Goal: Task Accomplishment & Management: Use online tool/utility

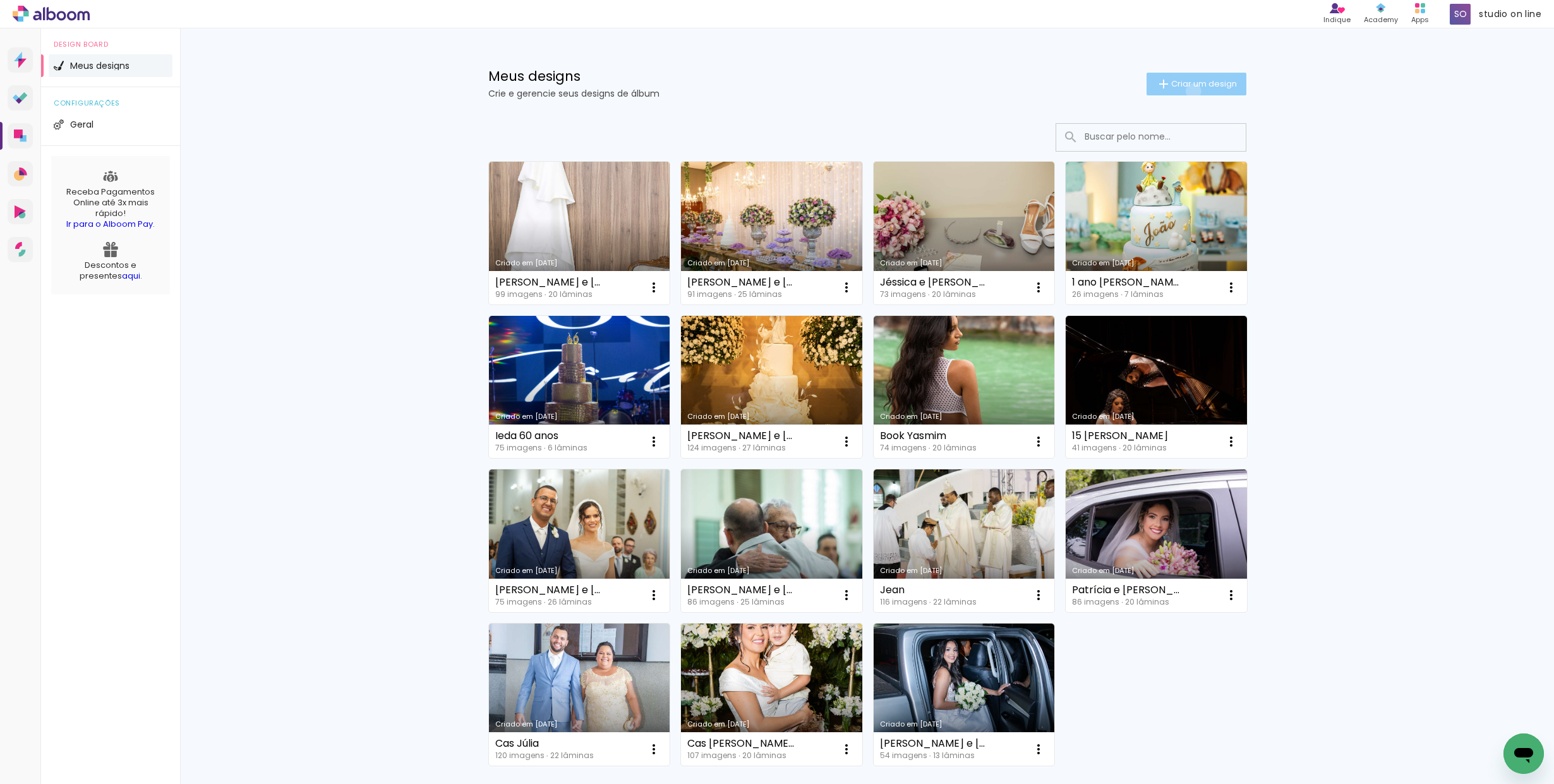
click at [1190, 91] on paper-button "Criar um design" at bounding box center [1195, 83] width 99 height 23
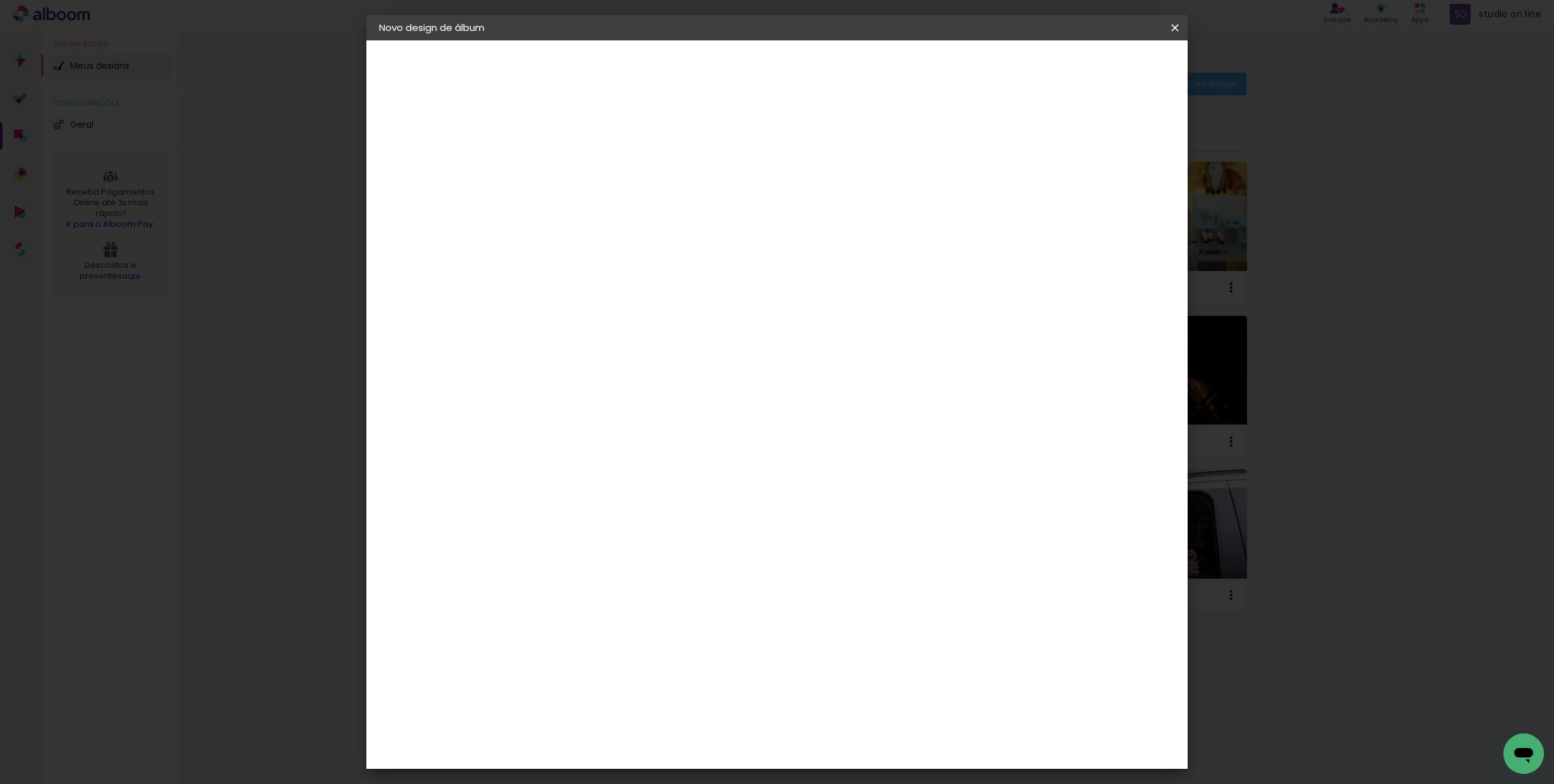
click at [585, 178] on input at bounding box center [585, 169] width 0 height 20
type input "Cas [PERSON_NAME] e [PERSON_NAME]"
type paper-input "Cas [PERSON_NAME] e [PERSON_NAME]"
click at [0, 0] on slot "Avançar" at bounding box center [0, 0] width 0 height 0
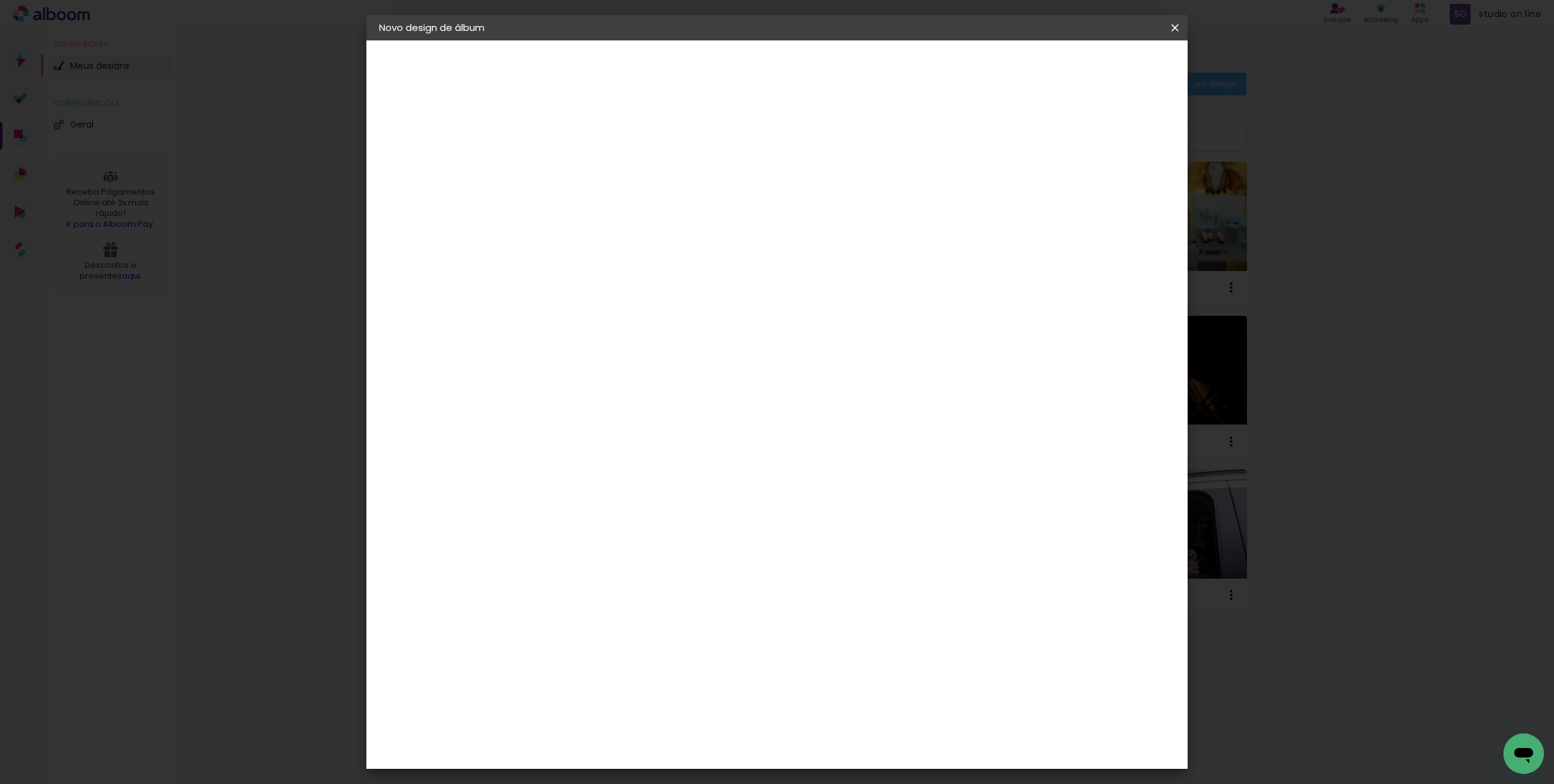
click at [652, 618] on div "[PERSON_NAME]" at bounding box center [619, 623] width 84 height 10
click at [0, 0] on slot "Avançar" at bounding box center [0, 0] width 0 height 0
click at [635, 213] on input "text" at bounding box center [610, 220] width 49 height 20
click at [888, 213] on paper-item "Encadernados" at bounding box center [858, 210] width 252 height 25
type input "Encadernados"
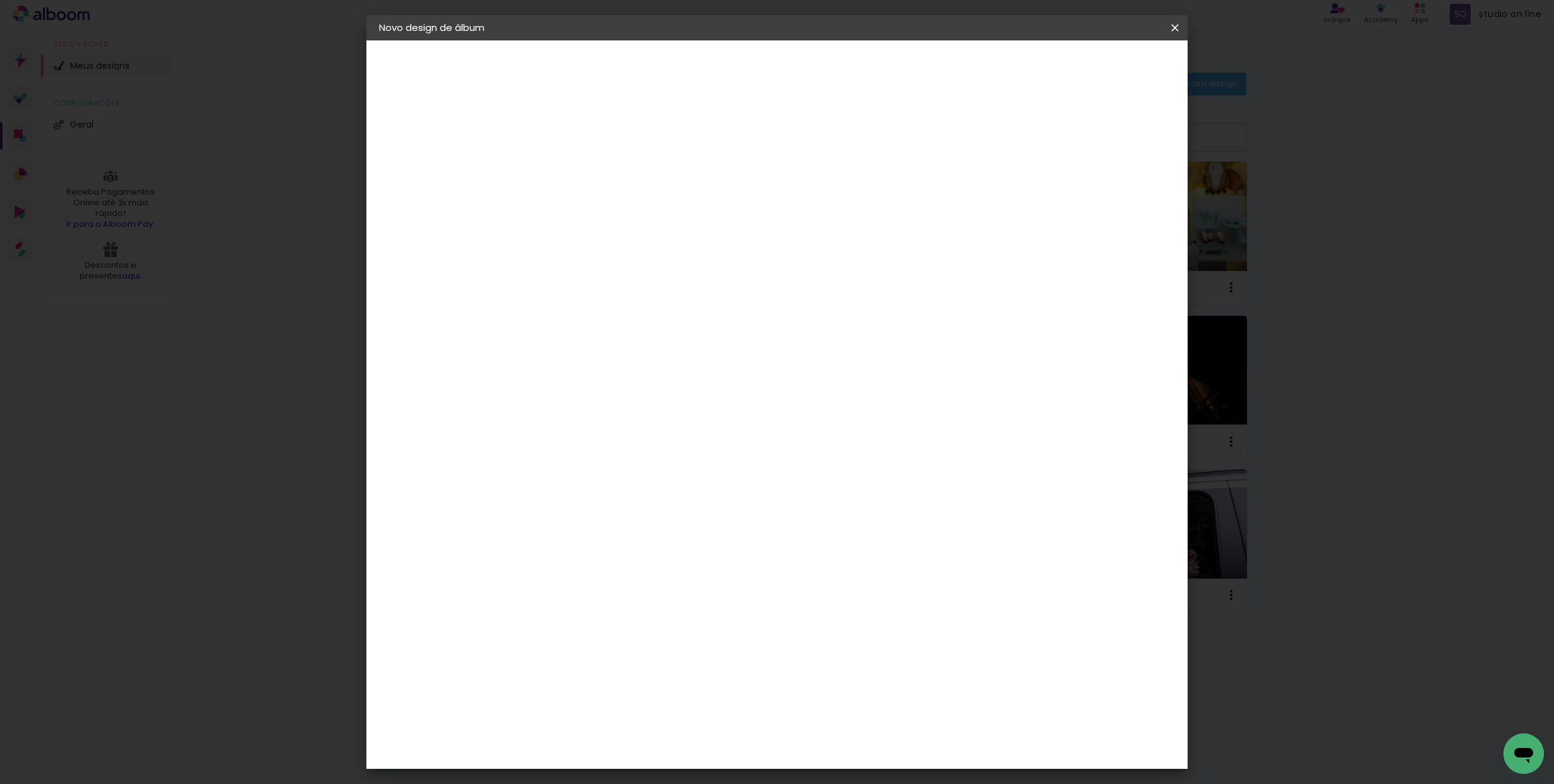
click at [760, 422] on span "30.5 × 70 cm" at bounding box center [738, 435] width 42 height 25
click at [0, 0] on slot "Avançar" at bounding box center [0, 0] width 0 height 0
click at [1105, 63] on span "Iniciar design" at bounding box center [1076, 67] width 58 height 8
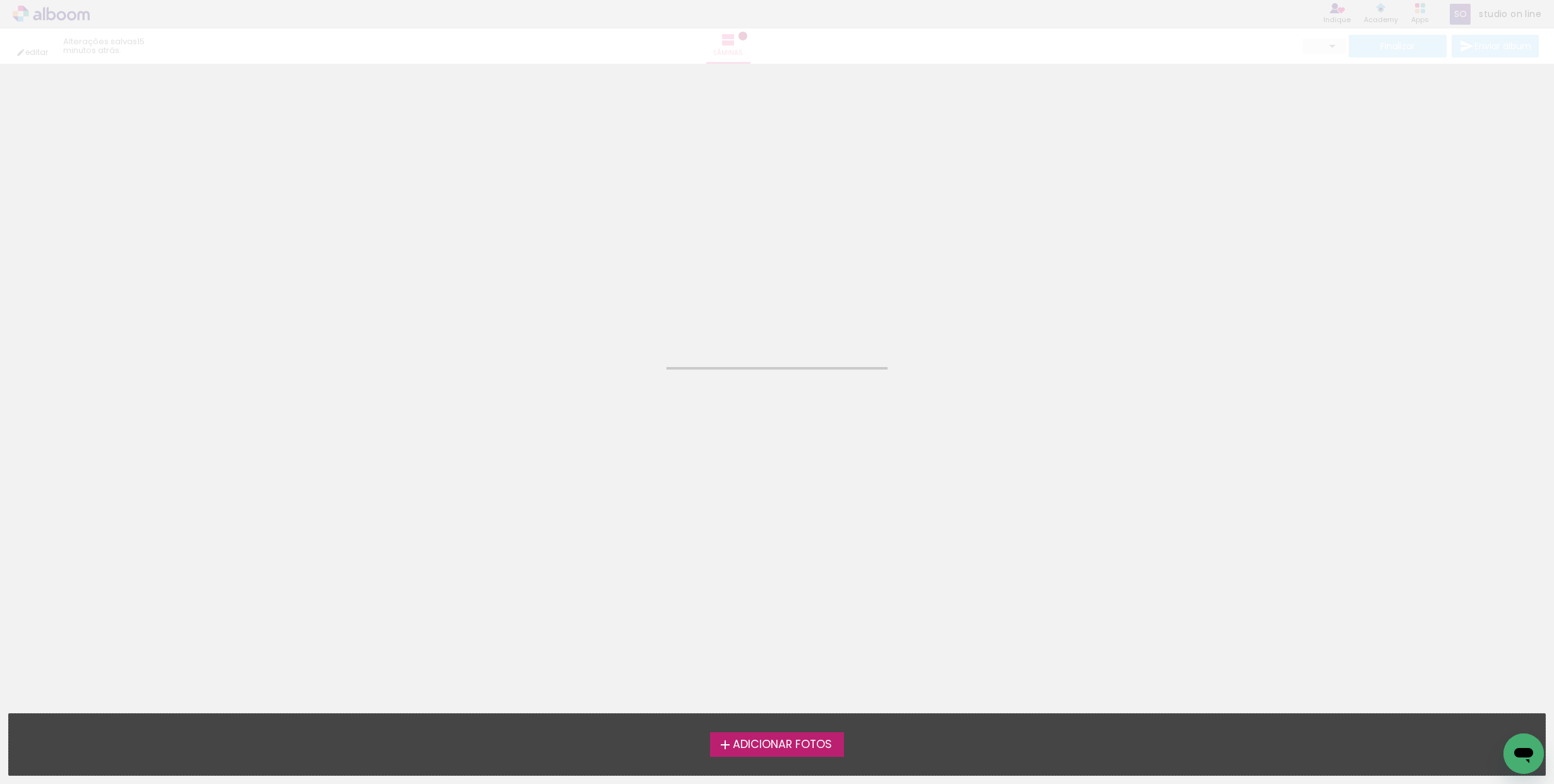
click at [743, 750] on span "Adicionar Fotos" at bounding box center [782, 744] width 99 height 11
click at [0, 0] on input "file" at bounding box center [0, 0] width 0 height 0
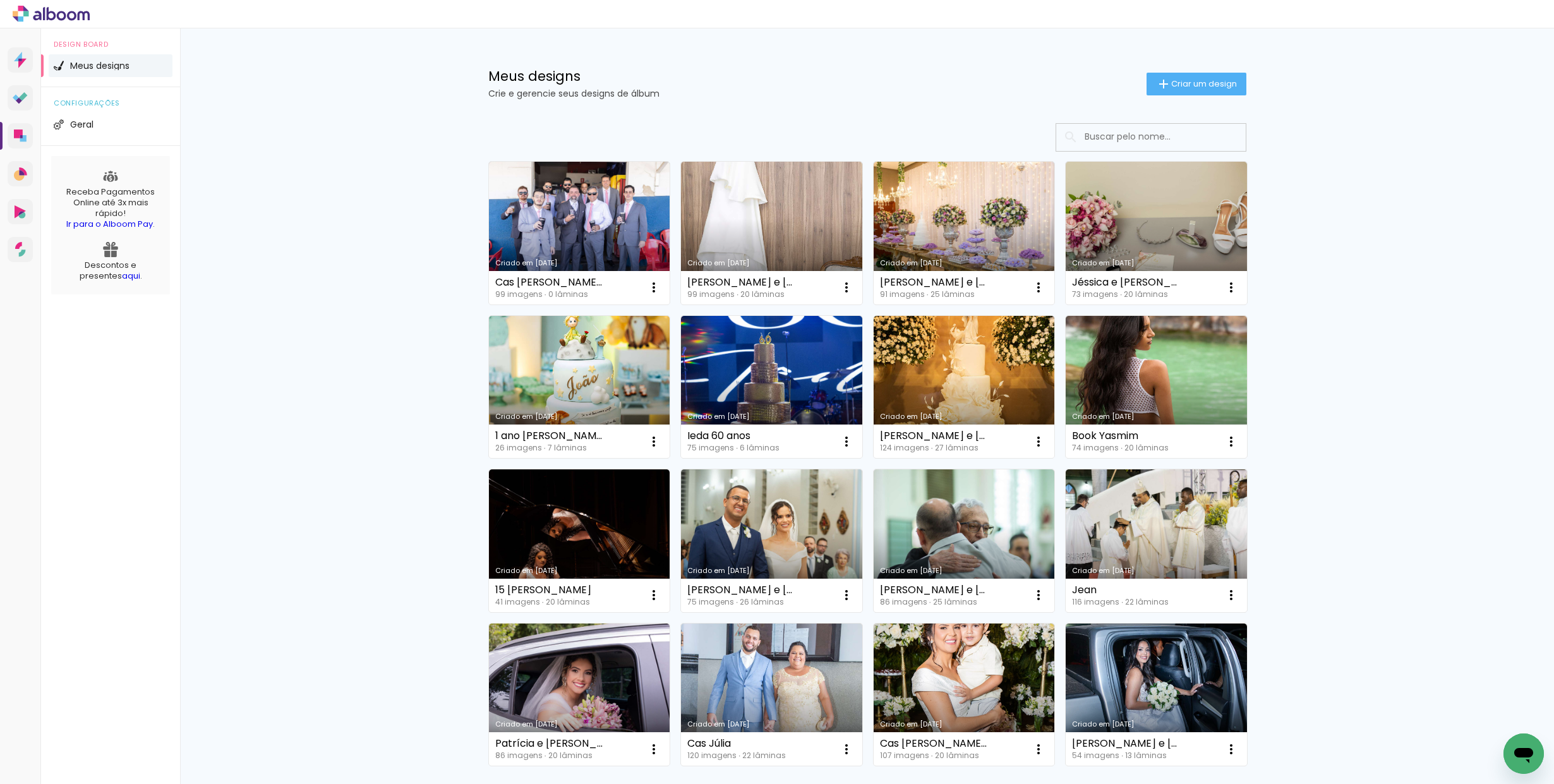
click at [20, 137] on icon at bounding box center [18, 133] width 8 height 8
click at [524, 207] on link "Criado em [DATE]" at bounding box center [579, 233] width 181 height 143
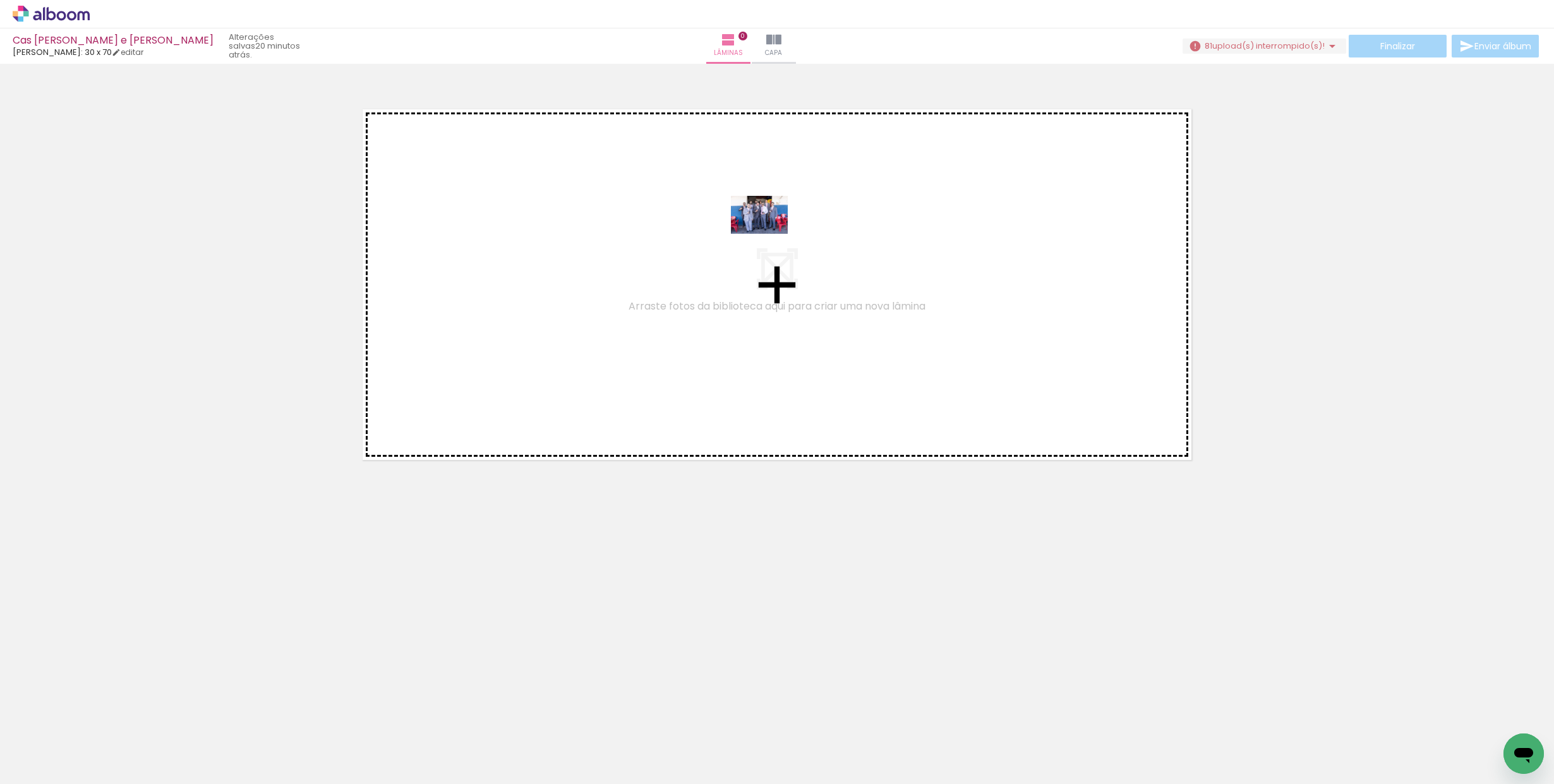
drag, startPoint x: 146, startPoint y: 740, endPoint x: 769, endPoint y: 234, distance: 802.6
click at [769, 234] on quentale-workspace at bounding box center [777, 392] width 1554 height 784
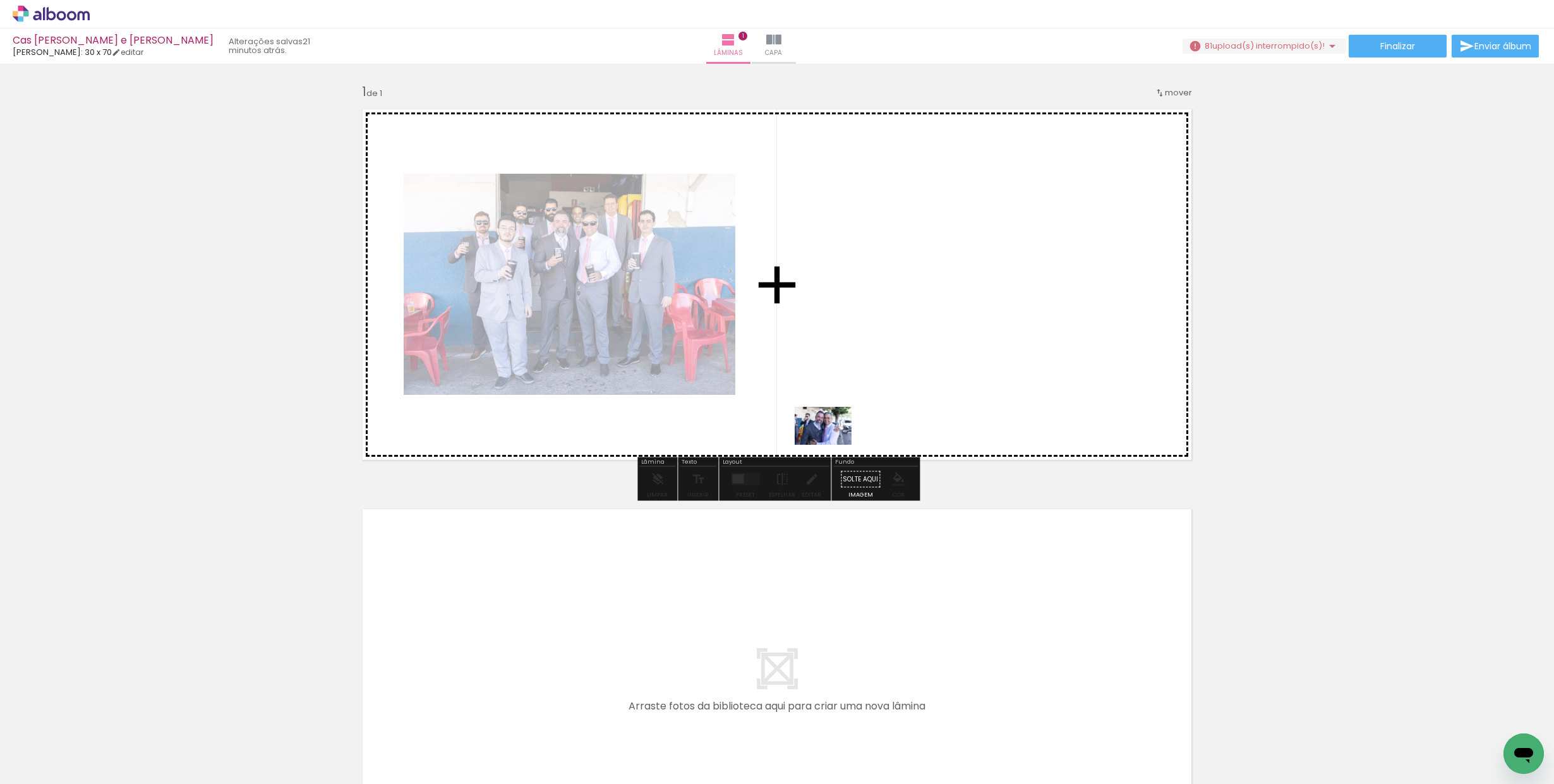
drag, startPoint x: 226, startPoint y: 750, endPoint x: 822, endPoint y: 449, distance: 667.7
click at [834, 441] on quentale-workspace at bounding box center [777, 392] width 1554 height 784
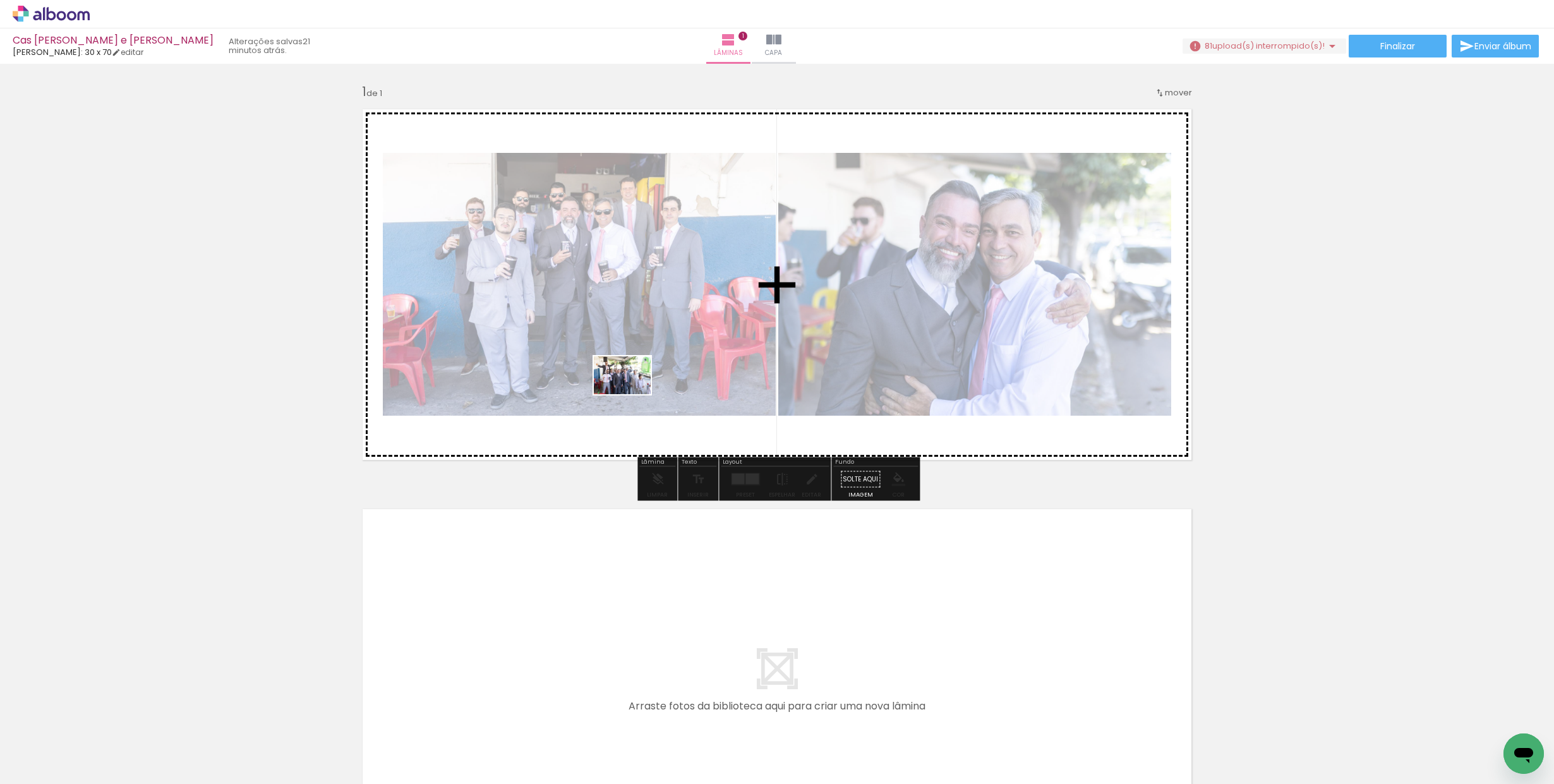
drag, startPoint x: 292, startPoint y: 717, endPoint x: 631, endPoint y: 397, distance: 466.2
click at [631, 397] on quentale-workspace at bounding box center [777, 392] width 1554 height 784
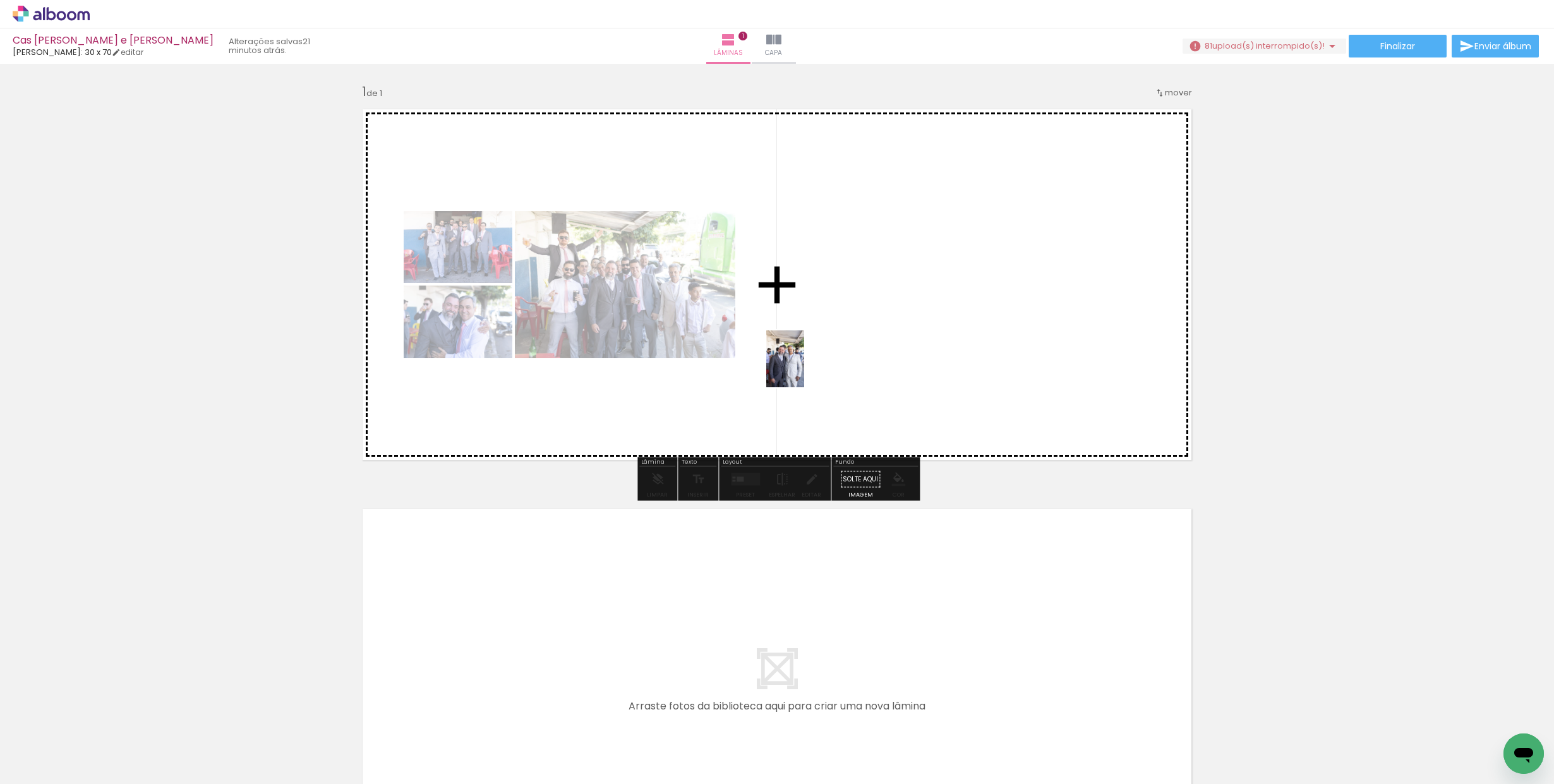
drag, startPoint x: 359, startPoint y: 727, endPoint x: 805, endPoint y: 368, distance: 572.5
click at [805, 368] on quentale-workspace at bounding box center [777, 392] width 1554 height 784
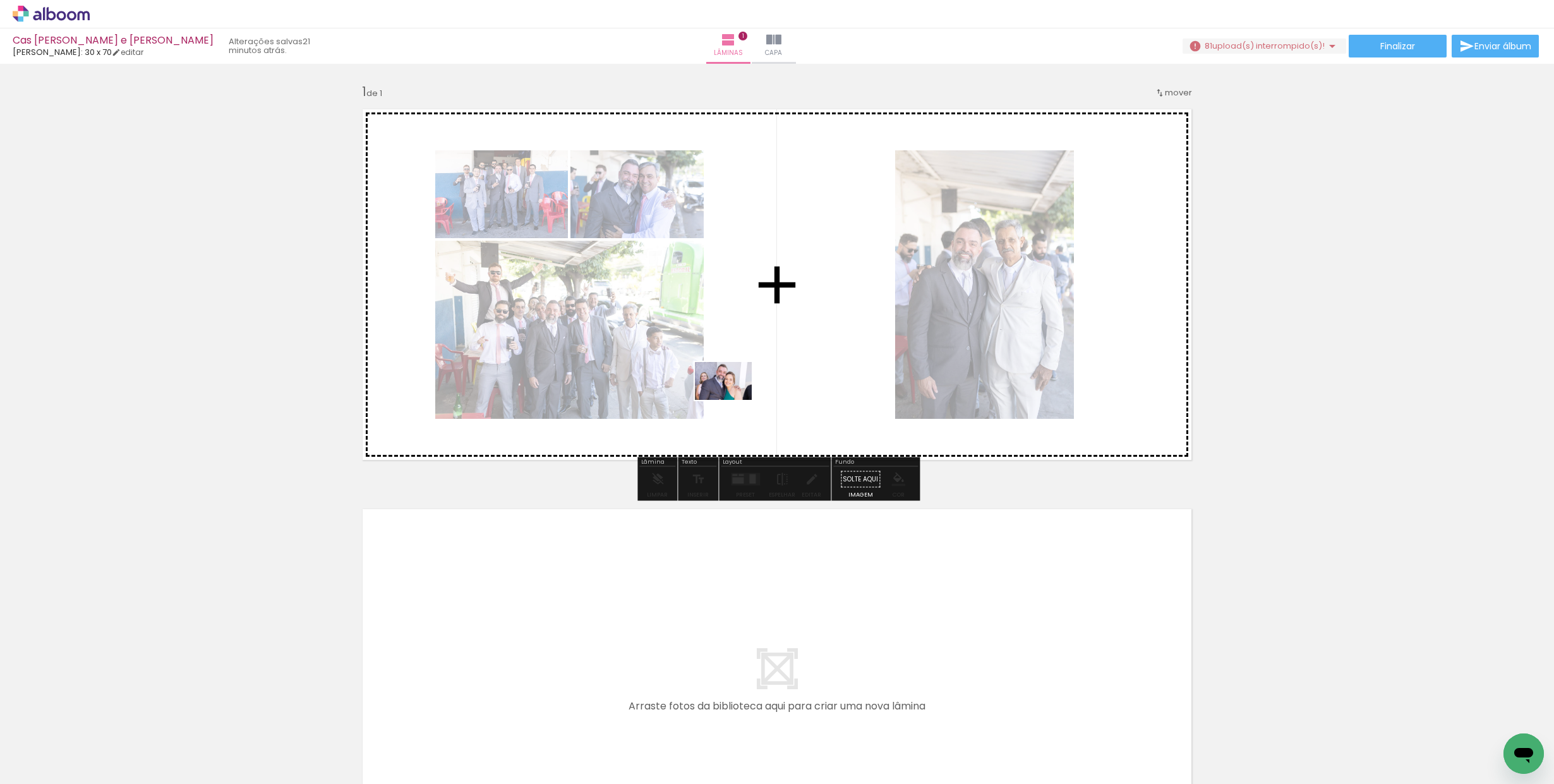
drag, startPoint x: 404, startPoint y: 740, endPoint x: 732, endPoint y: 400, distance: 472.4
click at [732, 400] on quentale-workspace at bounding box center [777, 392] width 1554 height 784
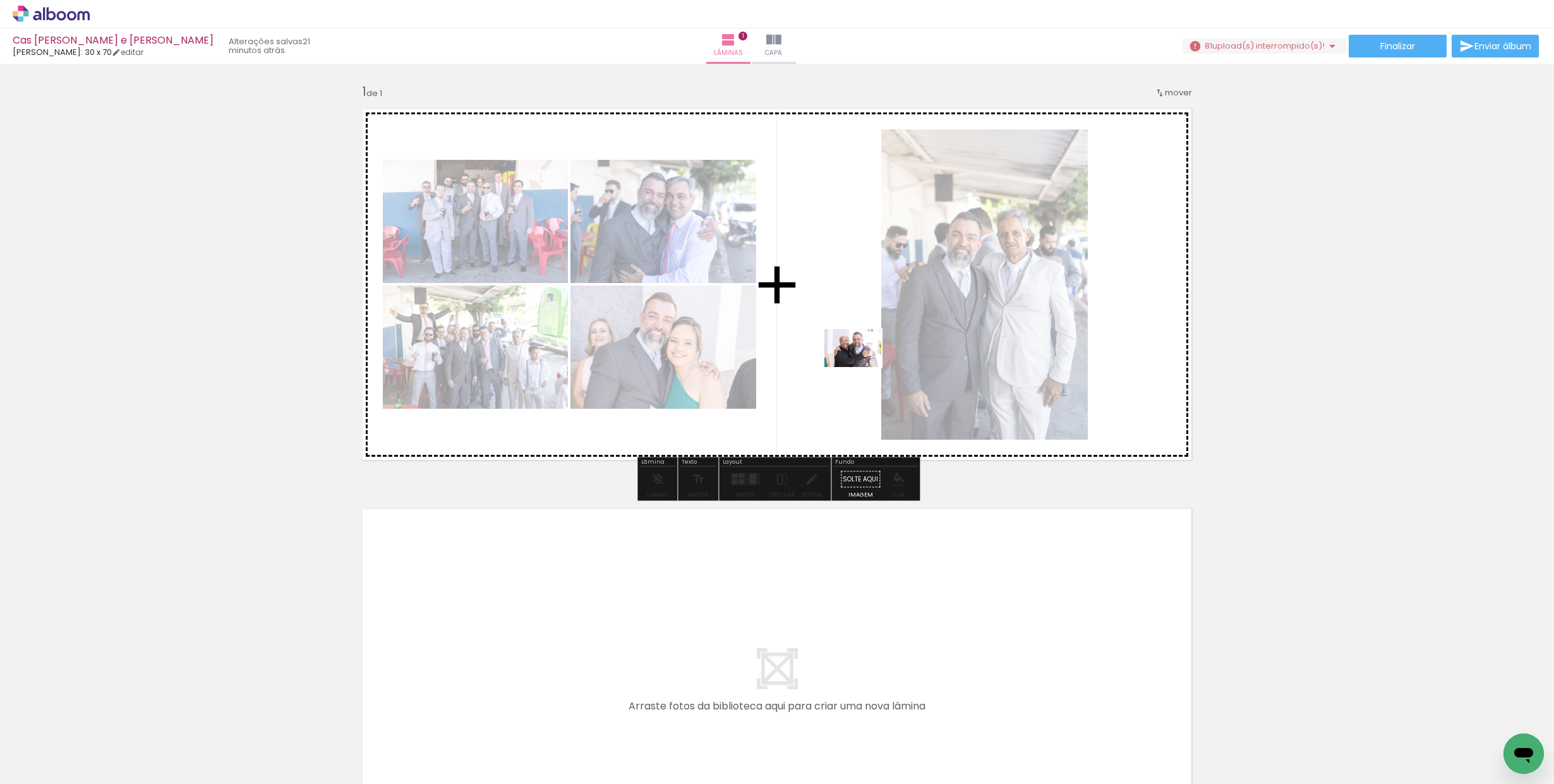
drag, startPoint x: 501, startPoint y: 745, endPoint x: 862, endPoint y: 367, distance: 522.7
click at [862, 367] on quentale-workspace at bounding box center [777, 392] width 1554 height 784
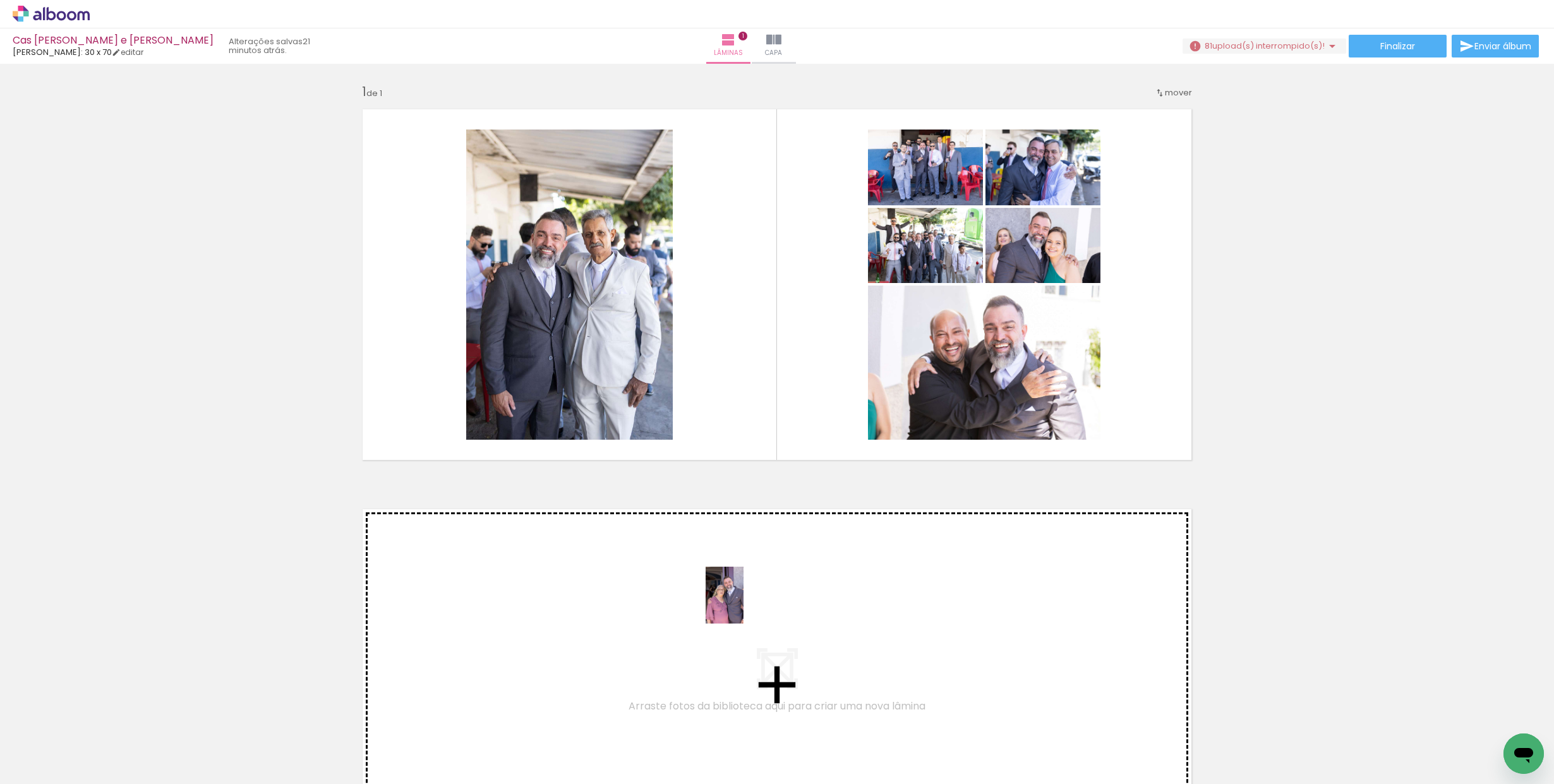
drag, startPoint x: 560, startPoint y: 736, endPoint x: 743, endPoint y: 605, distance: 225.1
click at [743, 605] on quentale-workspace at bounding box center [777, 392] width 1554 height 784
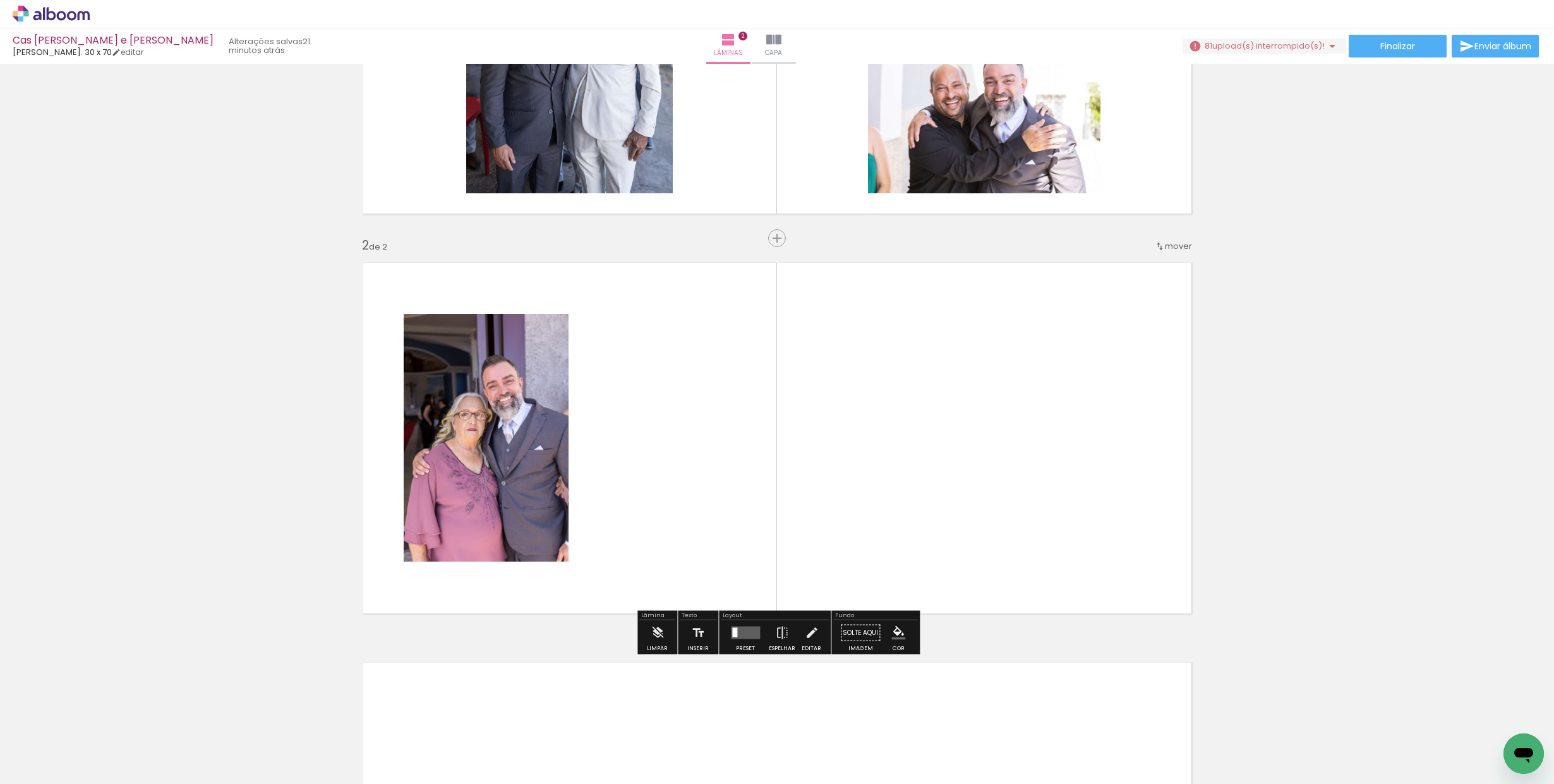
scroll to position [300, 0]
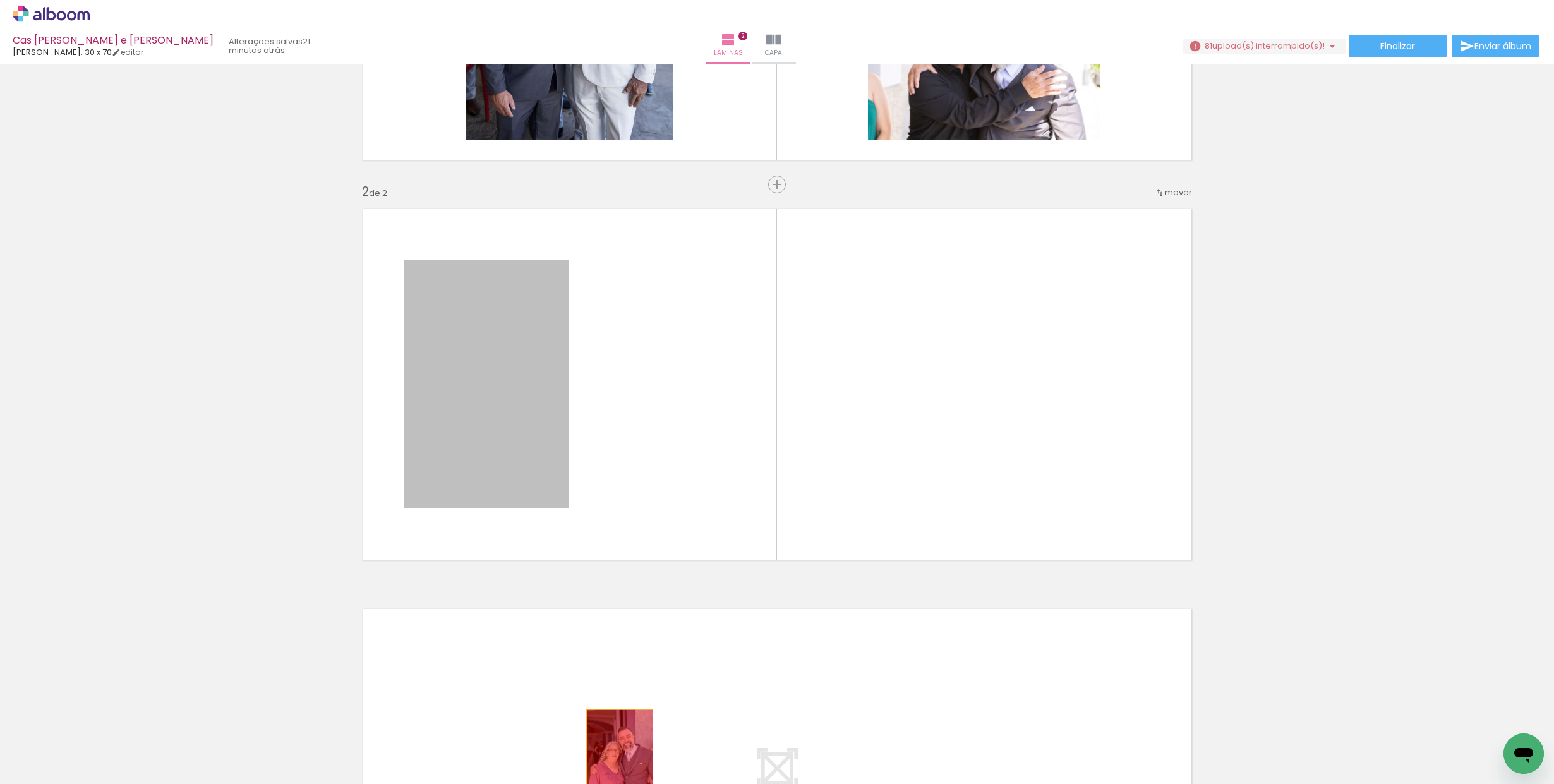
drag, startPoint x: 535, startPoint y: 386, endPoint x: 622, endPoint y: 753, distance: 377.2
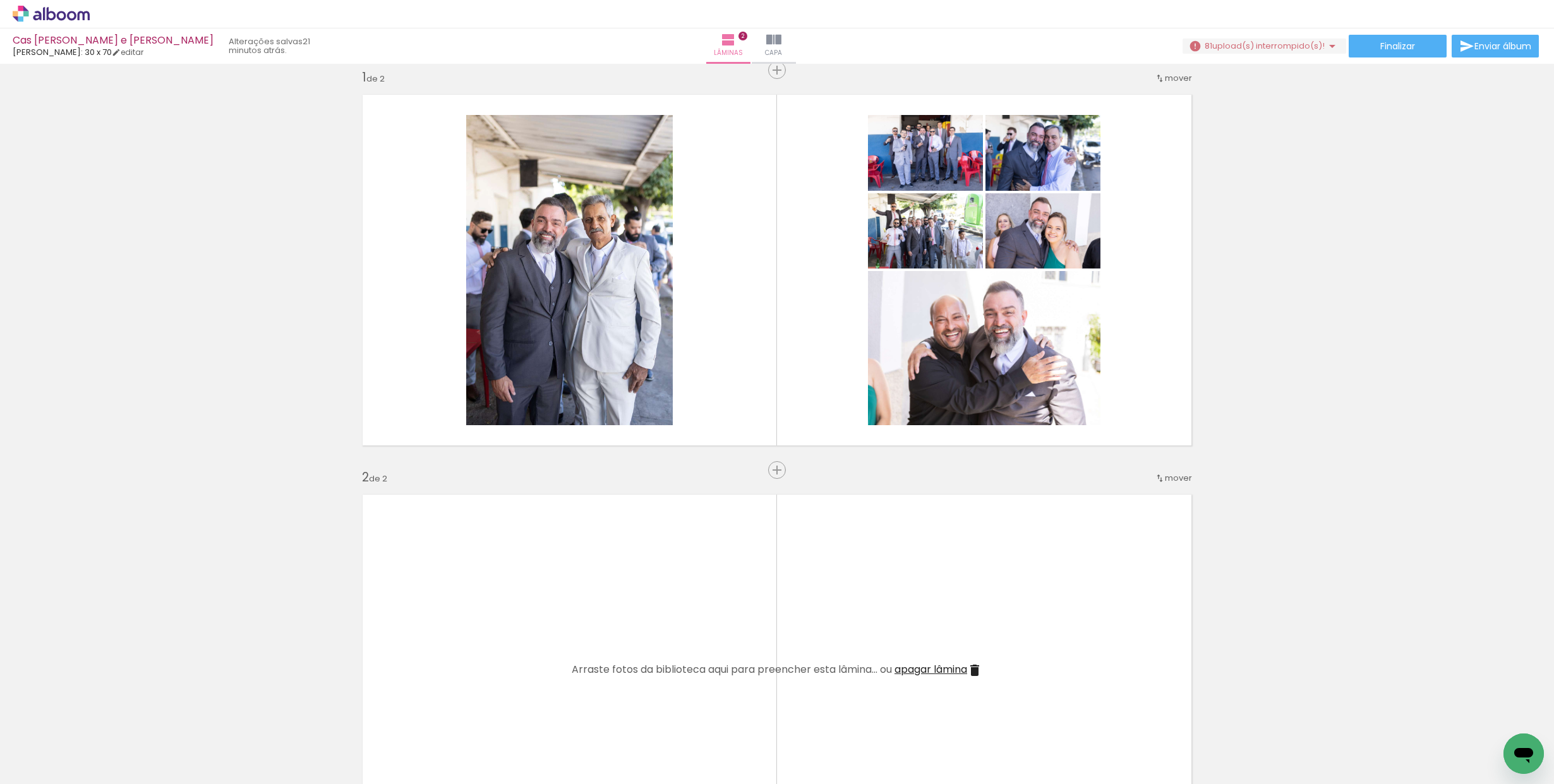
scroll to position [0, 0]
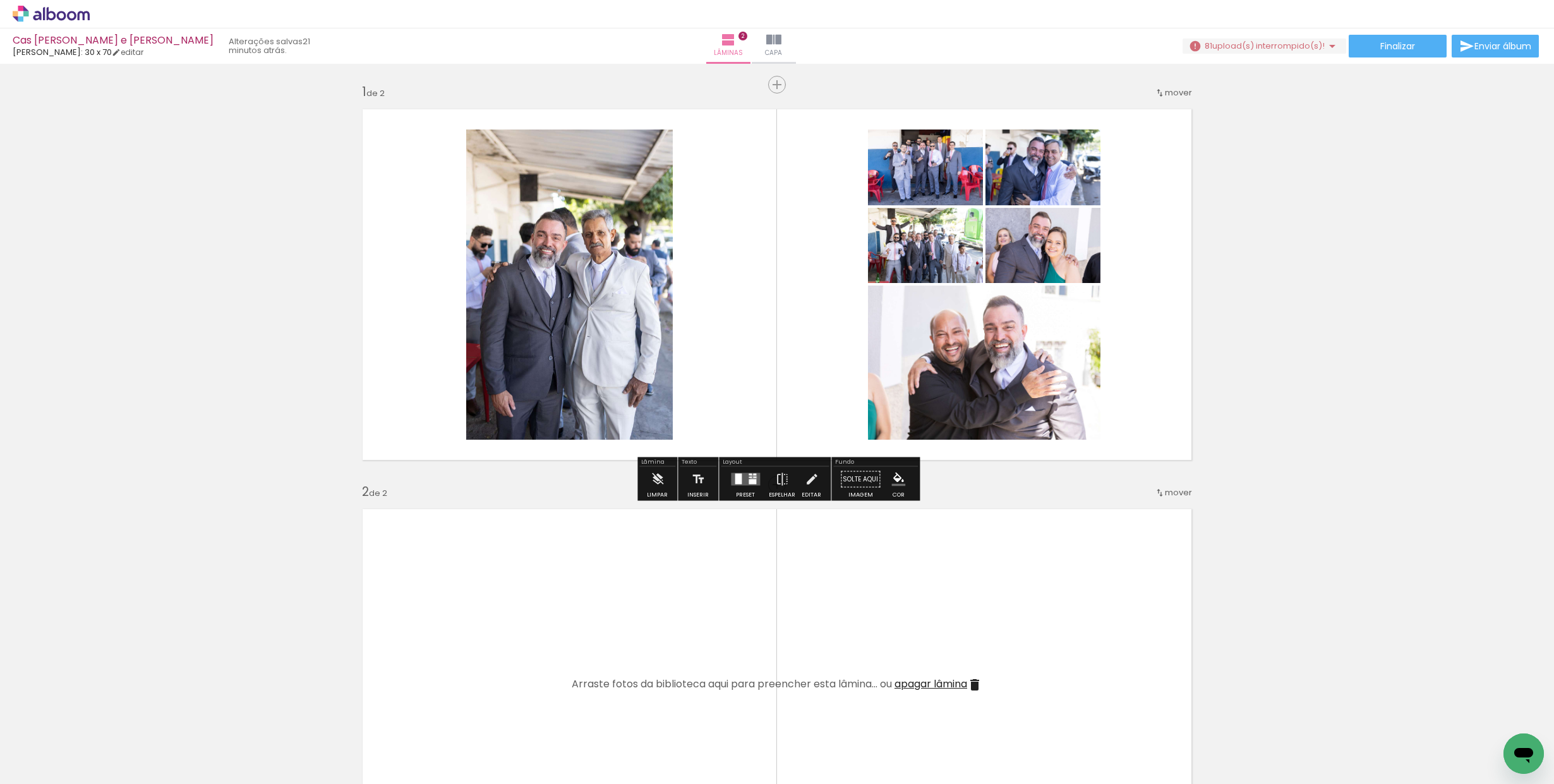
click at [753, 477] on div at bounding box center [754, 477] width 3 height 1
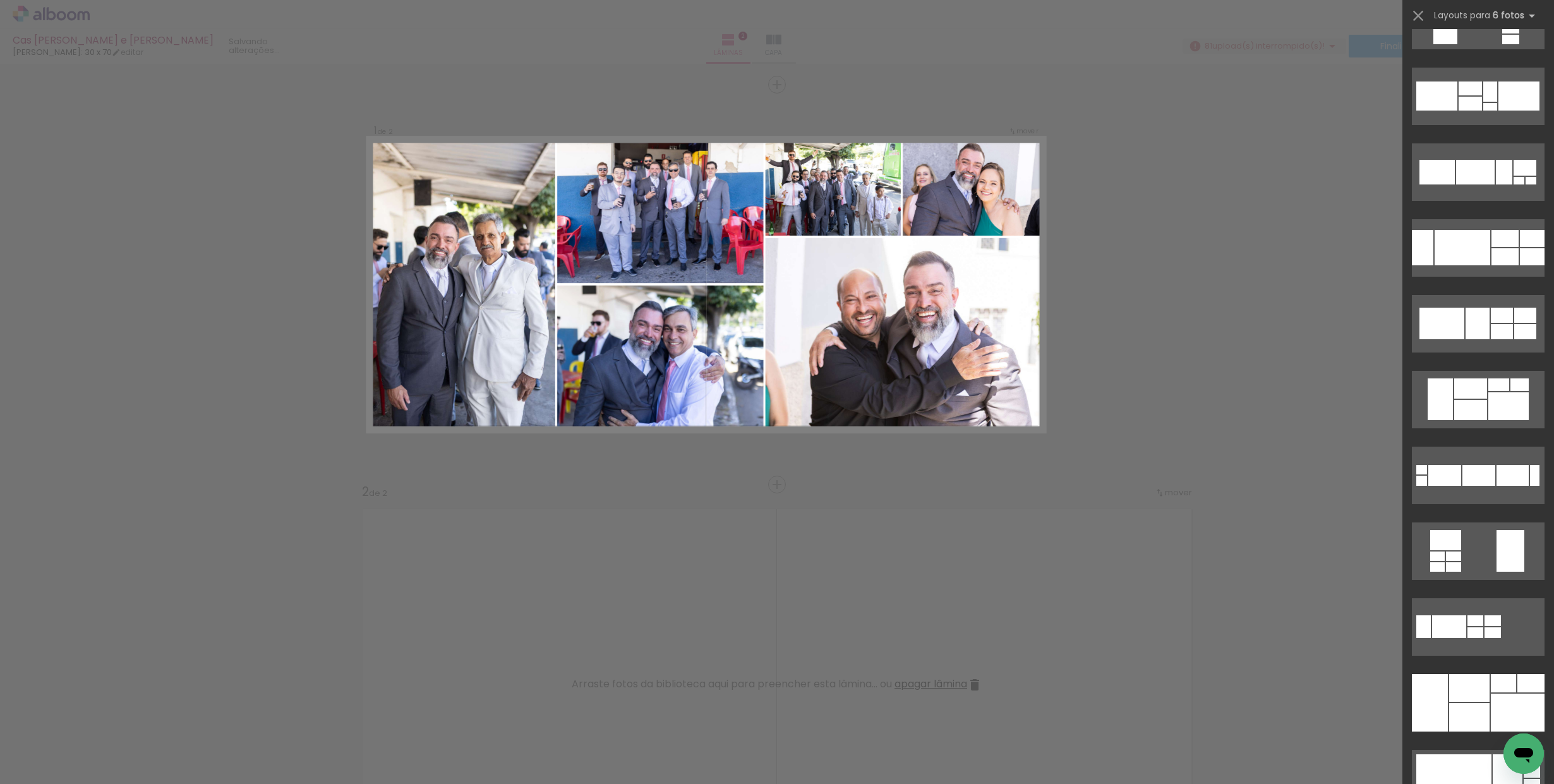
scroll to position [386, 0]
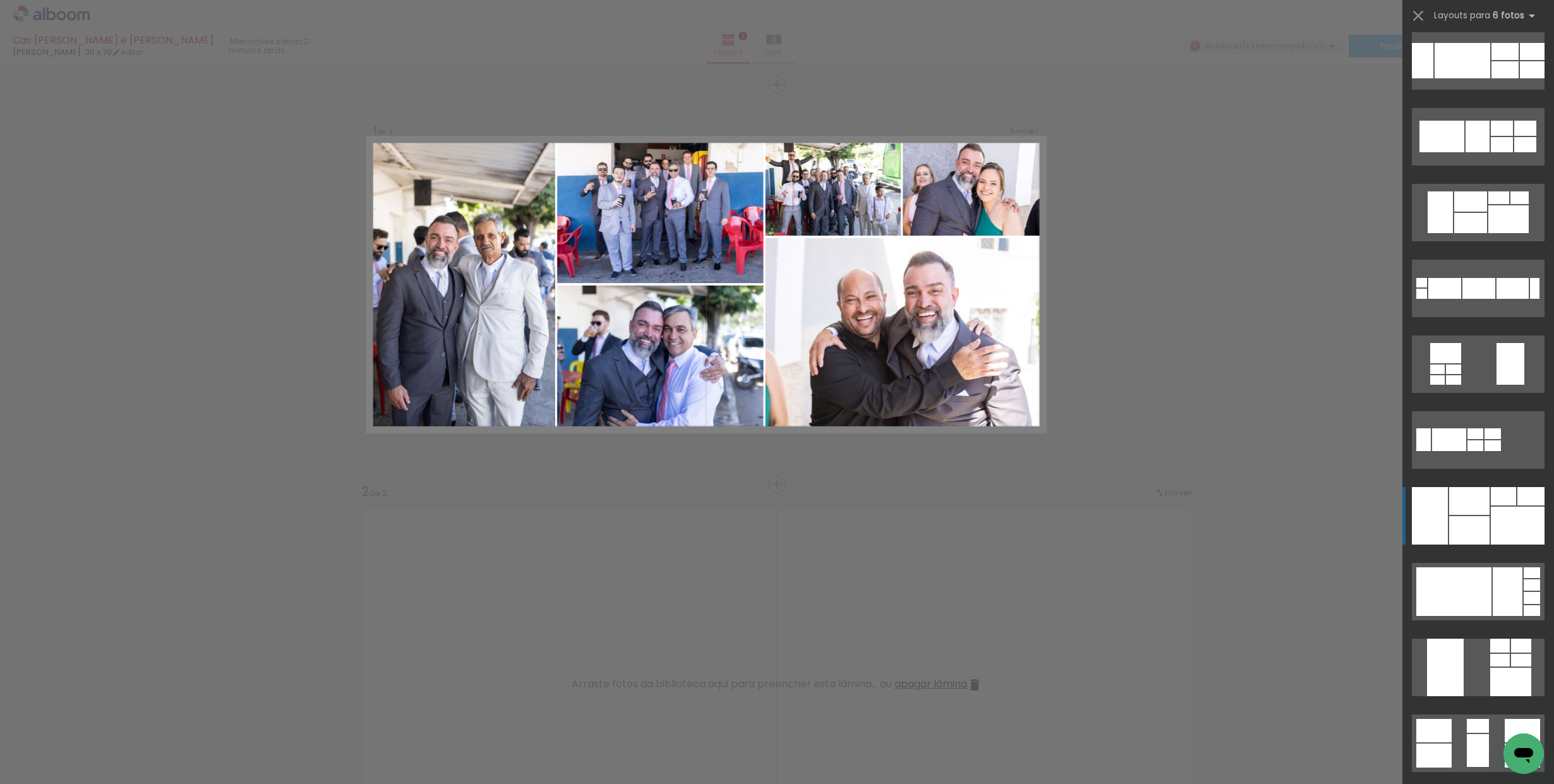
click at [1496, 502] on div at bounding box center [1504, 496] width 25 height 19
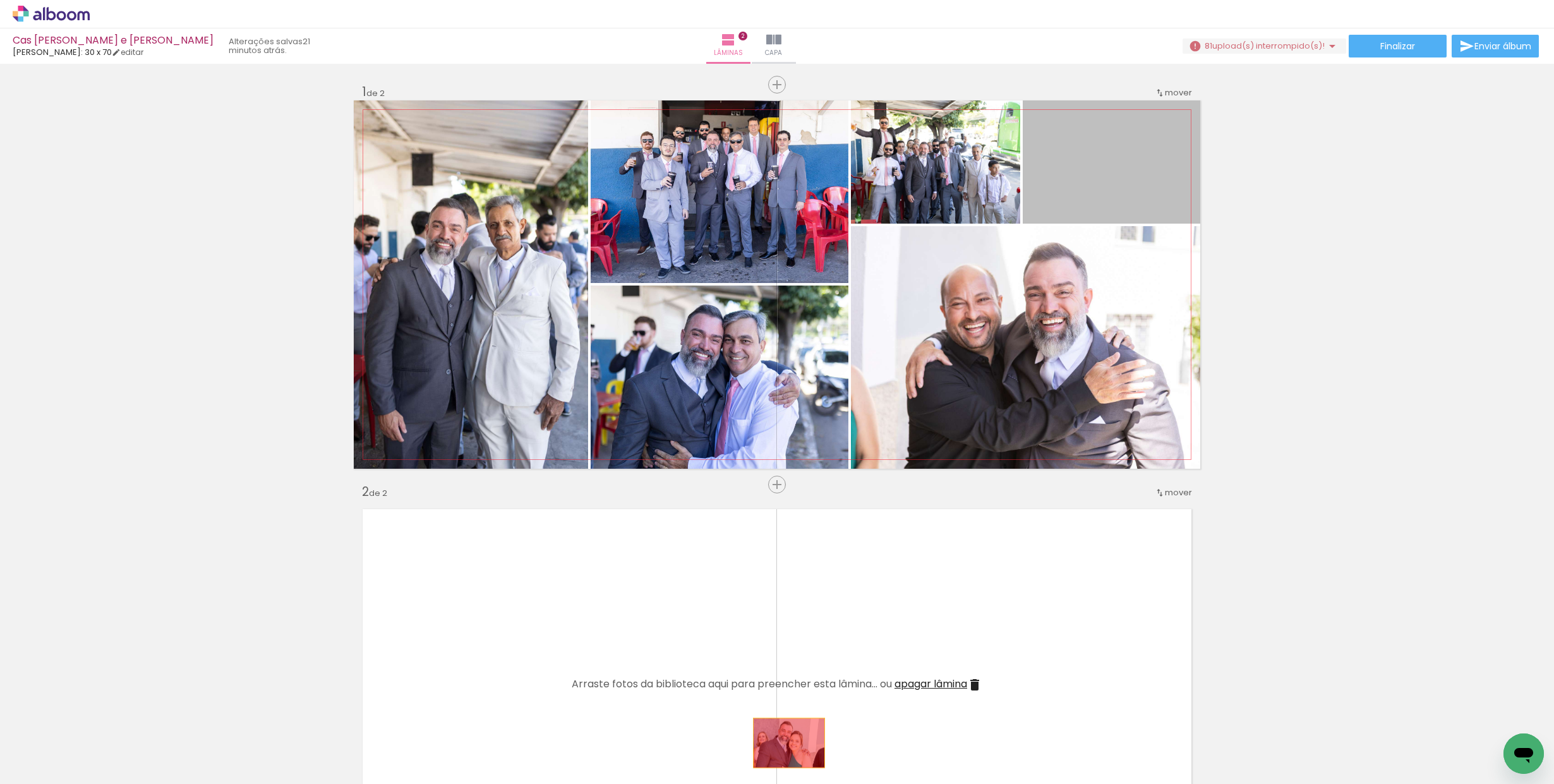
drag, startPoint x: 1062, startPoint y: 195, endPoint x: 789, endPoint y: 742, distance: 611.3
click at [789, 742] on quentale-workspace at bounding box center [777, 392] width 1554 height 784
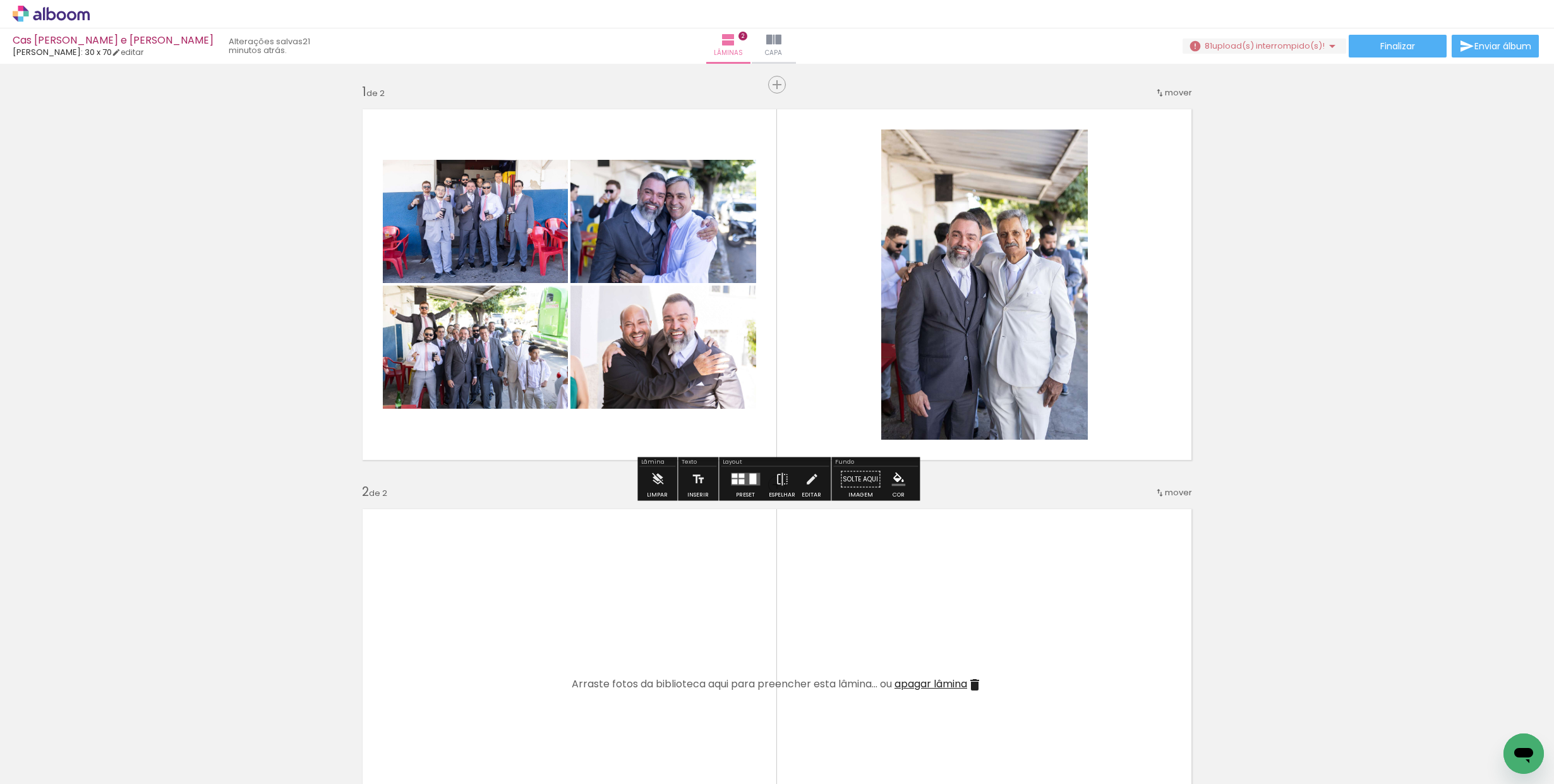
drag, startPoint x: 748, startPoint y: 477, endPoint x: 837, endPoint y: 468, distance: 89.5
click at [749, 477] on div at bounding box center [753, 479] width 7 height 11
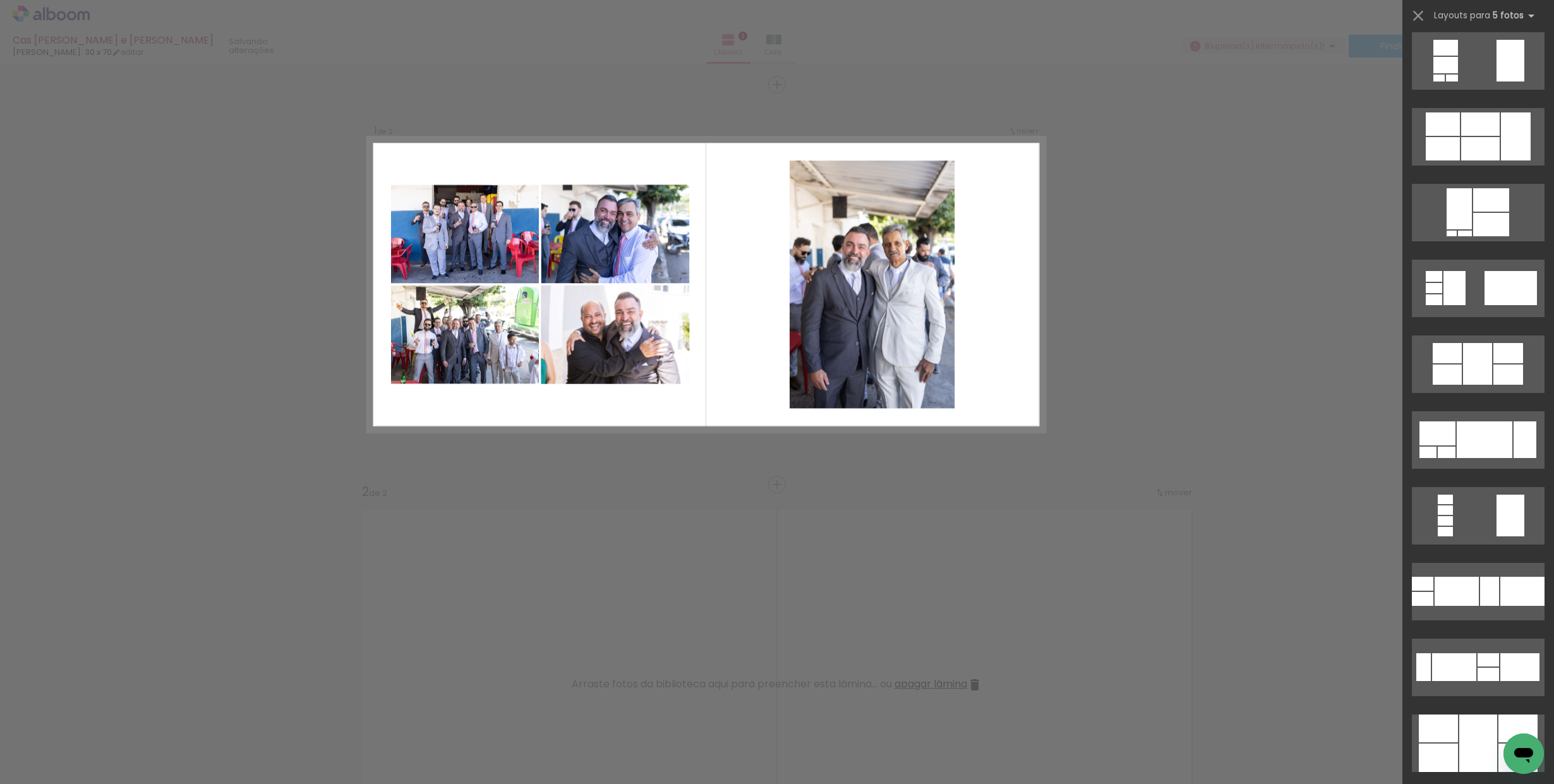
scroll to position [0, 0]
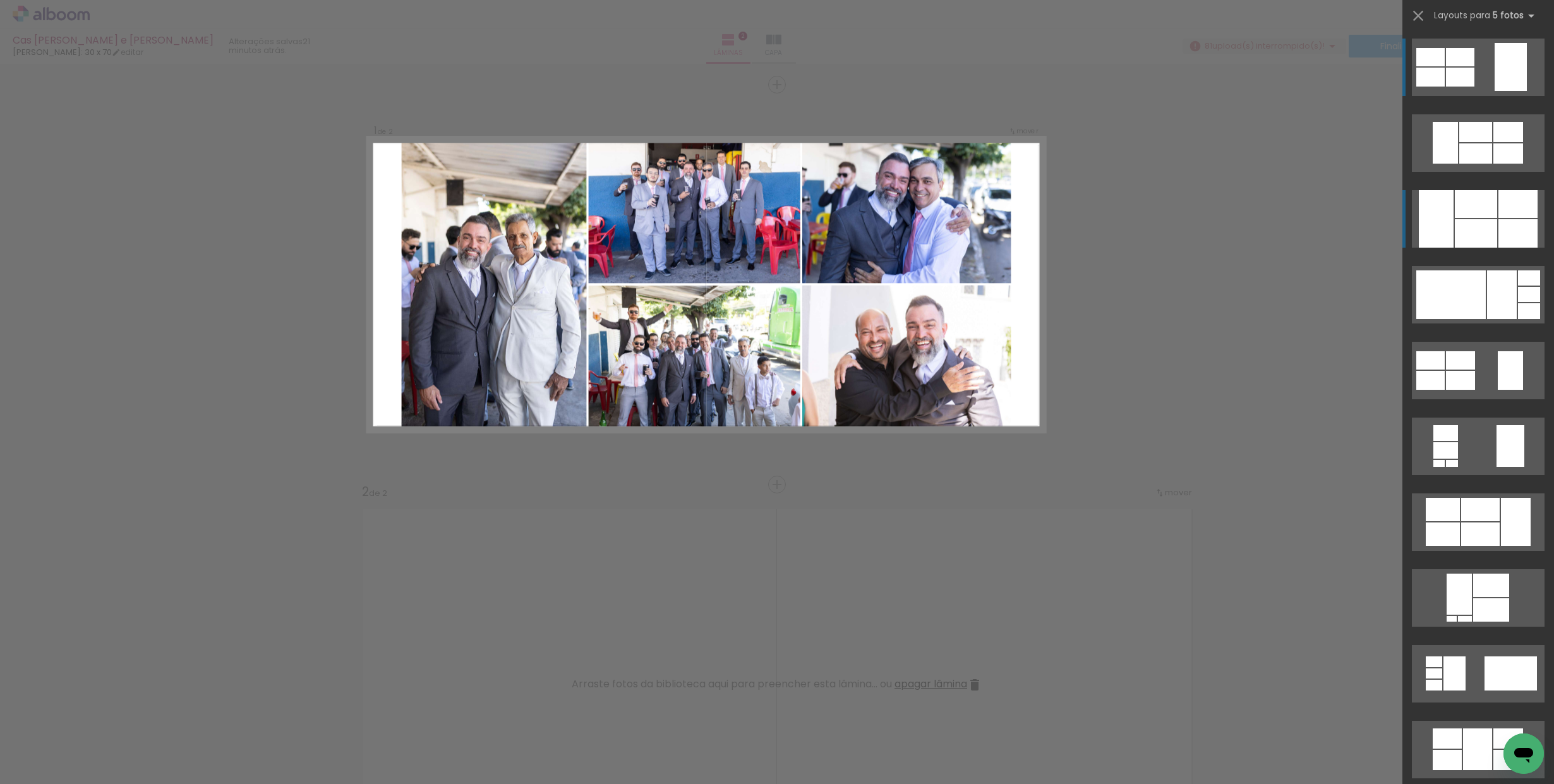
click at [1454, 224] on quentale-layouter at bounding box center [1478, 219] width 133 height 58
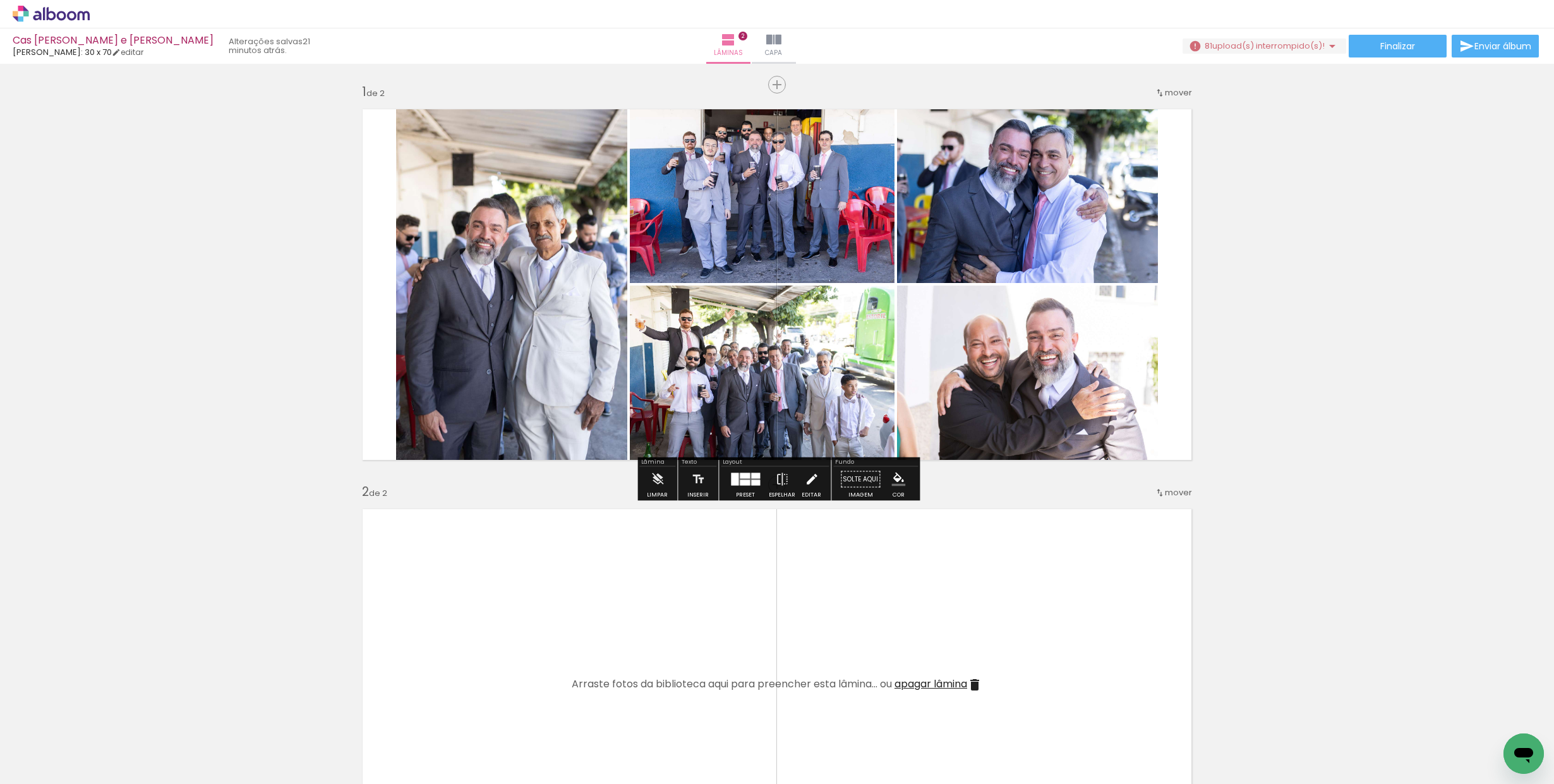
click at [810, 476] on iron-icon at bounding box center [811, 479] width 14 height 25
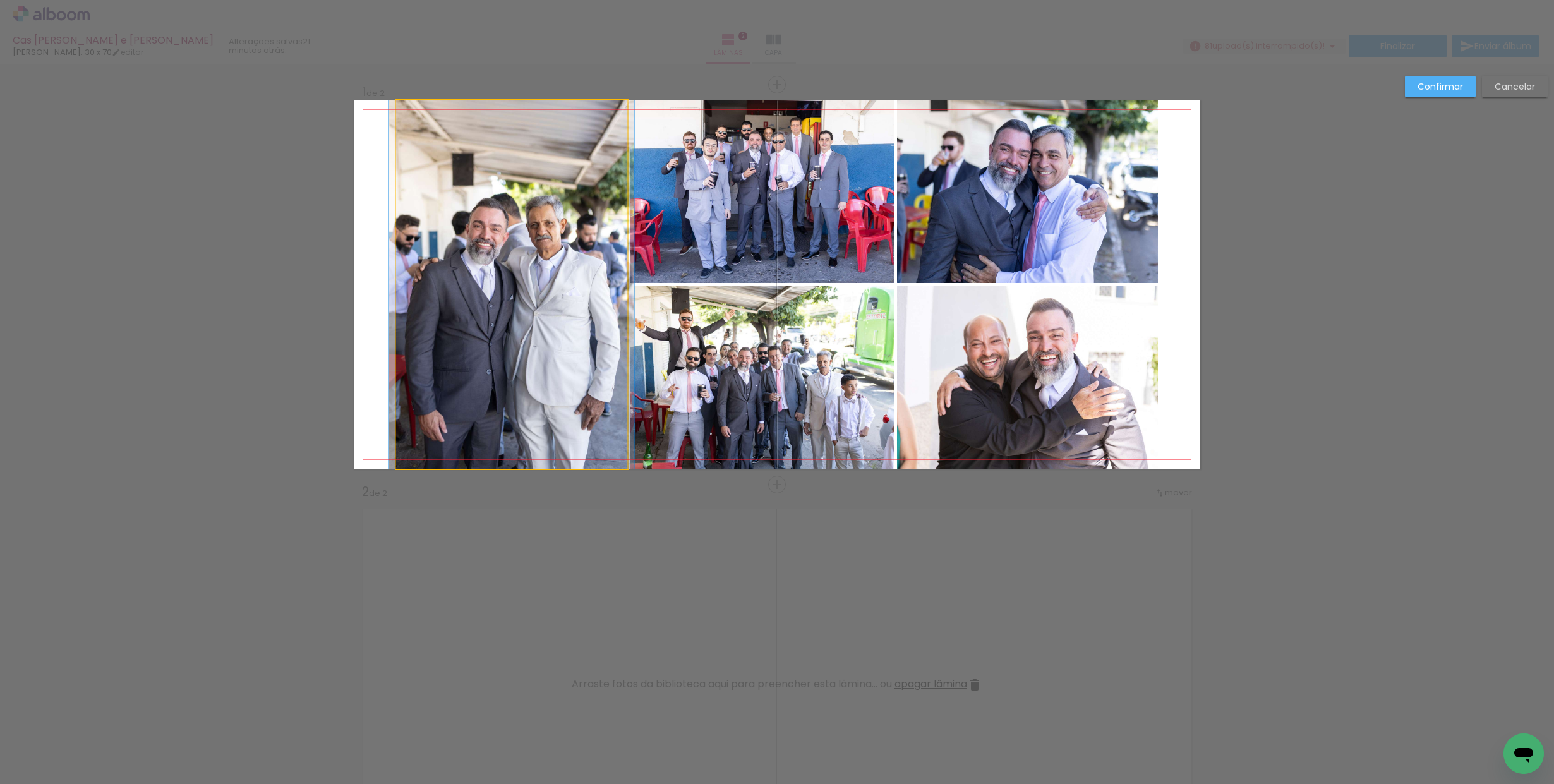
click at [567, 182] on quentale-photo at bounding box center [511, 284] width 231 height 368
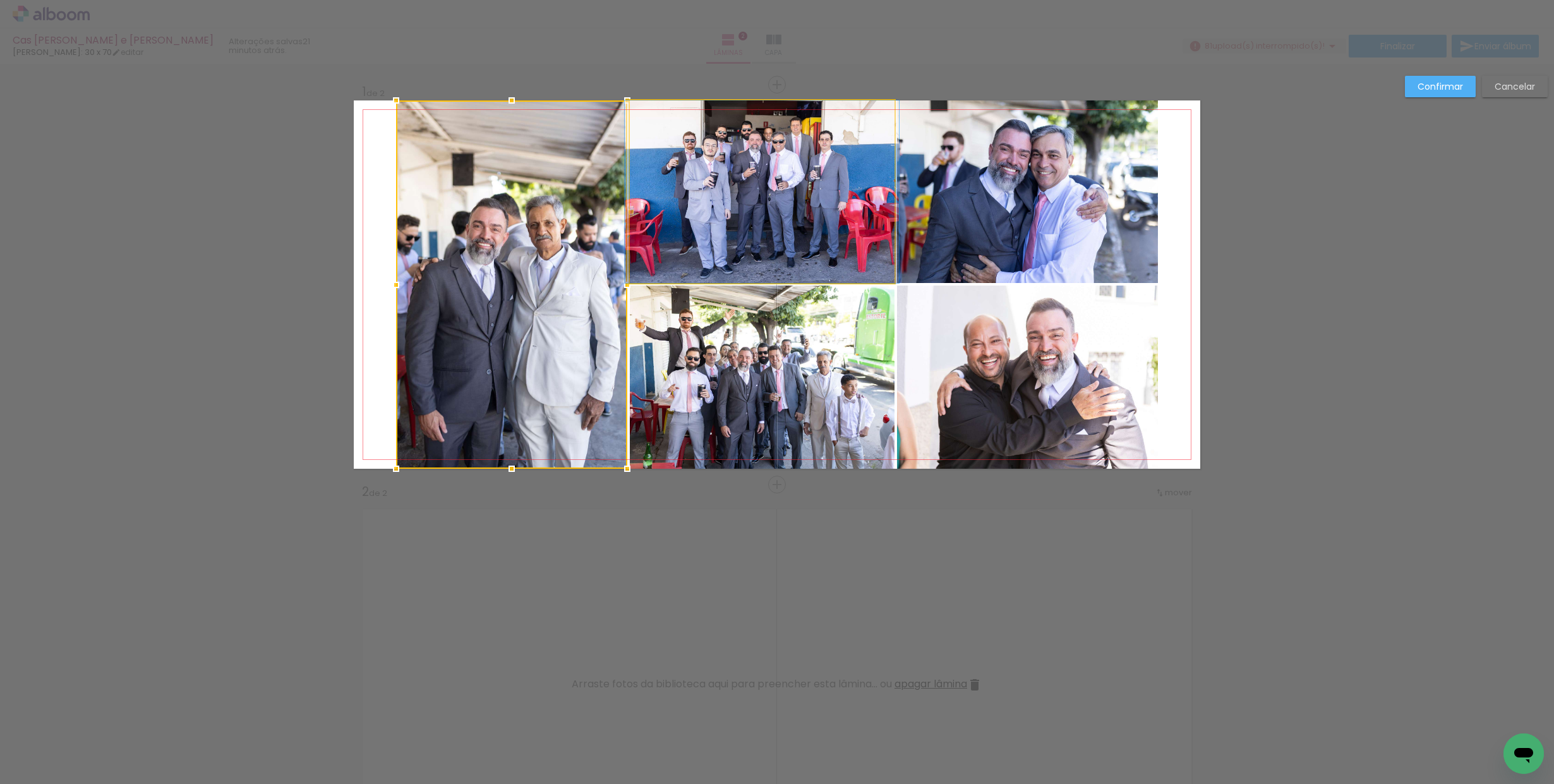
click at [771, 237] on quentale-photo at bounding box center [762, 191] width 265 height 183
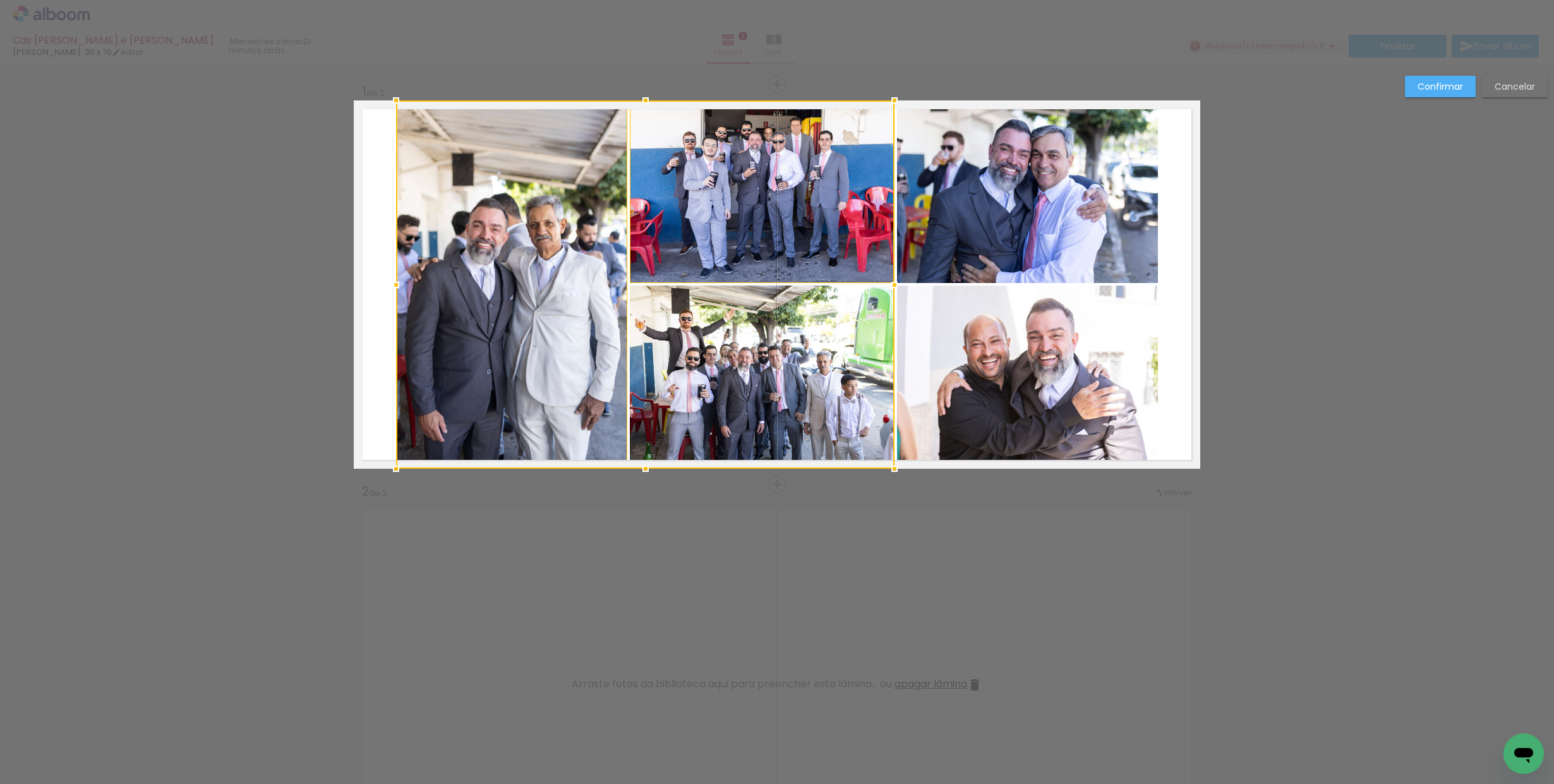
click at [784, 361] on div at bounding box center [645, 284] width 499 height 368
click at [982, 248] on quentale-photo at bounding box center [1027, 191] width 261 height 183
click at [967, 330] on div at bounding box center [777, 284] width 762 height 368
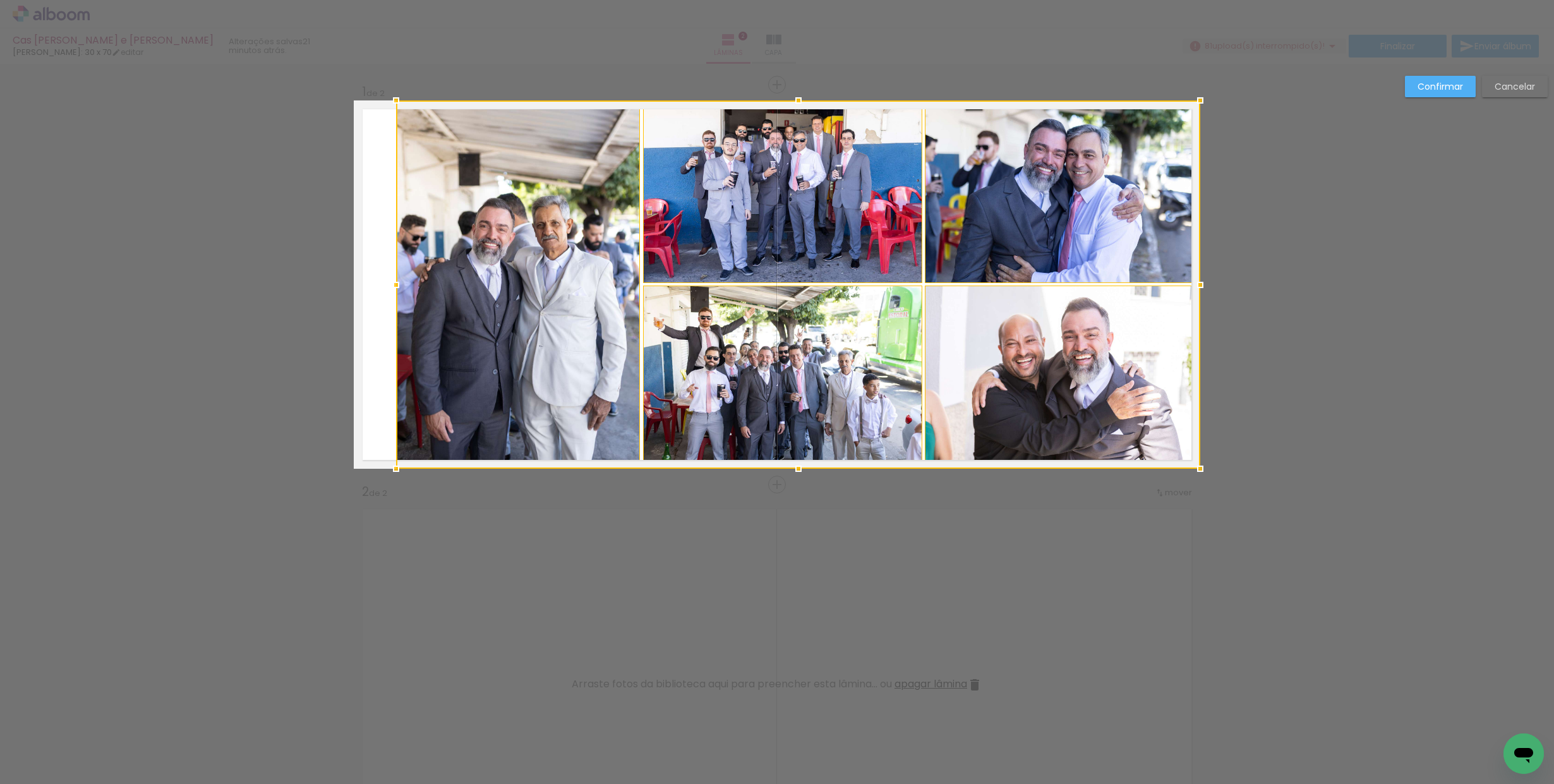
drag, startPoint x: 1157, startPoint y: 285, endPoint x: 1195, endPoint y: 285, distance: 38.0
click at [1195, 285] on div at bounding box center [1201, 285] width 25 height 25
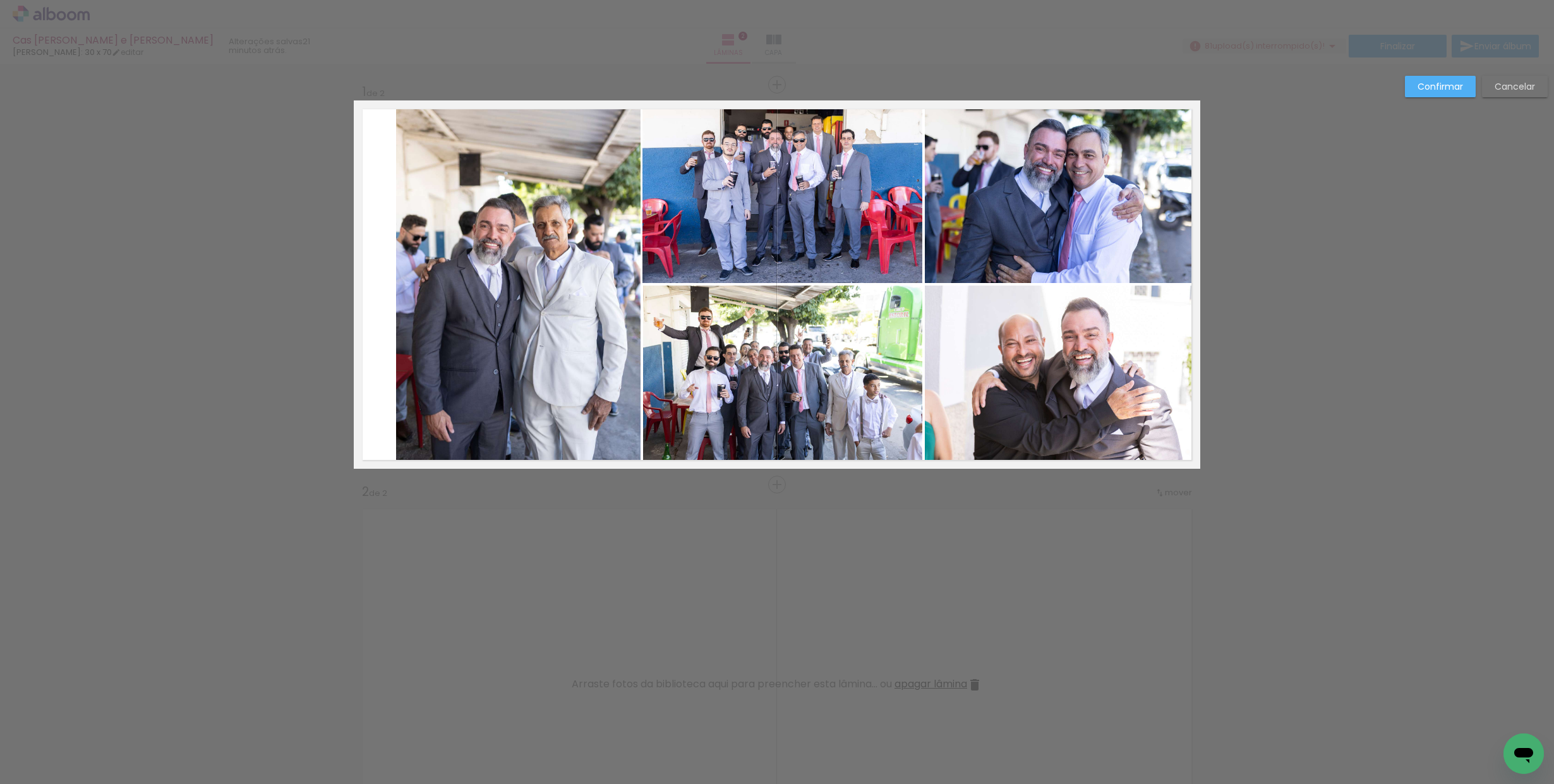
click at [1053, 250] on quentale-photo at bounding box center [1062, 191] width 275 height 183
click at [1020, 324] on quentale-photo at bounding box center [1062, 377] width 275 height 183
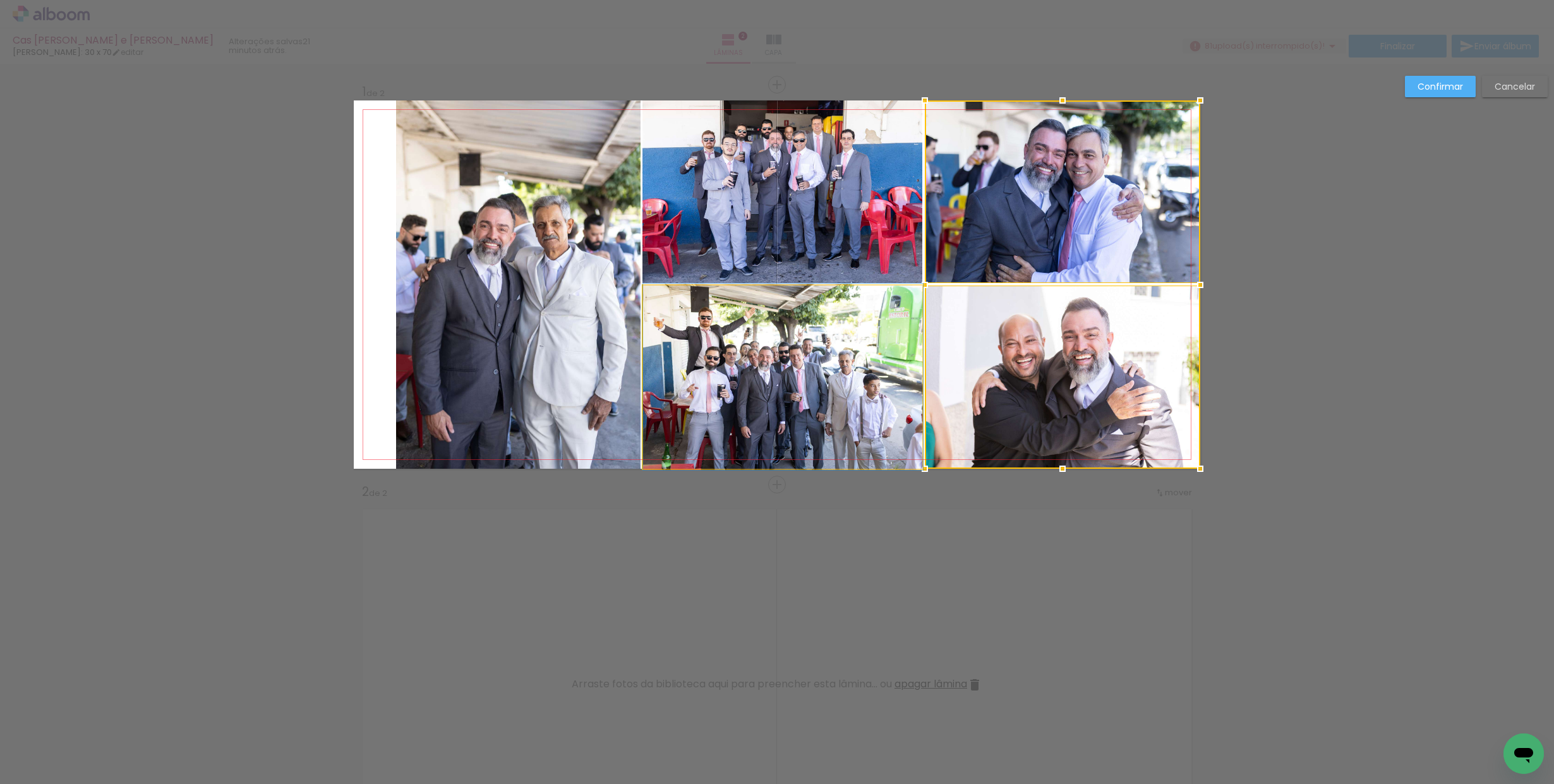
drag, startPoint x: 838, startPoint y: 332, endPoint x: 839, endPoint y: 278, distance: 54.0
click at [838, 331] on album-spread "1 de 2" at bounding box center [777, 284] width 846 height 368
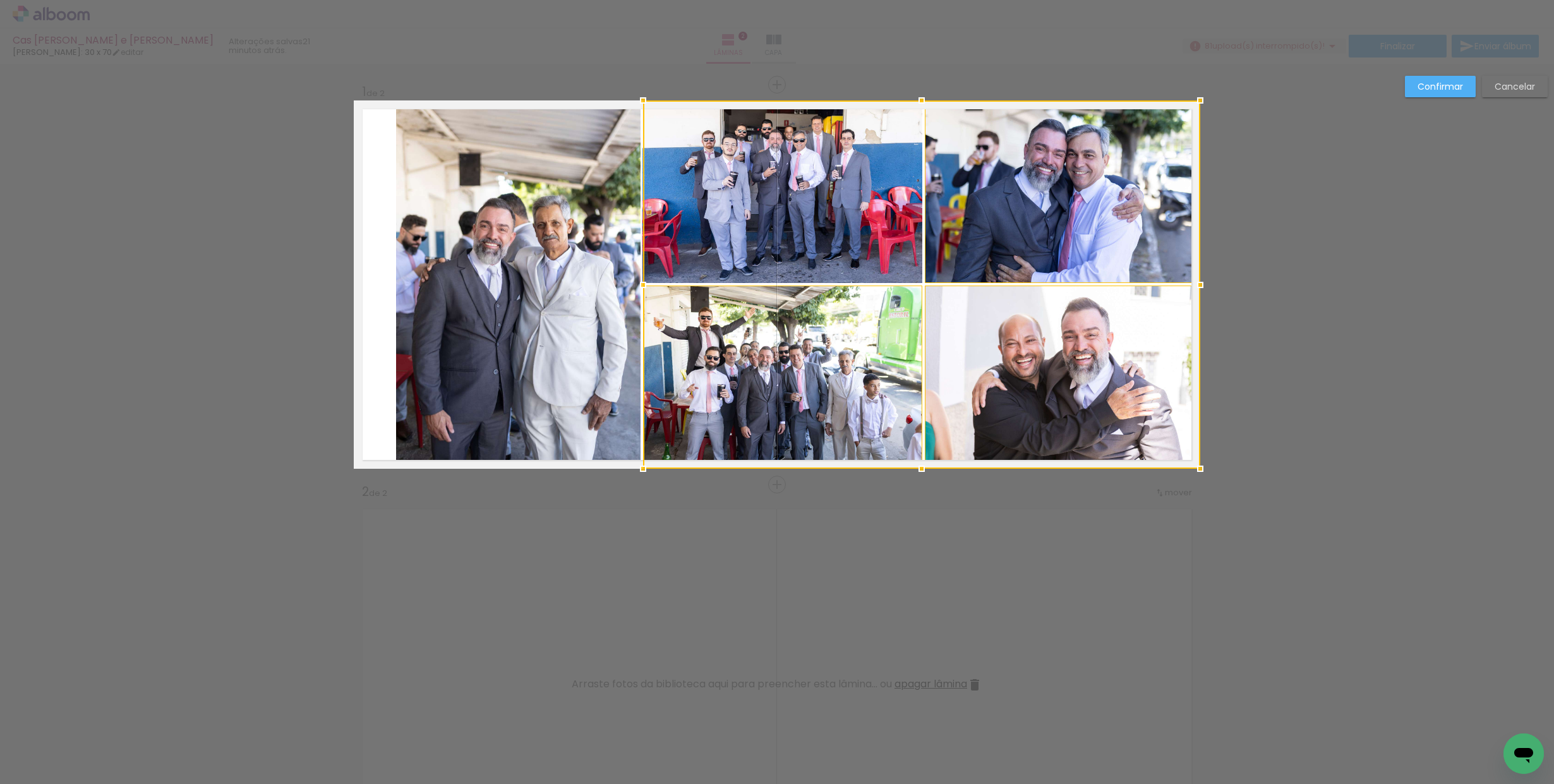
click at [836, 267] on div at bounding box center [922, 284] width 557 height 368
click at [625, 303] on quentale-photo at bounding box center [518, 284] width 245 height 368
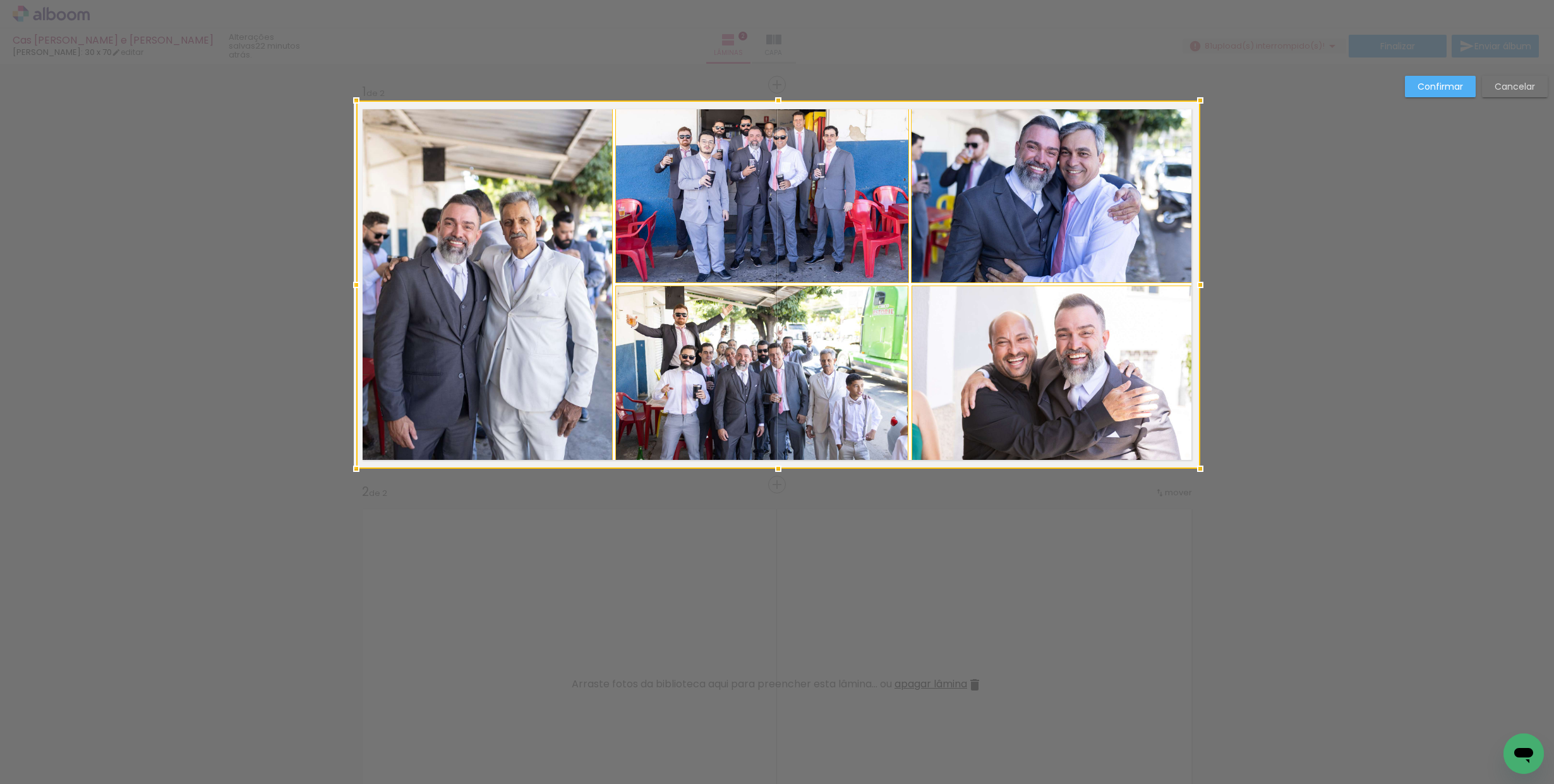
drag, startPoint x: 398, startPoint y: 284, endPoint x: 364, endPoint y: 285, distance: 34.0
click at [364, 285] on div at bounding box center [356, 285] width 25 height 25
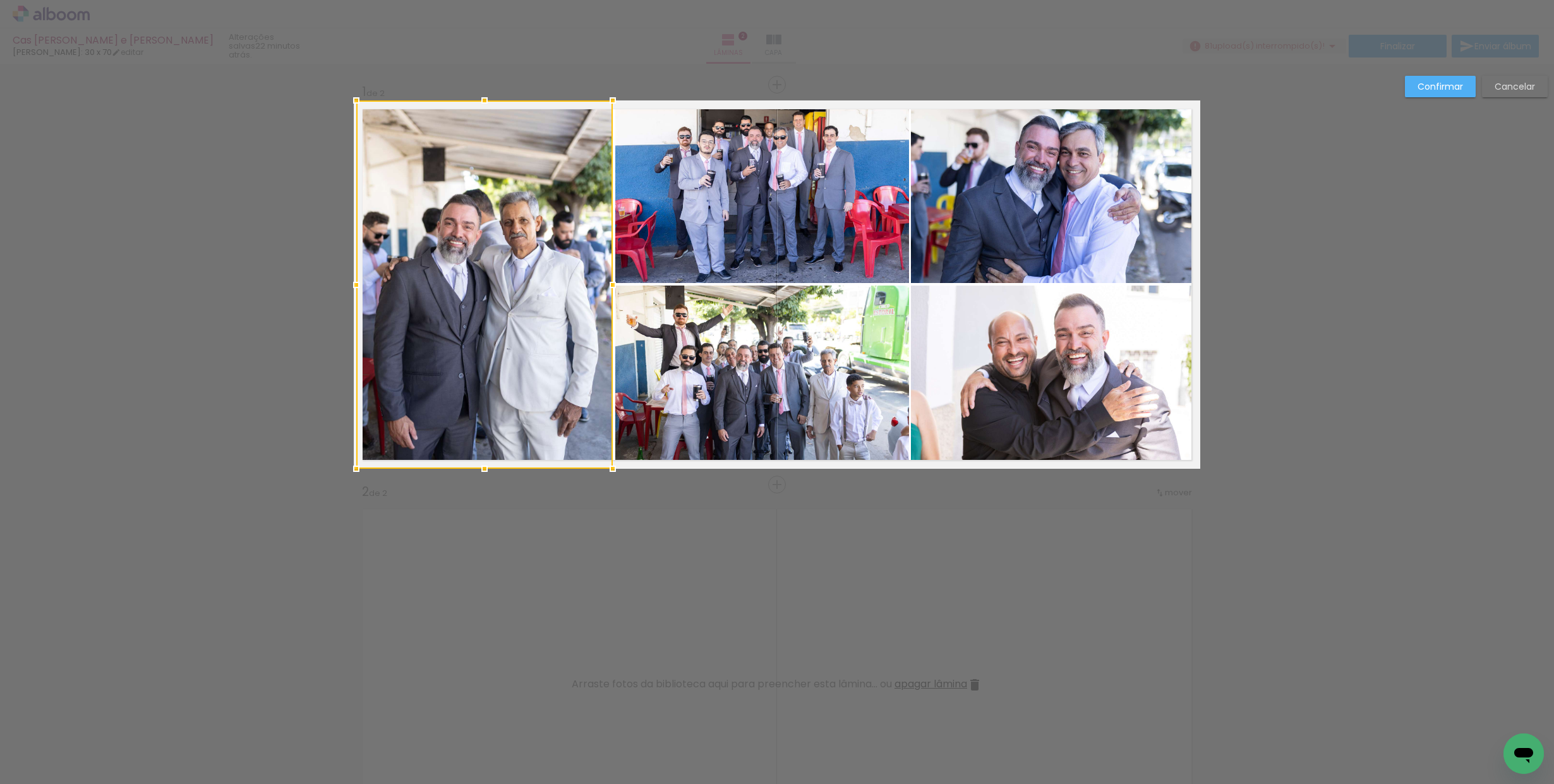
click at [1422, 94] on paper-button "Confirmar" at bounding box center [1439, 86] width 71 height 21
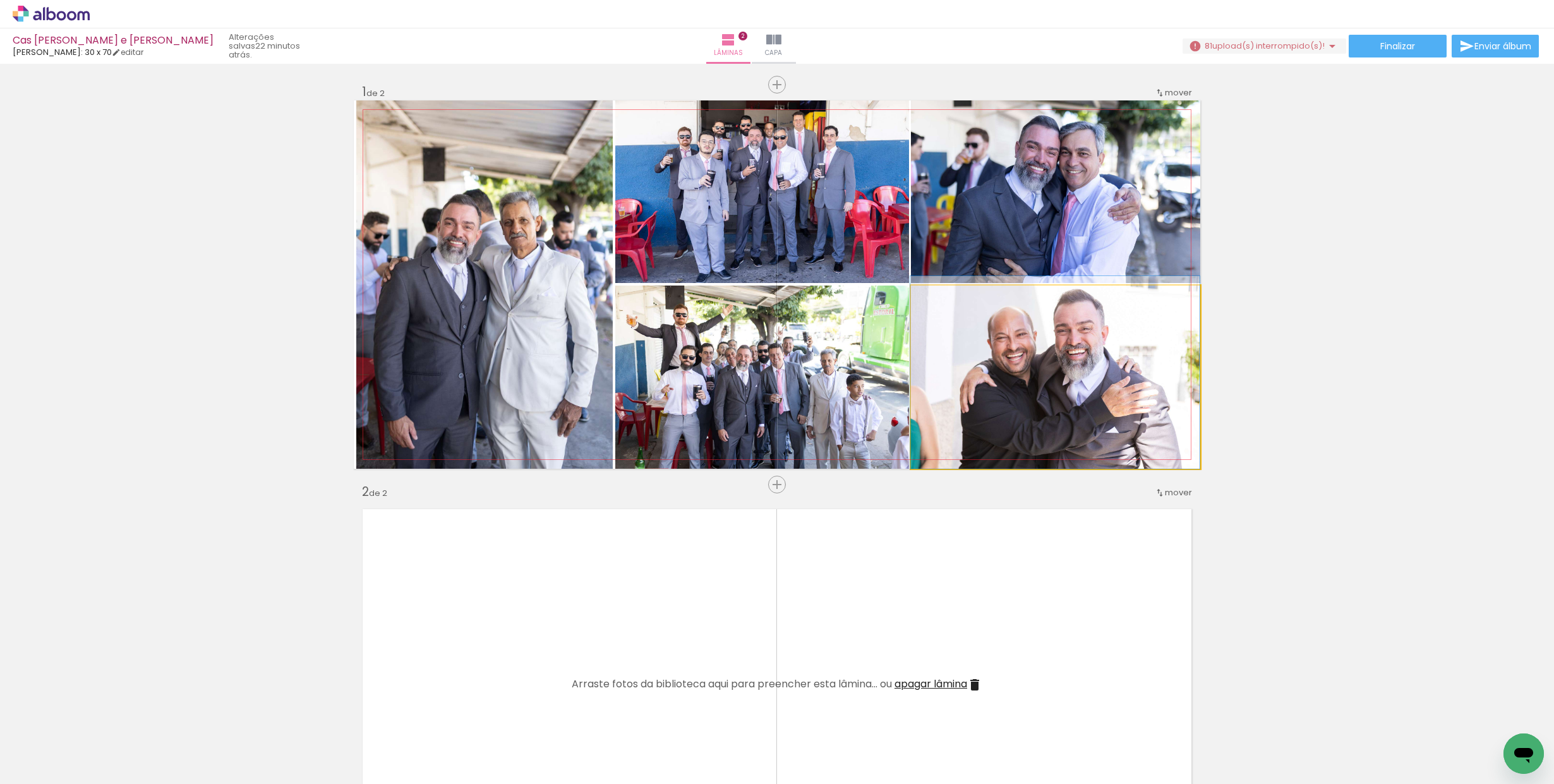
drag, startPoint x: 1055, startPoint y: 383, endPoint x: 1055, endPoint y: 375, distance: 8.0
click at [1055, 375] on div at bounding box center [1054, 372] width 290 height 193
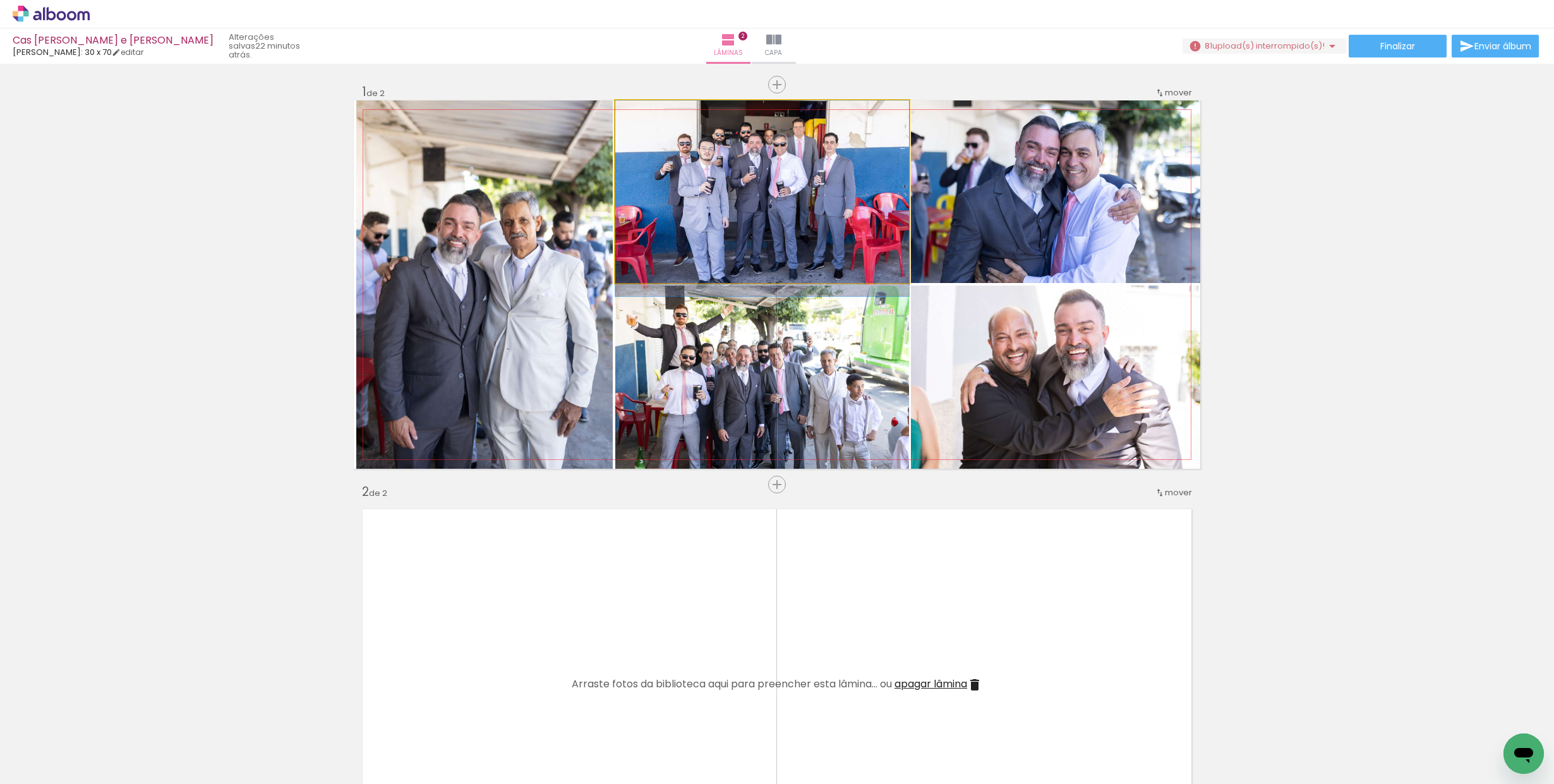
drag, startPoint x: 853, startPoint y: 233, endPoint x: 853, endPoint y: 242, distance: 9.0
click at [804, 209] on quentale-photo at bounding box center [762, 191] width 294 height 183
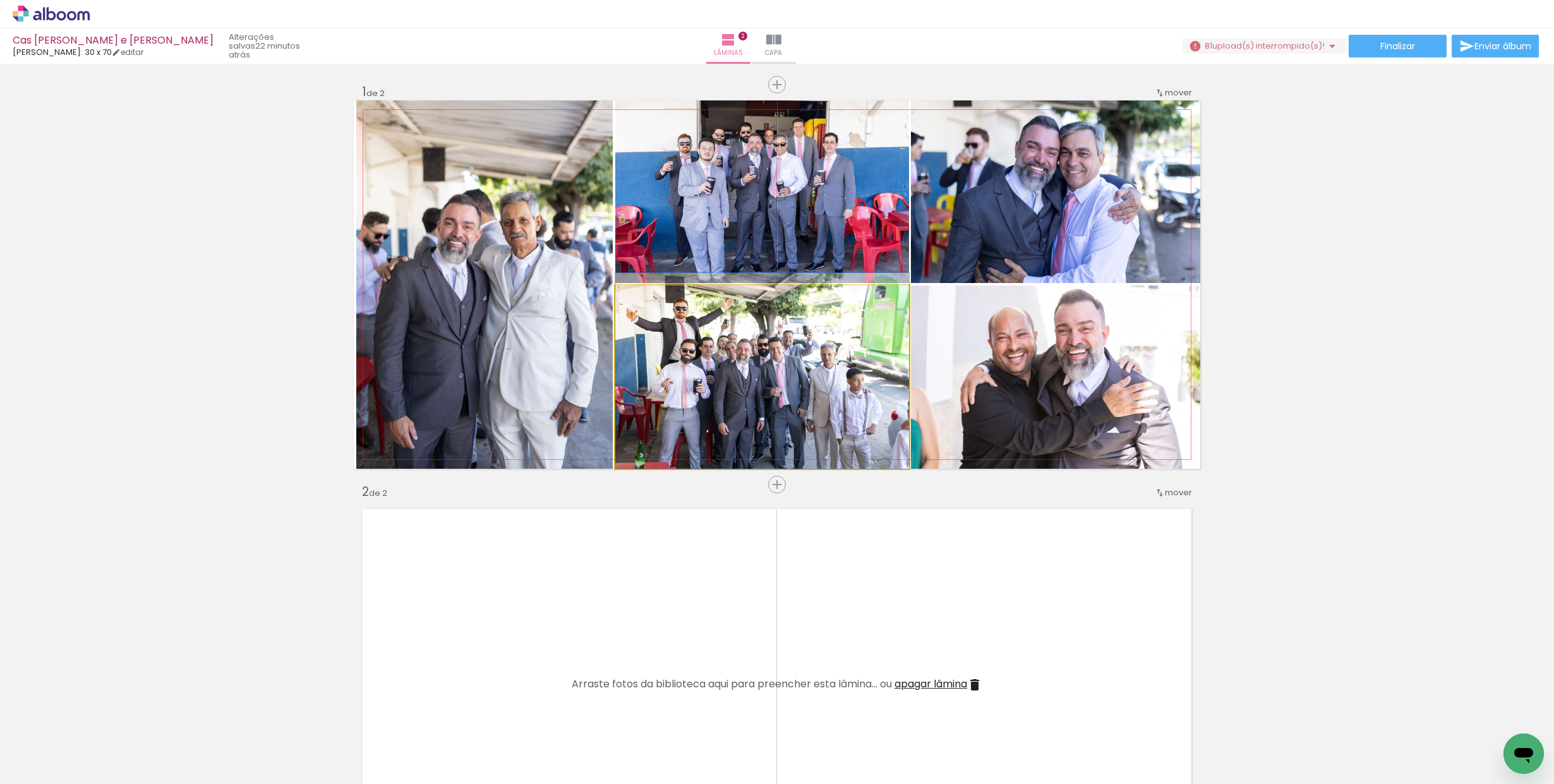
drag, startPoint x: 809, startPoint y: 390, endPoint x: 812, endPoint y: 375, distance: 15.3
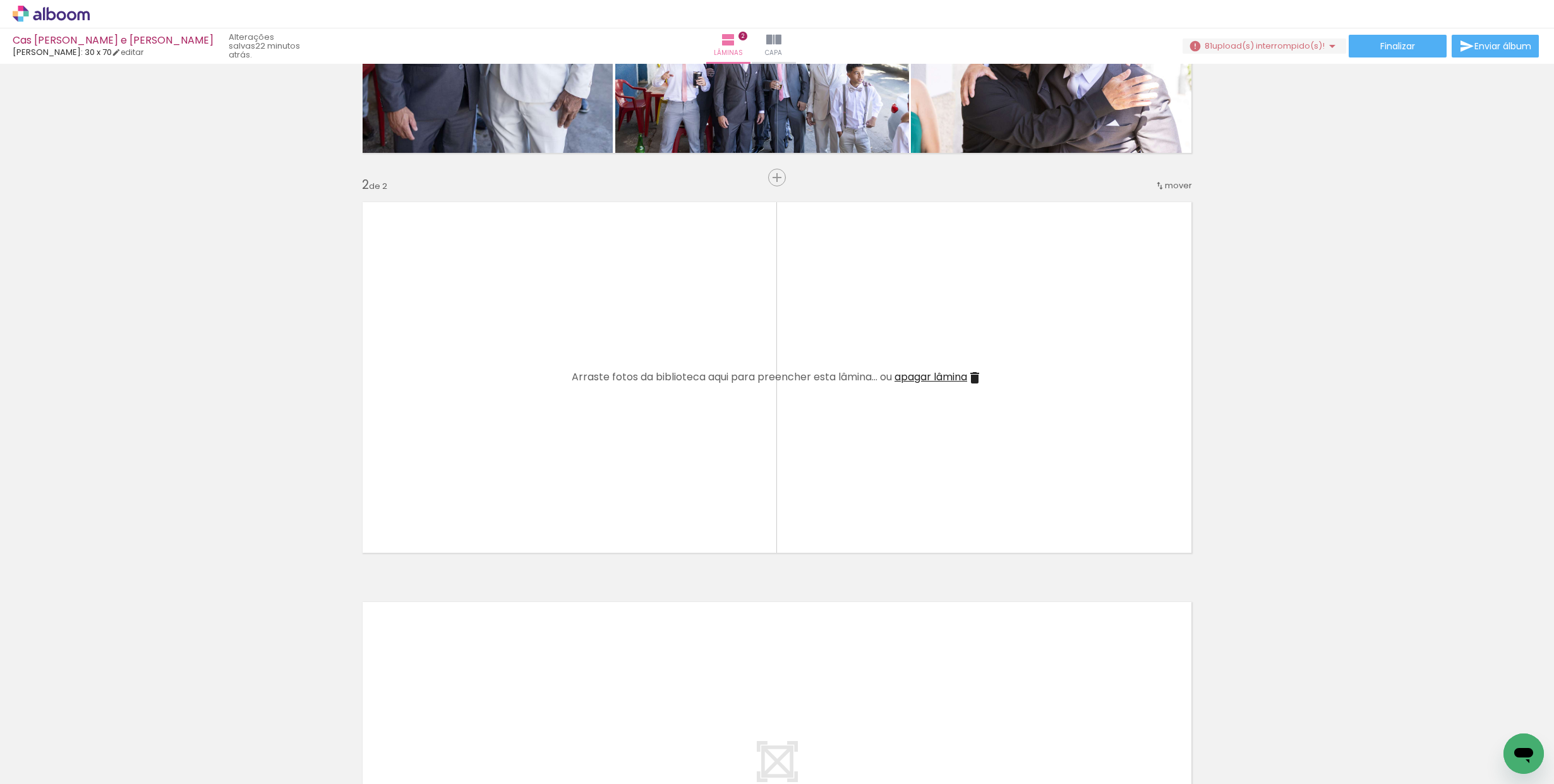
scroll to position [0, 2865]
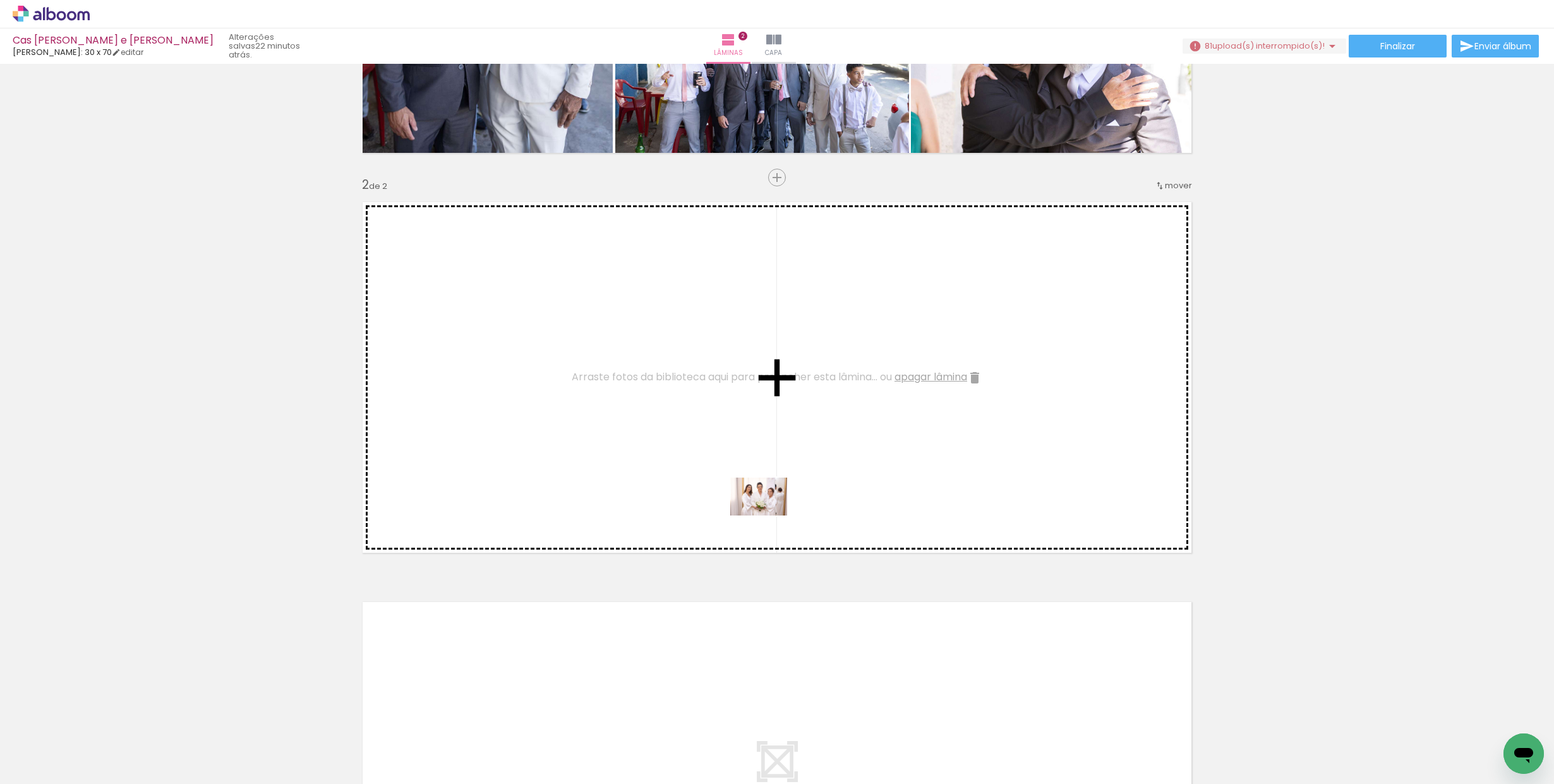
drag, startPoint x: 788, startPoint y: 742, endPoint x: 768, endPoint y: 512, distance: 230.9
click at [768, 512] on quentale-workspace at bounding box center [777, 392] width 1554 height 784
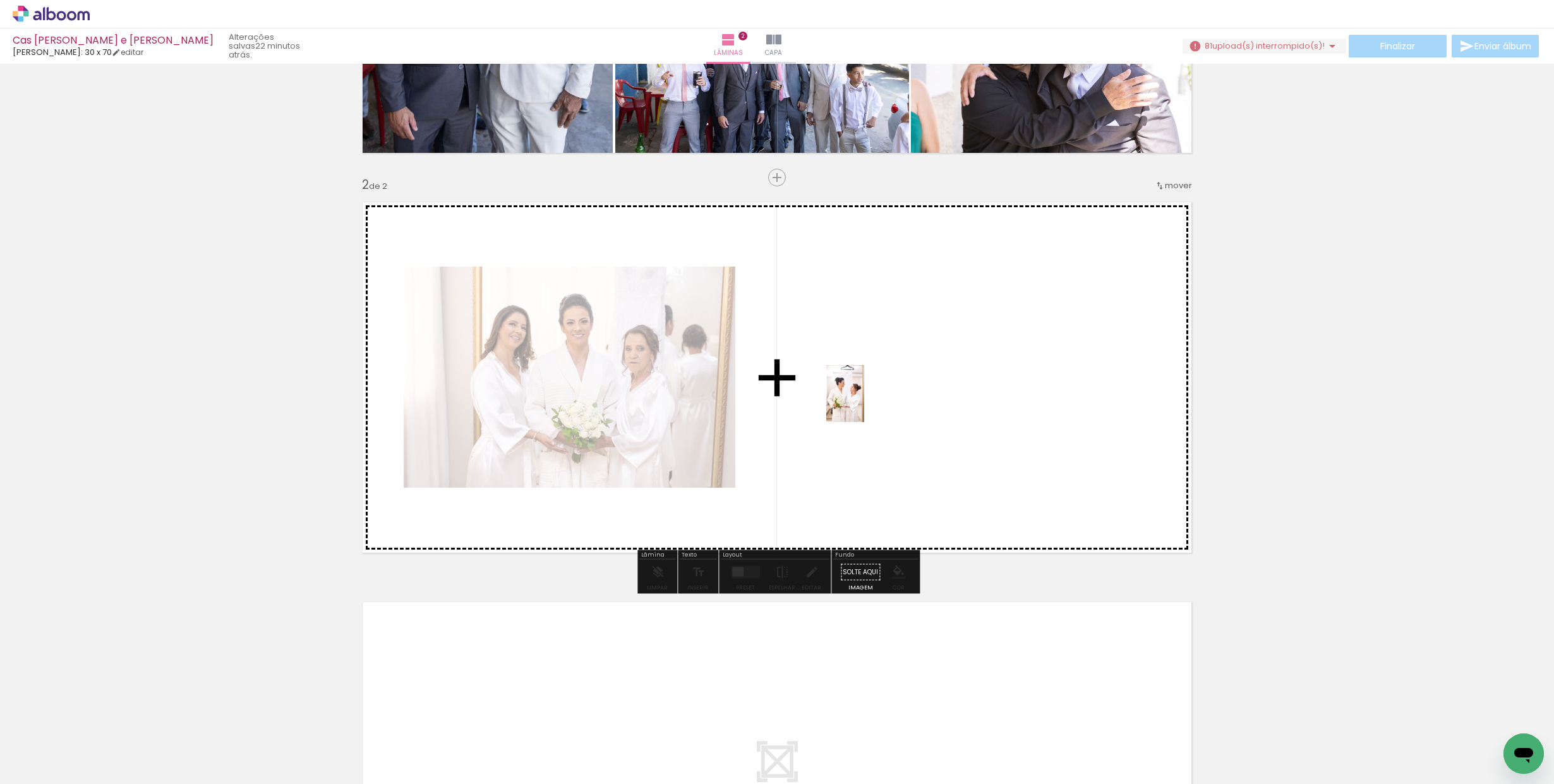
drag, startPoint x: 883, startPoint y: 750, endPoint x: 864, endPoint y: 403, distance: 347.5
click at [864, 403] on quentale-workspace at bounding box center [777, 392] width 1554 height 784
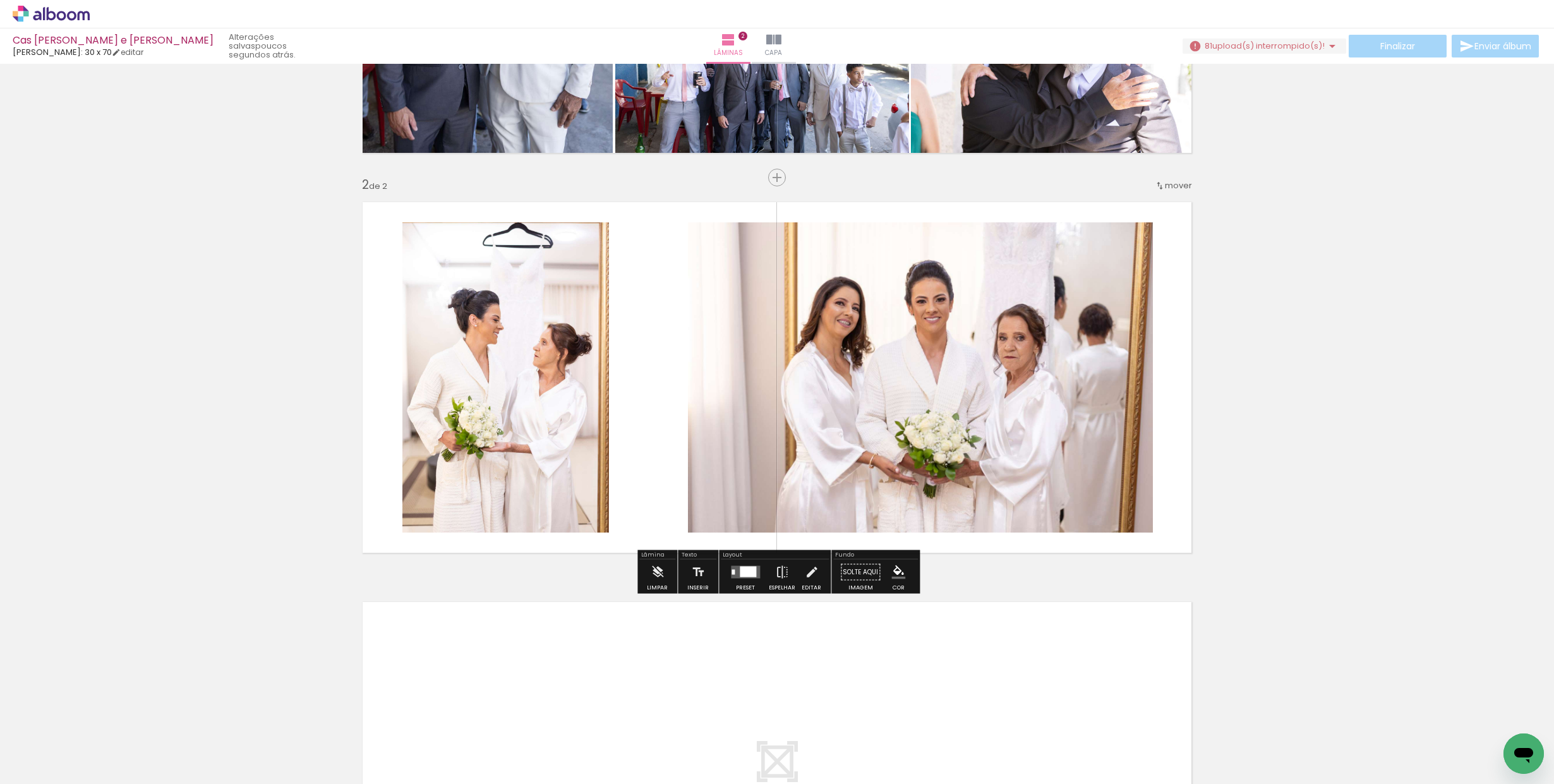
scroll to position [314, 0]
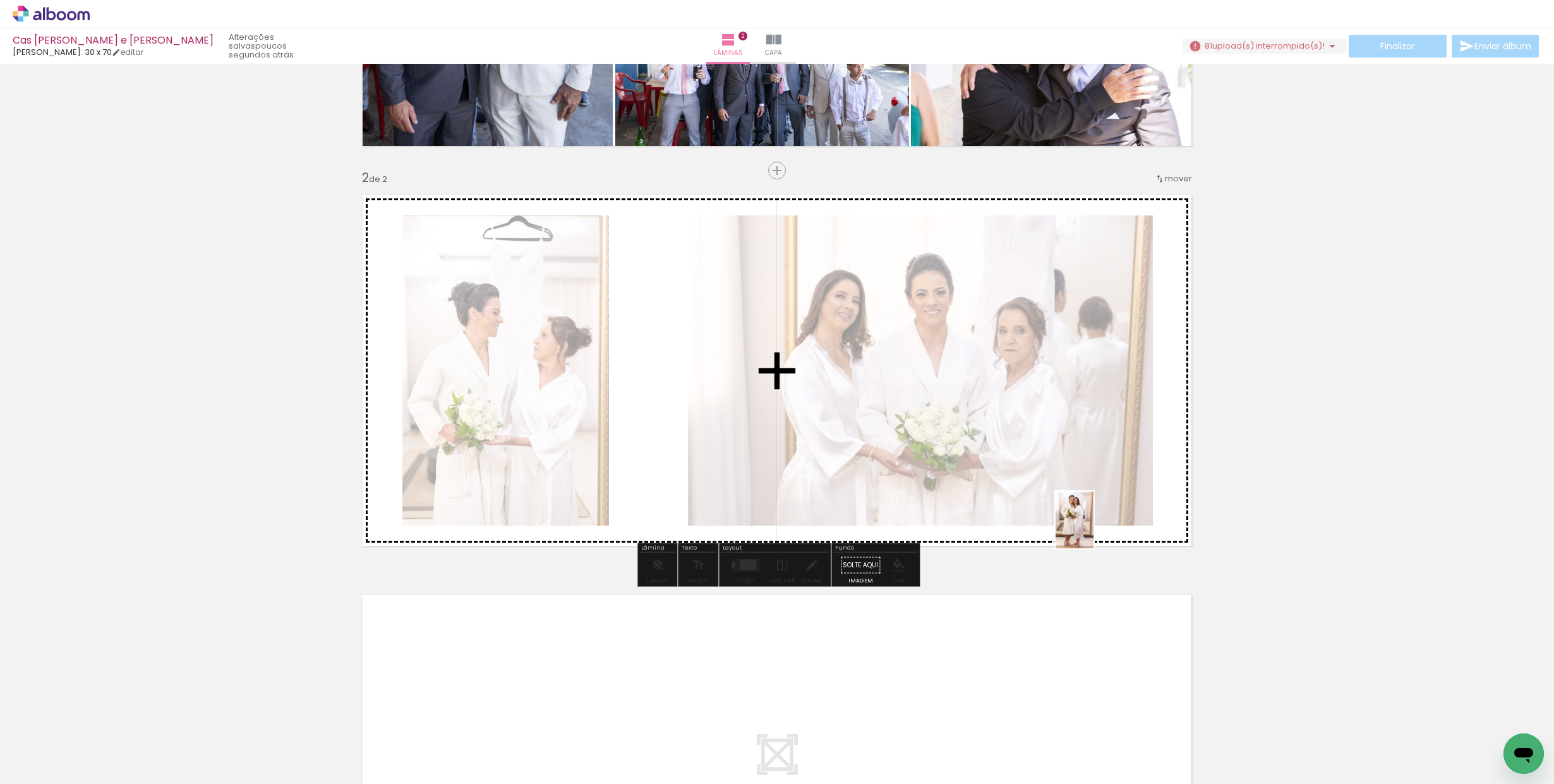
drag, startPoint x: 946, startPoint y: 730, endPoint x: 1107, endPoint y: 521, distance: 263.8
click at [1107, 521] on quentale-workspace at bounding box center [777, 392] width 1554 height 784
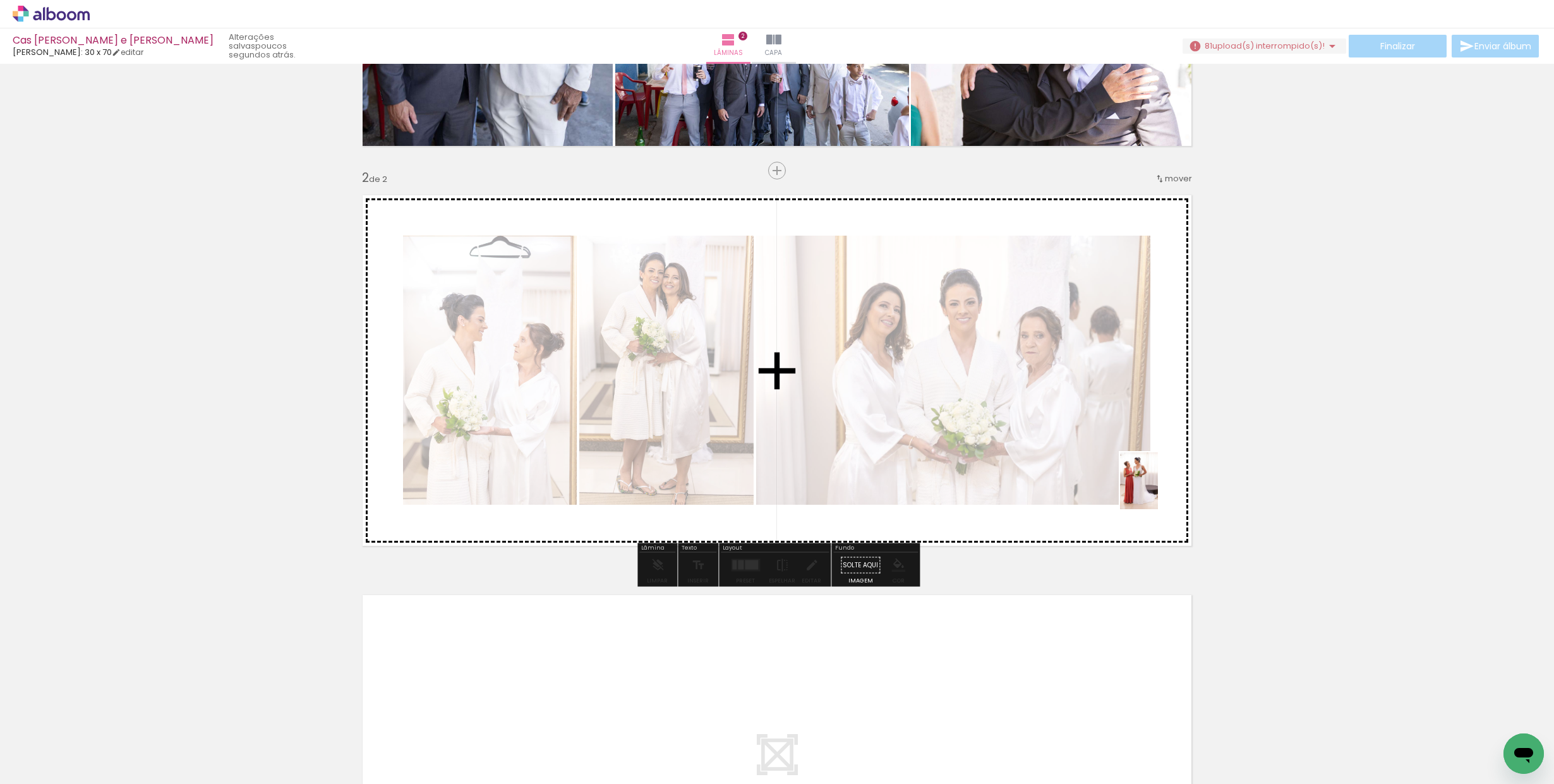
drag, startPoint x: 1364, startPoint y: 745, endPoint x: 1158, endPoint y: 490, distance: 327.8
click at [1158, 490] on quentale-workspace at bounding box center [777, 392] width 1554 height 784
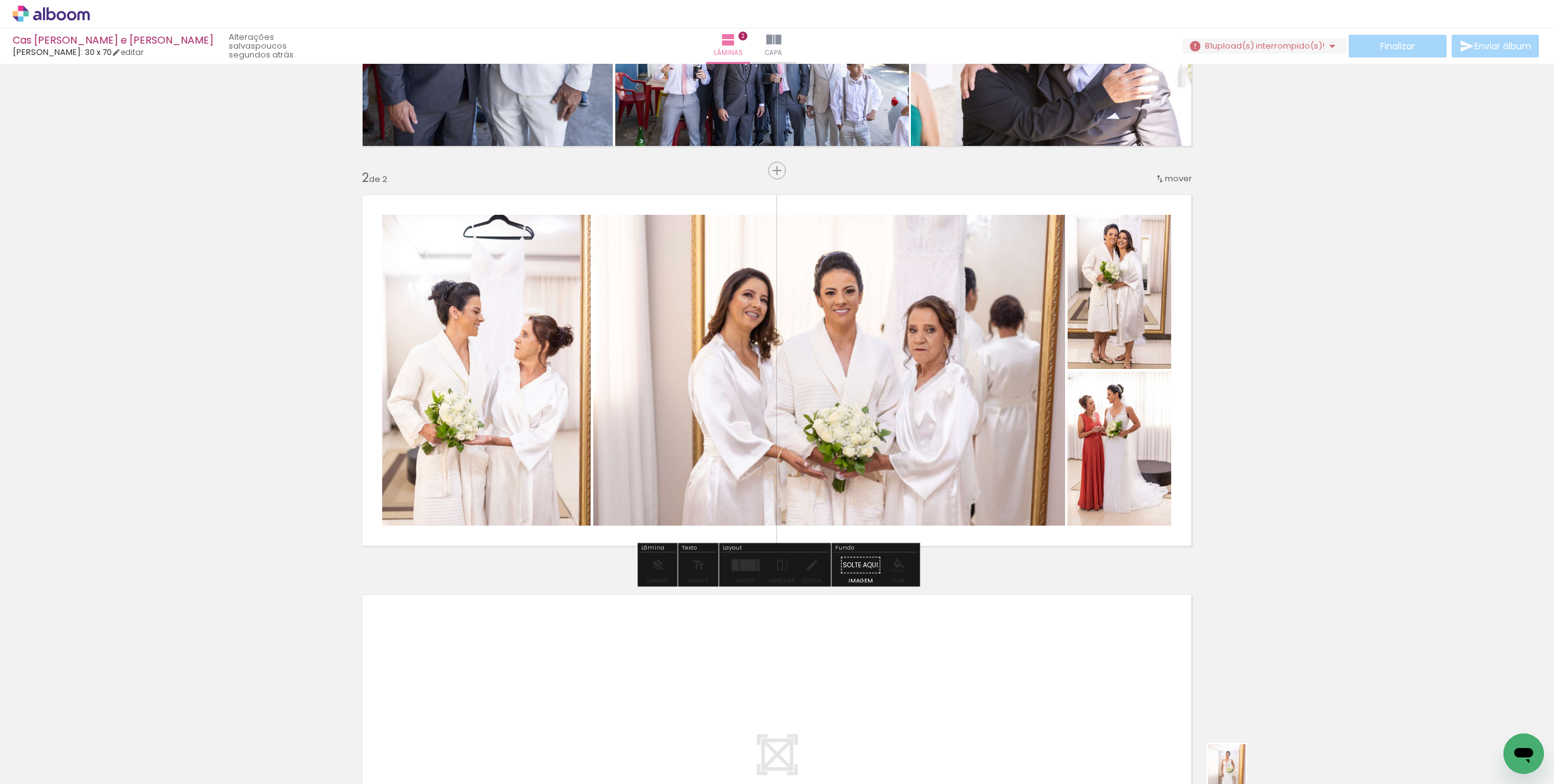
drag, startPoint x: 1235, startPoint y: 753, endPoint x: 1254, endPoint y: 764, distance: 22.0
click at [1245, 764] on div at bounding box center [1223, 742] width 42 height 63
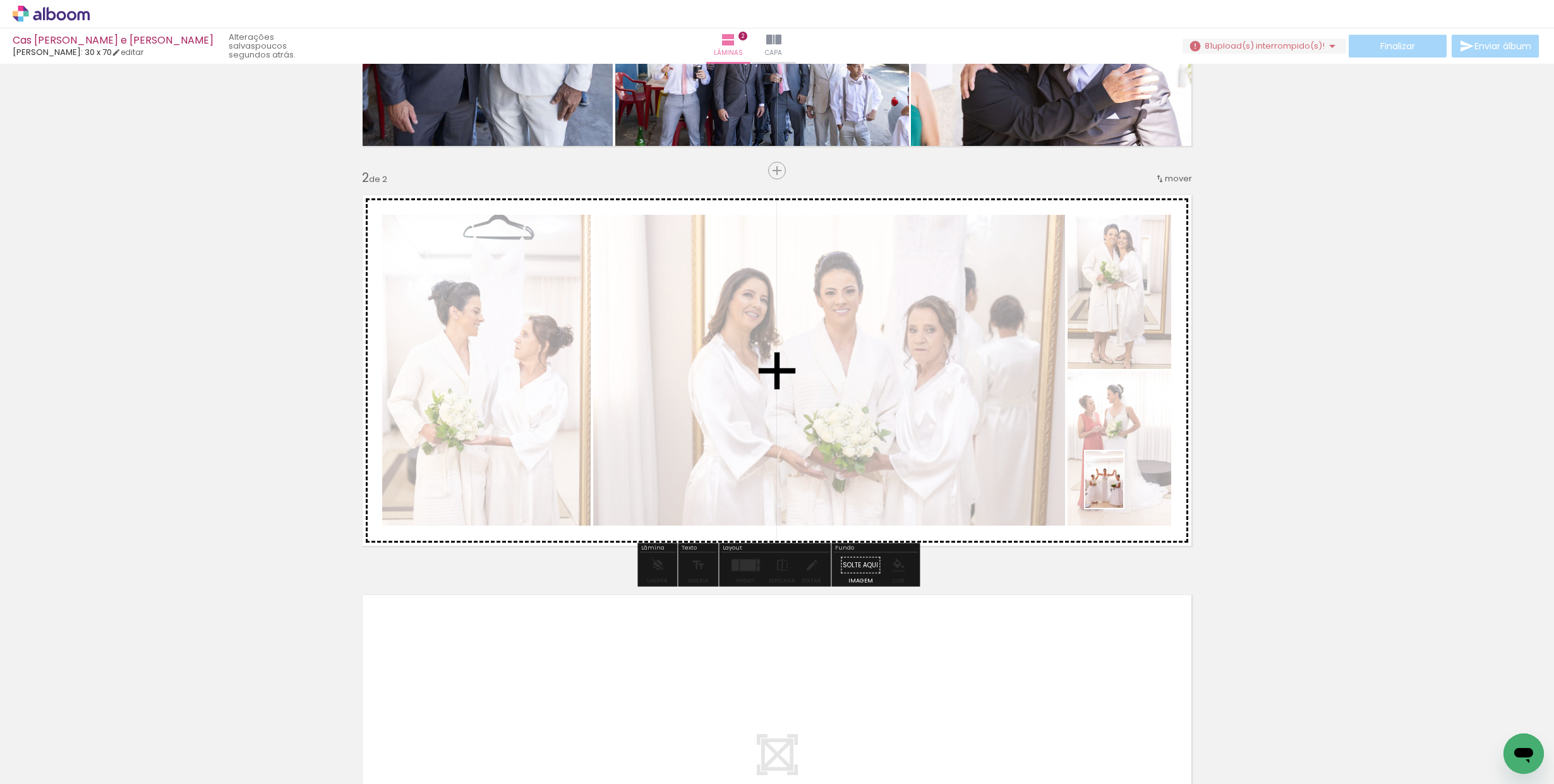
drag, startPoint x: 1294, startPoint y: 753, endPoint x: 1102, endPoint y: 507, distance: 312.1
click at [1121, 482] on quentale-workspace at bounding box center [777, 392] width 1554 height 784
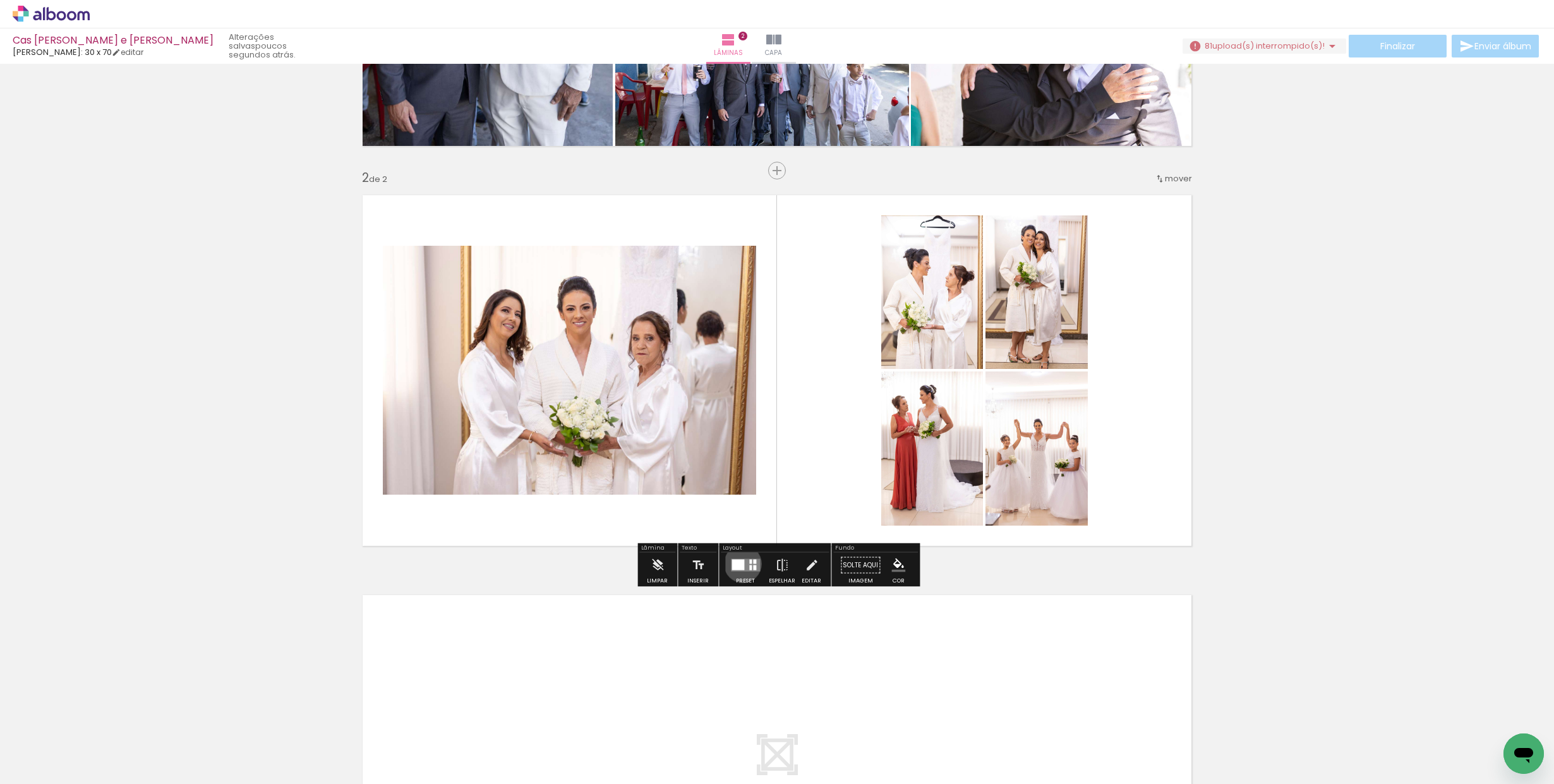
click at [740, 563] on div at bounding box center [737, 565] width 13 height 11
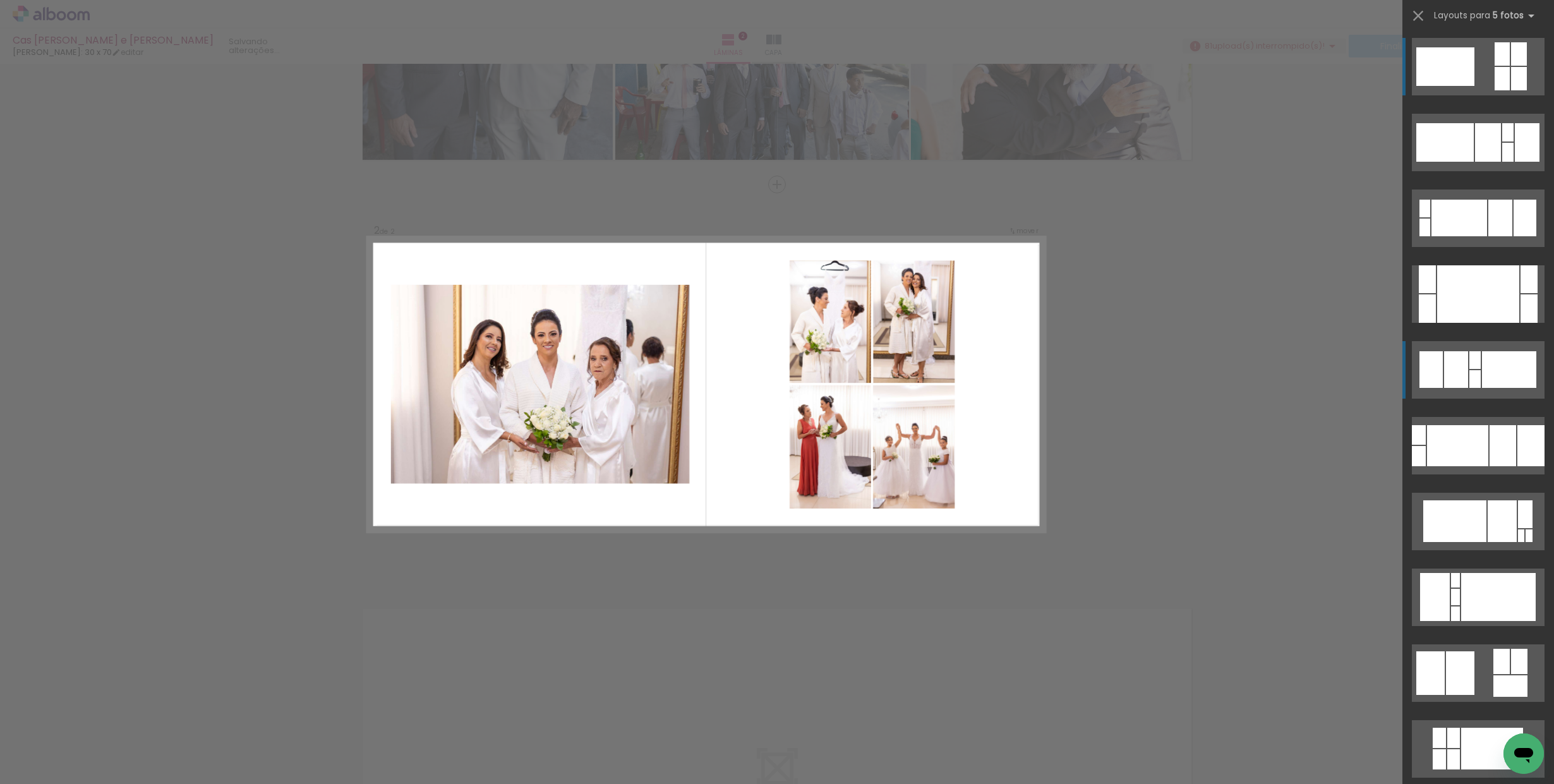
scroll to position [0, 0]
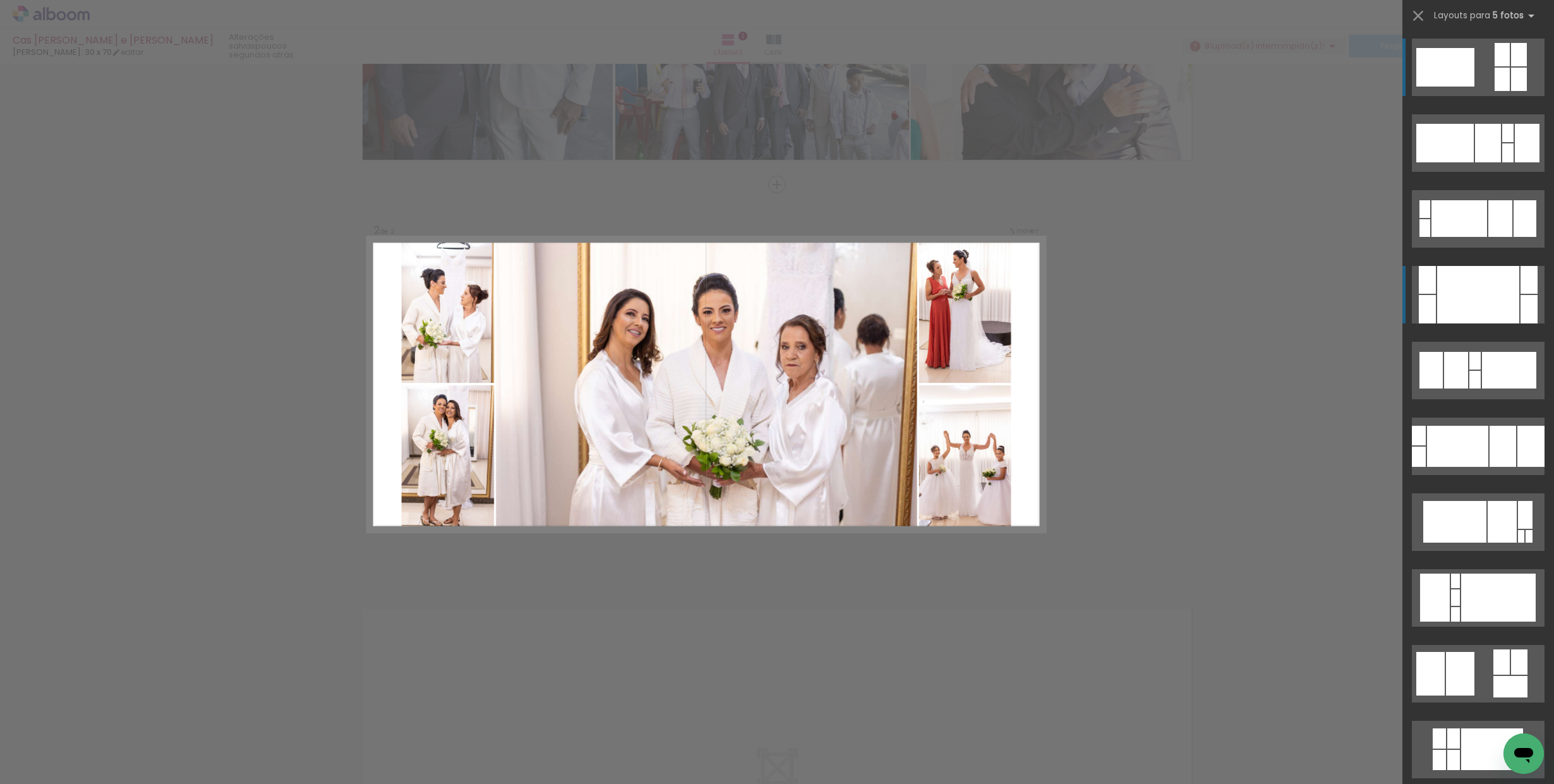
click at [1503, 274] on div at bounding box center [1478, 295] width 82 height 58
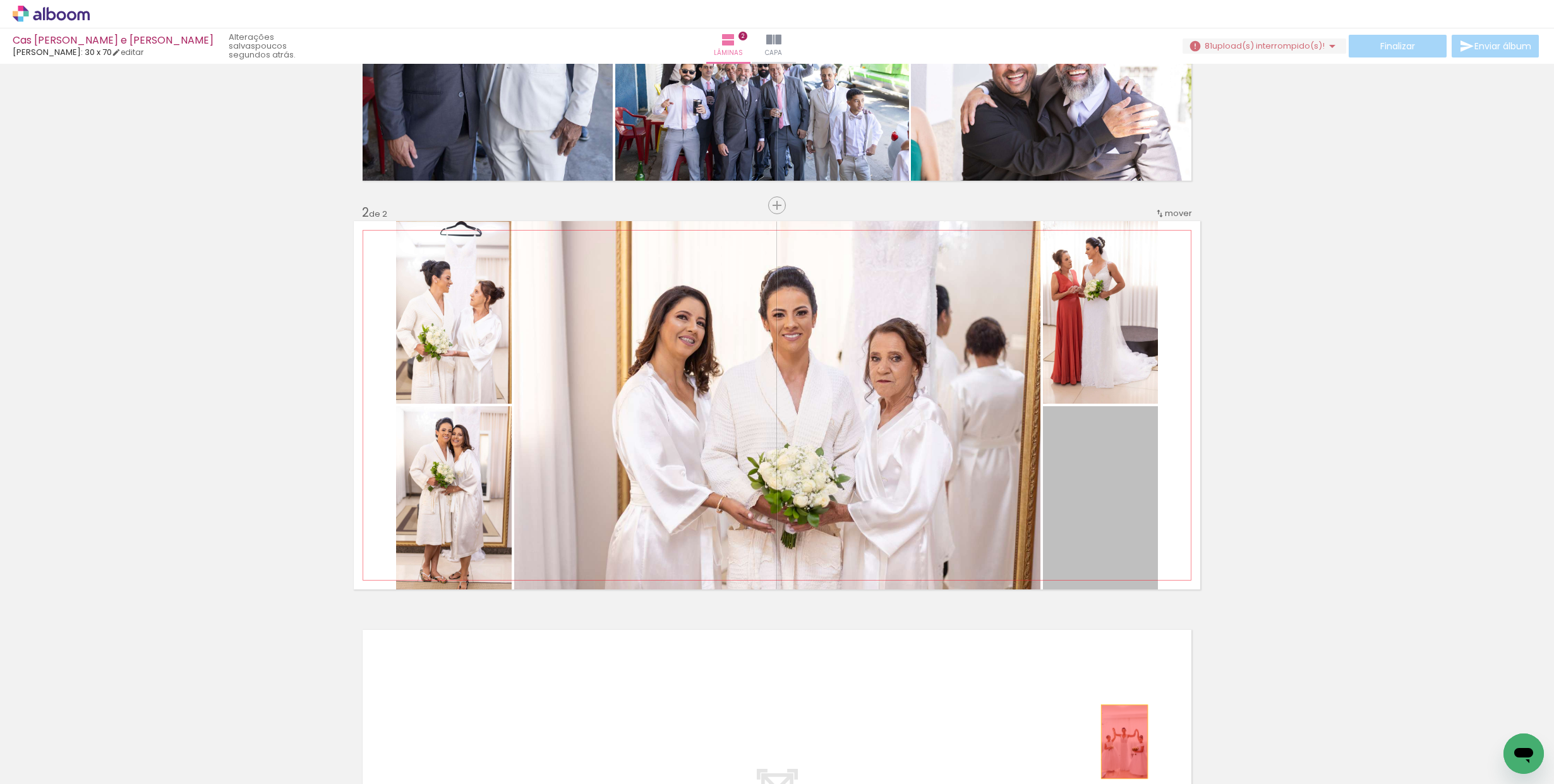
drag, startPoint x: 1125, startPoint y: 496, endPoint x: 1124, endPoint y: 739, distance: 243.0
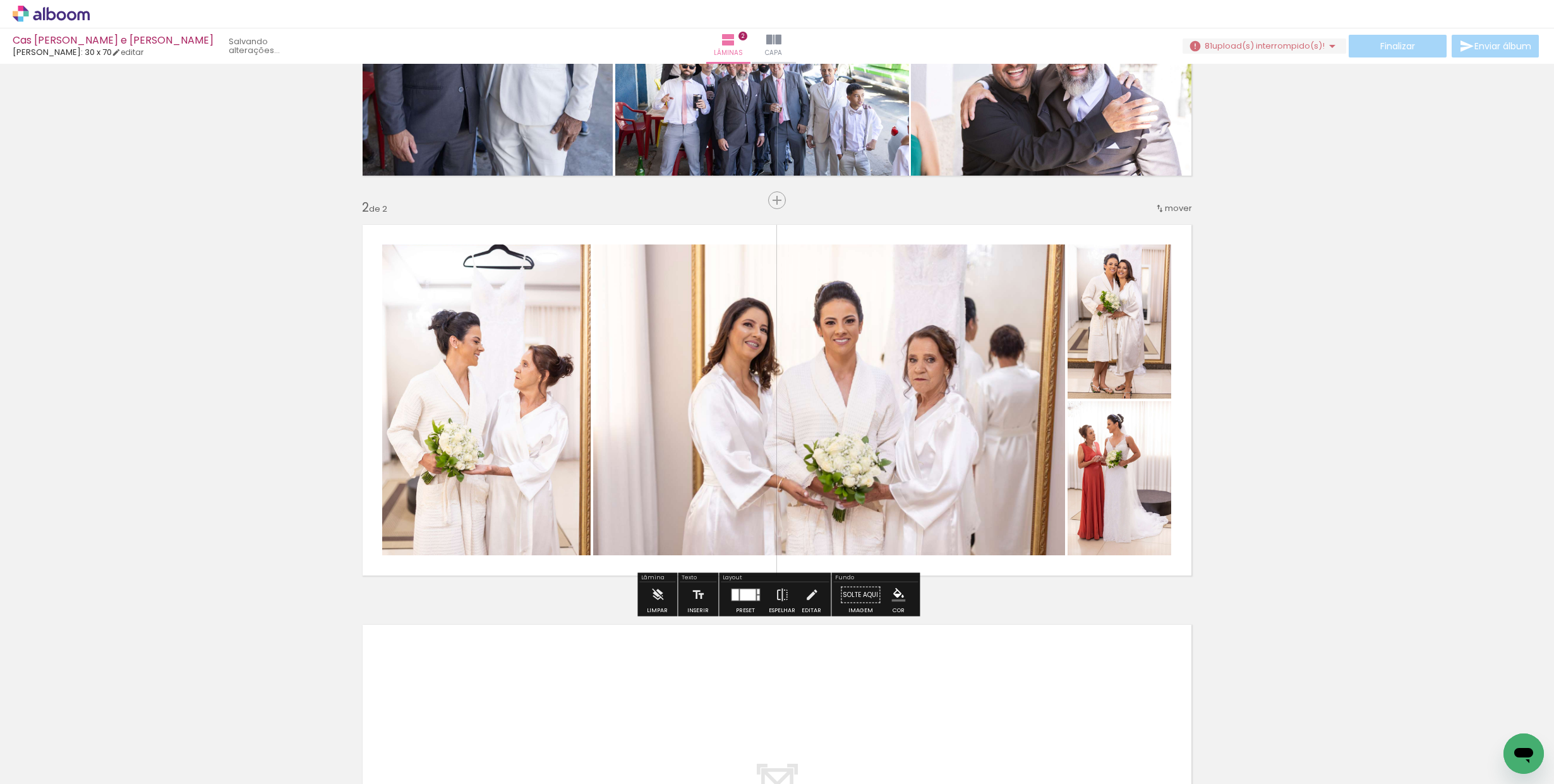
scroll to position [287, 0]
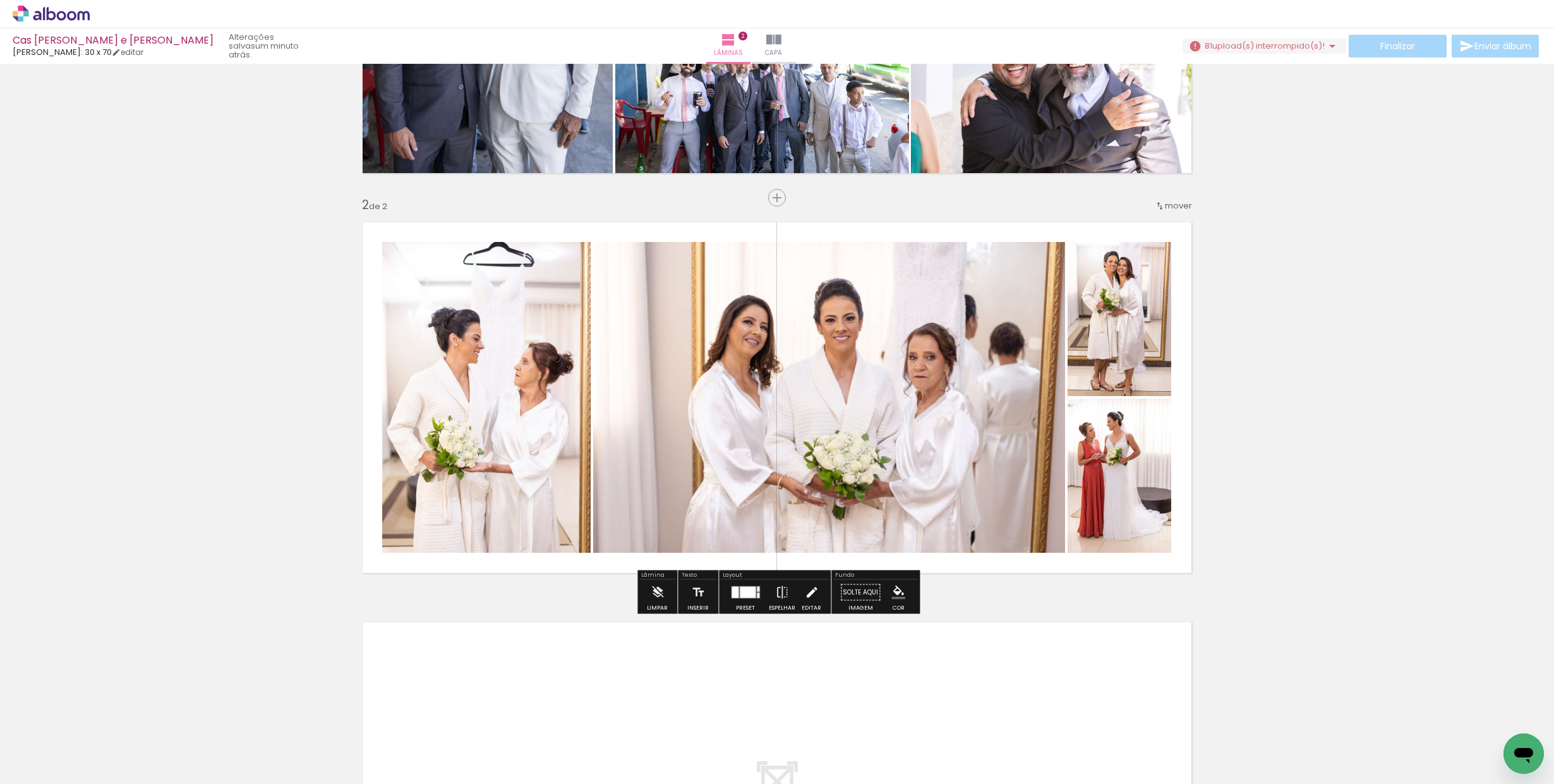
click at [808, 591] on iron-icon at bounding box center [811, 592] width 14 height 25
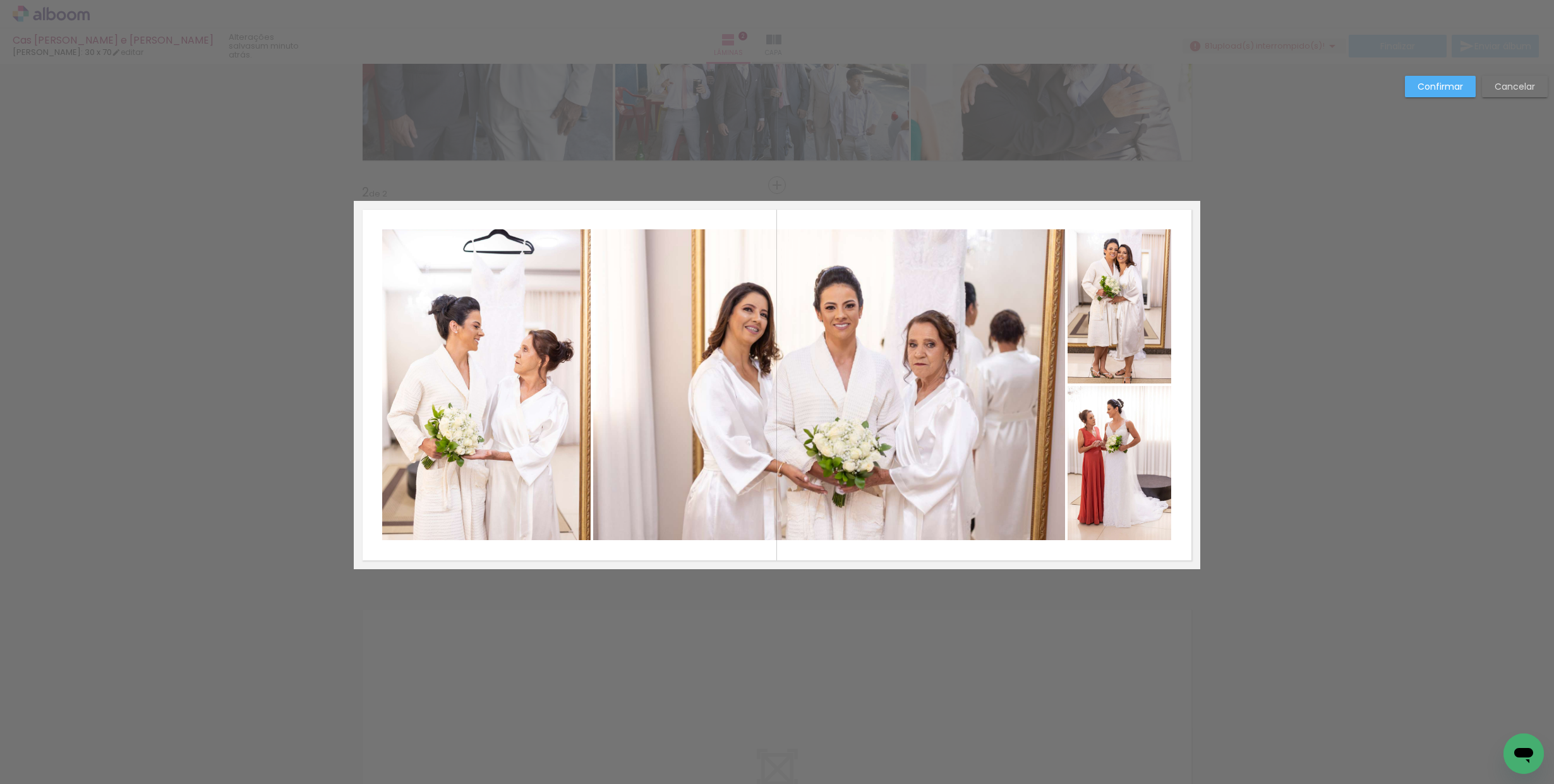
scroll to position [300, 0]
click at [556, 400] on quentale-photo at bounding box center [486, 384] width 208 height 311
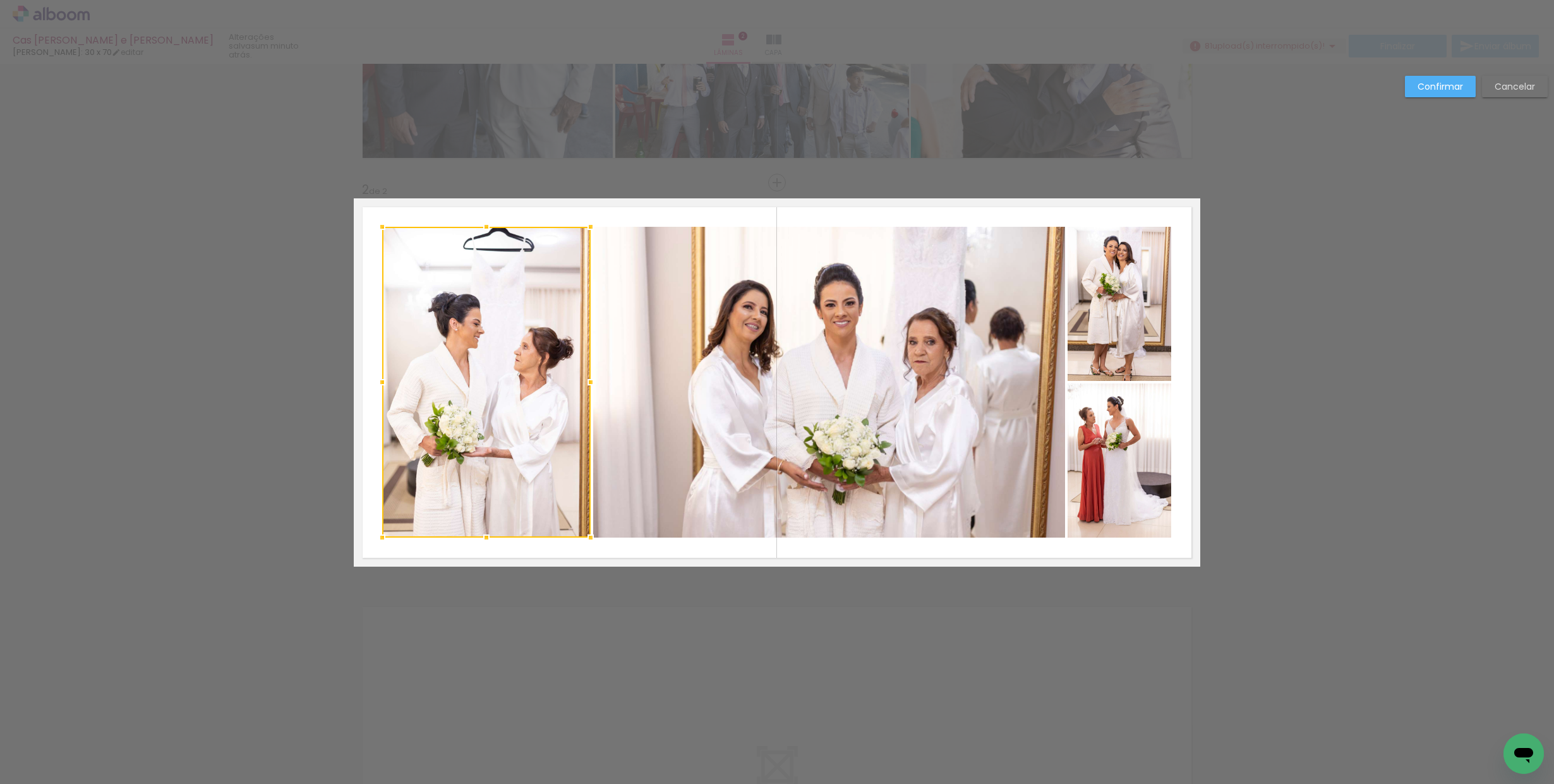
click at [1464, 87] on paper-button "Confirmar" at bounding box center [1439, 86] width 71 height 21
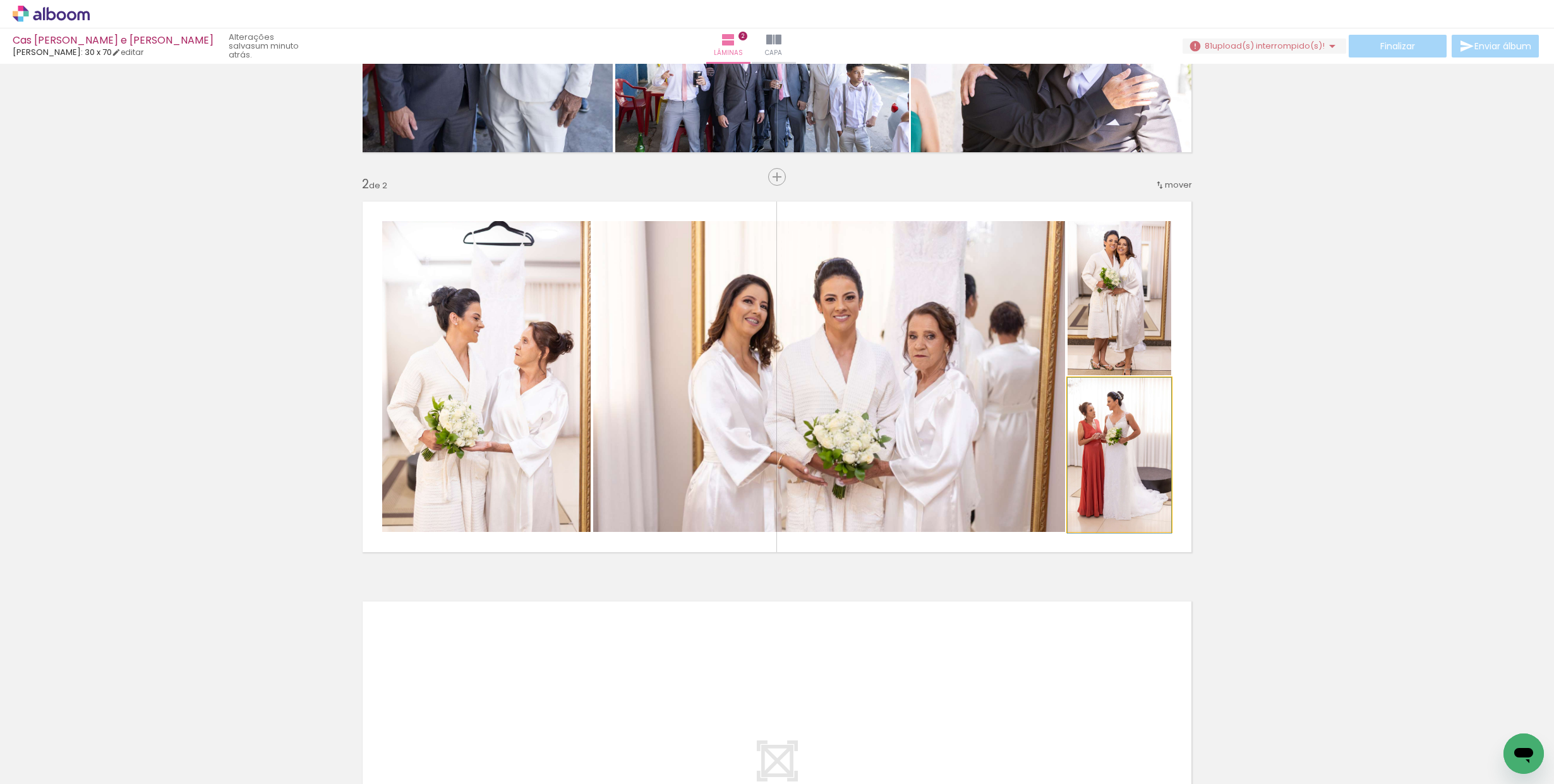
scroll to position [308, 0]
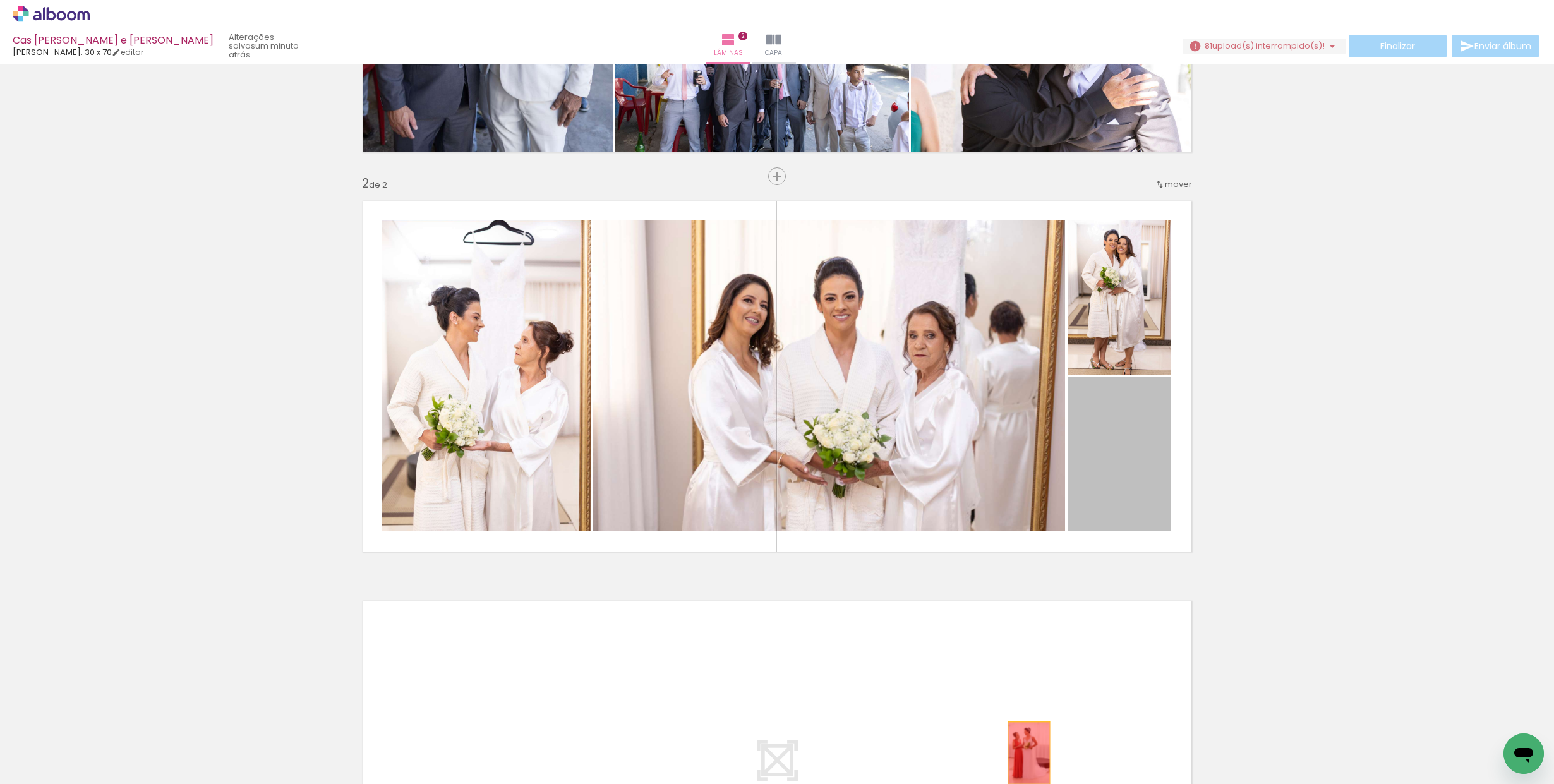
drag, startPoint x: 1150, startPoint y: 471, endPoint x: 1029, endPoint y: 749, distance: 303.2
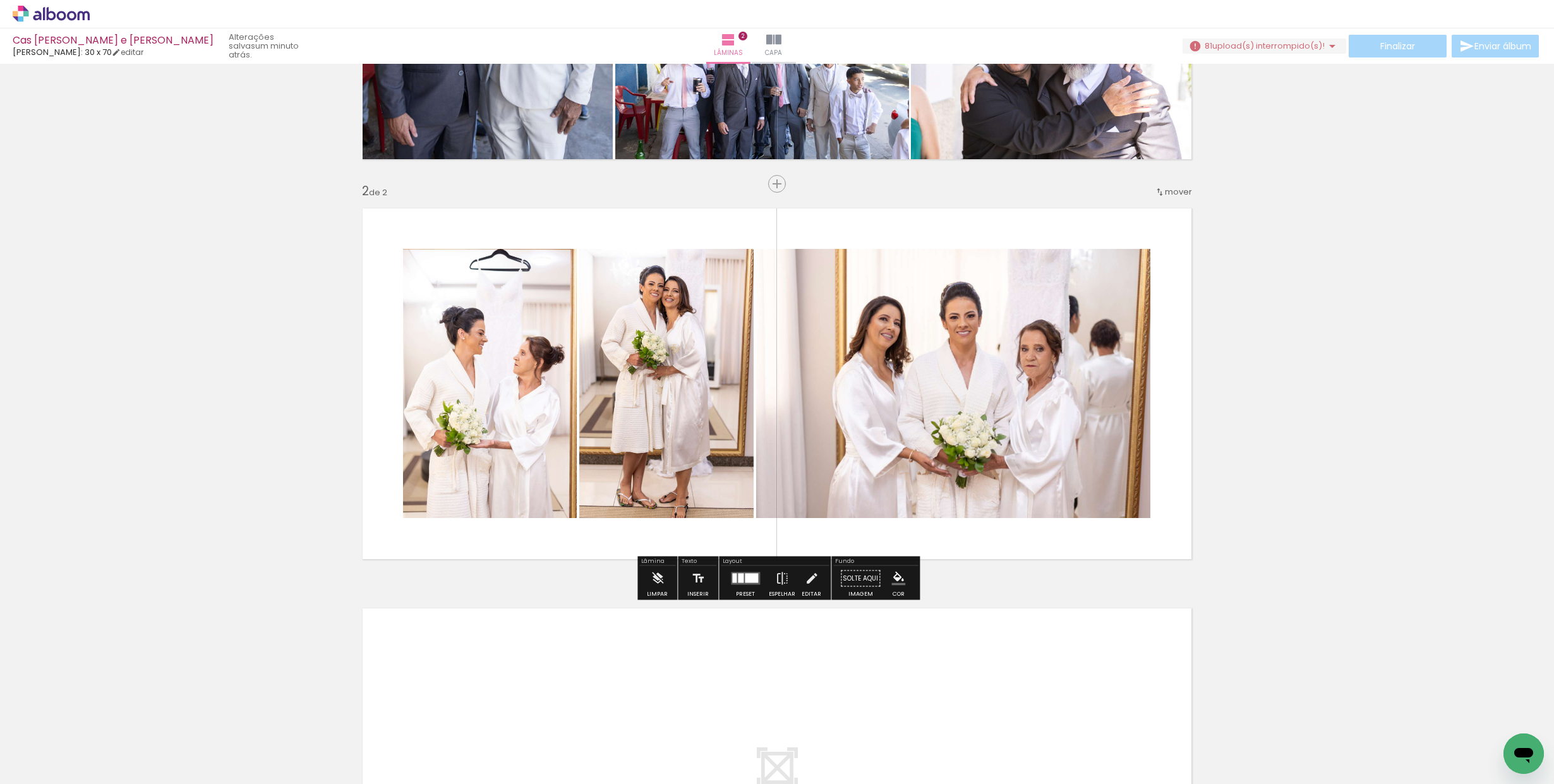
scroll to position [298, 0]
click at [745, 579] on div at bounding box center [752, 577] width 14 height 9
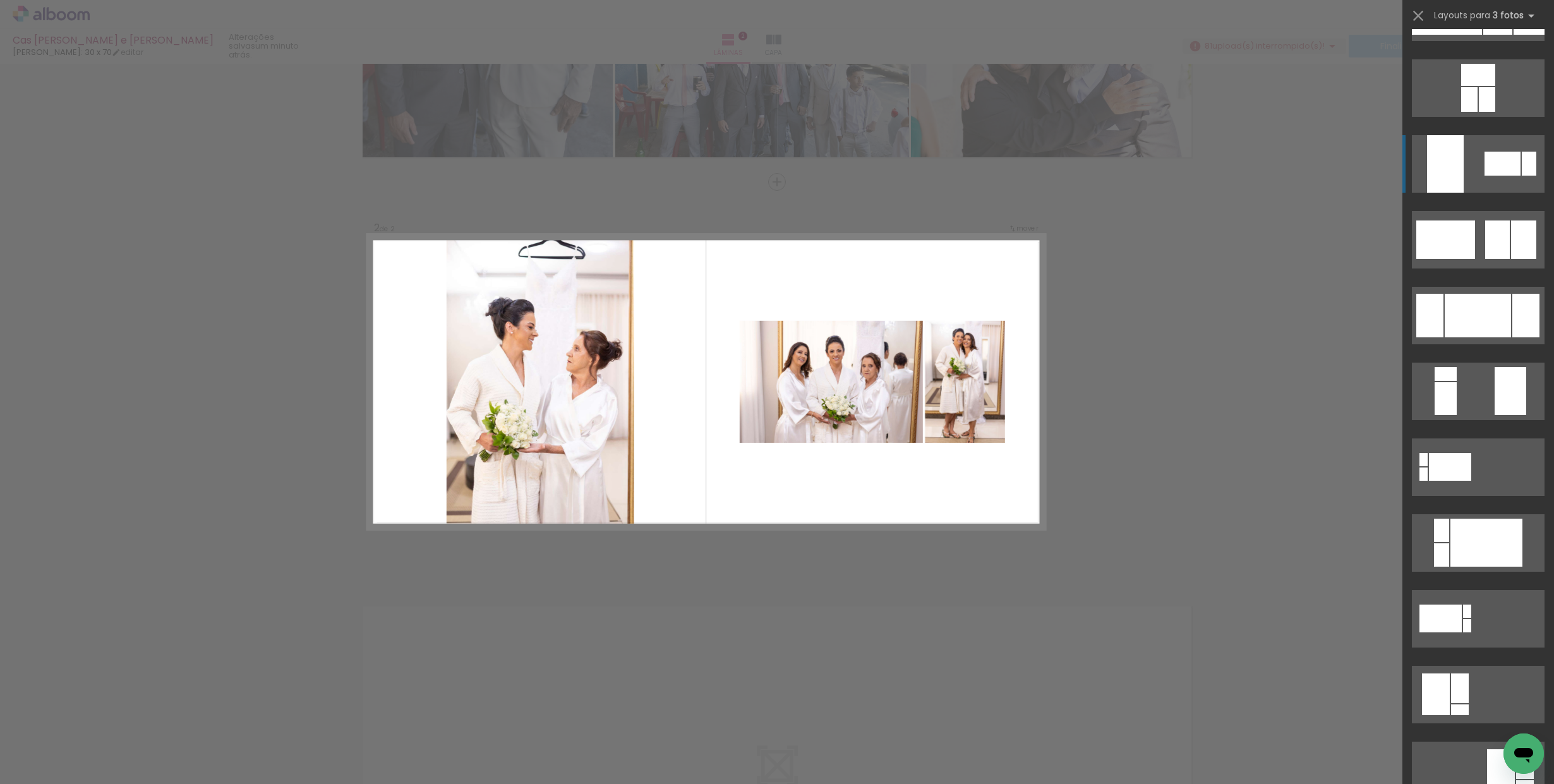
scroll to position [133, 0]
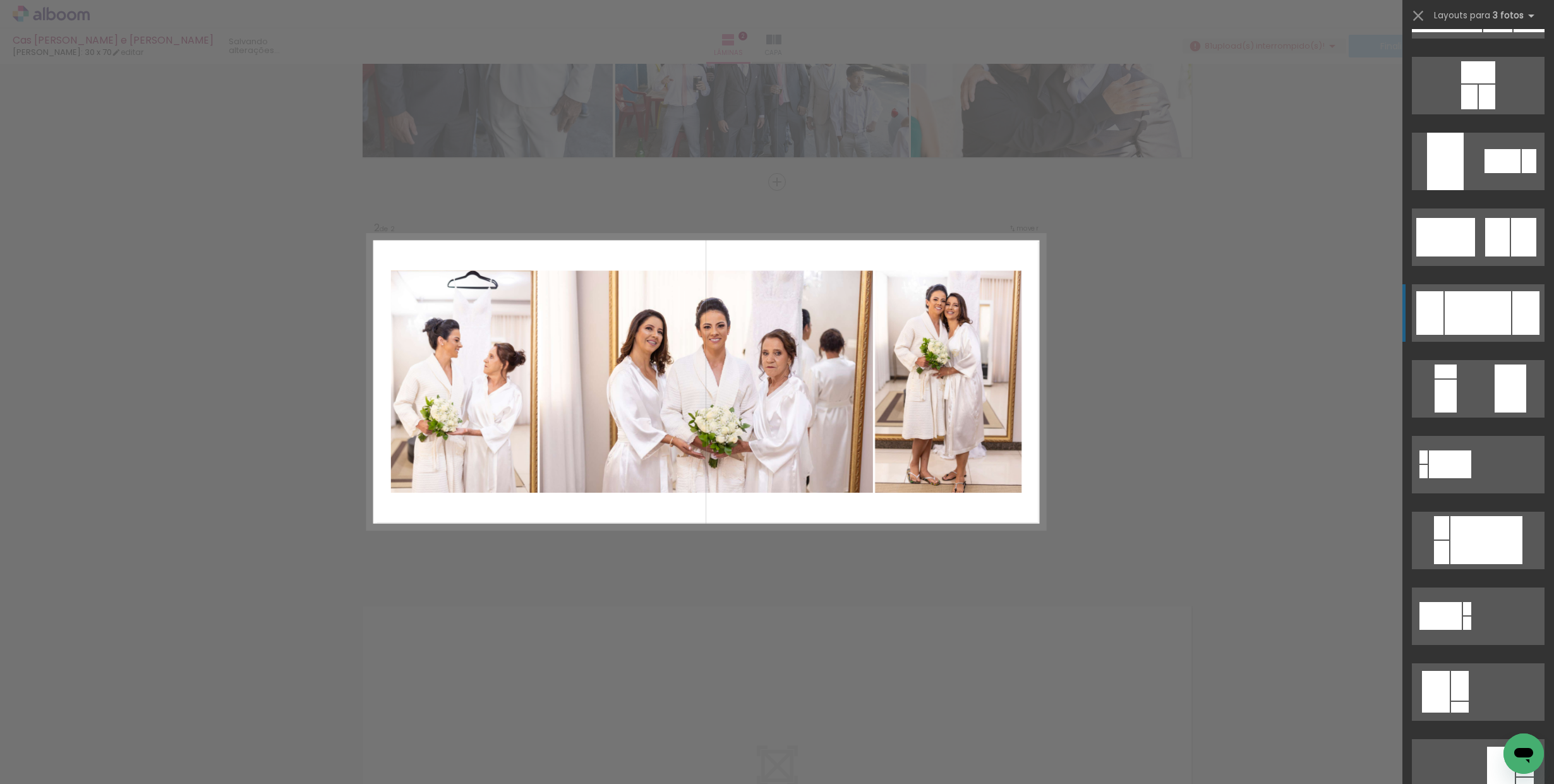
click at [1484, 287] on quentale-layouter at bounding box center [1478, 313] width 133 height 58
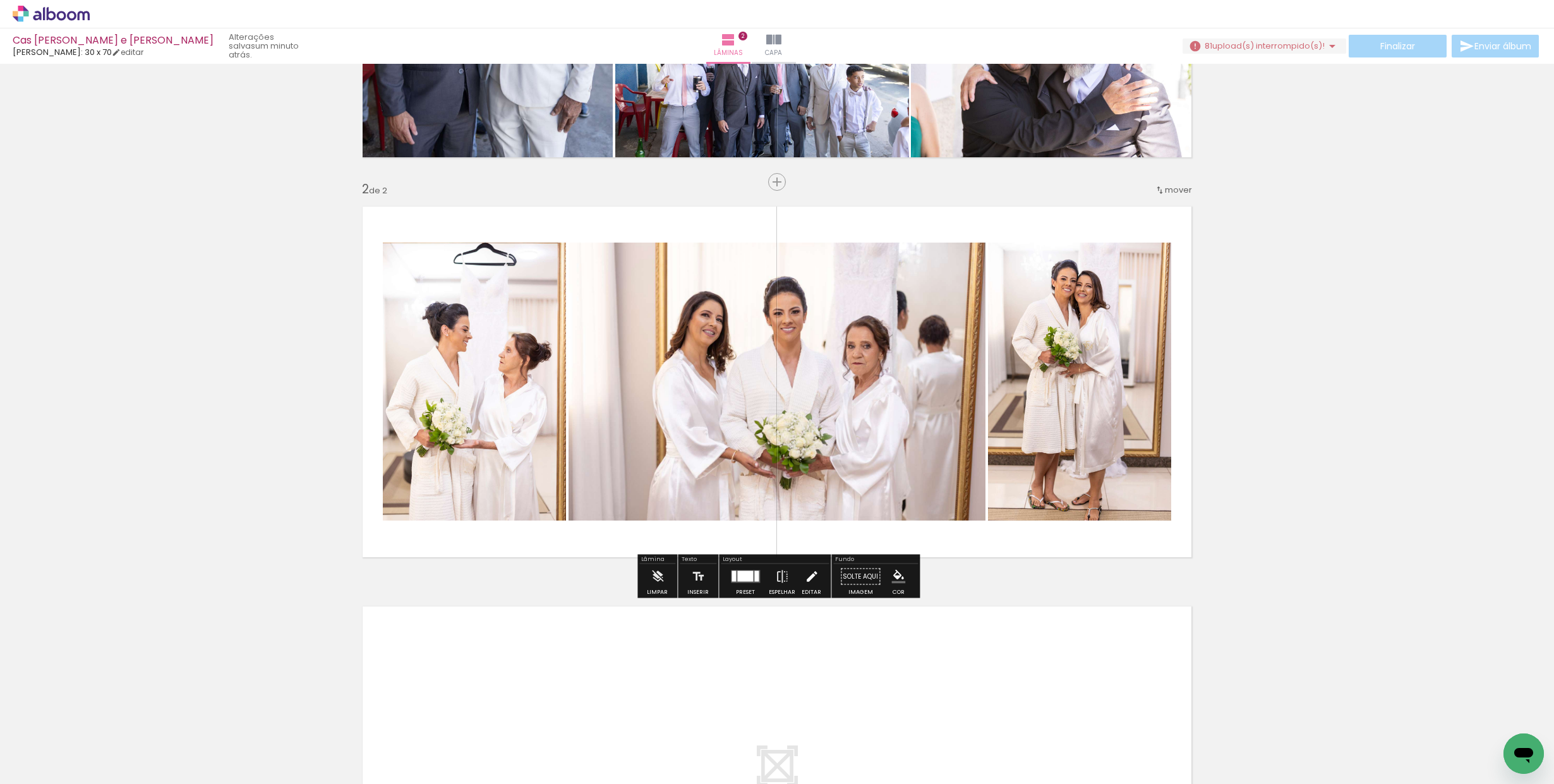
click at [811, 575] on iron-icon at bounding box center [811, 577] width 14 height 25
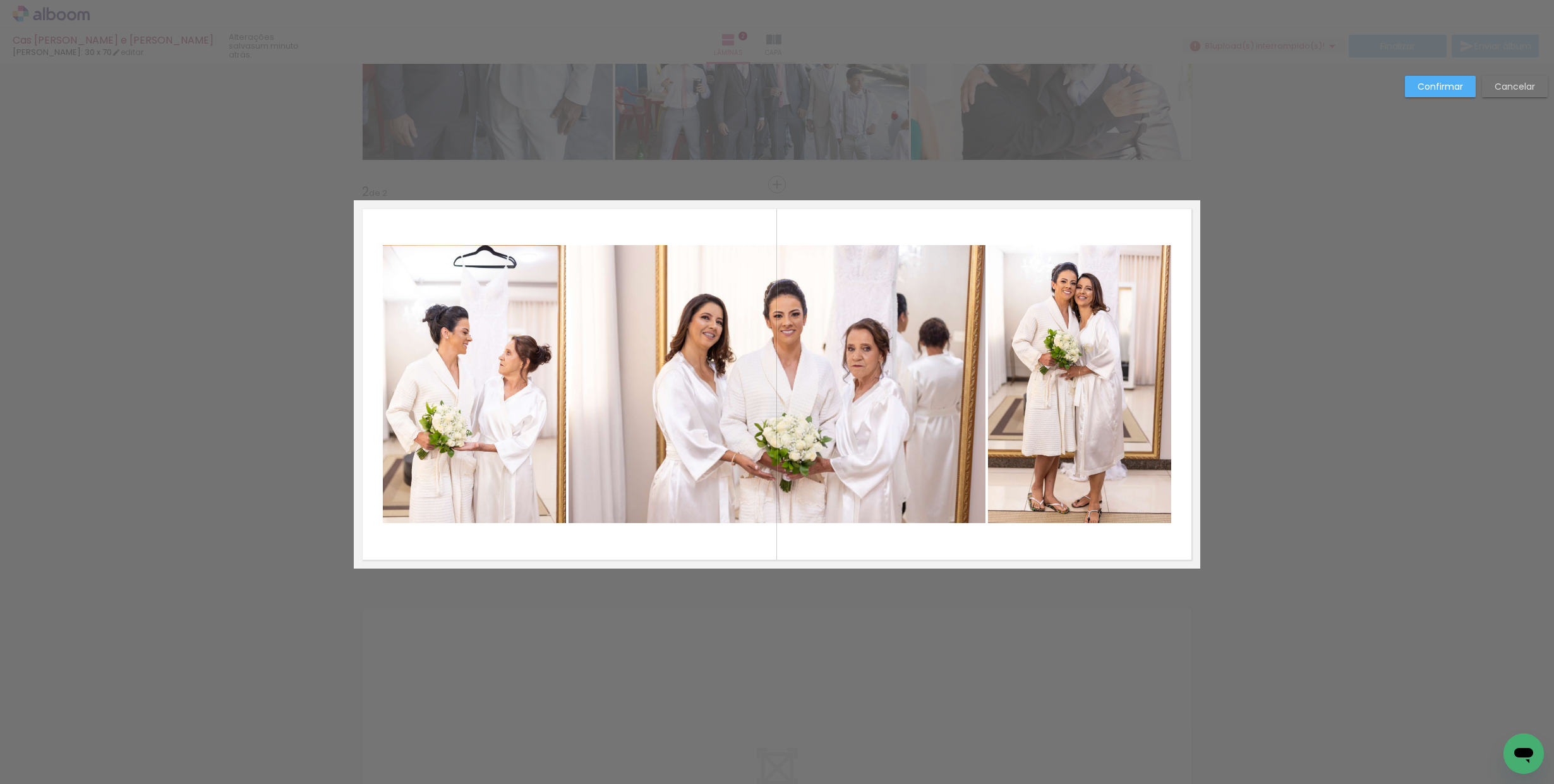
scroll to position [300, 0]
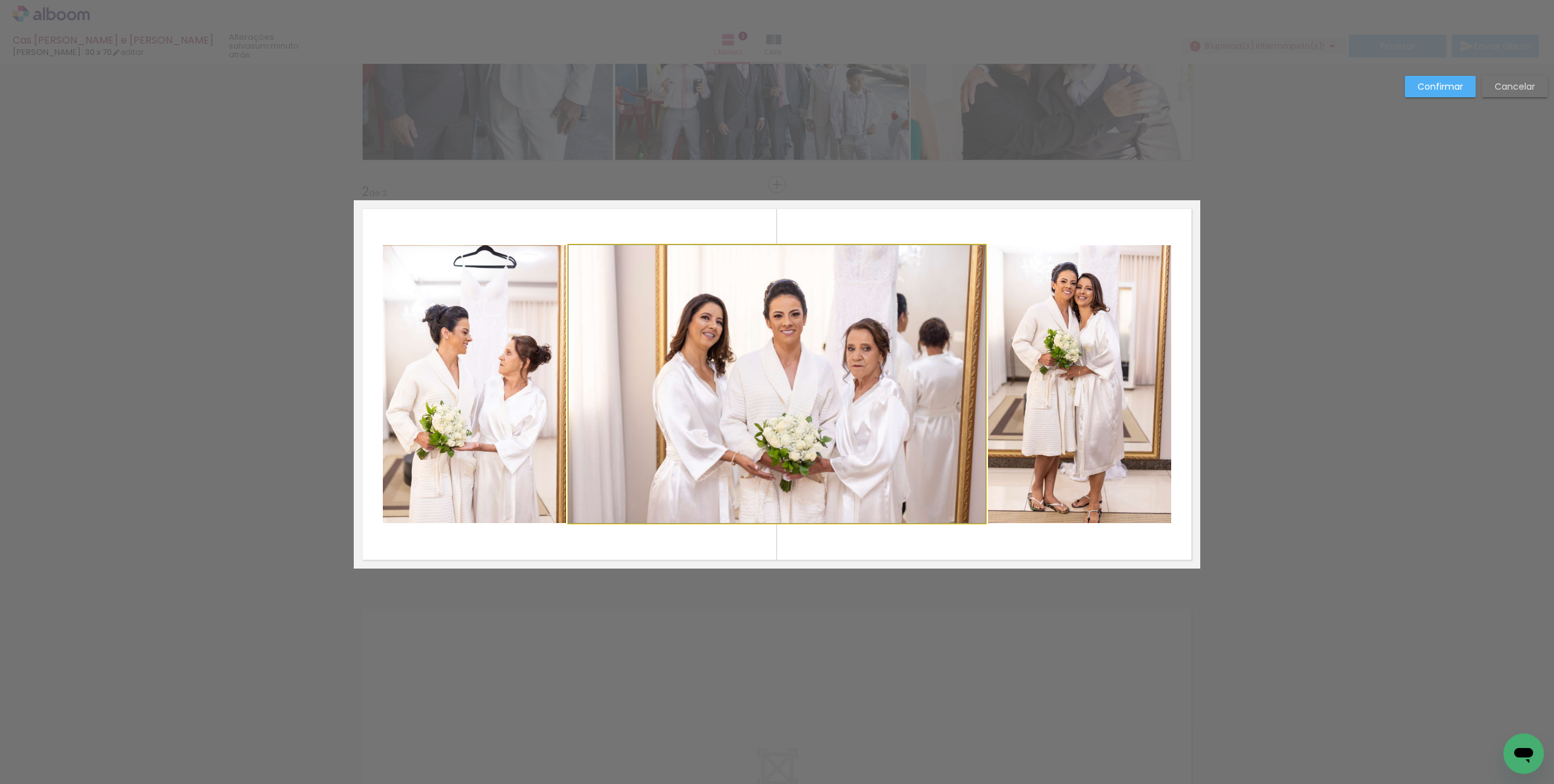
click at [612, 439] on quentale-photo at bounding box center [777, 383] width 417 height 278
click at [469, 435] on quentale-photo at bounding box center [475, 383] width 184 height 278
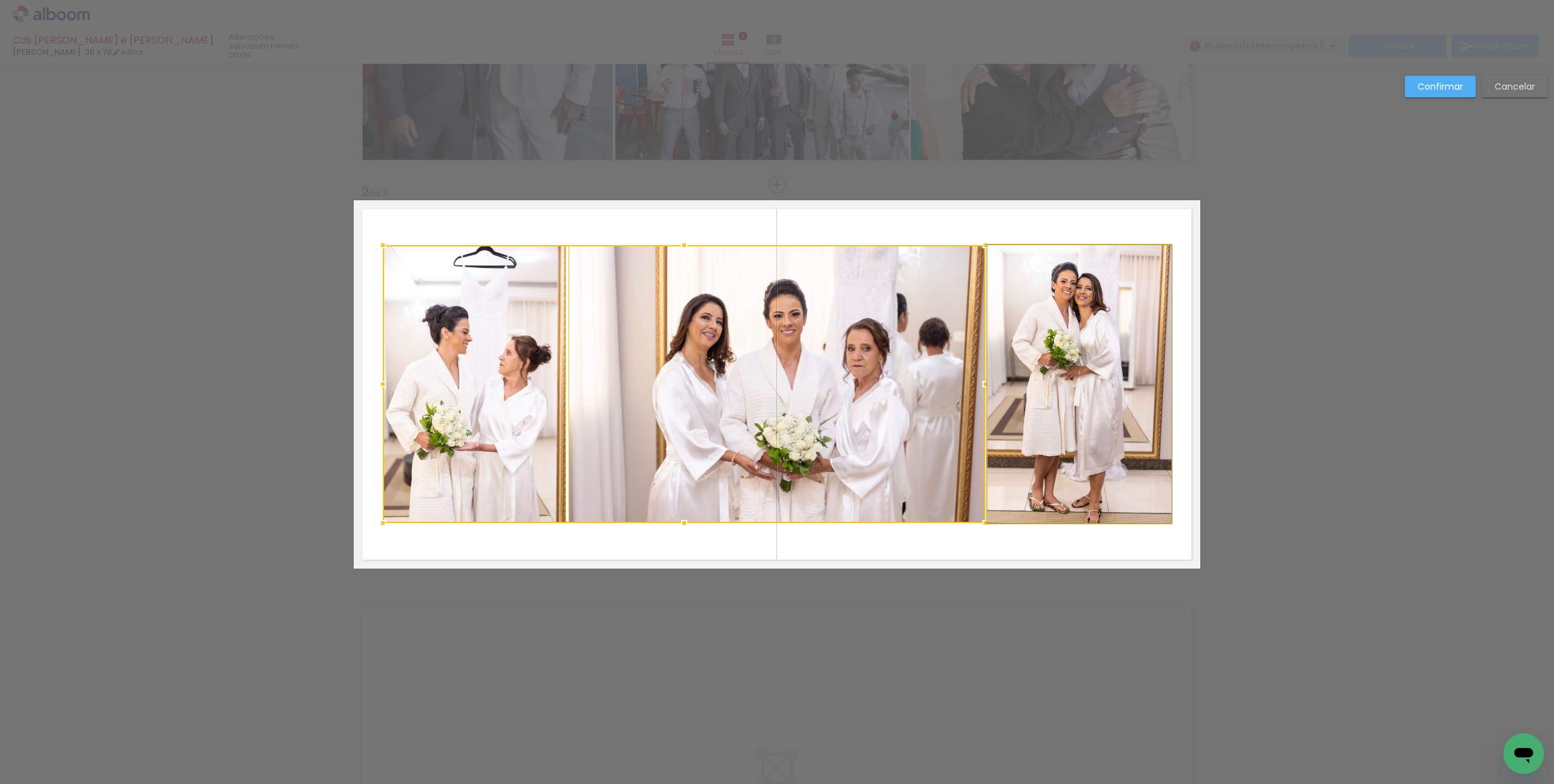
click at [1038, 356] on quentale-photo at bounding box center [1080, 383] width 184 height 278
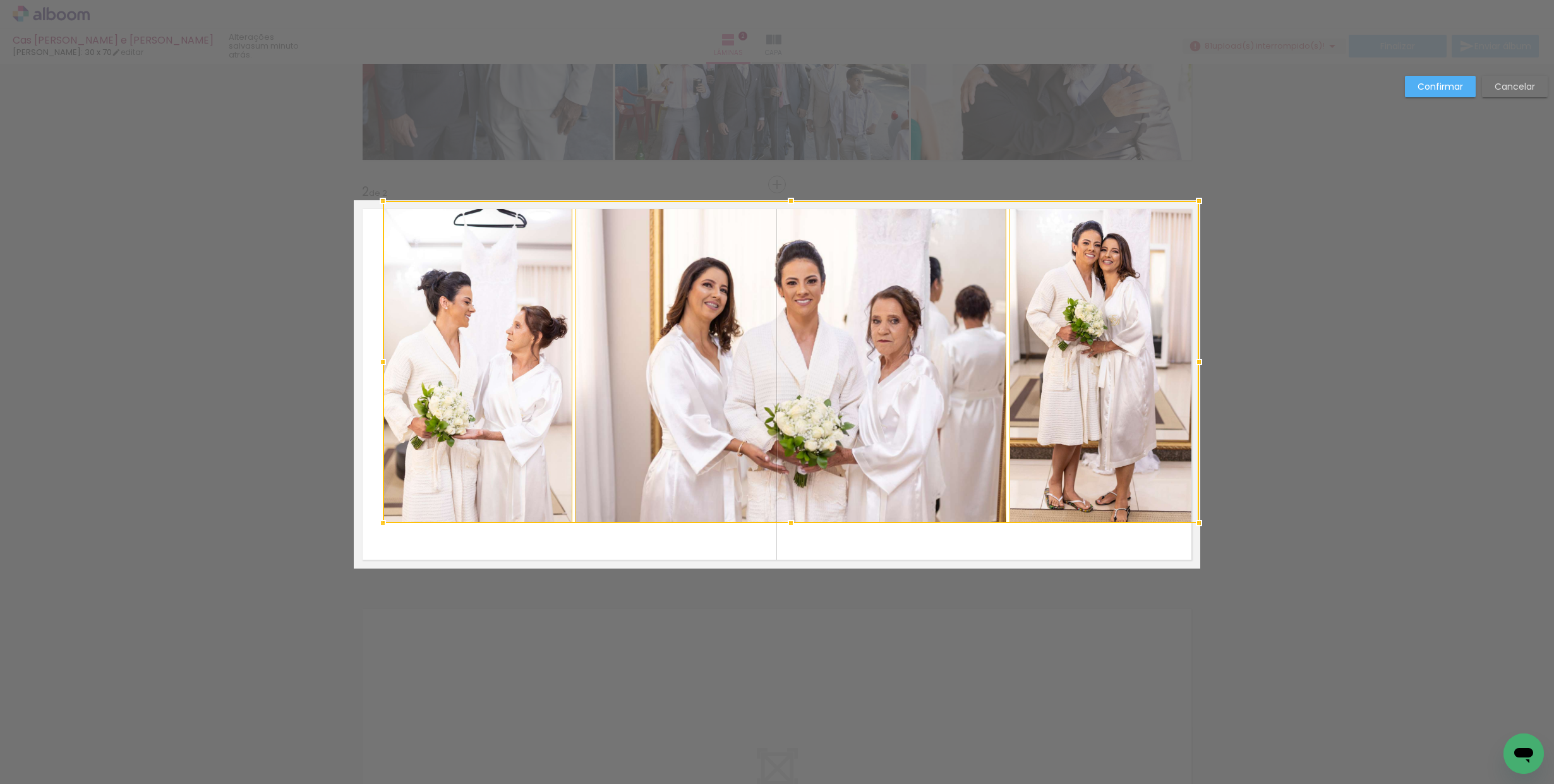
drag, startPoint x: 1173, startPoint y: 245, endPoint x: 1204, endPoint y: 202, distance: 53.0
click at [1204, 202] on div at bounding box center [1199, 201] width 25 height 25
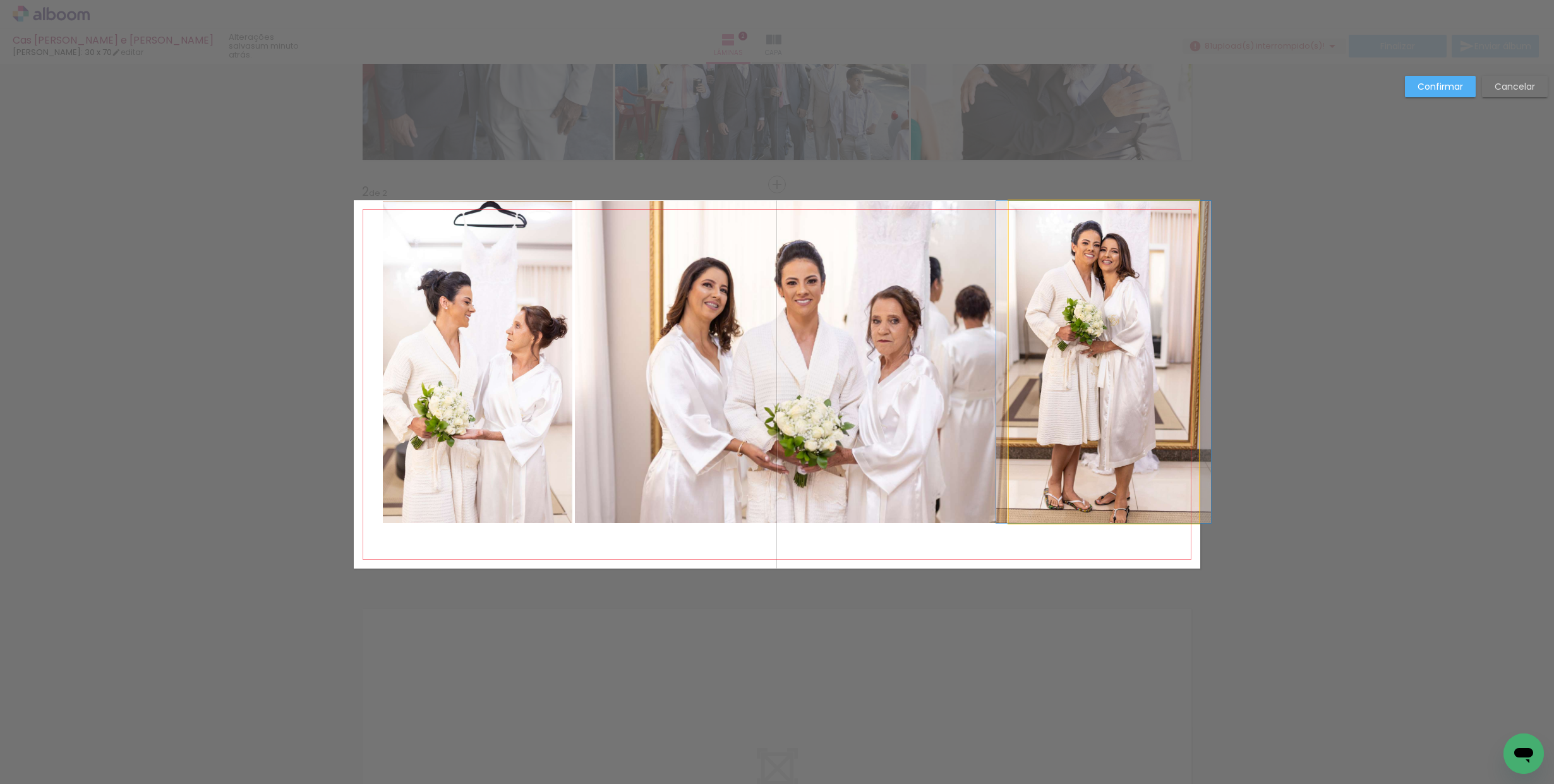
click at [1076, 312] on quentale-photo at bounding box center [1103, 361] width 189 height 322
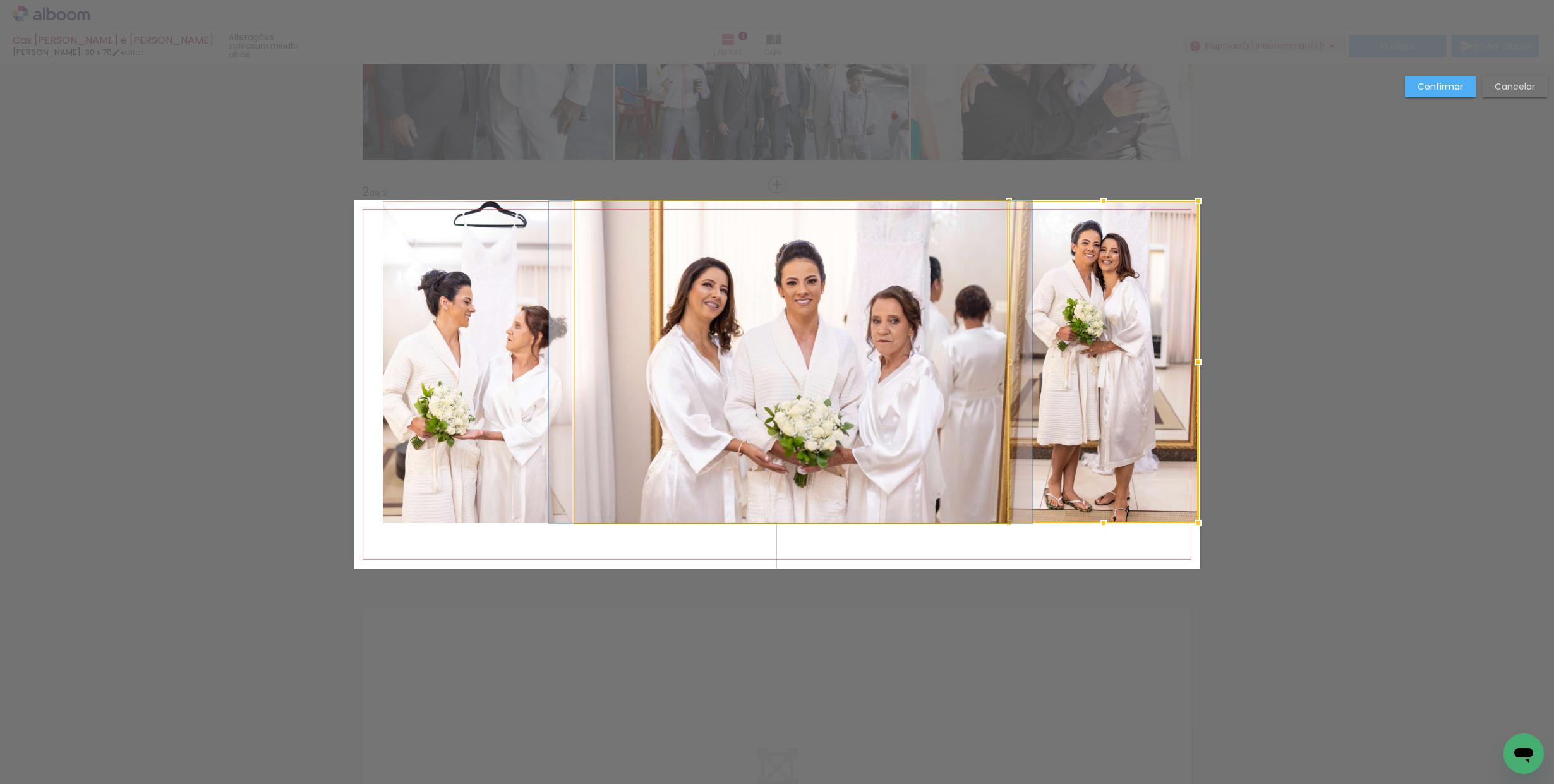
click at [818, 321] on quentale-photo at bounding box center [791, 361] width 432 height 322
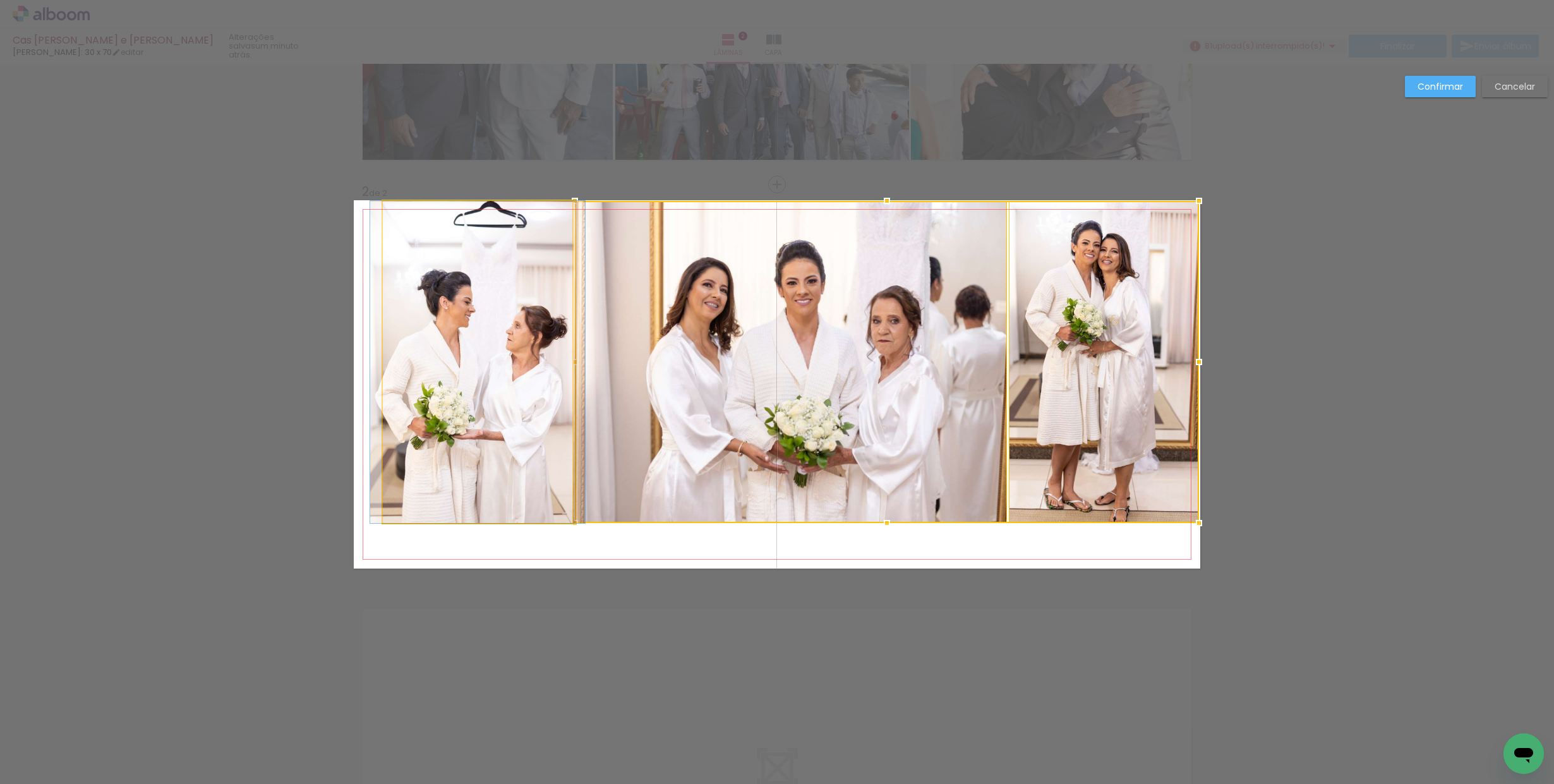
click at [528, 384] on quentale-photo at bounding box center [478, 361] width 189 height 322
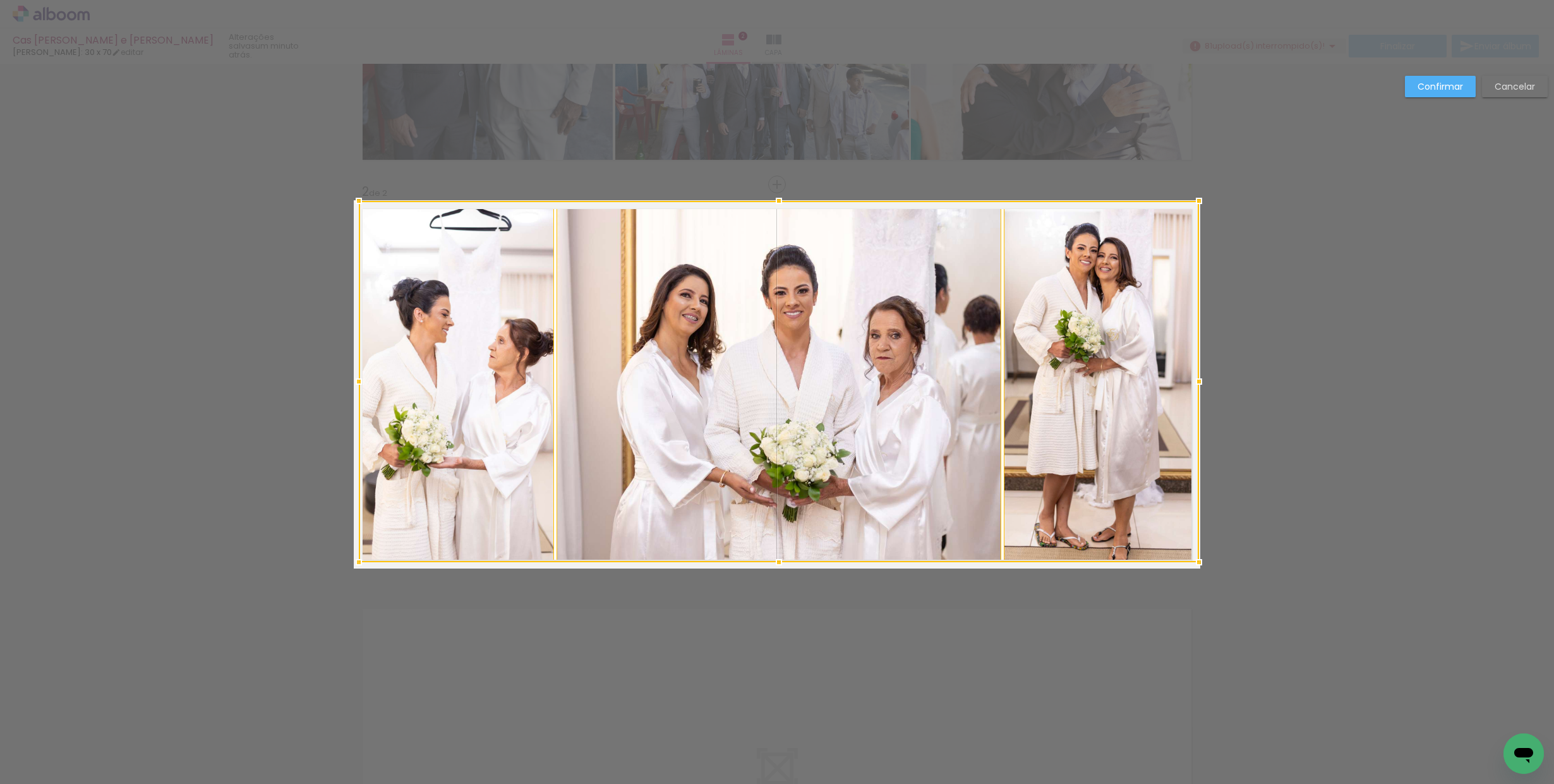
drag, startPoint x: 381, startPoint y: 523, endPoint x: 350, endPoint y: 561, distance: 49.0
click at [350, 561] on div at bounding box center [359, 562] width 25 height 25
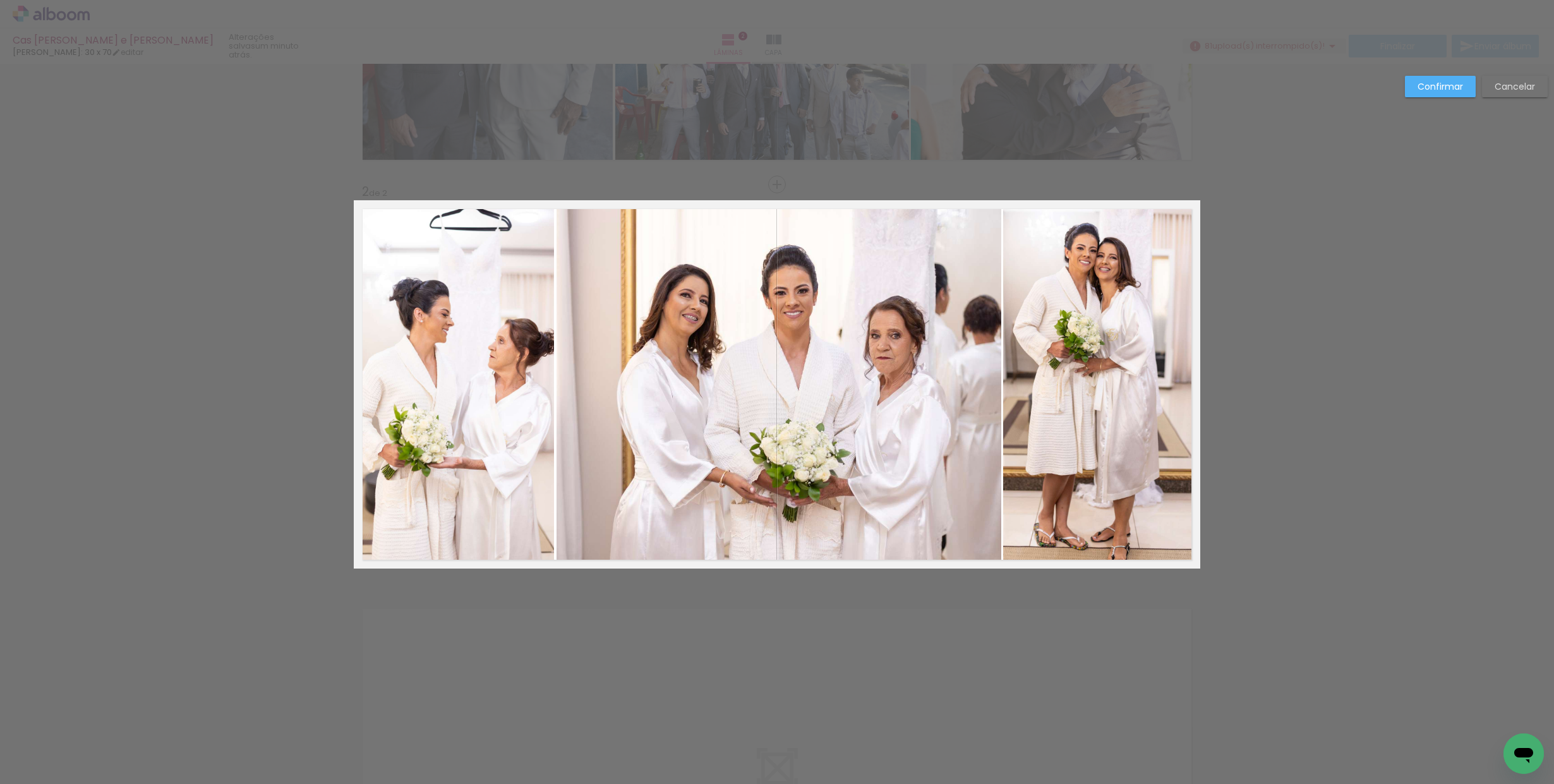
click at [0, 0] on slot "Confirmar" at bounding box center [0, 0] width 0 height 0
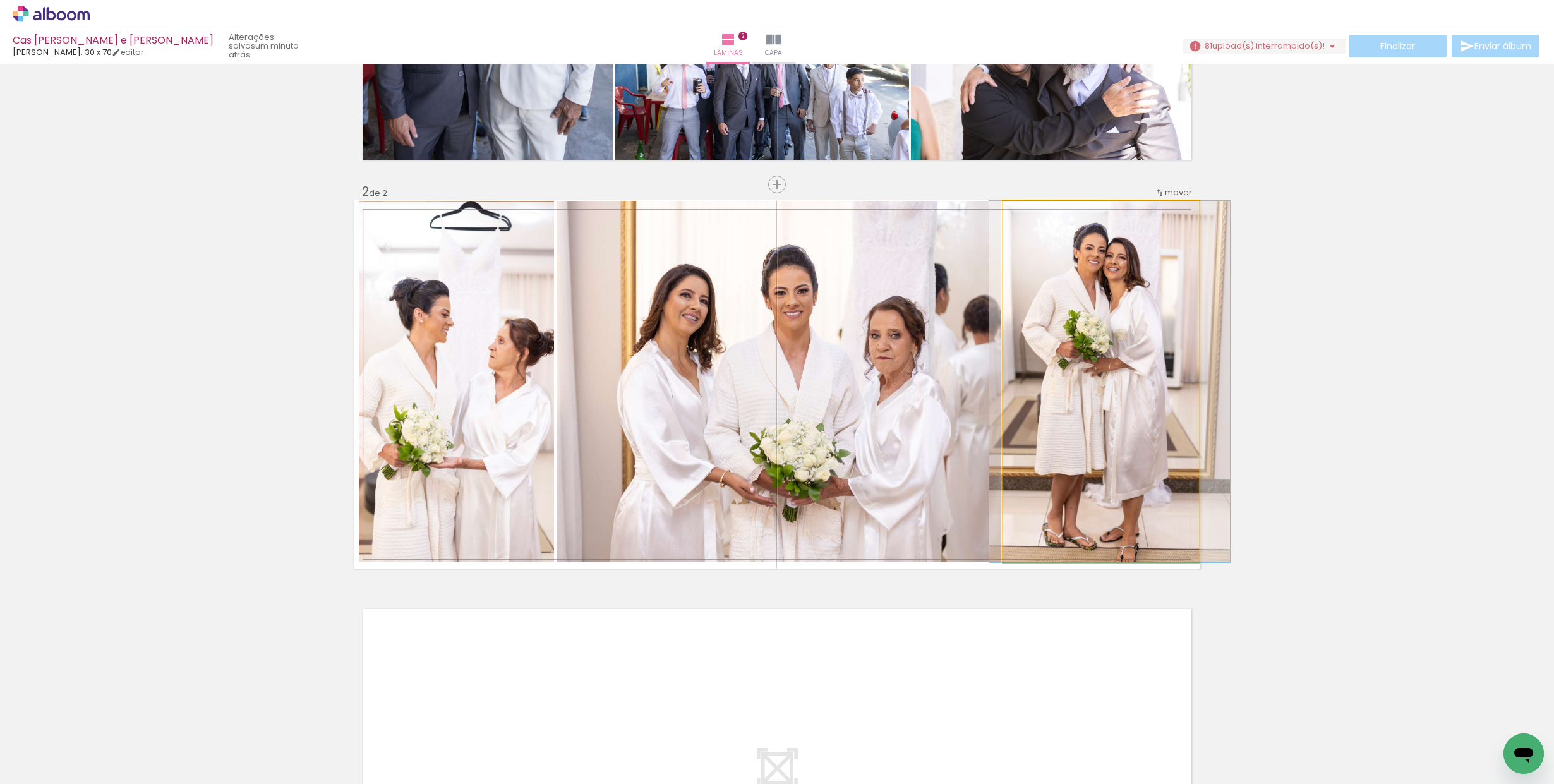
drag, startPoint x: 1140, startPoint y: 351, endPoint x: 1150, endPoint y: 353, distance: 10.2
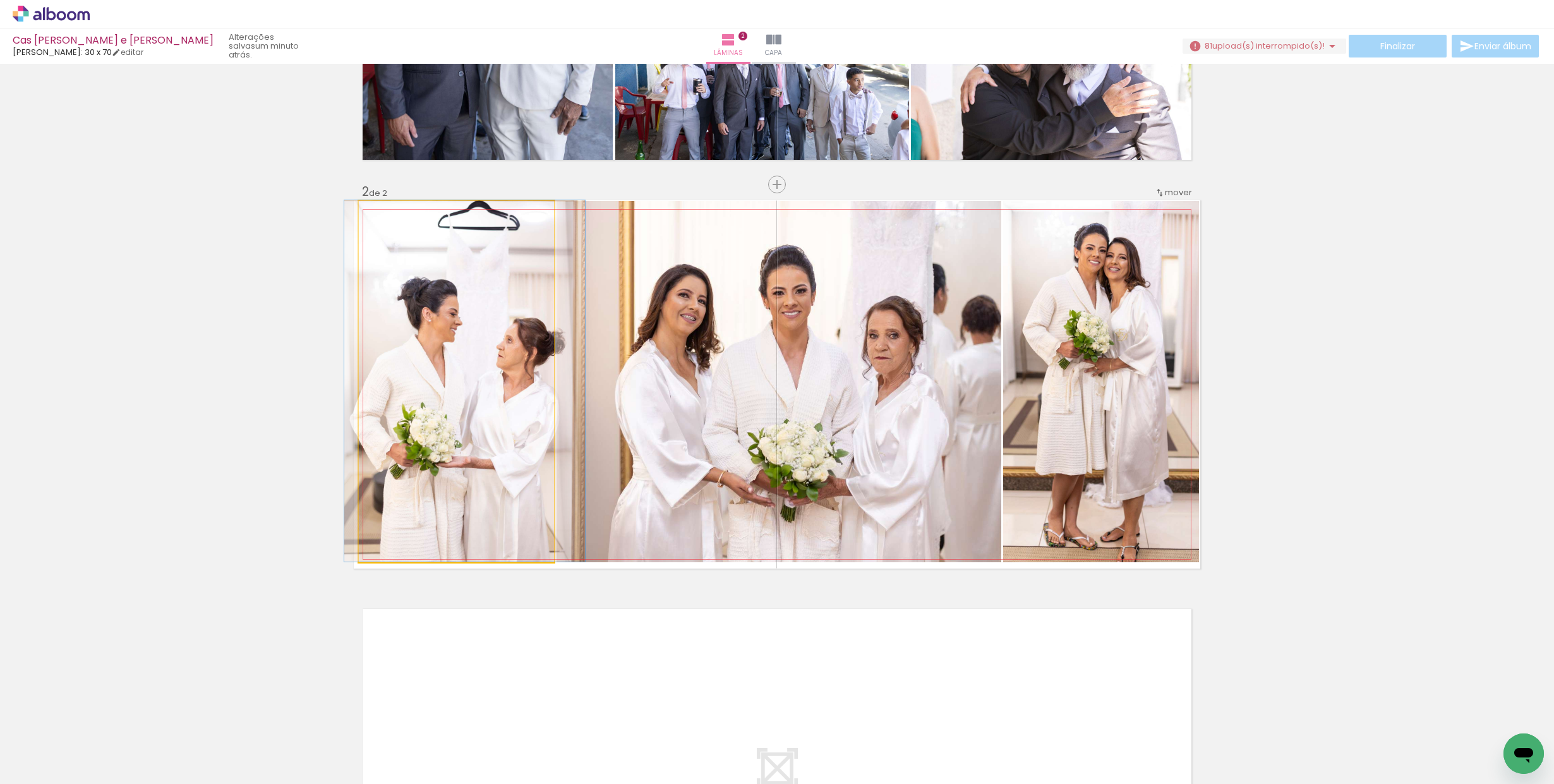
drag, startPoint x: 528, startPoint y: 393, endPoint x: 536, endPoint y: 392, distance: 8.1
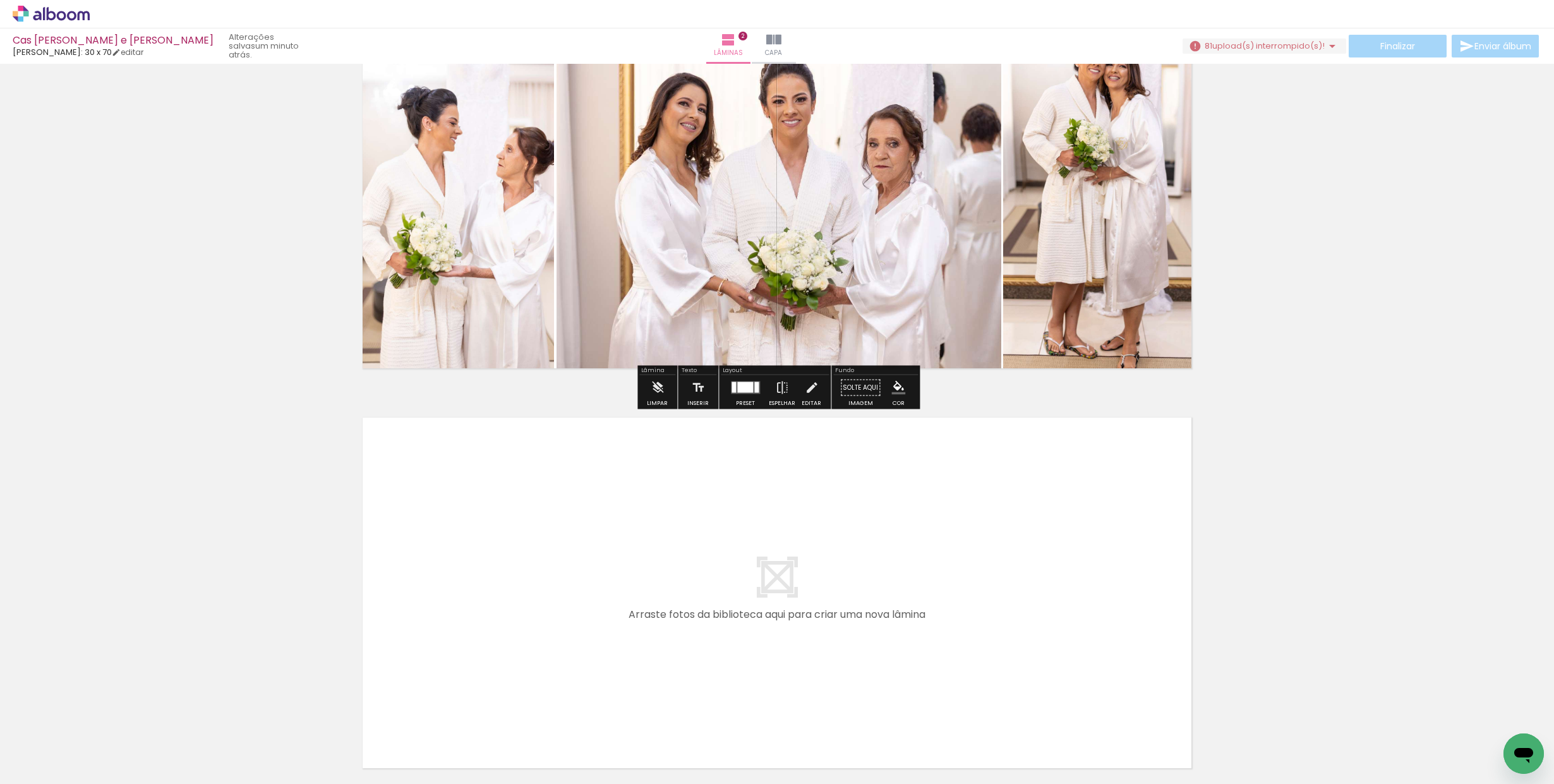
scroll to position [607, 0]
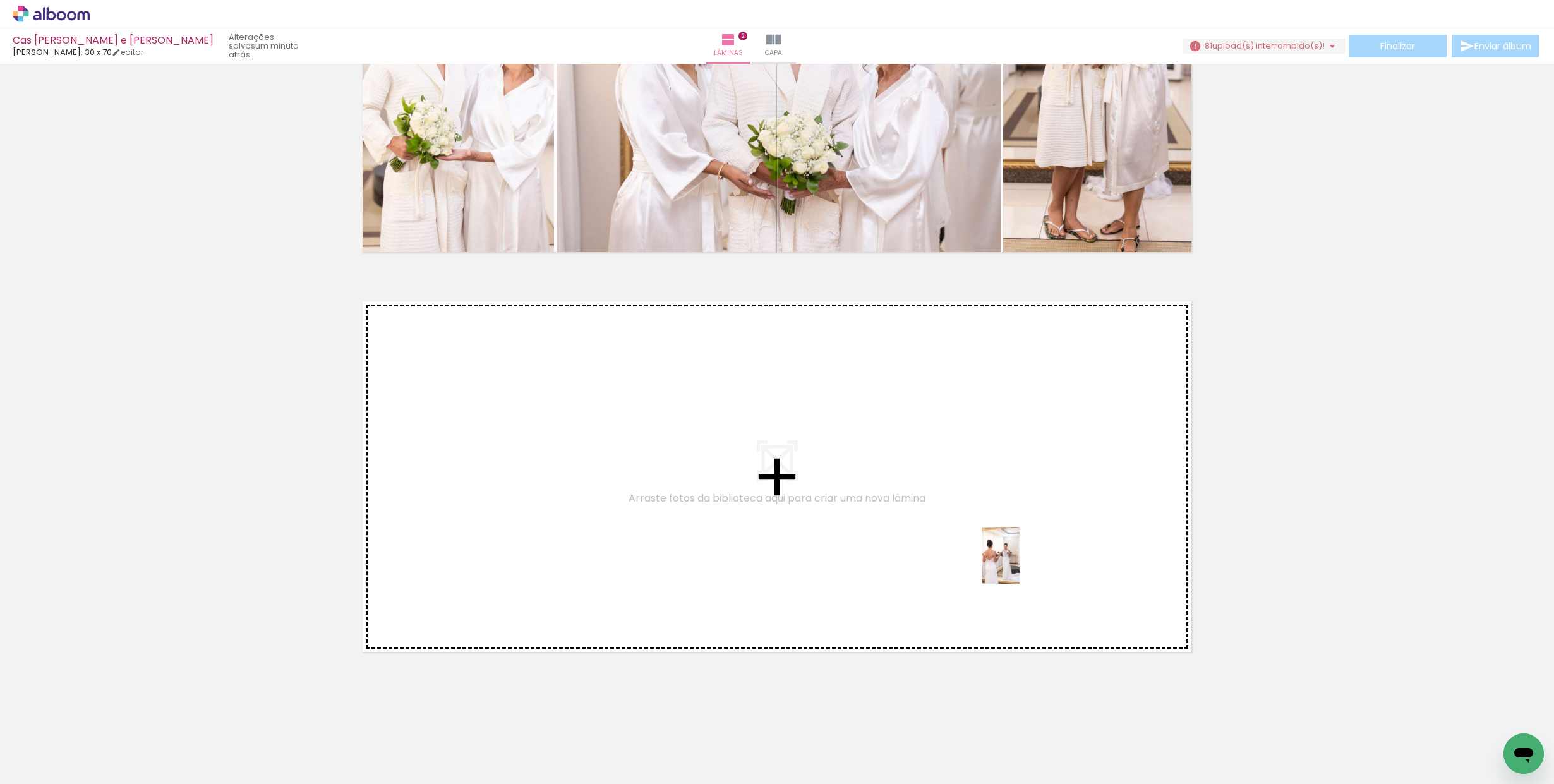
drag, startPoint x: 1021, startPoint y: 757, endPoint x: 1020, endPoint y: 563, distance: 194.0
click at [1020, 563] on quentale-workspace at bounding box center [777, 392] width 1554 height 784
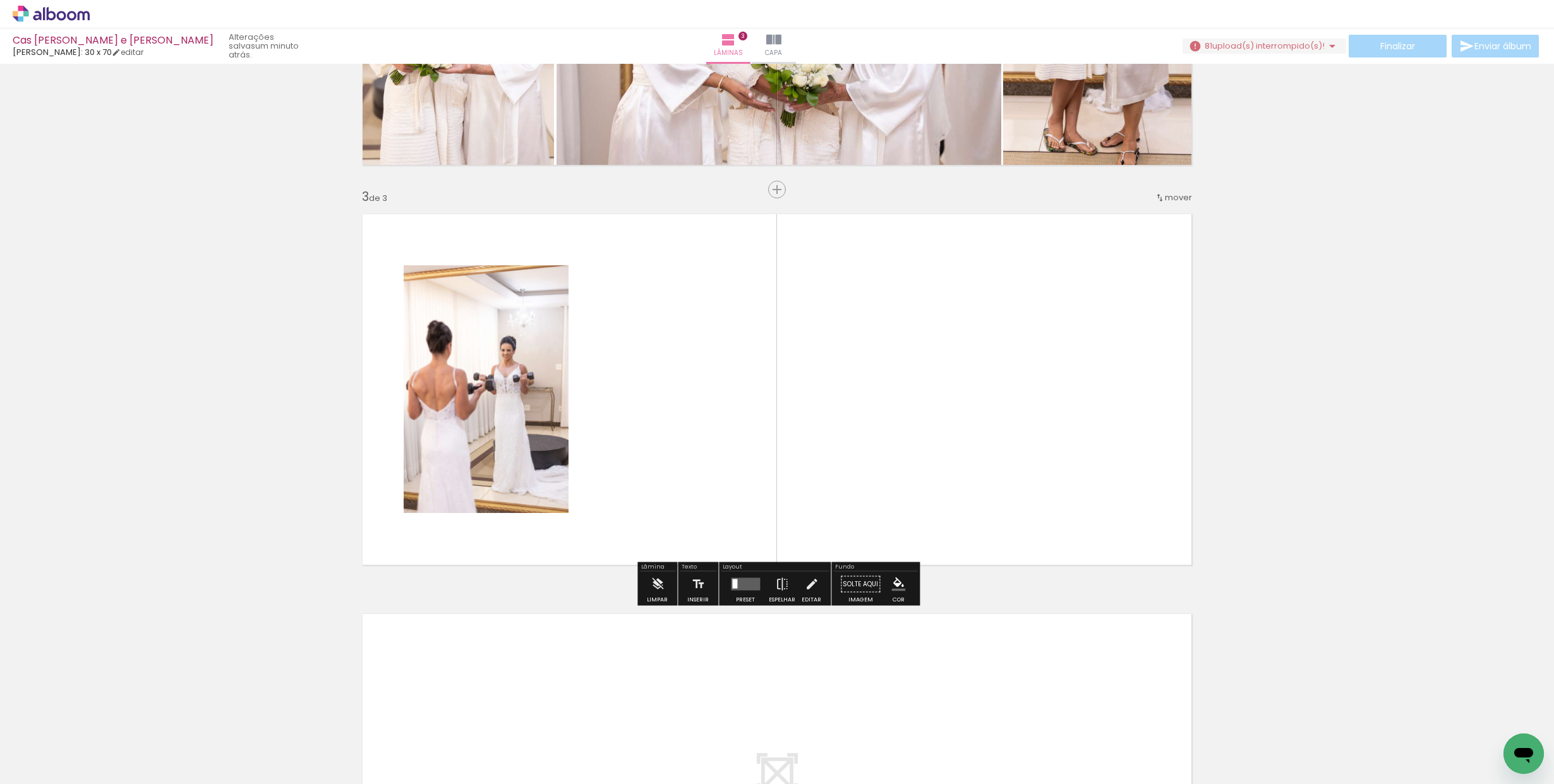
scroll to position [700, 0]
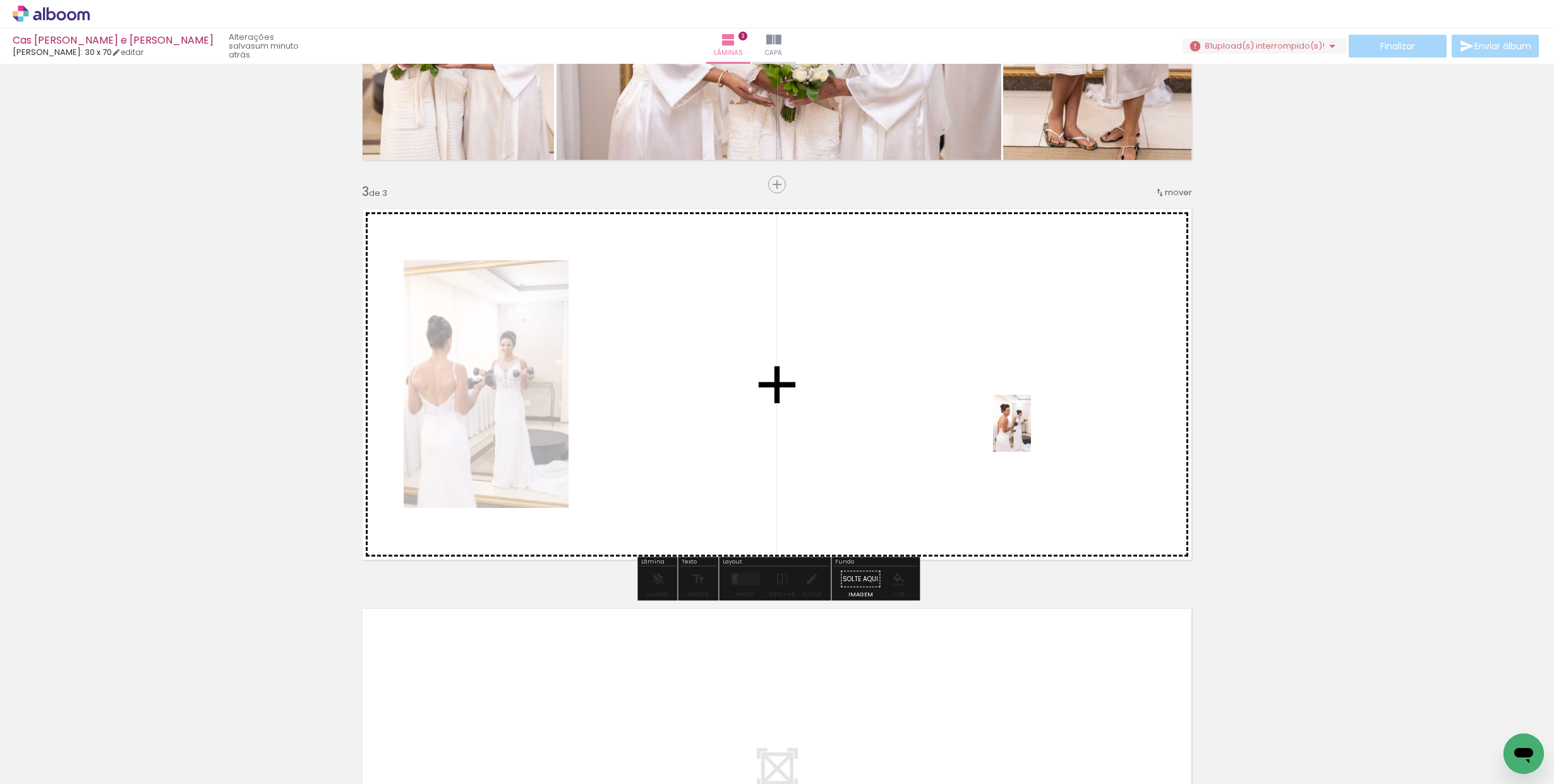
drag, startPoint x: 1085, startPoint y: 735, endPoint x: 1088, endPoint y: 543, distance: 192.0
click at [1030, 424] on quentale-workspace at bounding box center [777, 392] width 1554 height 784
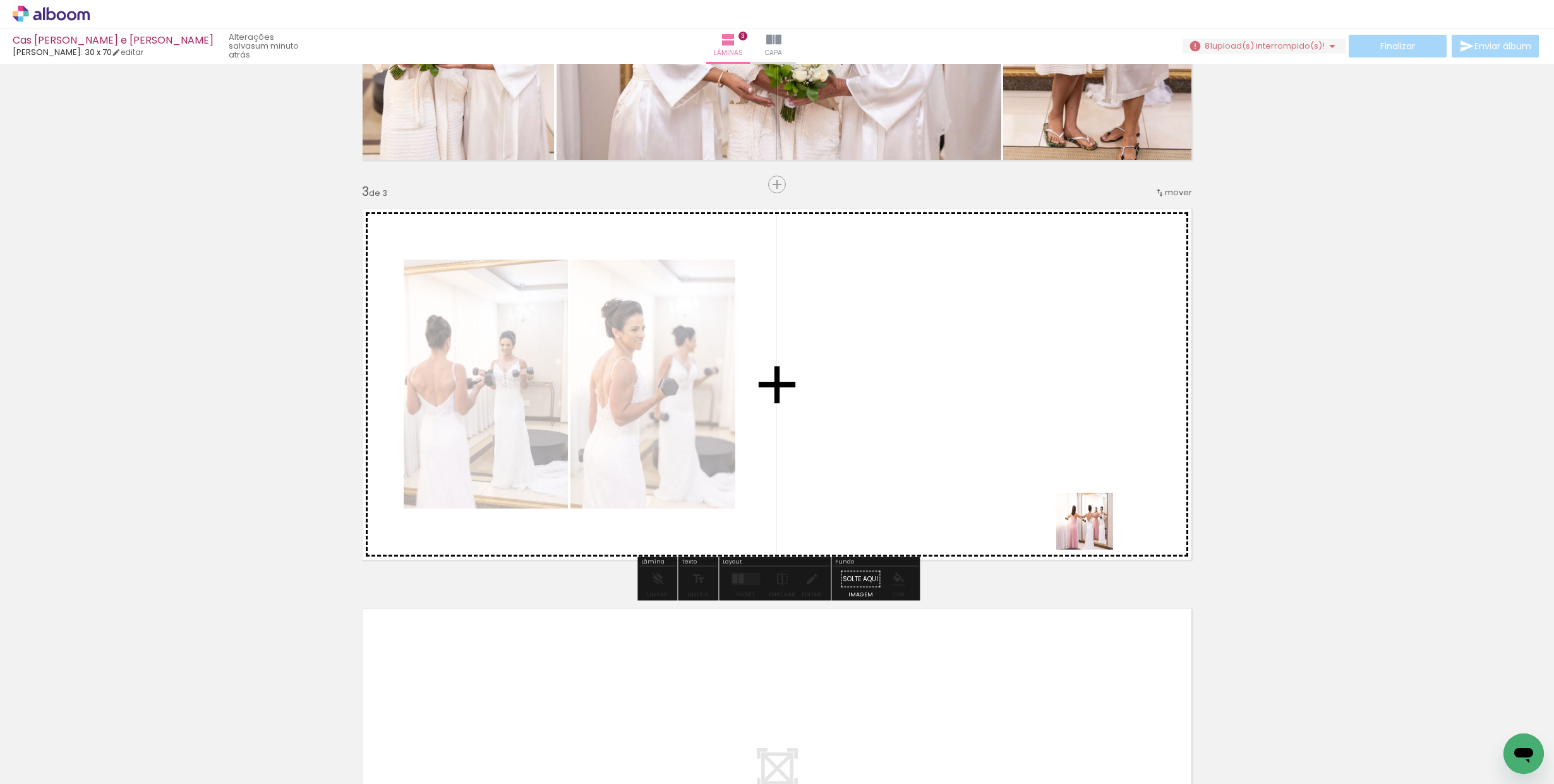
drag, startPoint x: 1160, startPoint y: 733, endPoint x: 1034, endPoint y: 410, distance: 346.7
click at [1034, 410] on quentale-workspace at bounding box center [777, 392] width 1554 height 784
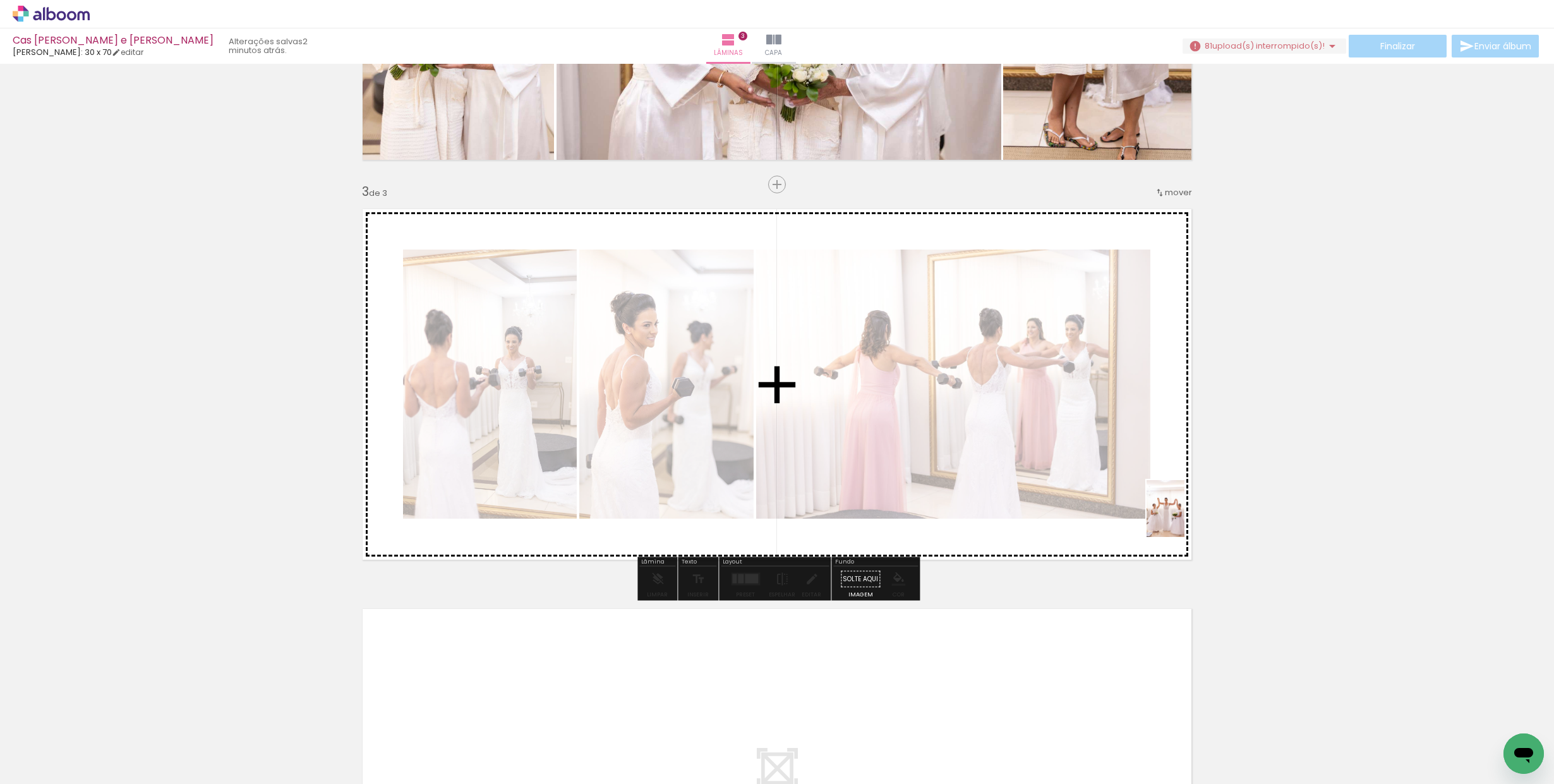
drag, startPoint x: 1306, startPoint y: 753, endPoint x: 1184, endPoint y: 518, distance: 264.8
click at [1184, 518] on quentale-workspace at bounding box center [777, 392] width 1554 height 784
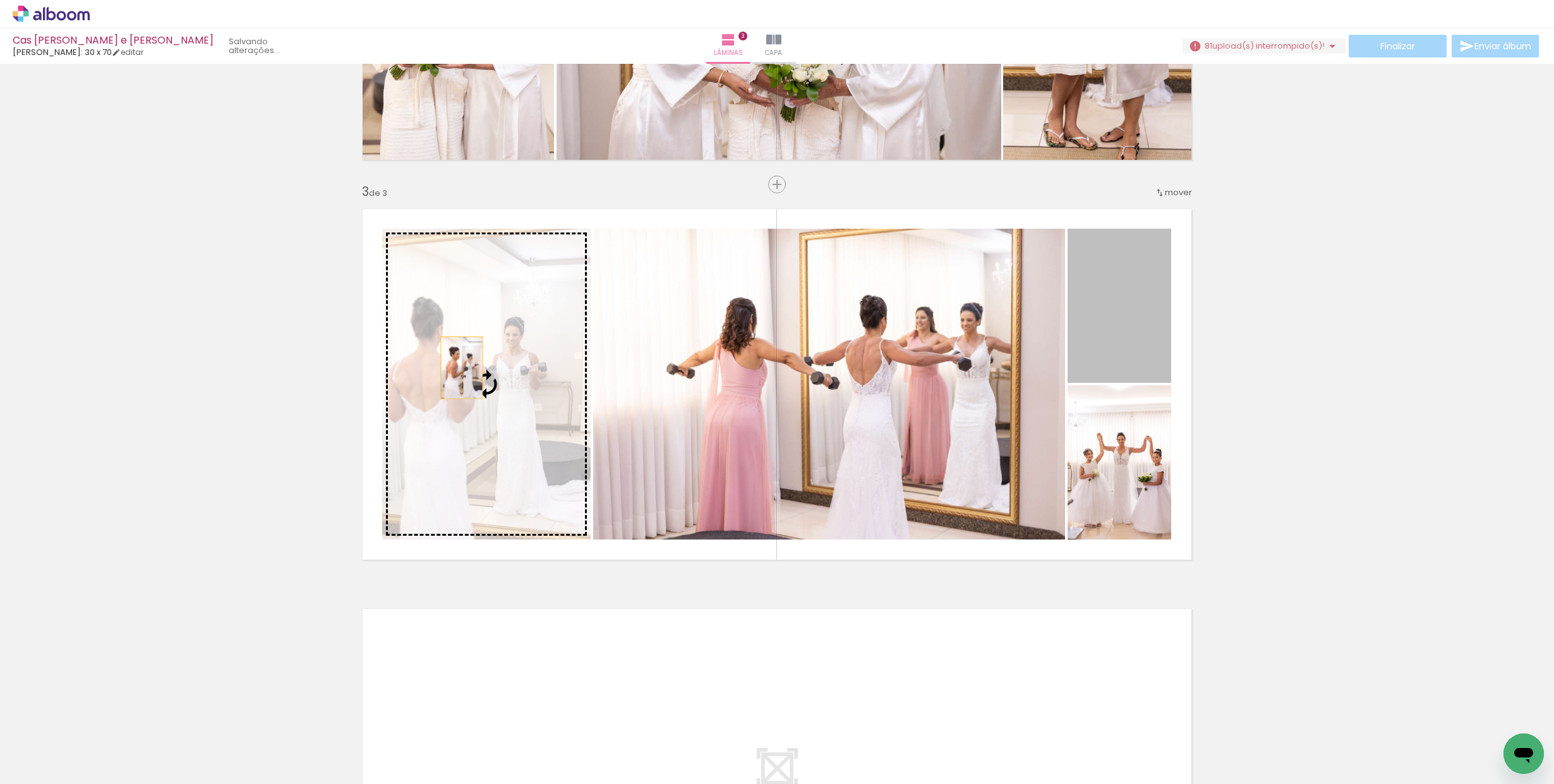
drag, startPoint x: 1128, startPoint y: 313, endPoint x: 461, endPoint y: 368, distance: 669.3
click at [0, 0] on slot at bounding box center [0, 0] width 0 height 0
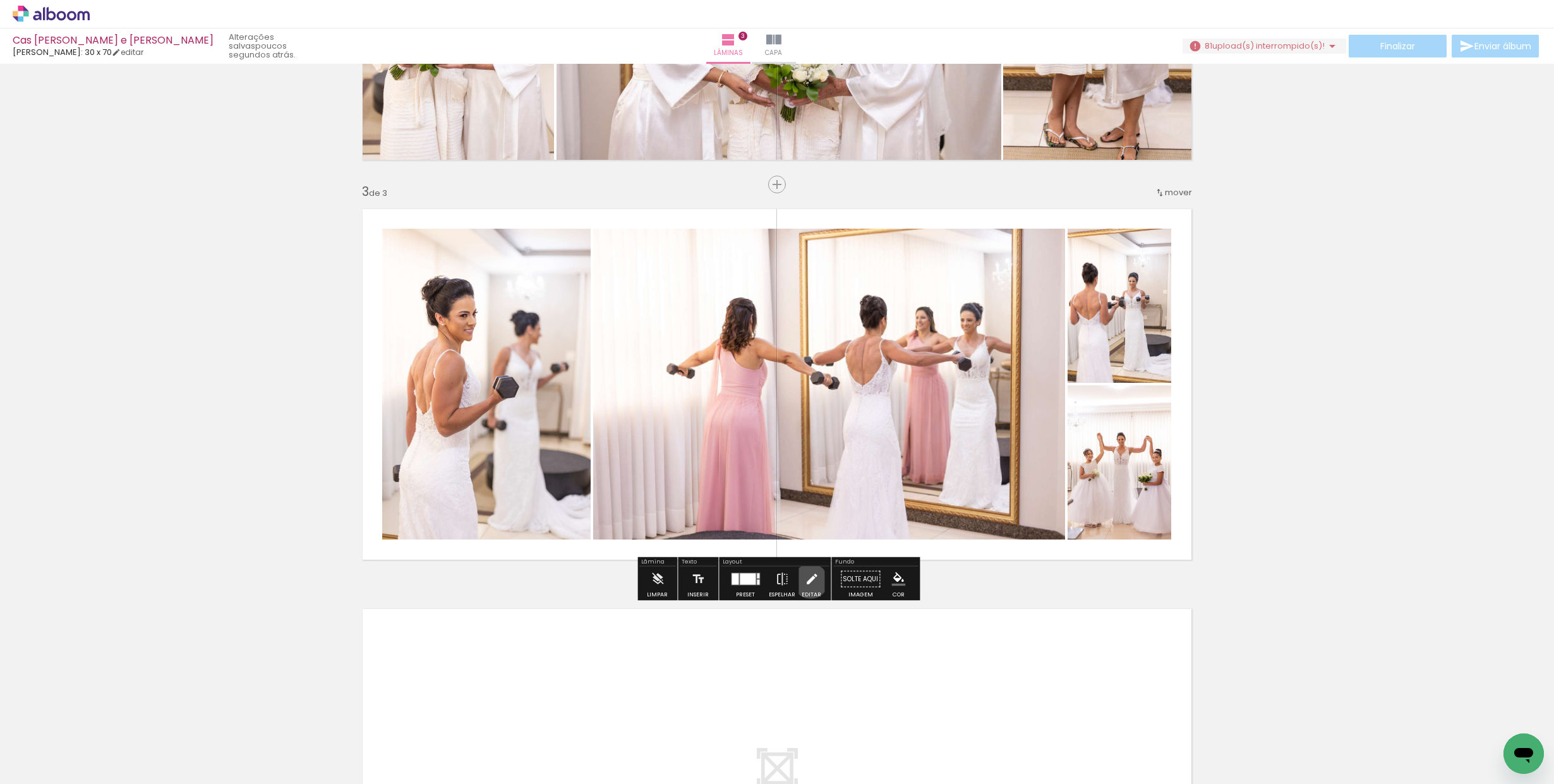
click at [807, 581] on iron-icon at bounding box center [811, 579] width 14 height 25
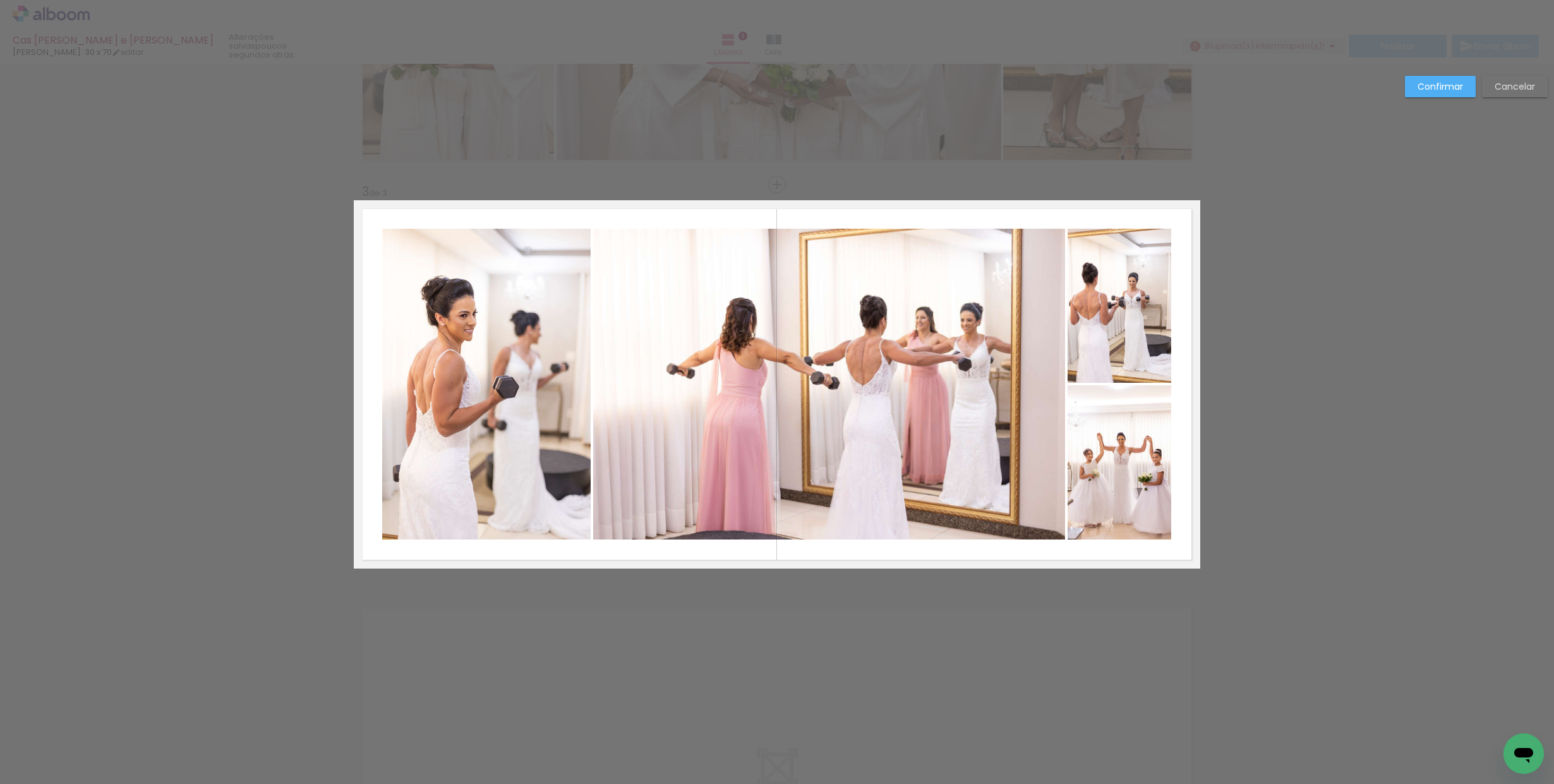
click at [545, 342] on quentale-photo at bounding box center [486, 384] width 208 height 311
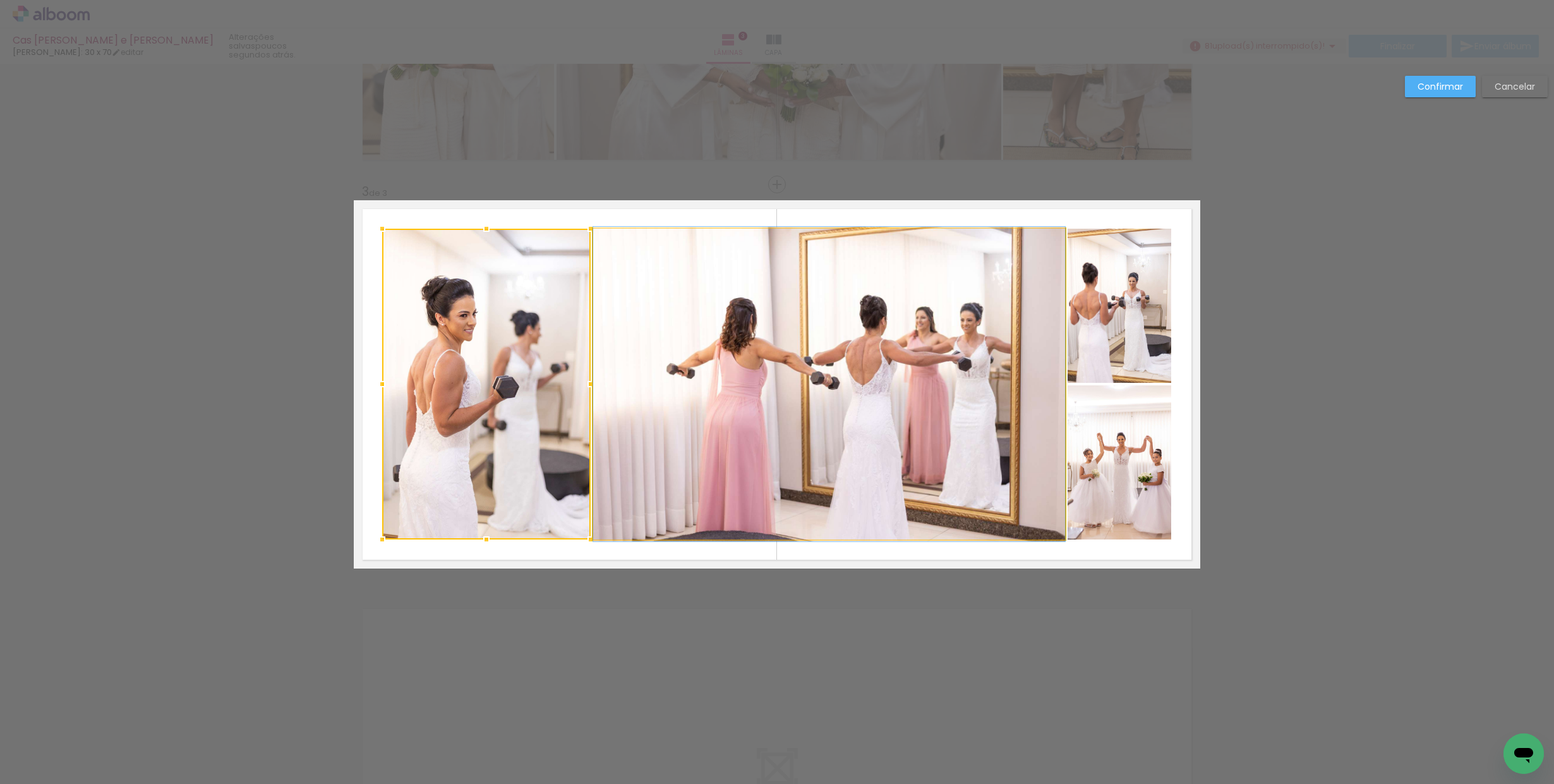
click at [718, 340] on quentale-photo at bounding box center [828, 384] width 472 height 311
click at [1099, 321] on quentale-photo at bounding box center [1119, 305] width 104 height 154
click at [1097, 439] on div at bounding box center [777, 384] width 789 height 311
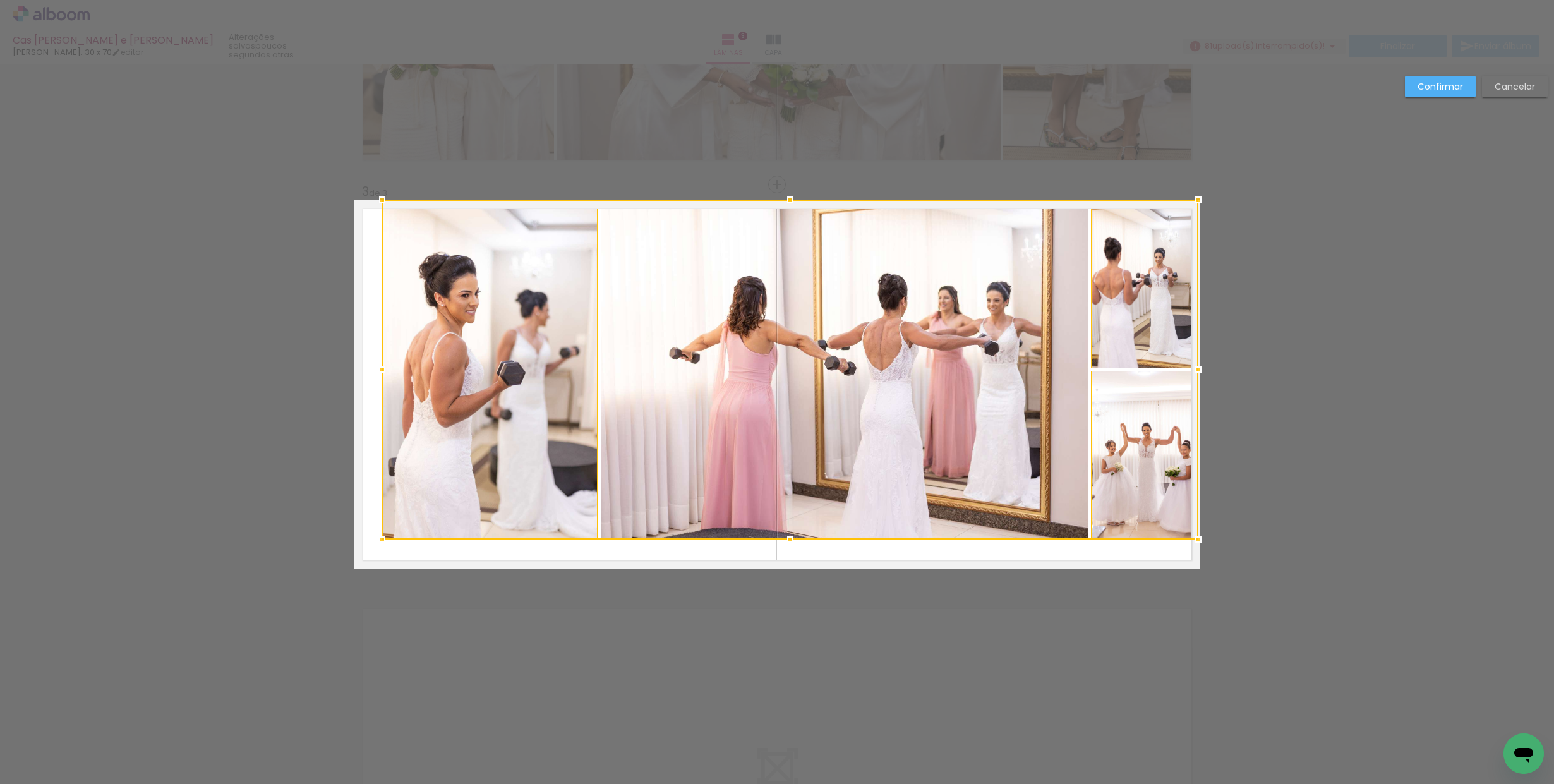
drag, startPoint x: 1169, startPoint y: 230, endPoint x: 1201, endPoint y: 201, distance: 43.2
click at [1201, 201] on div at bounding box center [1198, 200] width 25 height 25
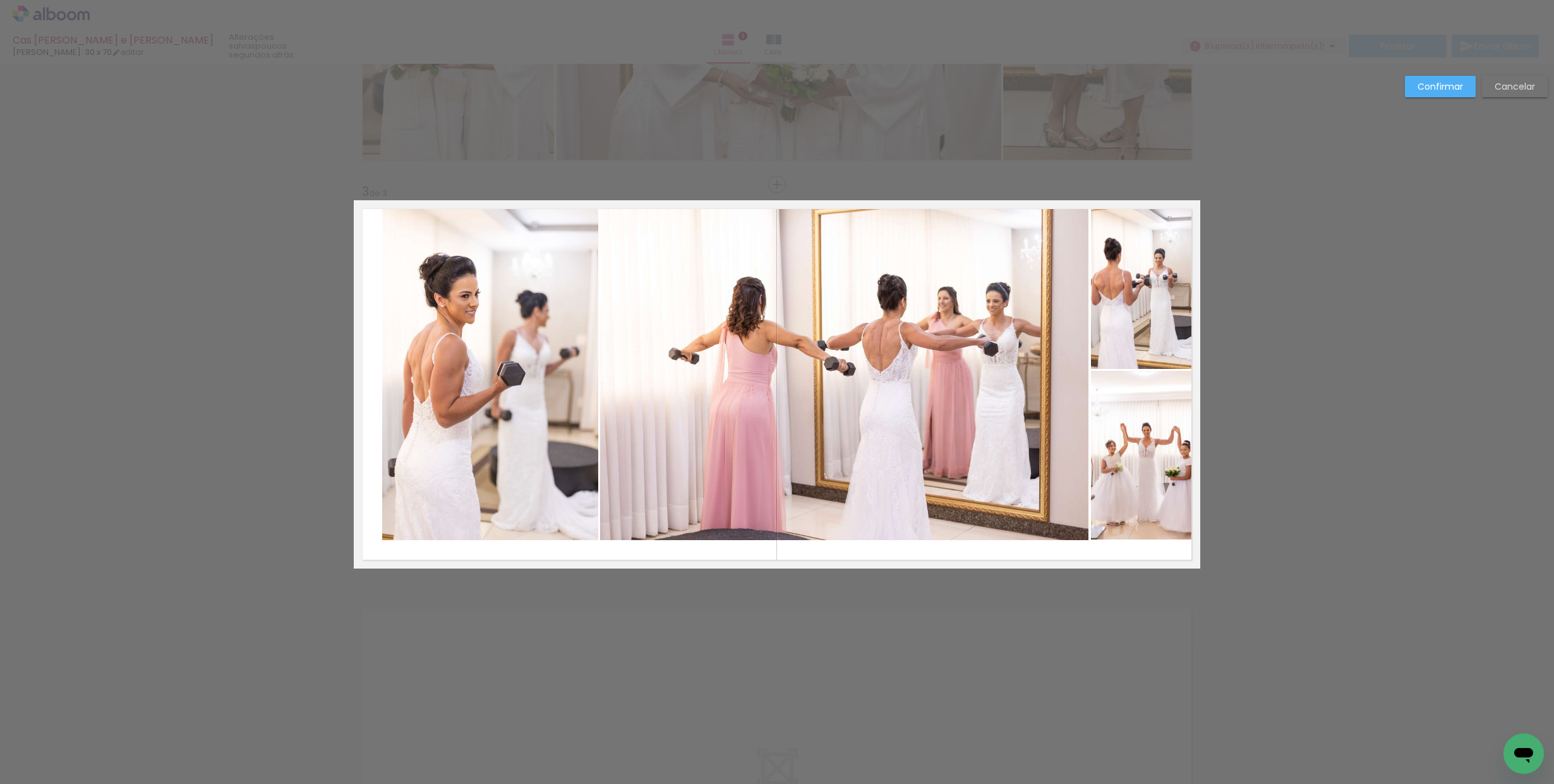
click at [1134, 299] on quentale-photo at bounding box center [1144, 285] width 107 height 169
click at [1127, 417] on quentale-photo at bounding box center [1144, 454] width 107 height 169
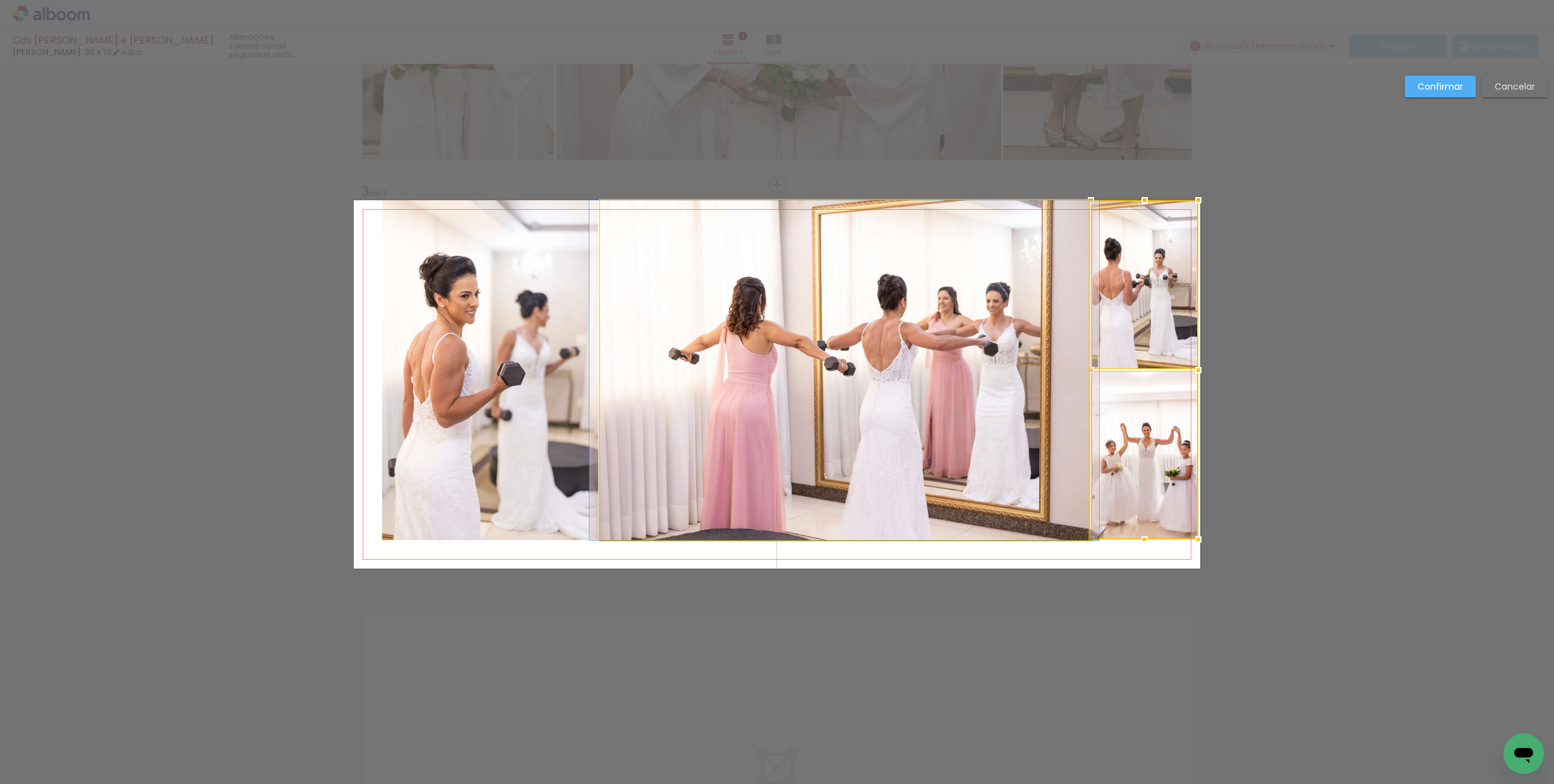
click at [968, 426] on quentale-photo at bounding box center [844, 370] width 489 height 340
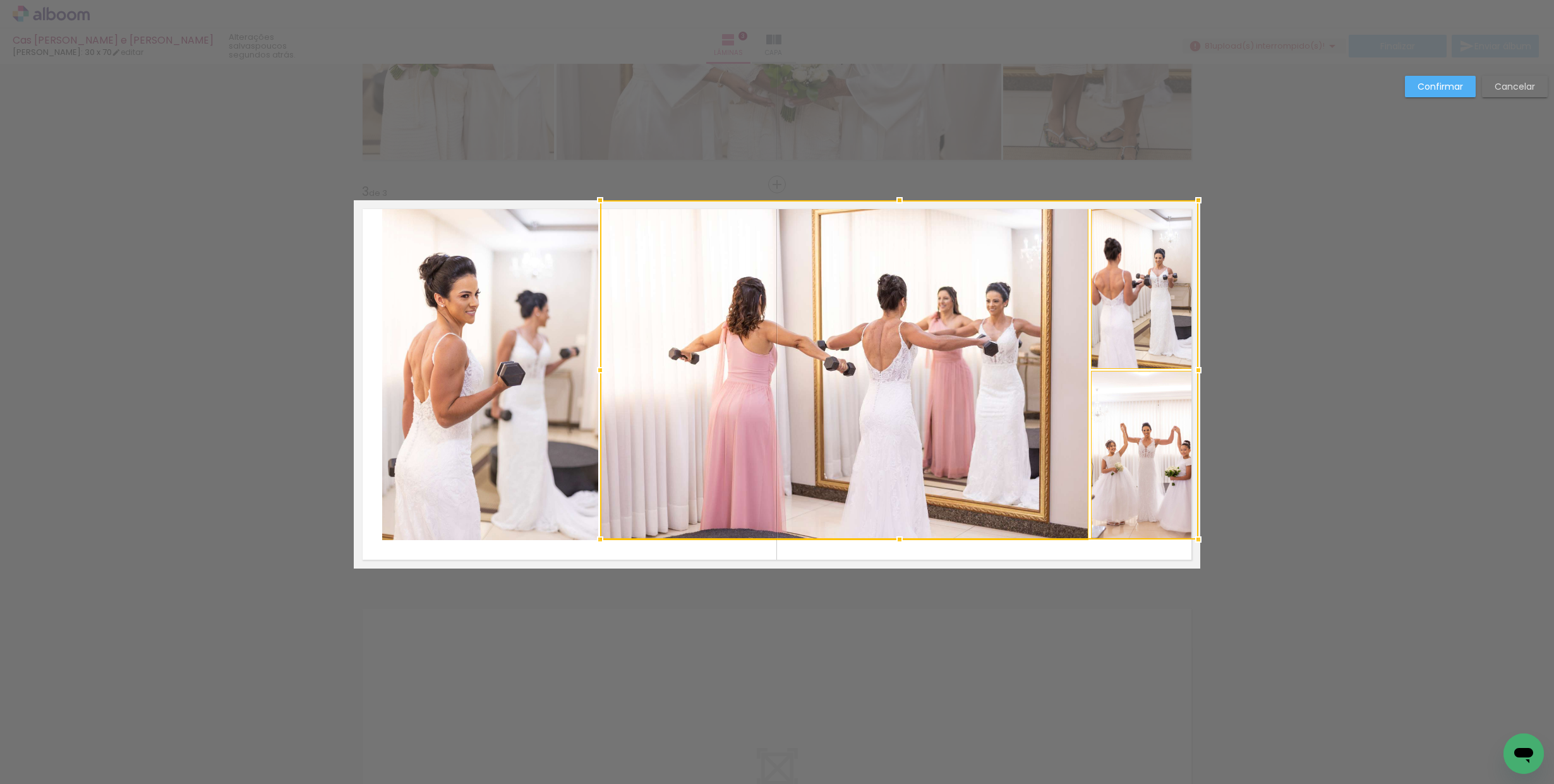
drag, startPoint x: 551, startPoint y: 420, endPoint x: 583, endPoint y: 425, distance: 32.4
click at [551, 420] on album-spread "3 de 3" at bounding box center [777, 384] width 846 height 368
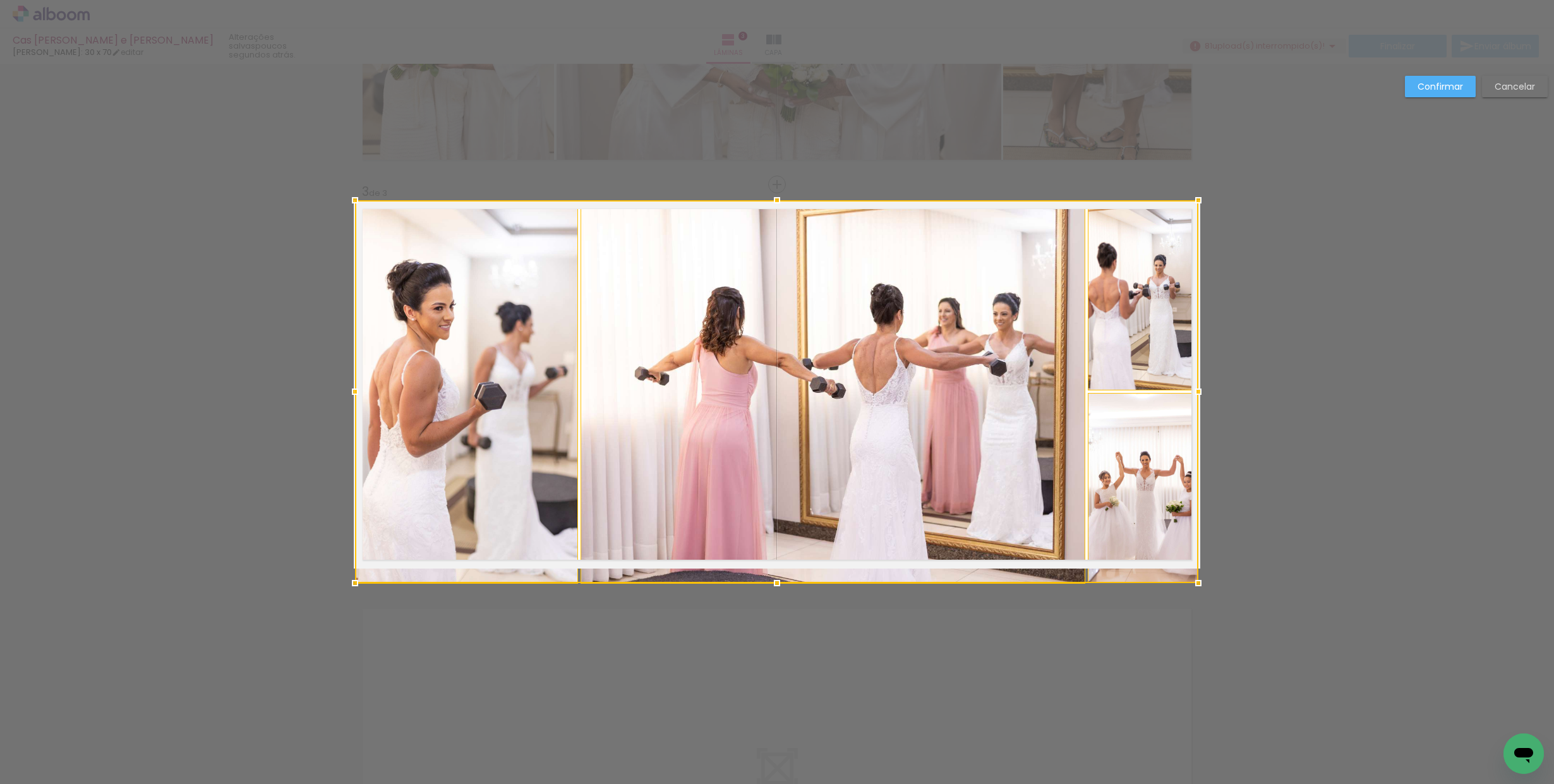
drag, startPoint x: 382, startPoint y: 538, endPoint x: 357, endPoint y: 553, distance: 29.2
click at [357, 553] on div at bounding box center [777, 392] width 844 height 383
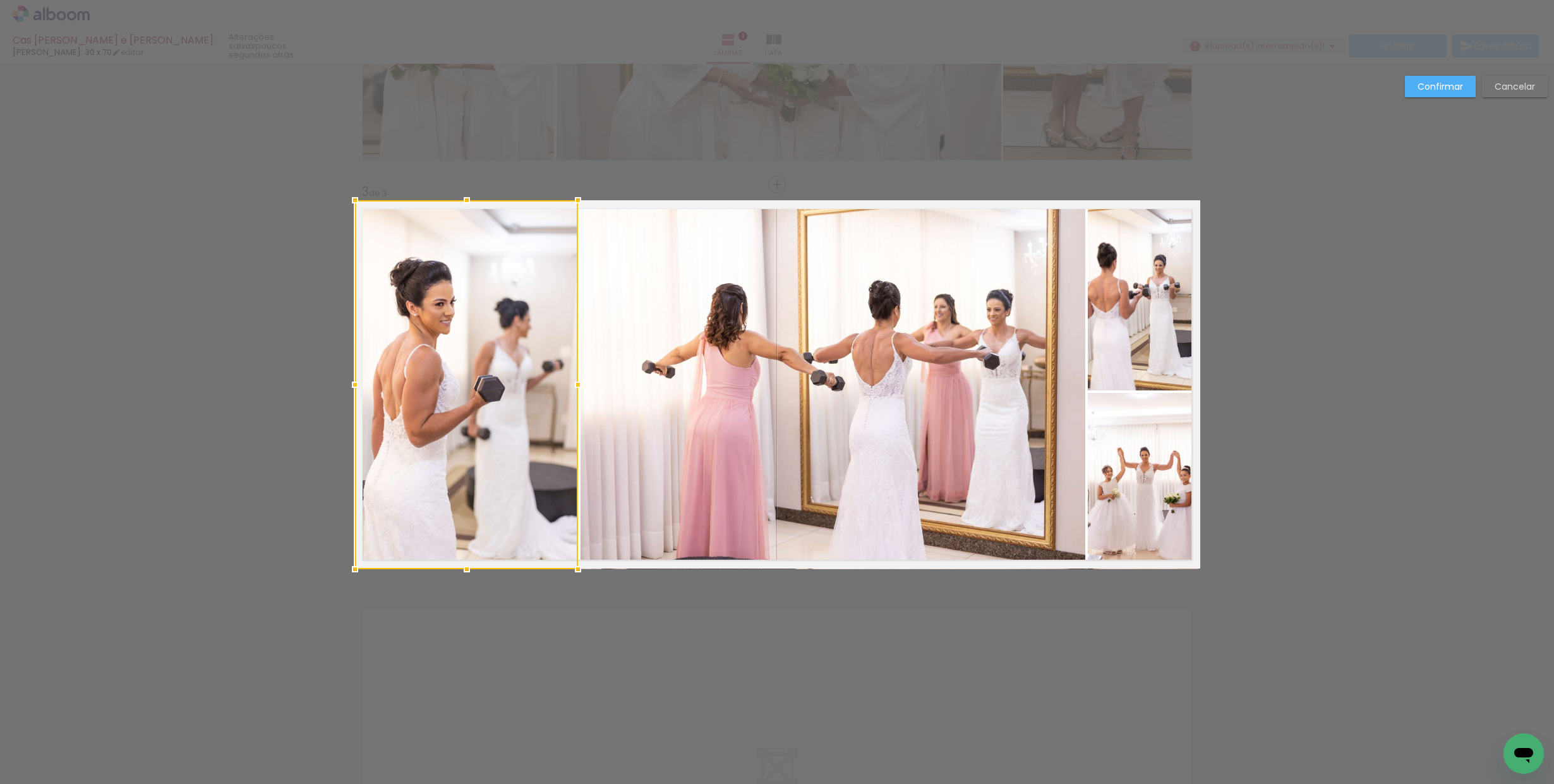
click at [1129, 296] on quentale-photo at bounding box center [1143, 296] width 111 height 190
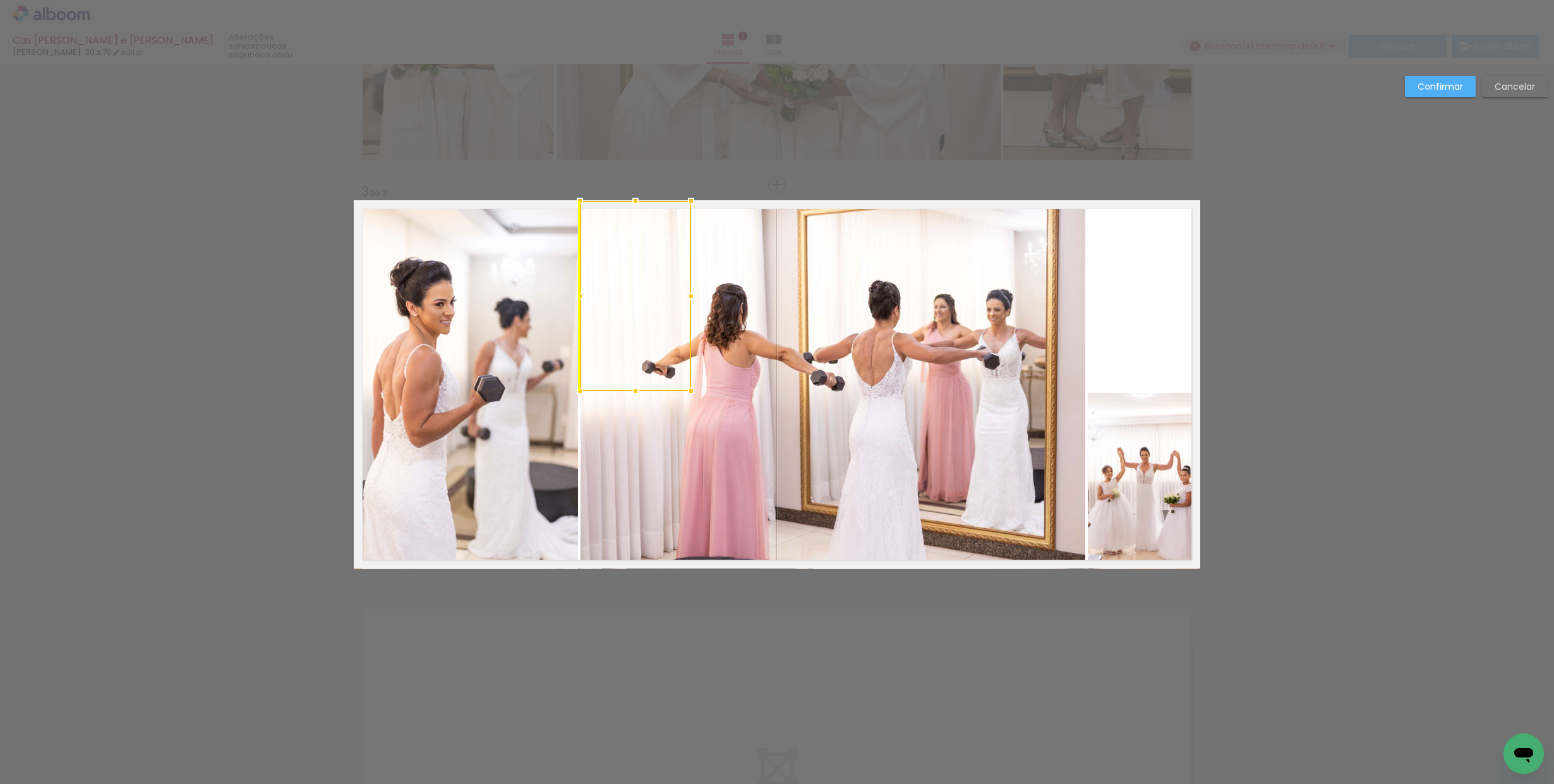
drag, startPoint x: 1129, startPoint y: 296, endPoint x: 622, endPoint y: 296, distance: 507.0
click at [622, 296] on div at bounding box center [635, 296] width 111 height 190
click at [845, 306] on quentale-photo at bounding box center [833, 385] width 505 height 369
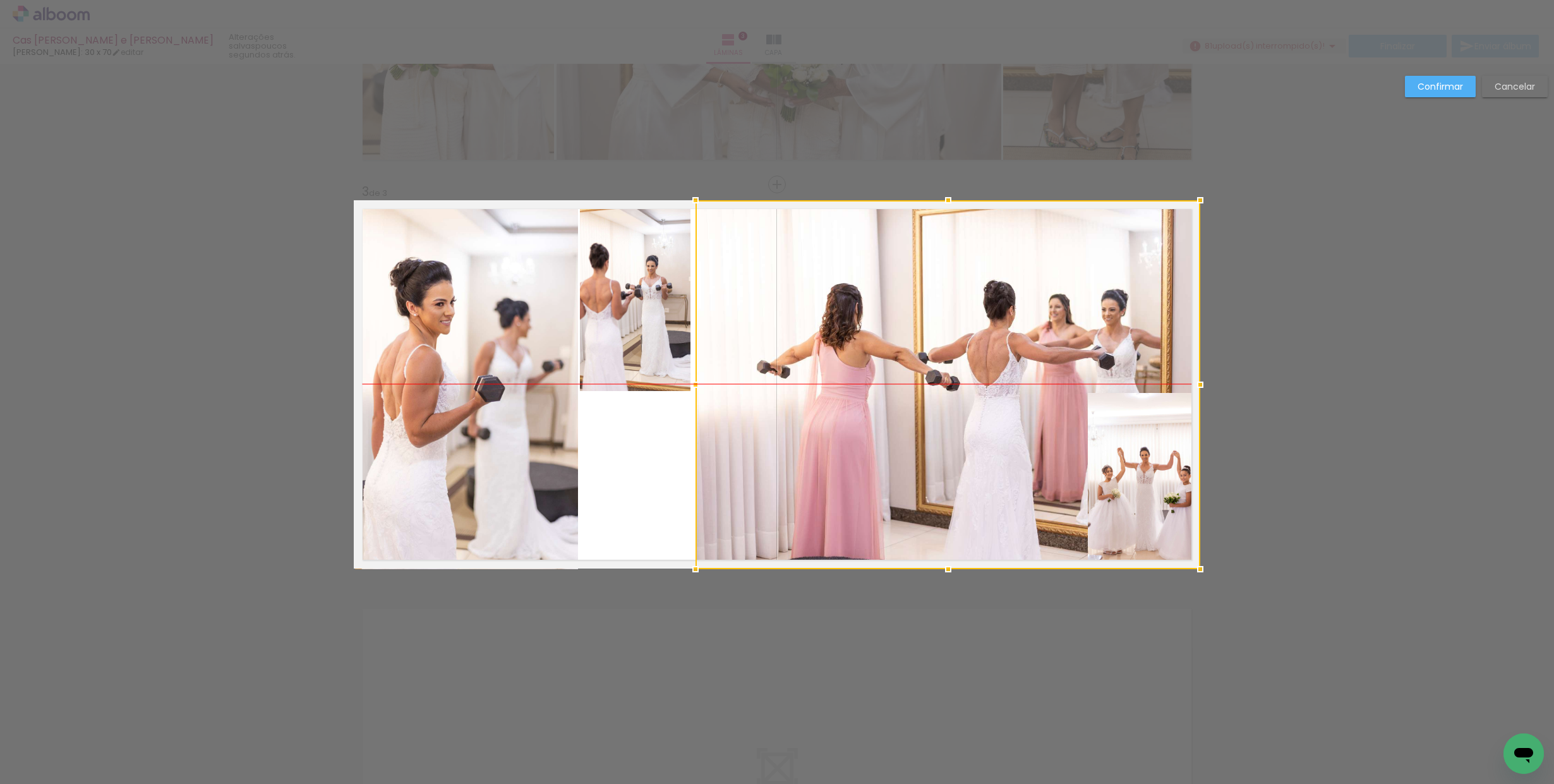
drag, startPoint x: 845, startPoint y: 306, endPoint x: 965, endPoint y: 304, distance: 120.0
click at [965, 304] on div at bounding box center [948, 385] width 505 height 369
click at [1113, 487] on div at bounding box center [948, 385] width 505 height 369
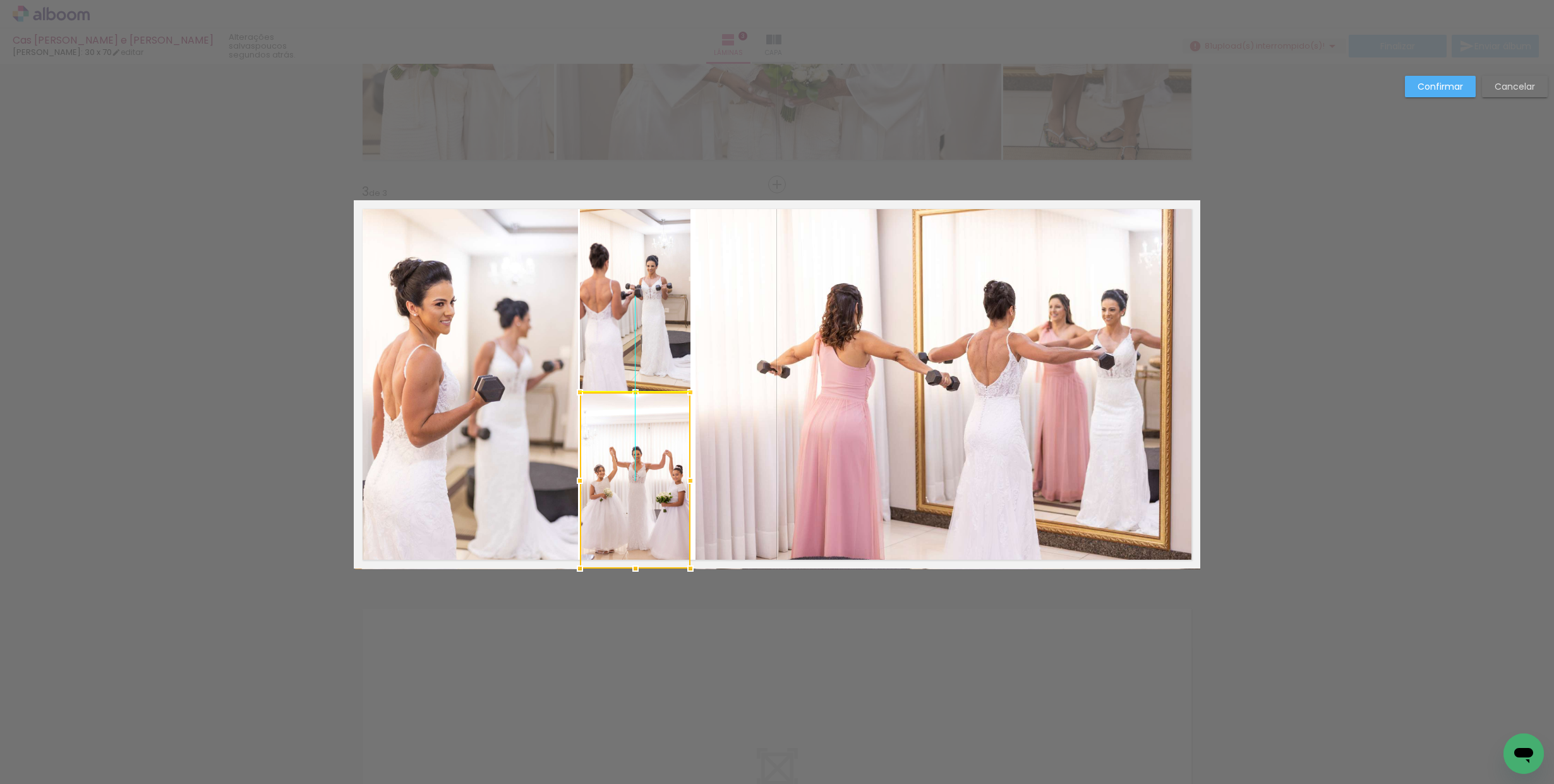
drag, startPoint x: 1116, startPoint y: 482, endPoint x: 607, endPoint y: 477, distance: 509.0
click at [606, 477] on div at bounding box center [635, 480] width 110 height 176
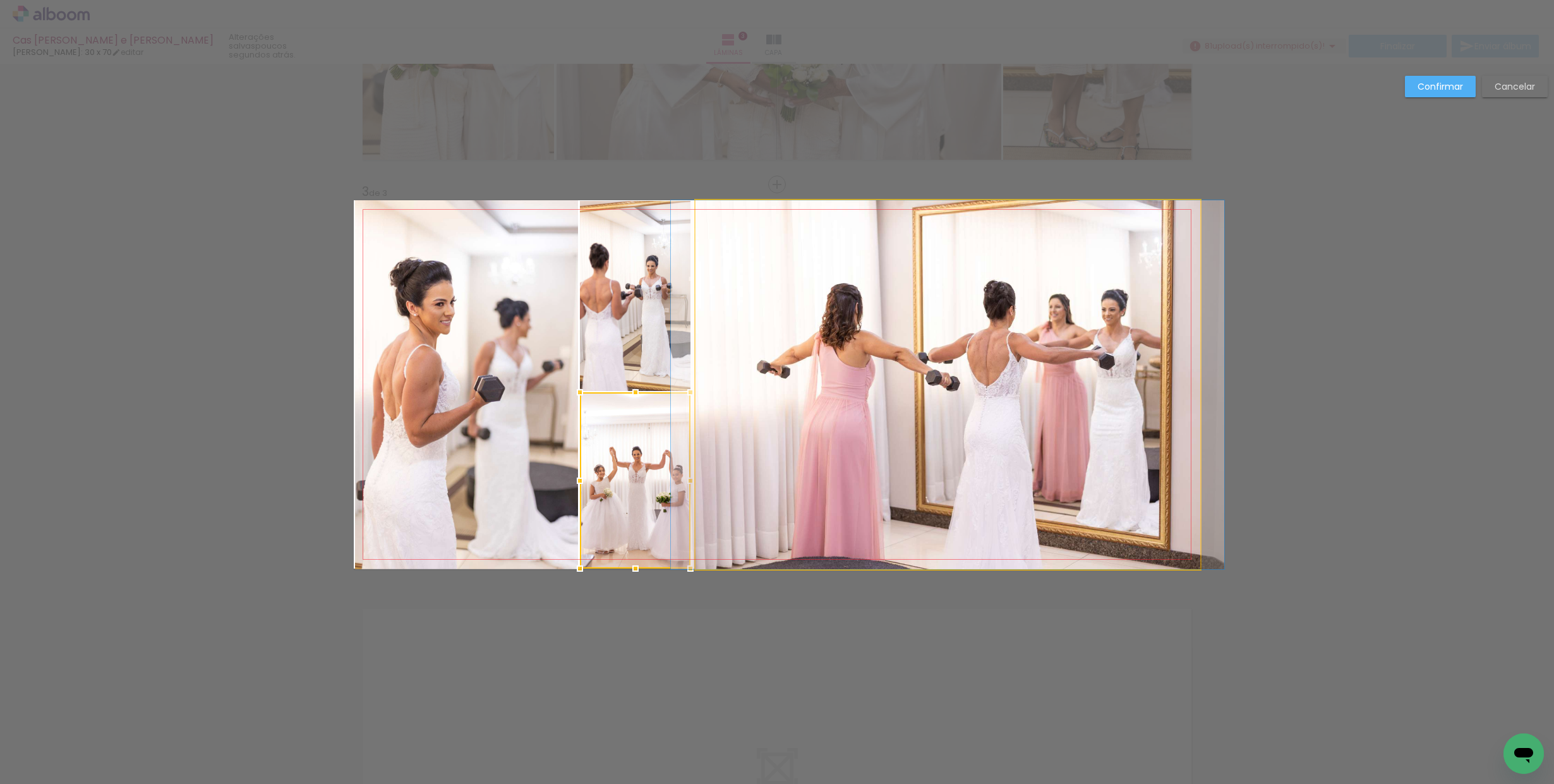
click at [986, 394] on quentale-photo at bounding box center [948, 385] width 505 height 369
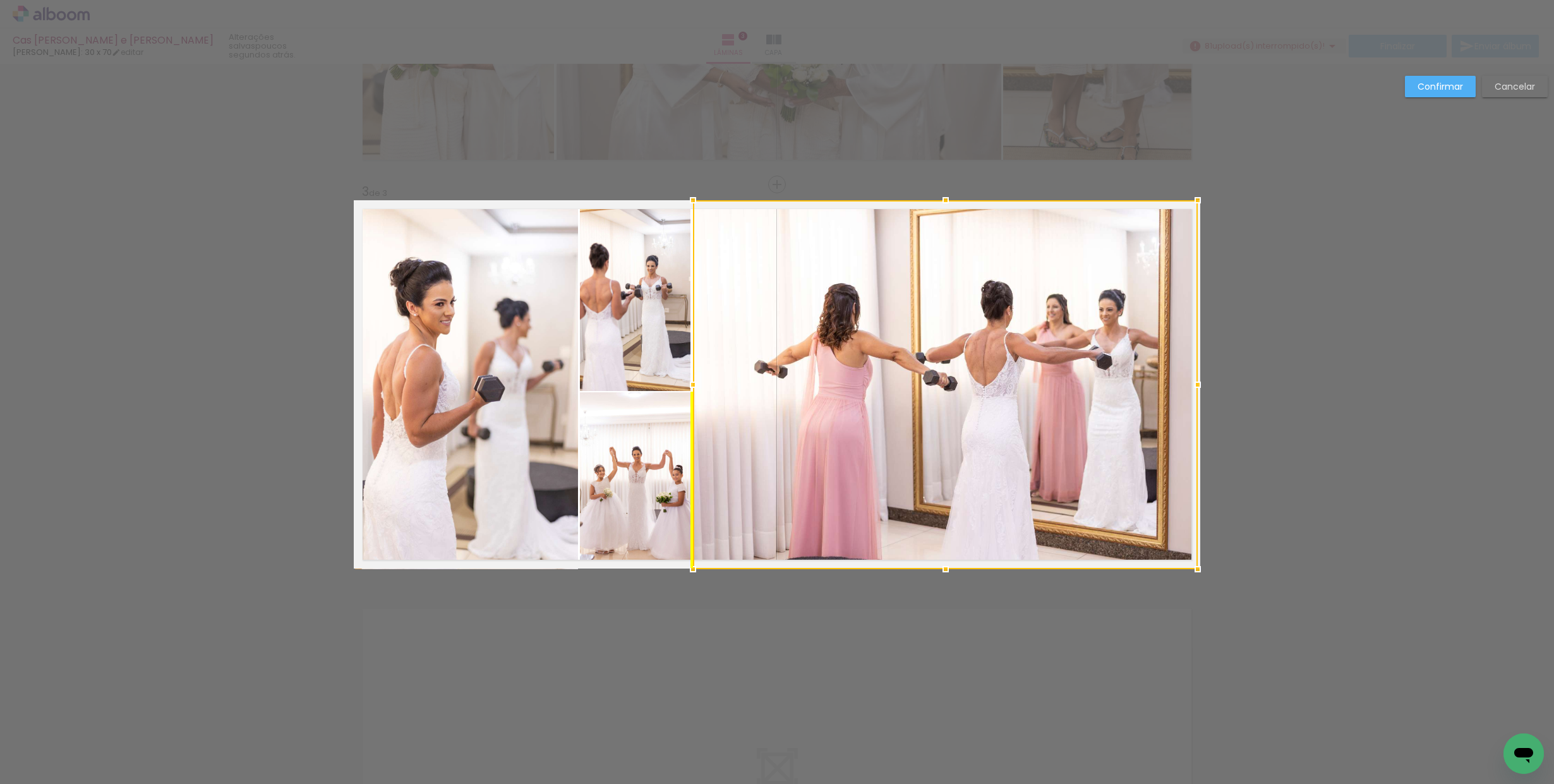
click at [983, 393] on div at bounding box center [946, 385] width 505 height 369
click at [0, 0] on slot "Confirmar" at bounding box center [0, 0] width 0 height 0
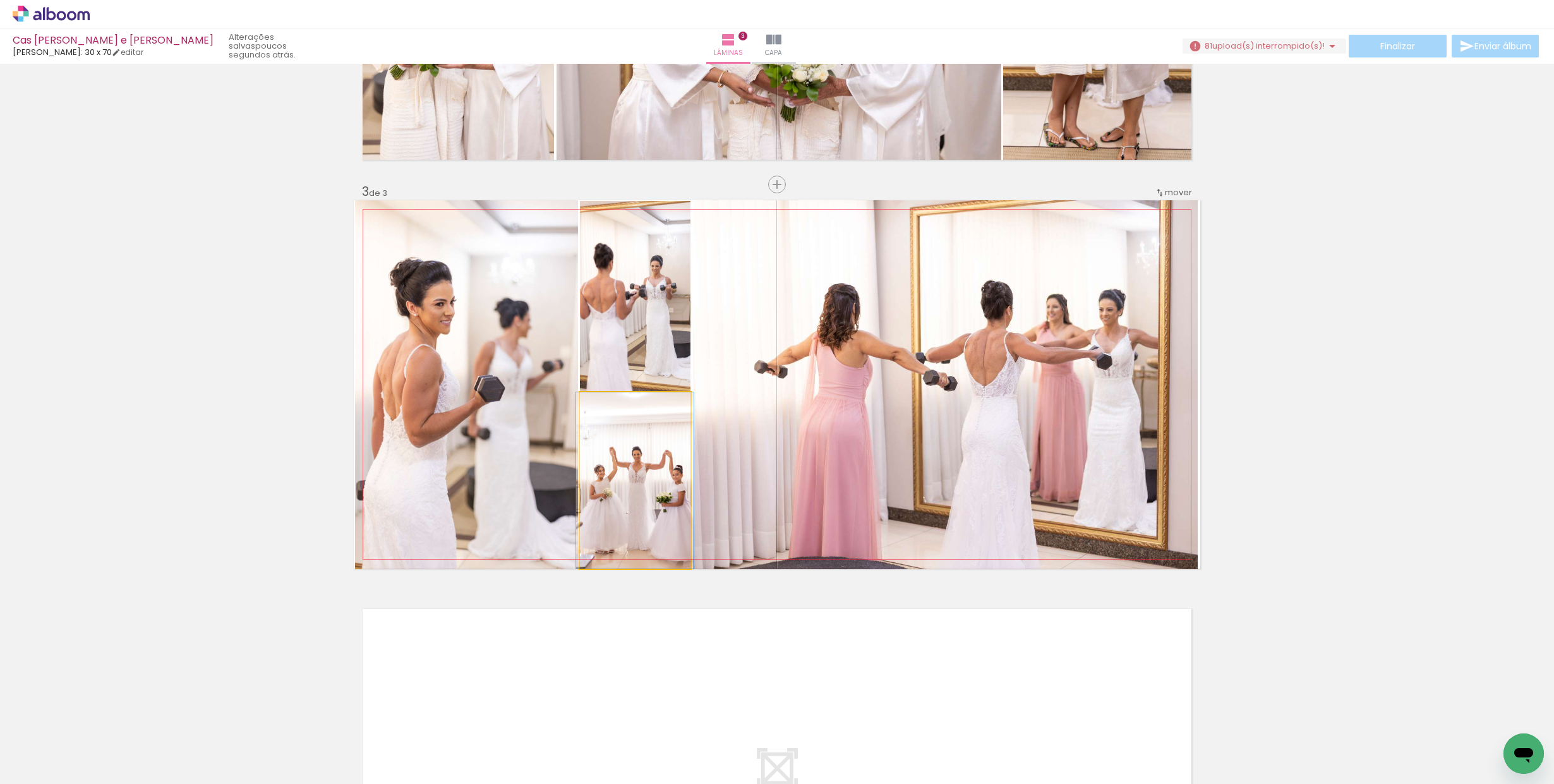
click at [647, 460] on div at bounding box center [635, 480] width 117 height 176
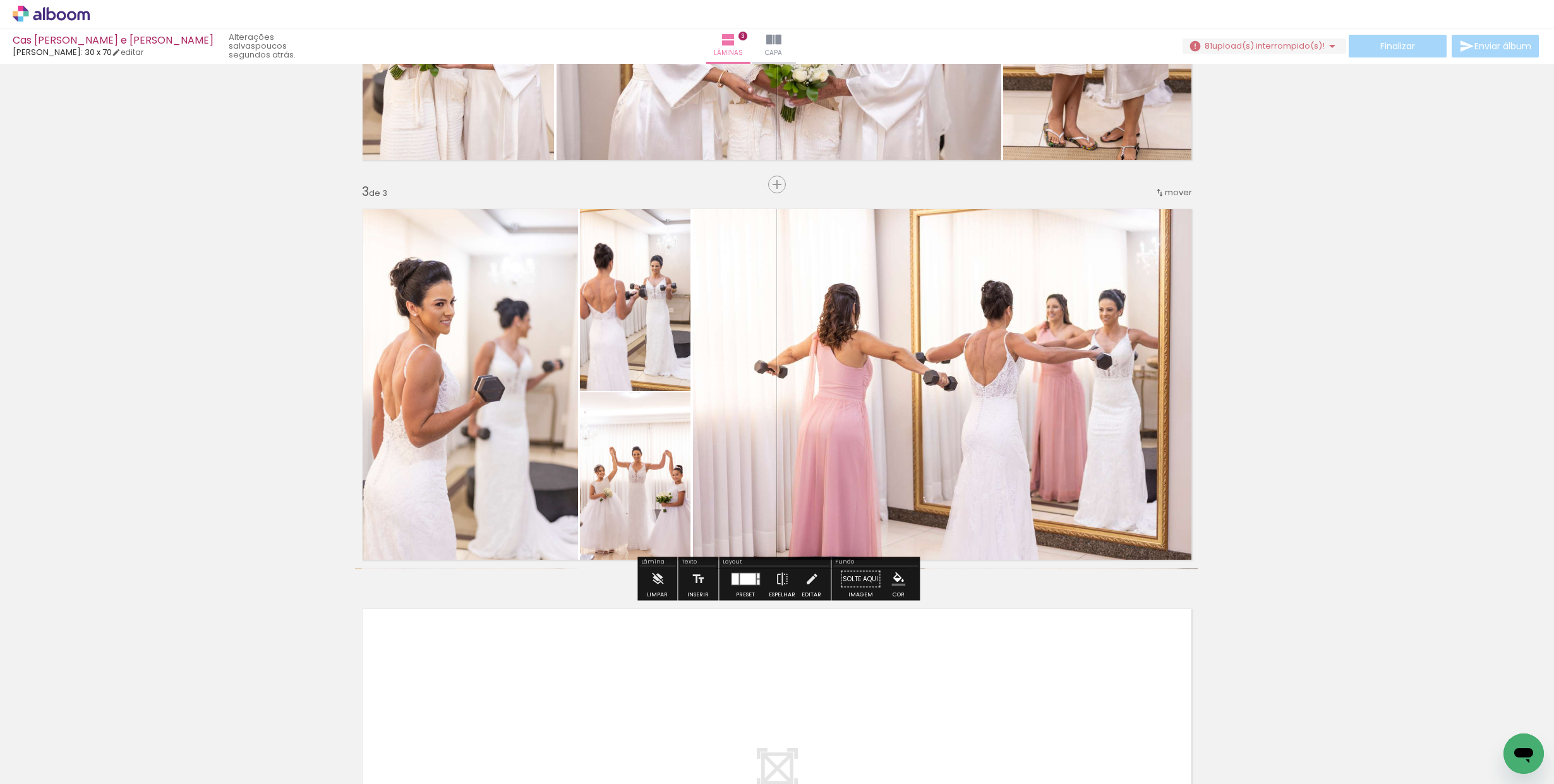
click at [982, 385] on quentale-photo at bounding box center [946, 385] width 505 height 369
click at [806, 579] on iron-icon at bounding box center [811, 579] width 14 height 25
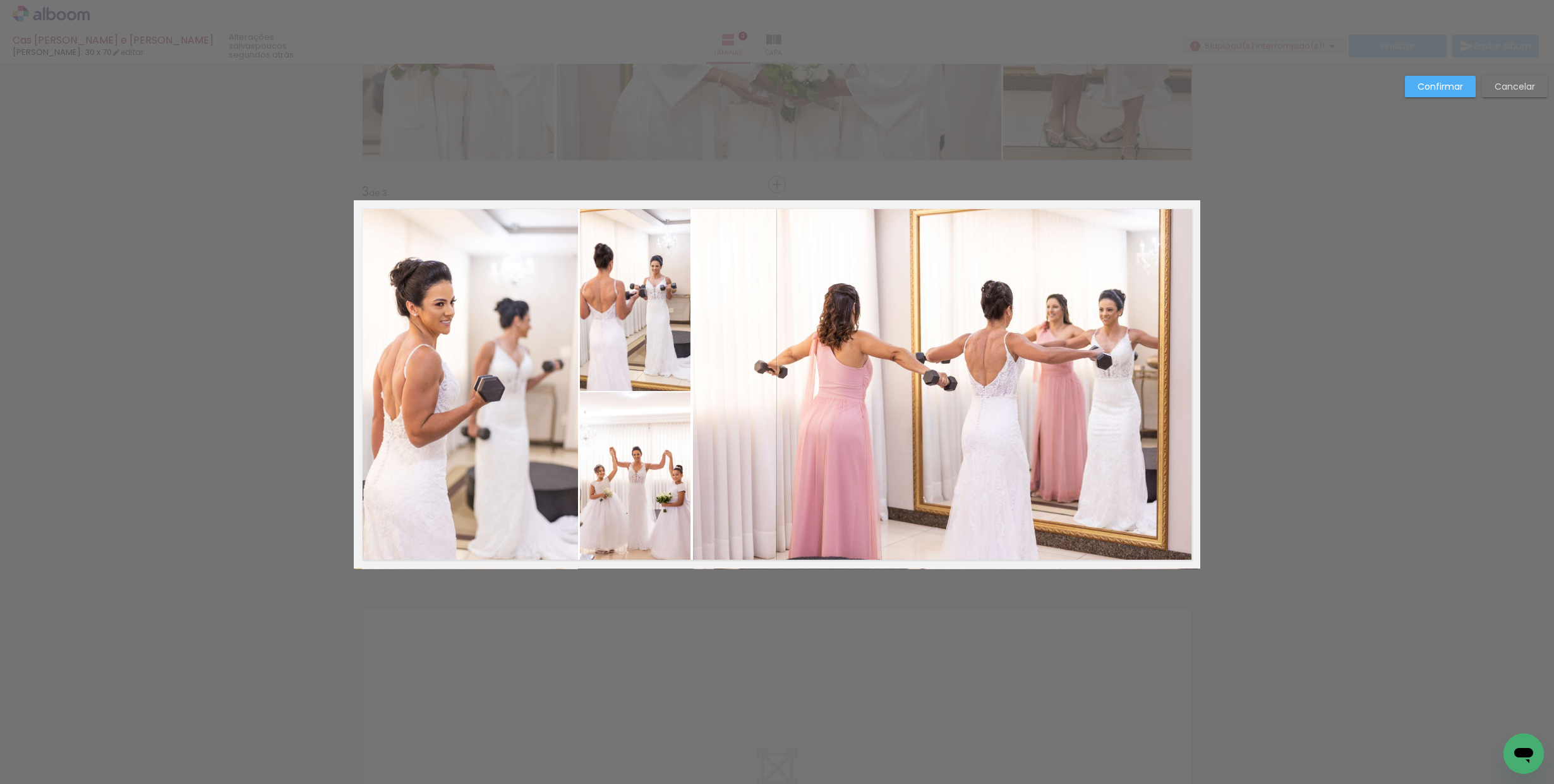
click at [822, 444] on quentale-photo at bounding box center [946, 385] width 505 height 369
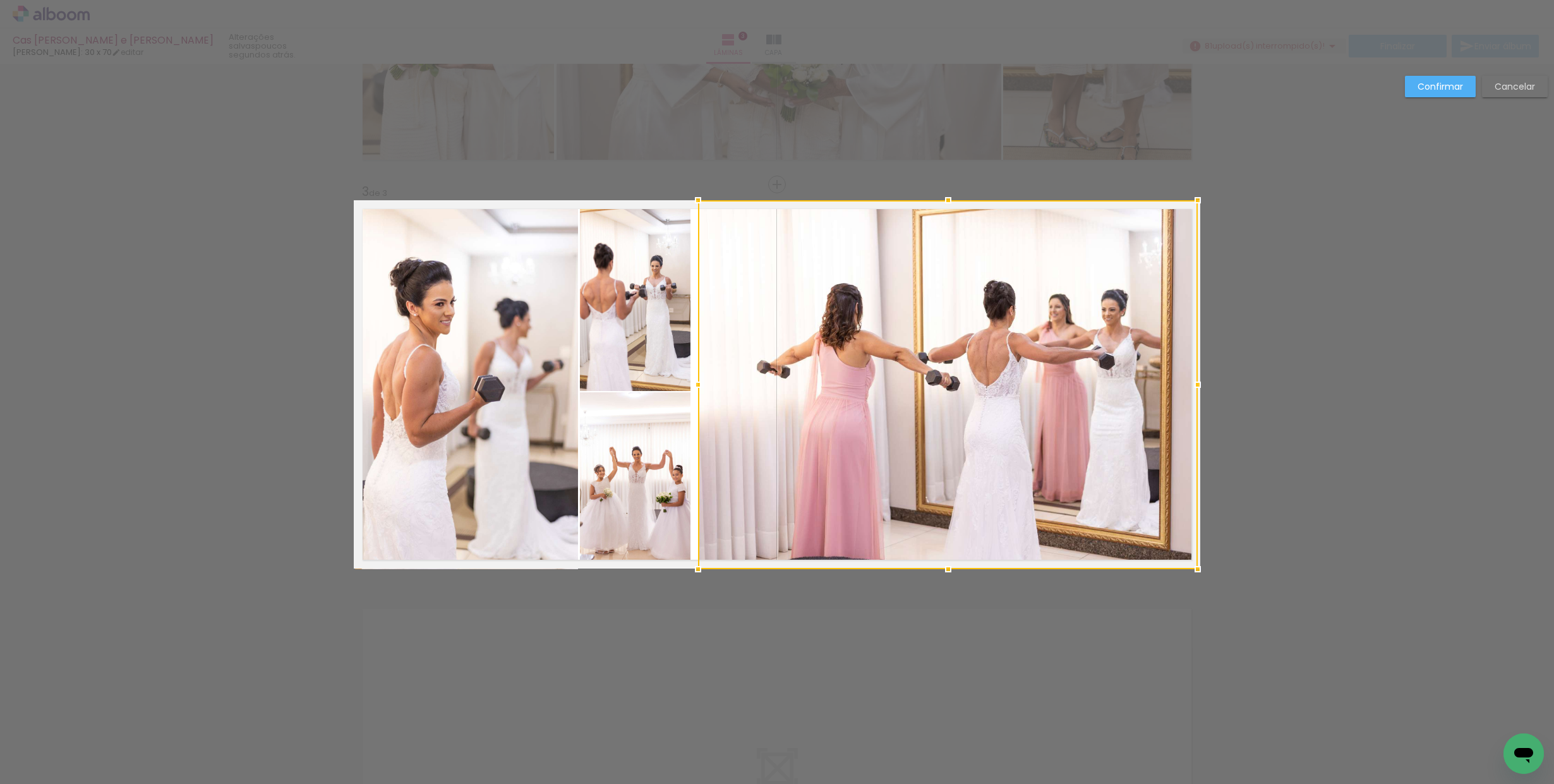
drag, startPoint x: 693, startPoint y: 386, endPoint x: 705, endPoint y: 385, distance: 12.0
click at [705, 385] on div at bounding box center [698, 385] width 25 height 25
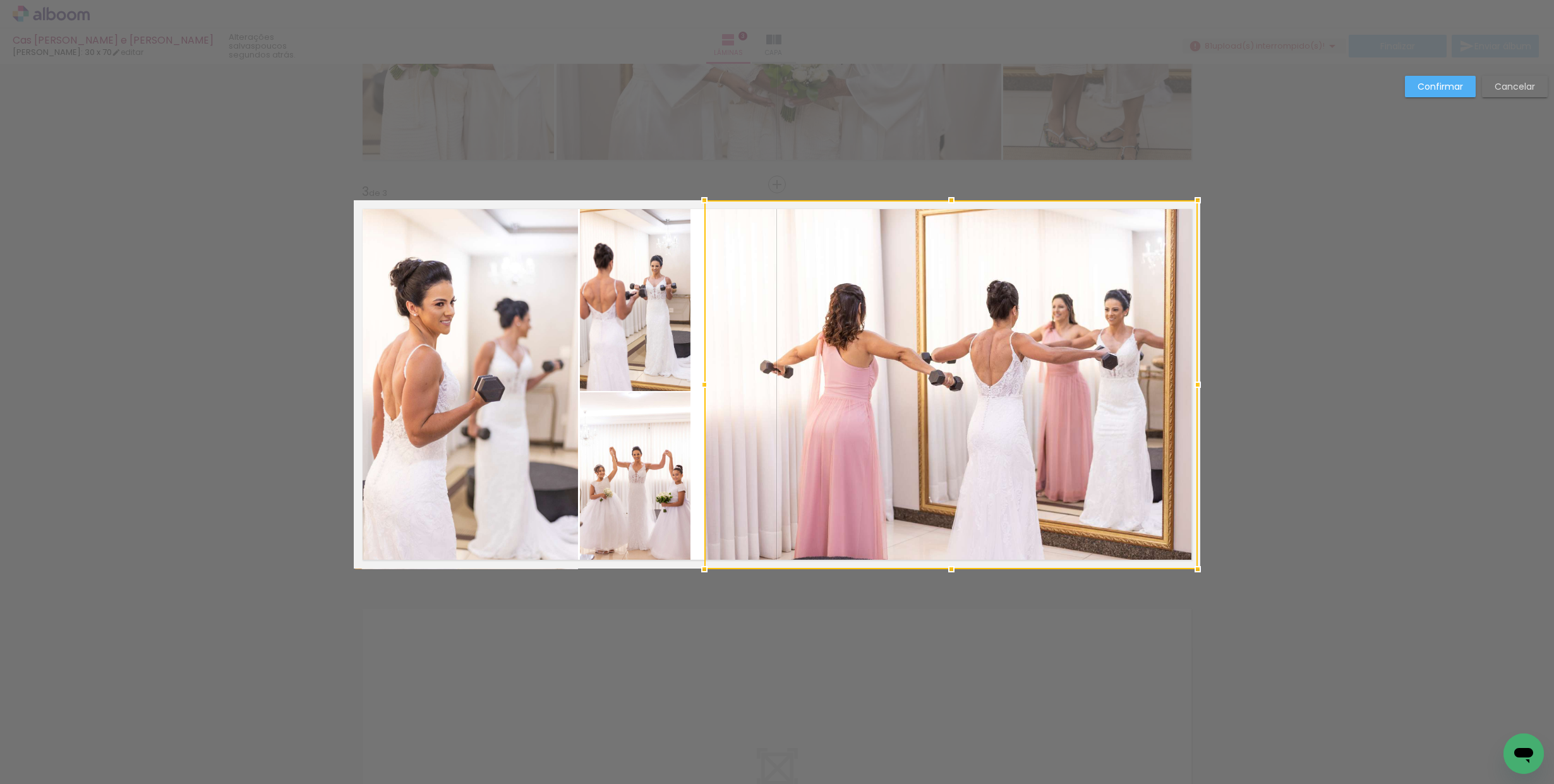
click at [669, 415] on quentale-photo at bounding box center [635, 480] width 110 height 176
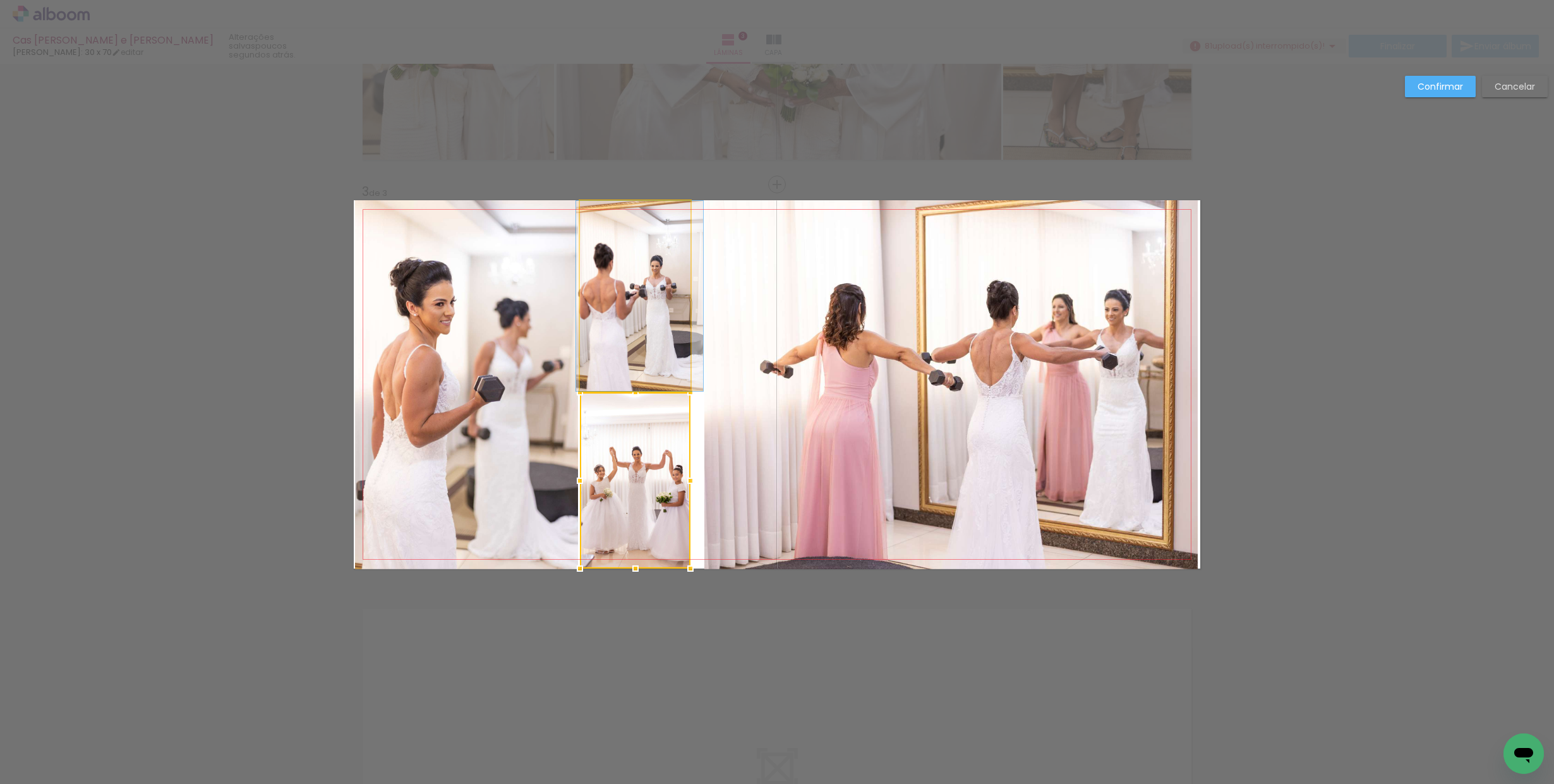
click at [662, 353] on quentale-photo at bounding box center [635, 296] width 111 height 190
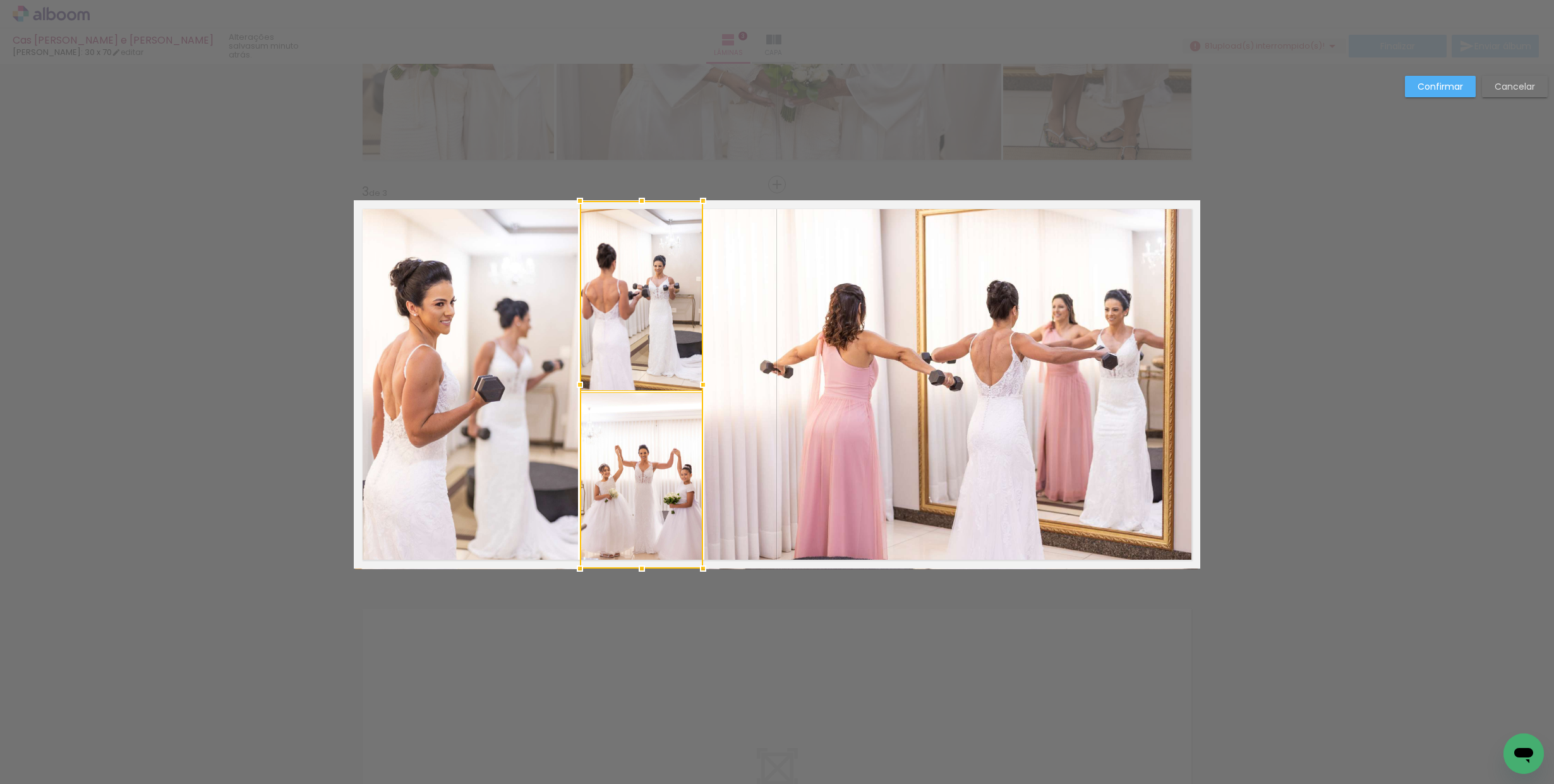
drag, startPoint x: 692, startPoint y: 386, endPoint x: 704, endPoint y: 386, distance: 12.0
click at [704, 386] on div at bounding box center [704, 385] width 25 height 25
click at [1424, 93] on paper-button "Confirmar" at bounding box center [1439, 86] width 71 height 21
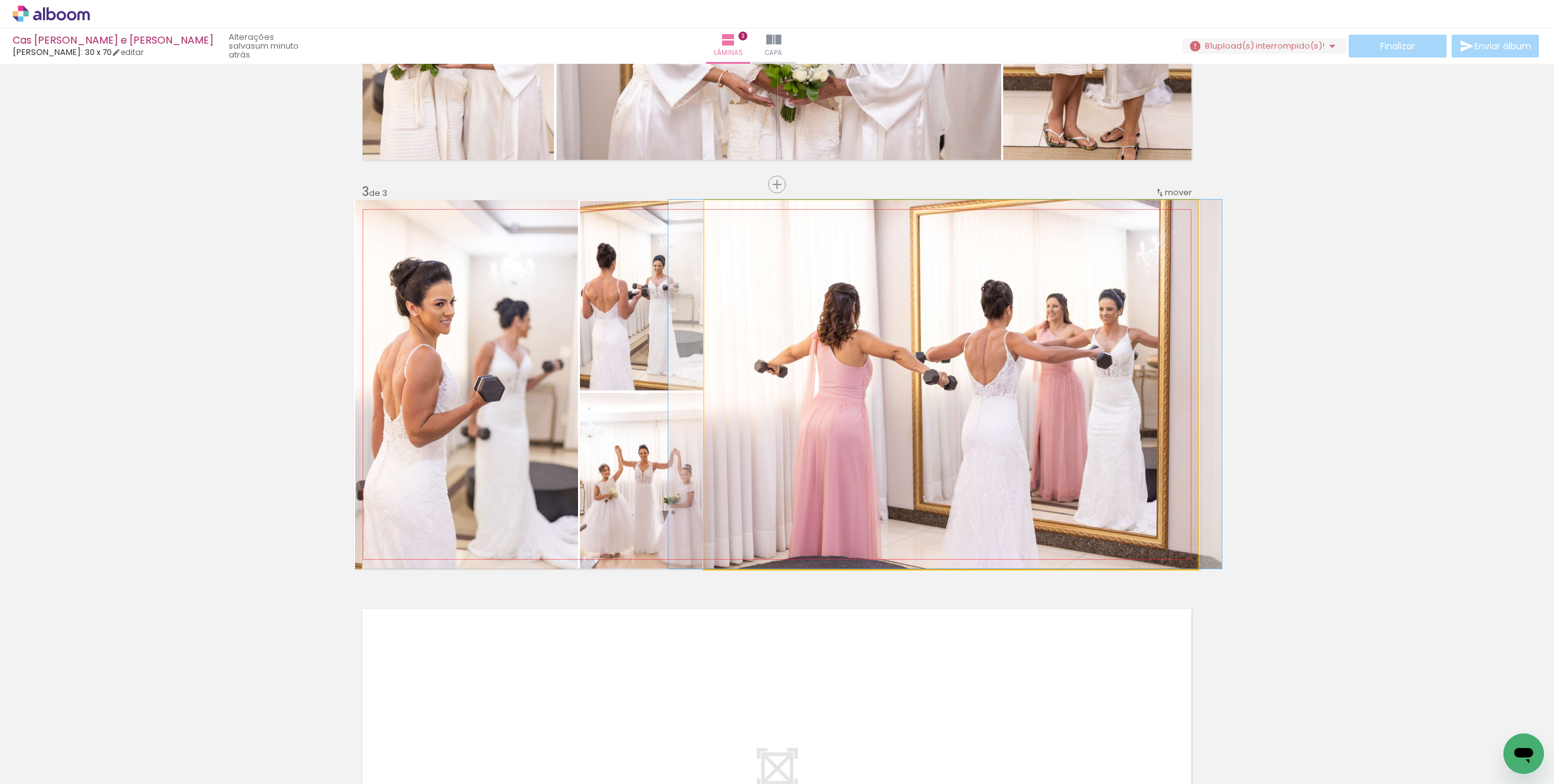
drag, startPoint x: 1060, startPoint y: 399, endPoint x: 1052, endPoint y: 398, distance: 8.1
click at [1053, 398] on div at bounding box center [945, 384] width 553 height 369
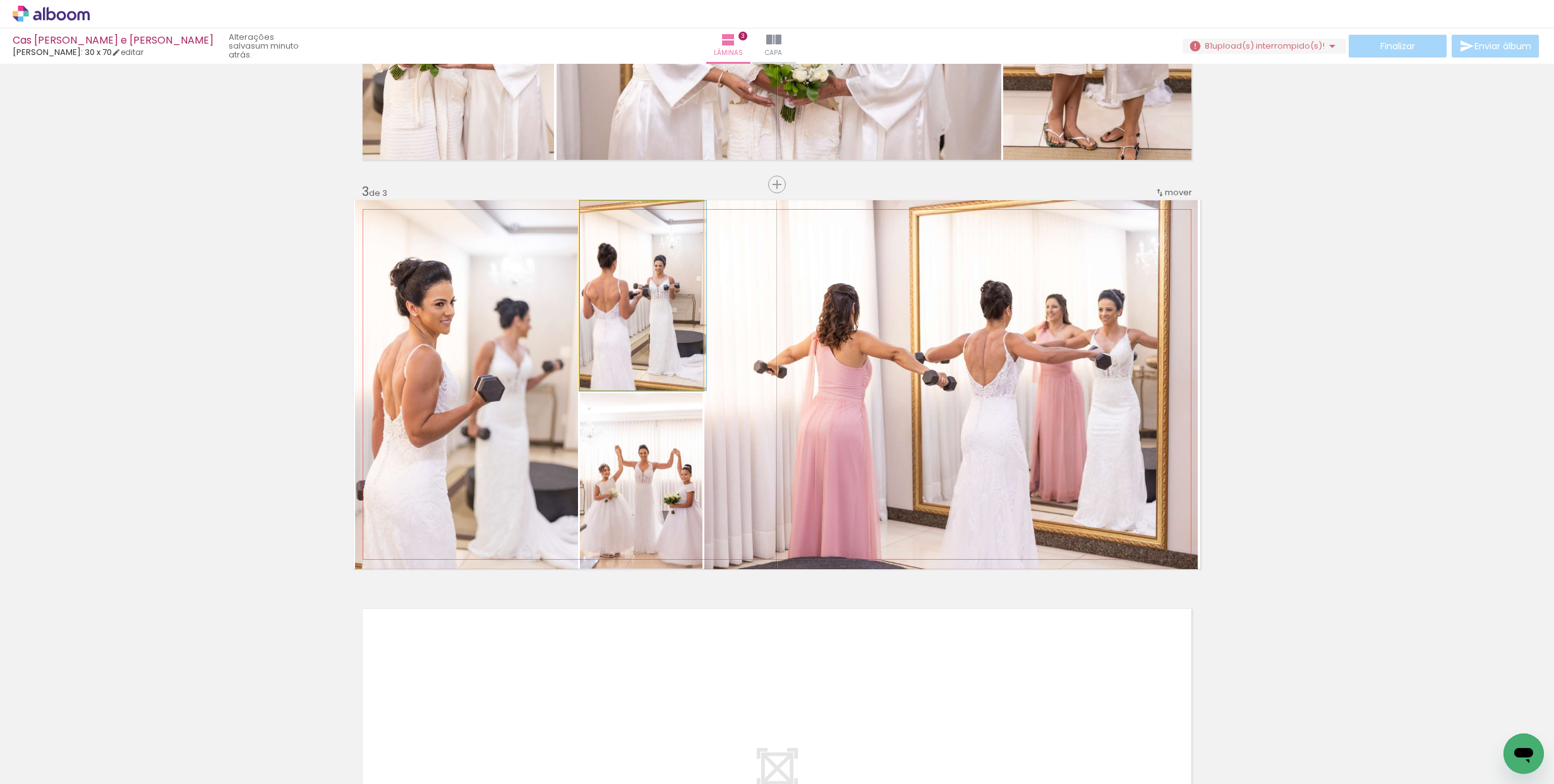
drag, startPoint x: 658, startPoint y: 336, endPoint x: 669, endPoint y: 336, distance: 11.0
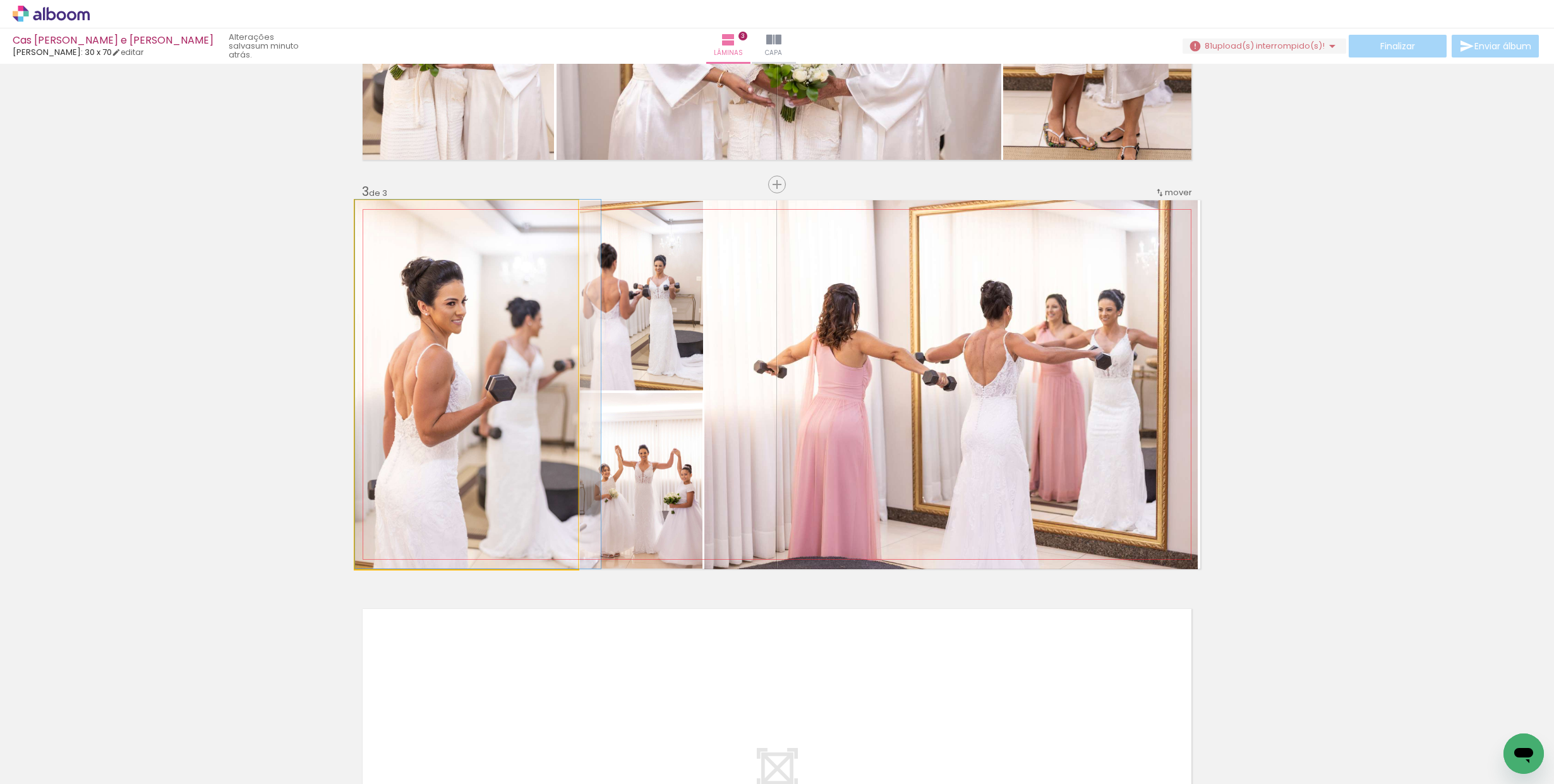
drag, startPoint x: 475, startPoint y: 390, endPoint x: 488, endPoint y: 386, distance: 13.6
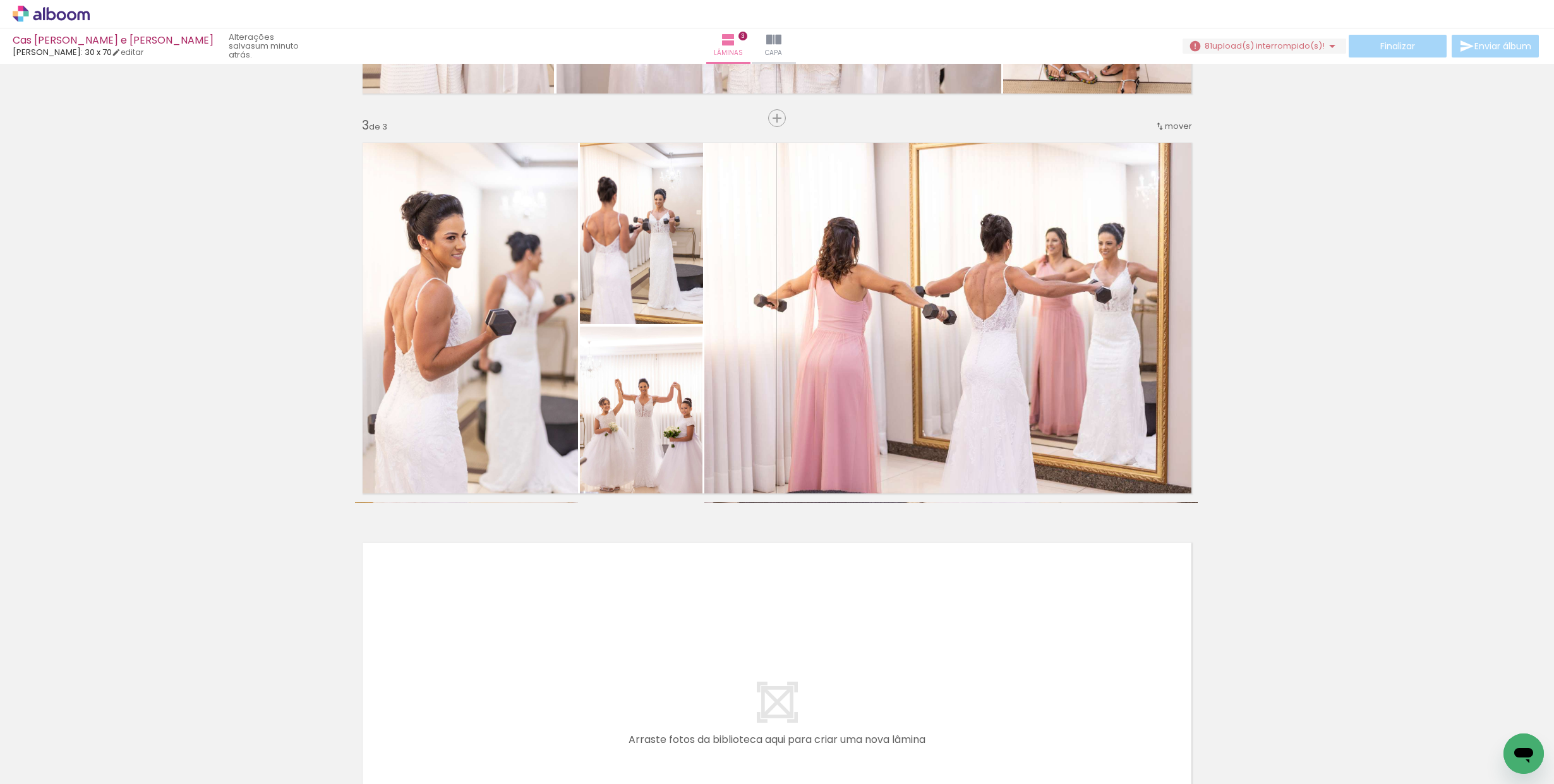
scroll to position [770, 0]
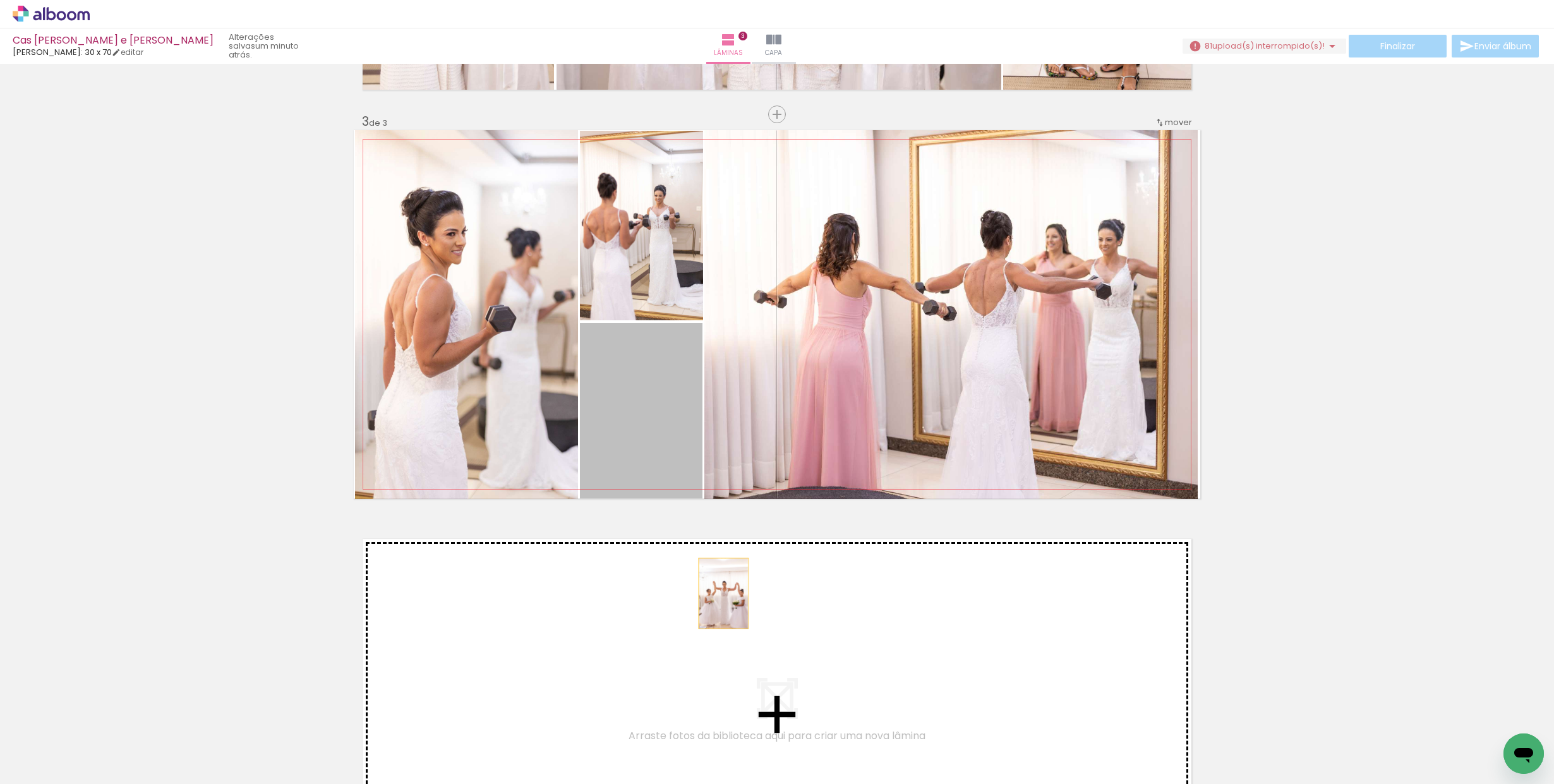
drag, startPoint x: 666, startPoint y: 396, endPoint x: 726, endPoint y: 594, distance: 206.9
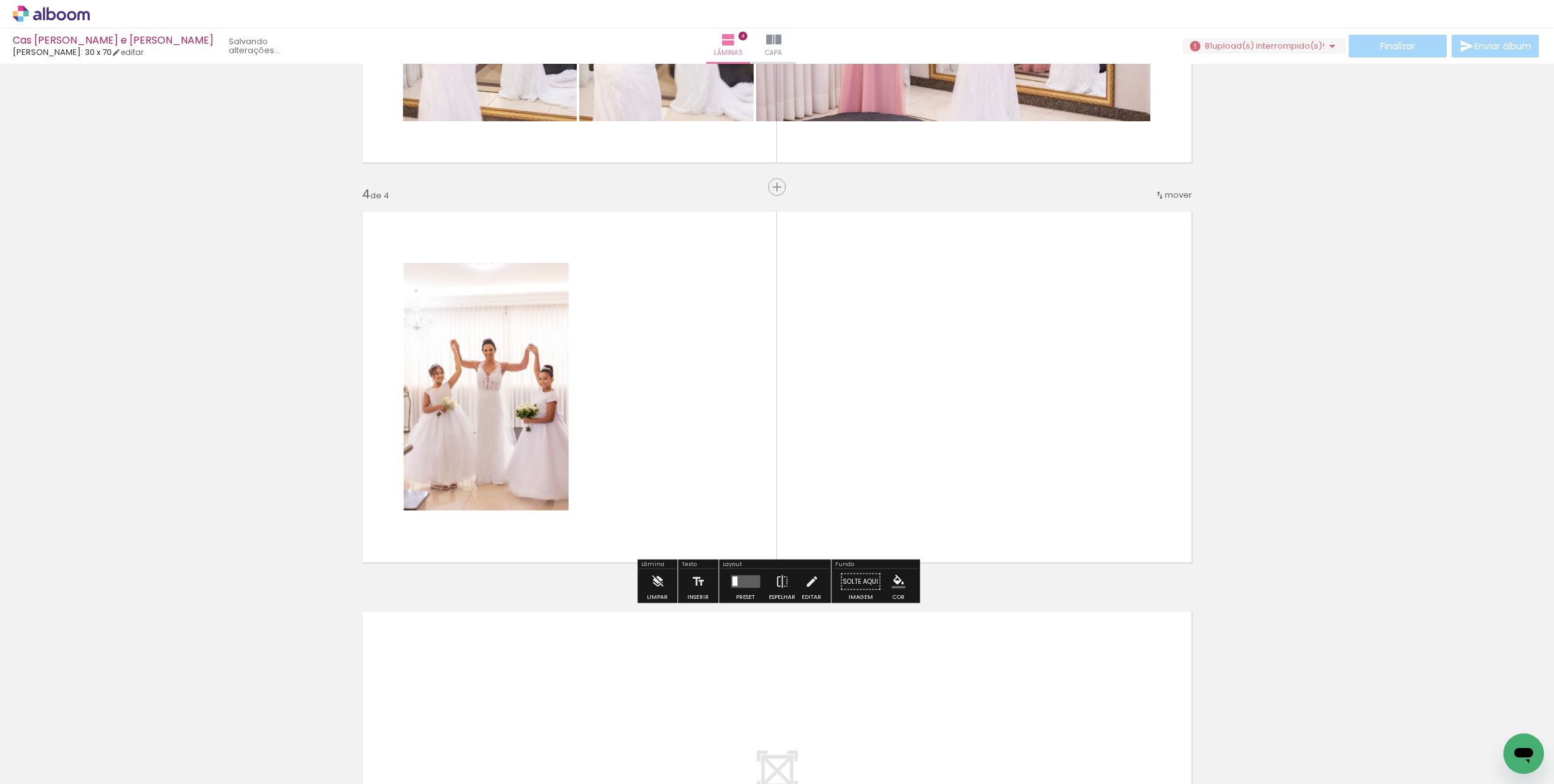
scroll to position [1099, 0]
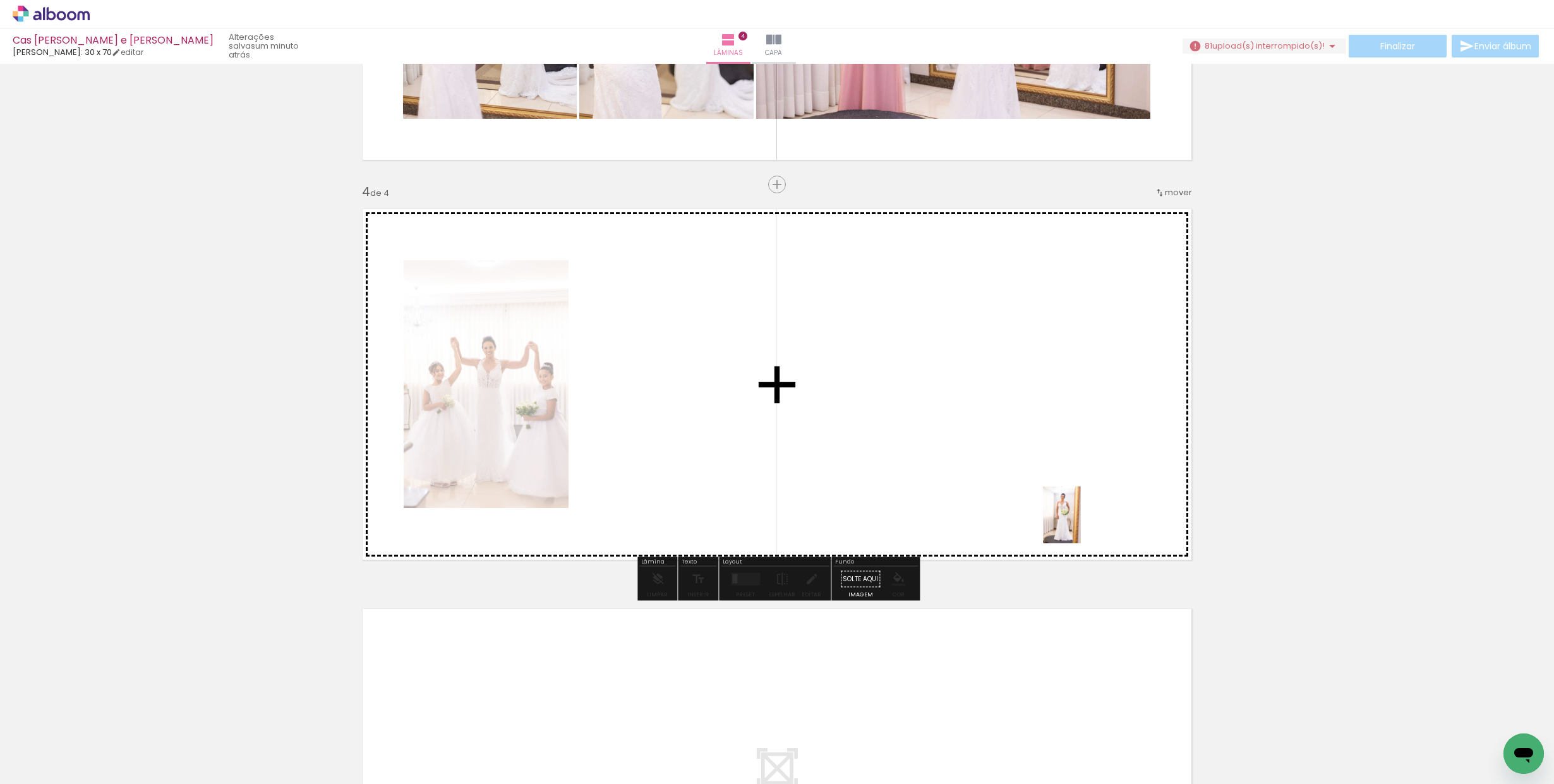
drag, startPoint x: 1221, startPoint y: 742, endPoint x: 1139, endPoint y: 600, distance: 164.0
click at [1081, 521] on quentale-workspace at bounding box center [777, 392] width 1554 height 784
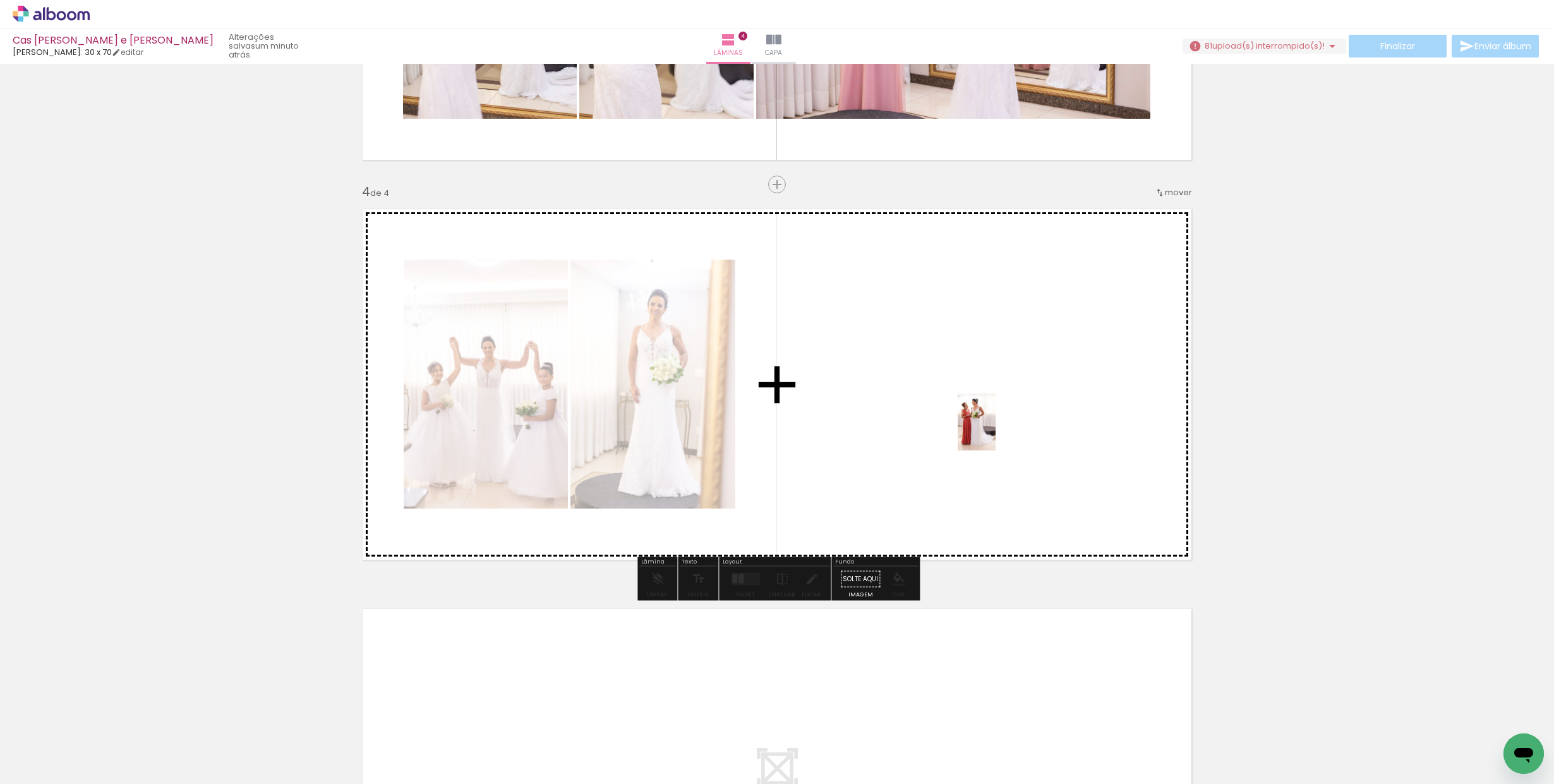
drag, startPoint x: 1351, startPoint y: 756, endPoint x: 979, endPoint y: 420, distance: 501.3
click at [979, 420] on quentale-workspace at bounding box center [777, 392] width 1554 height 784
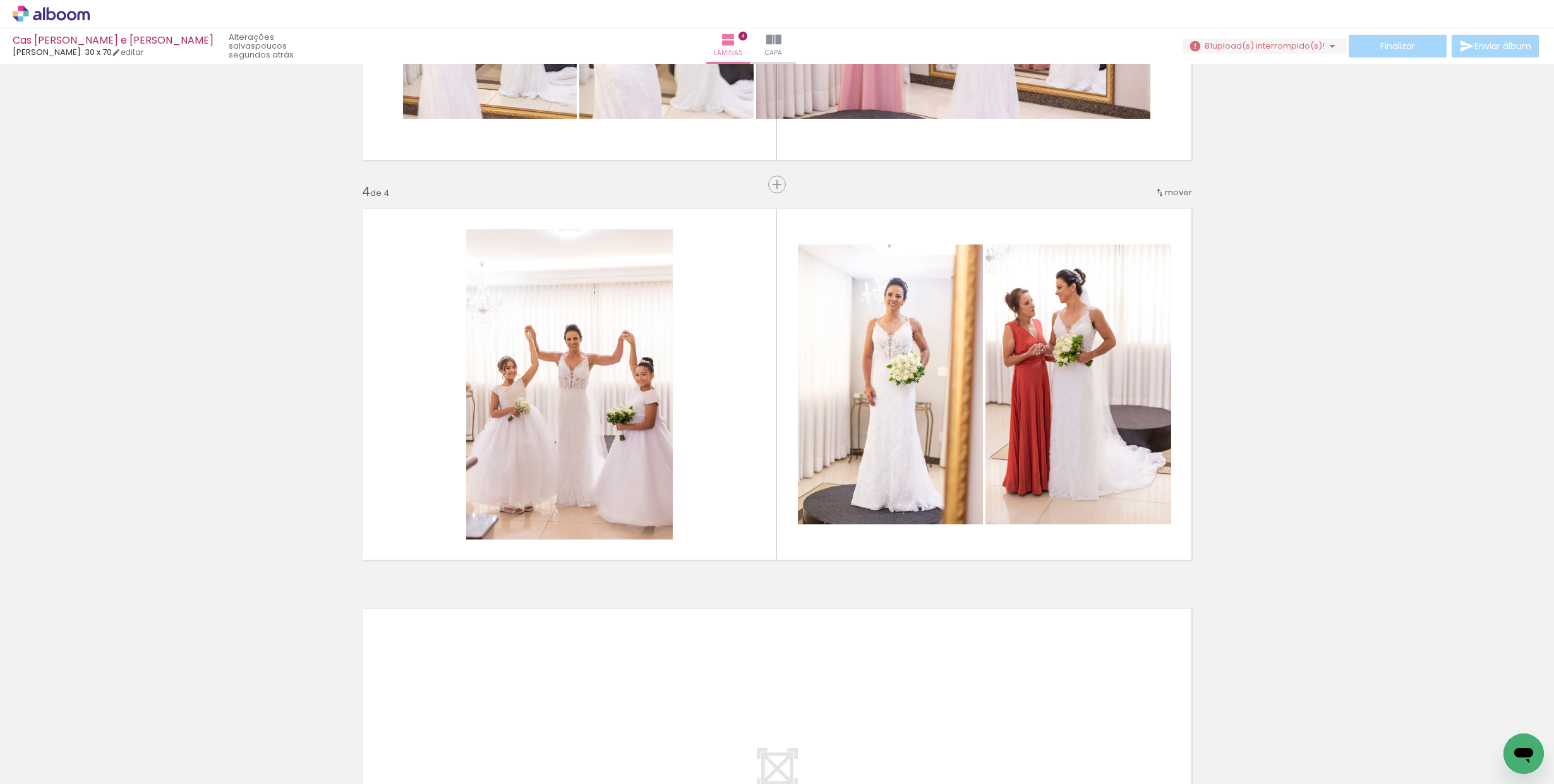
scroll to position [0, 0]
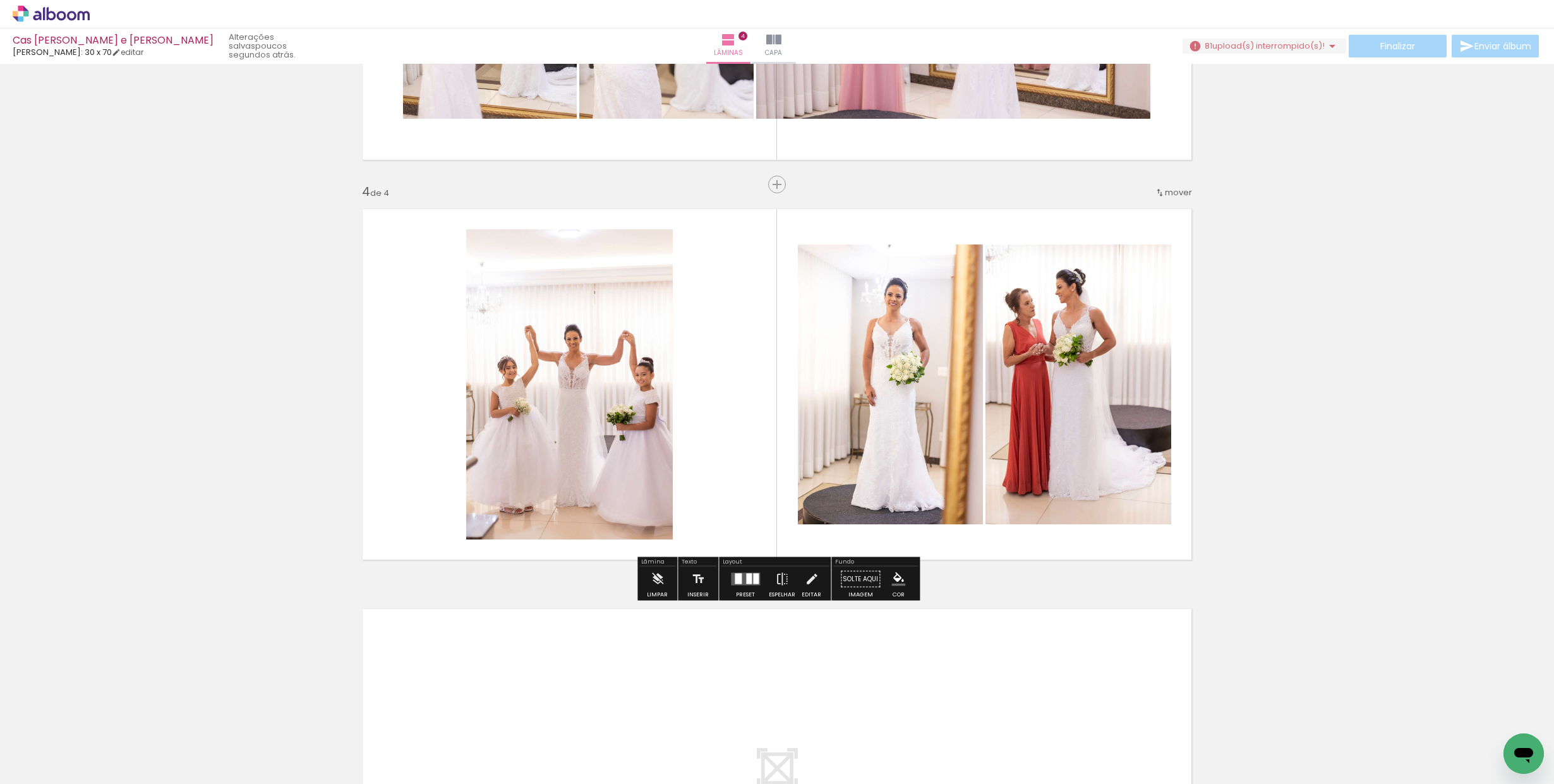
click at [748, 579] on div at bounding box center [749, 578] width 6 height 11
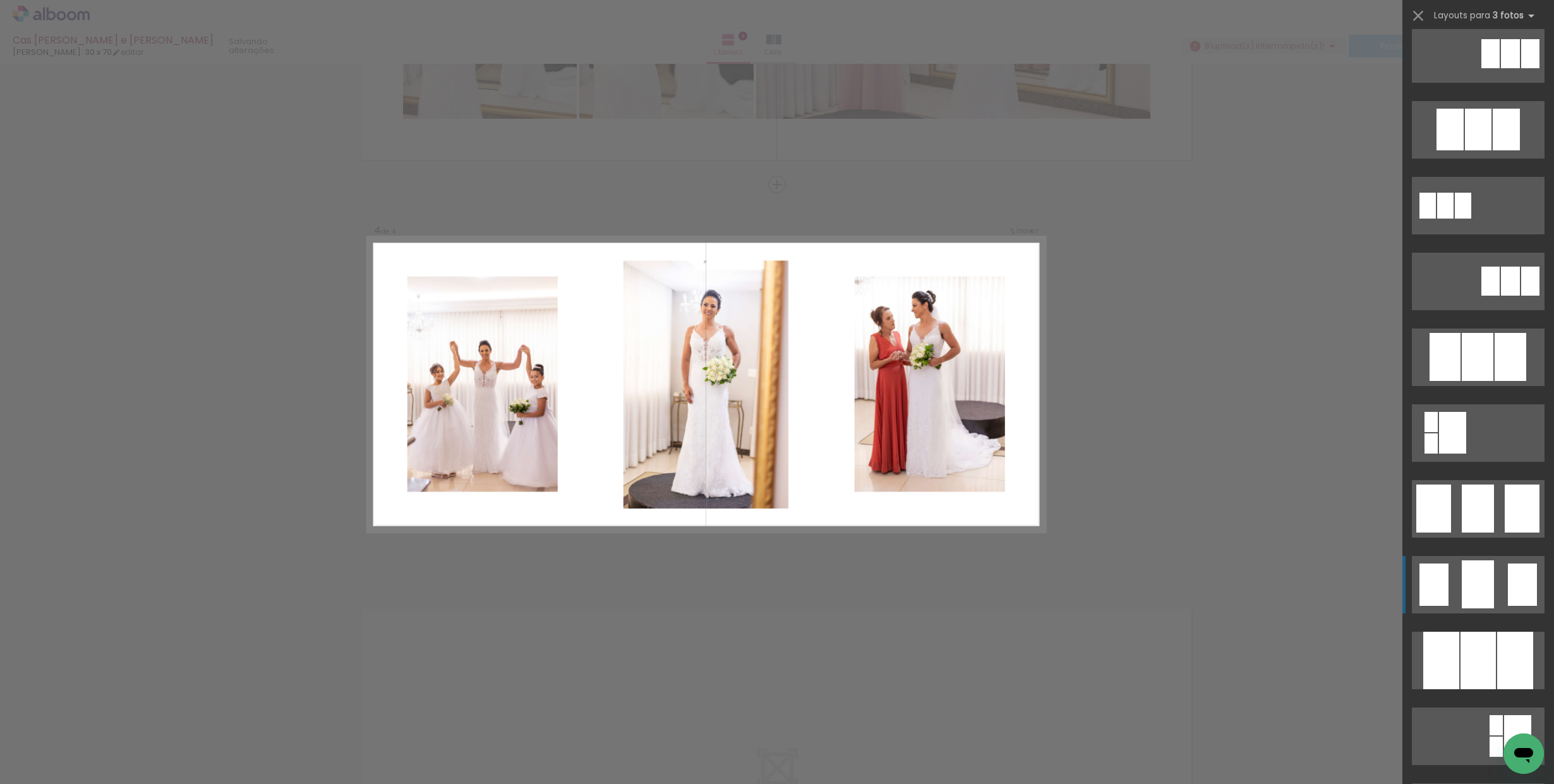
scroll to position [548, 0]
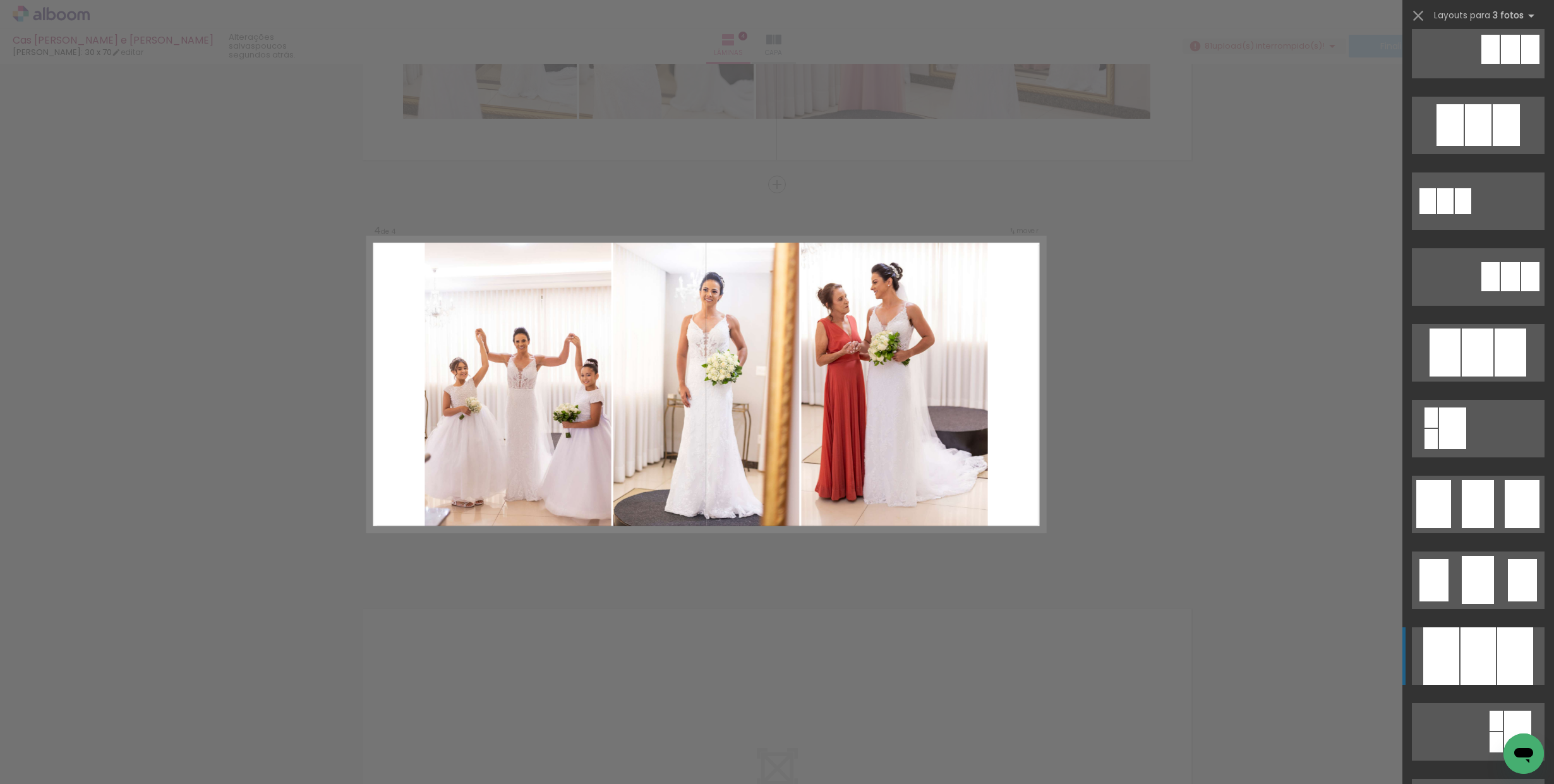
click at [1447, 634] on div at bounding box center [1441, 656] width 36 height 58
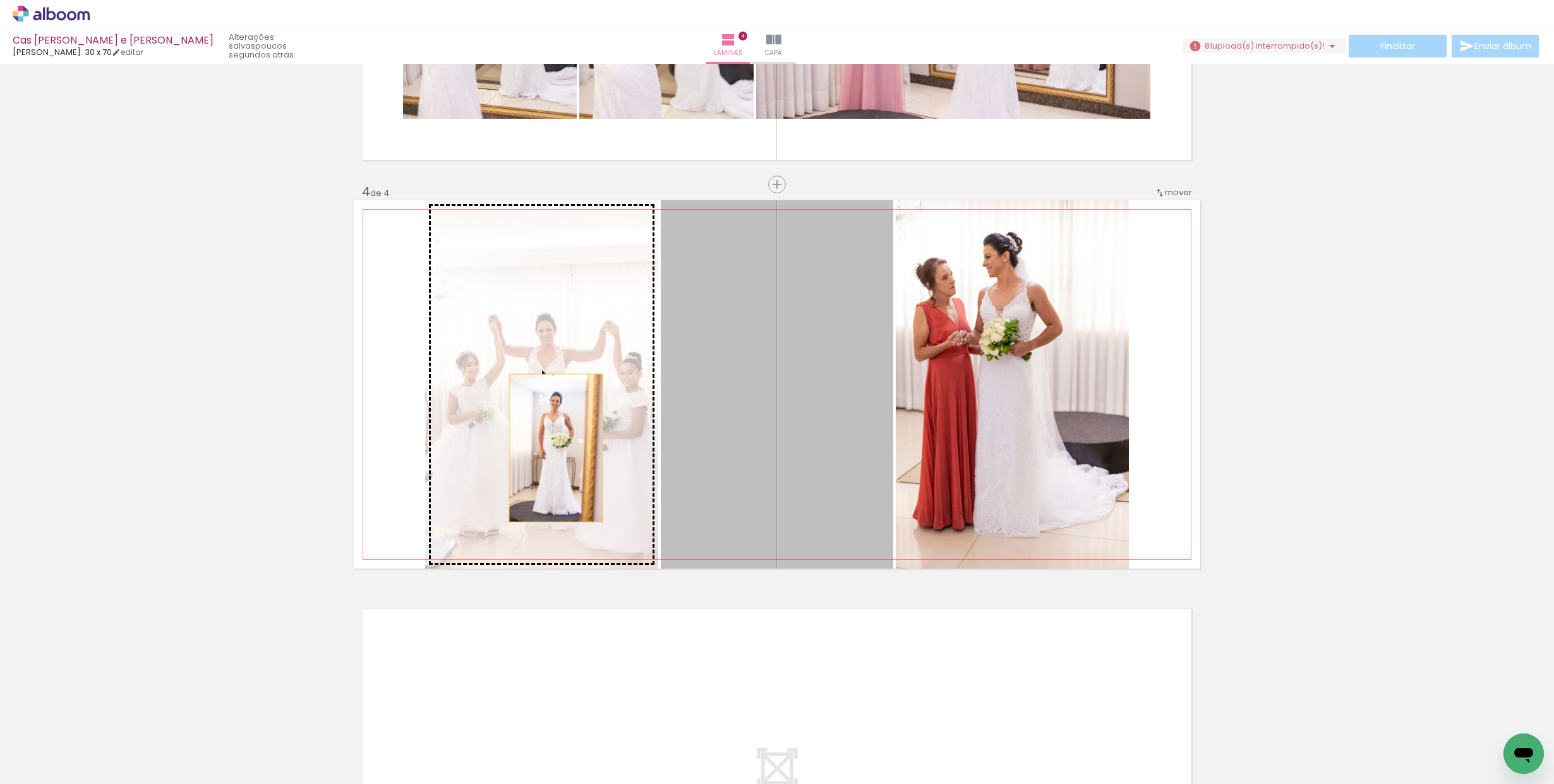
drag, startPoint x: 783, startPoint y: 466, endPoint x: 556, endPoint y: 448, distance: 227.7
click at [0, 0] on slot at bounding box center [0, 0] width 0 height 0
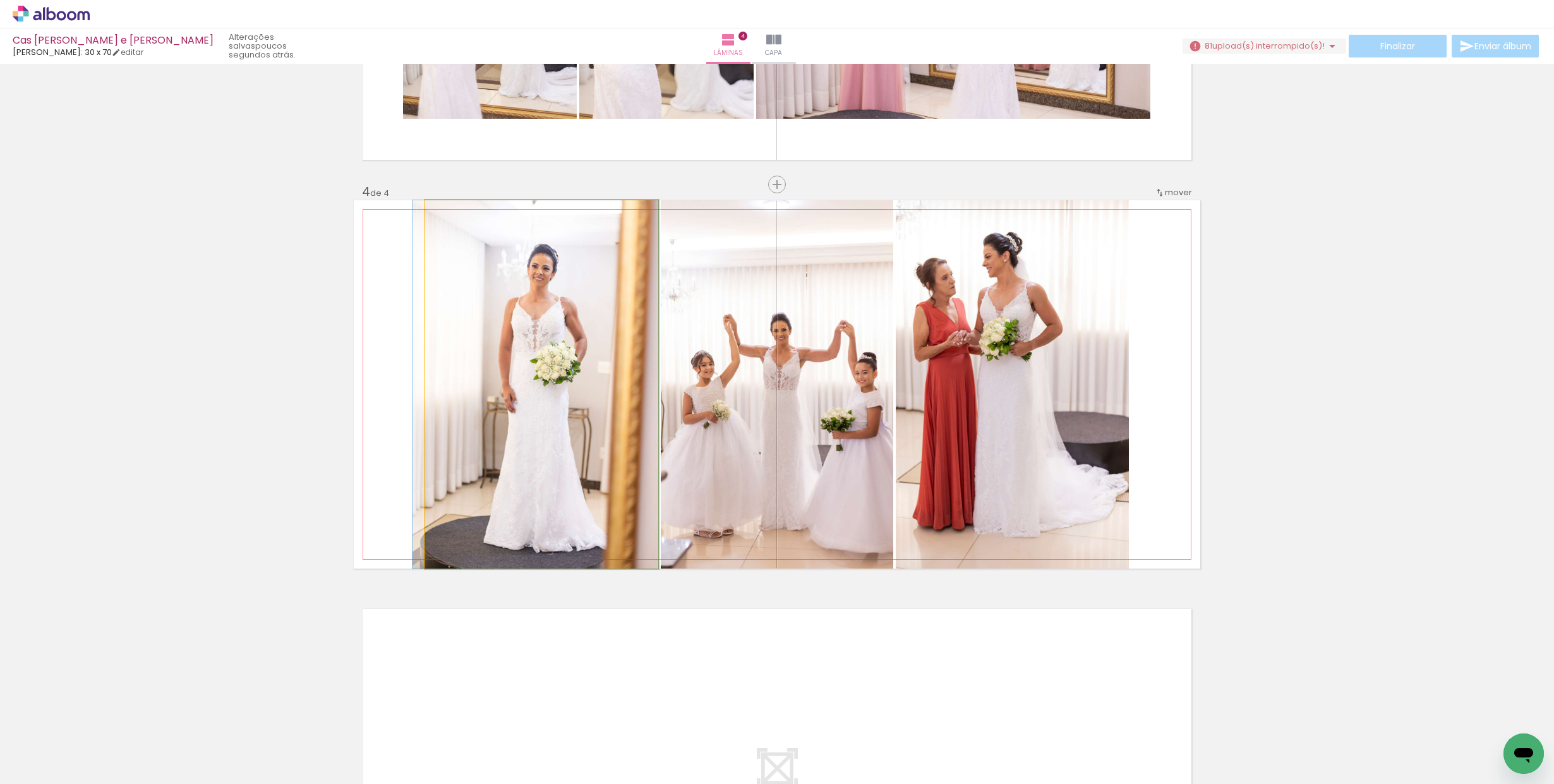
drag, startPoint x: 607, startPoint y: 381, endPoint x: 595, endPoint y: 381, distance: 12.0
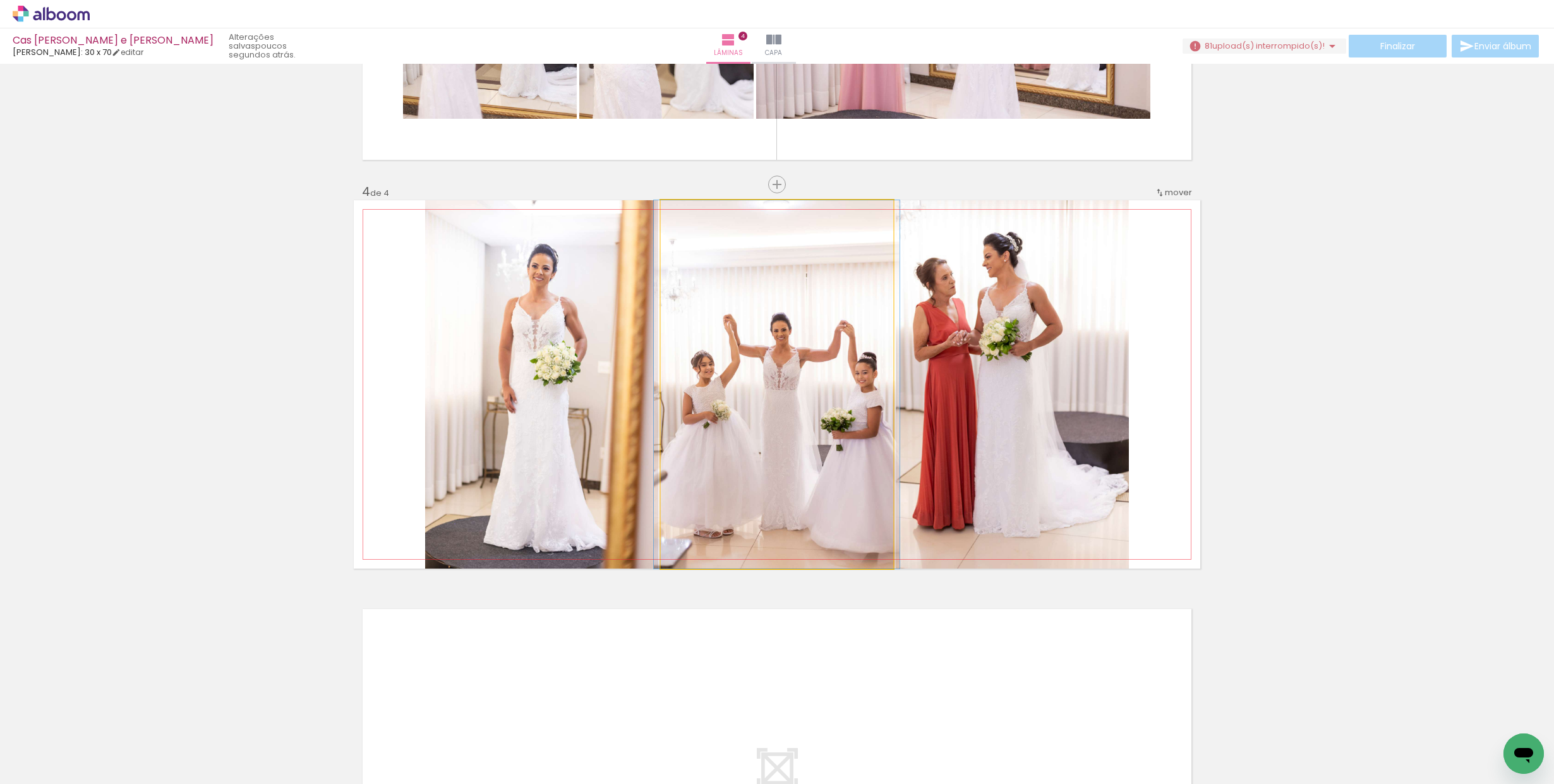
click at [781, 378] on quentale-photo at bounding box center [777, 384] width 233 height 368
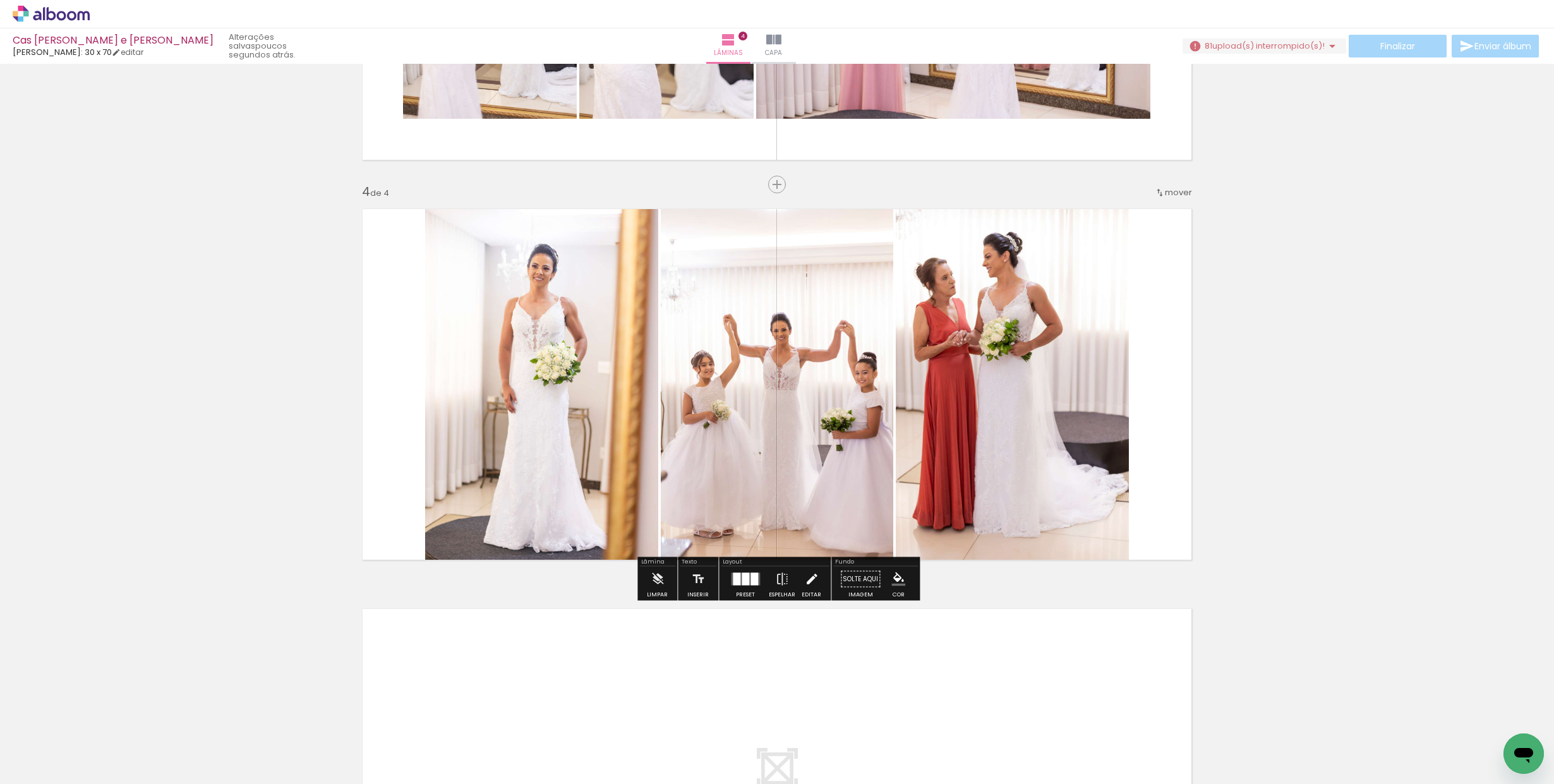
click at [805, 578] on iron-icon at bounding box center [811, 579] width 14 height 25
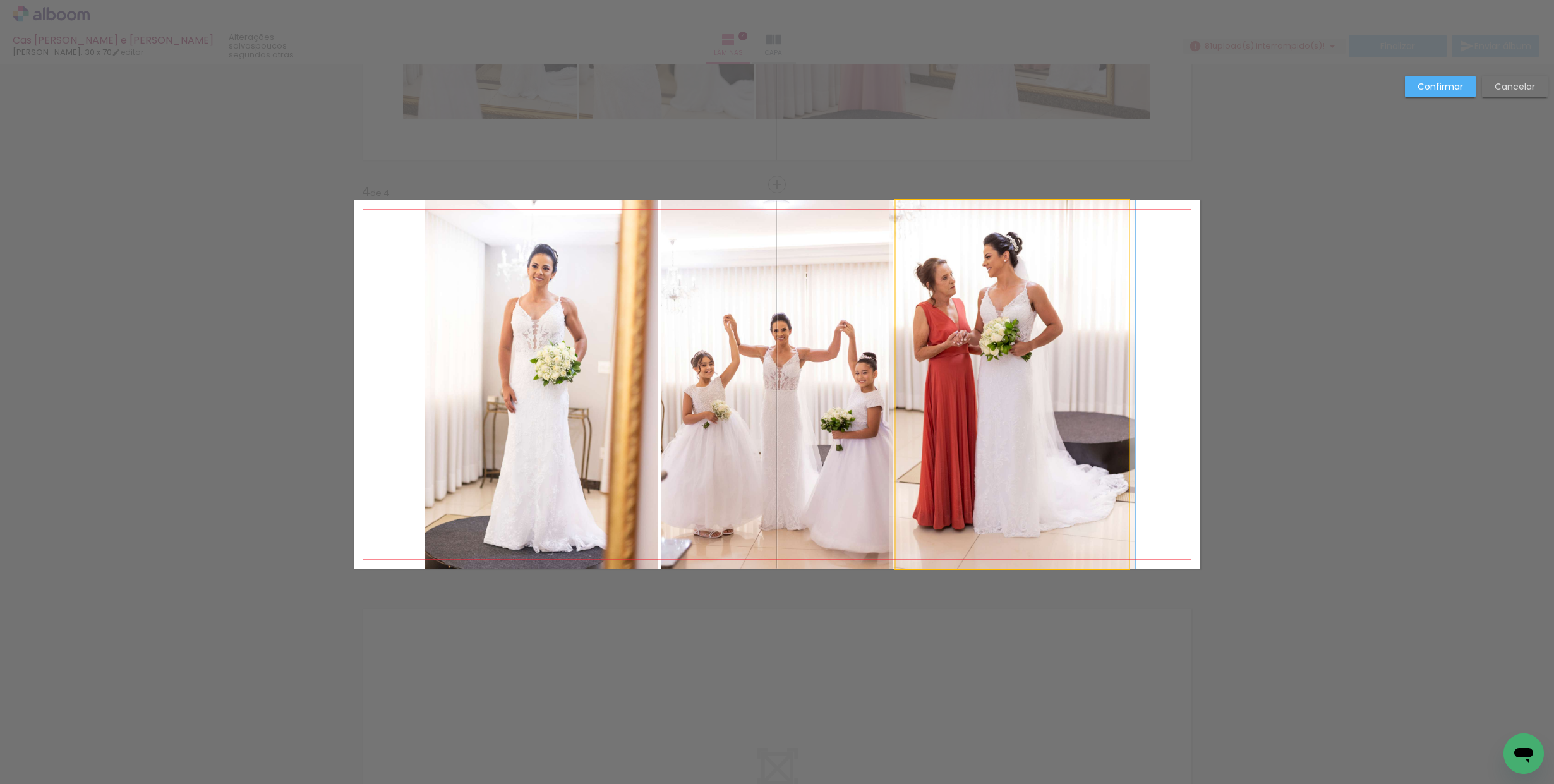
click at [1025, 381] on quentale-photo at bounding box center [1012, 384] width 233 height 368
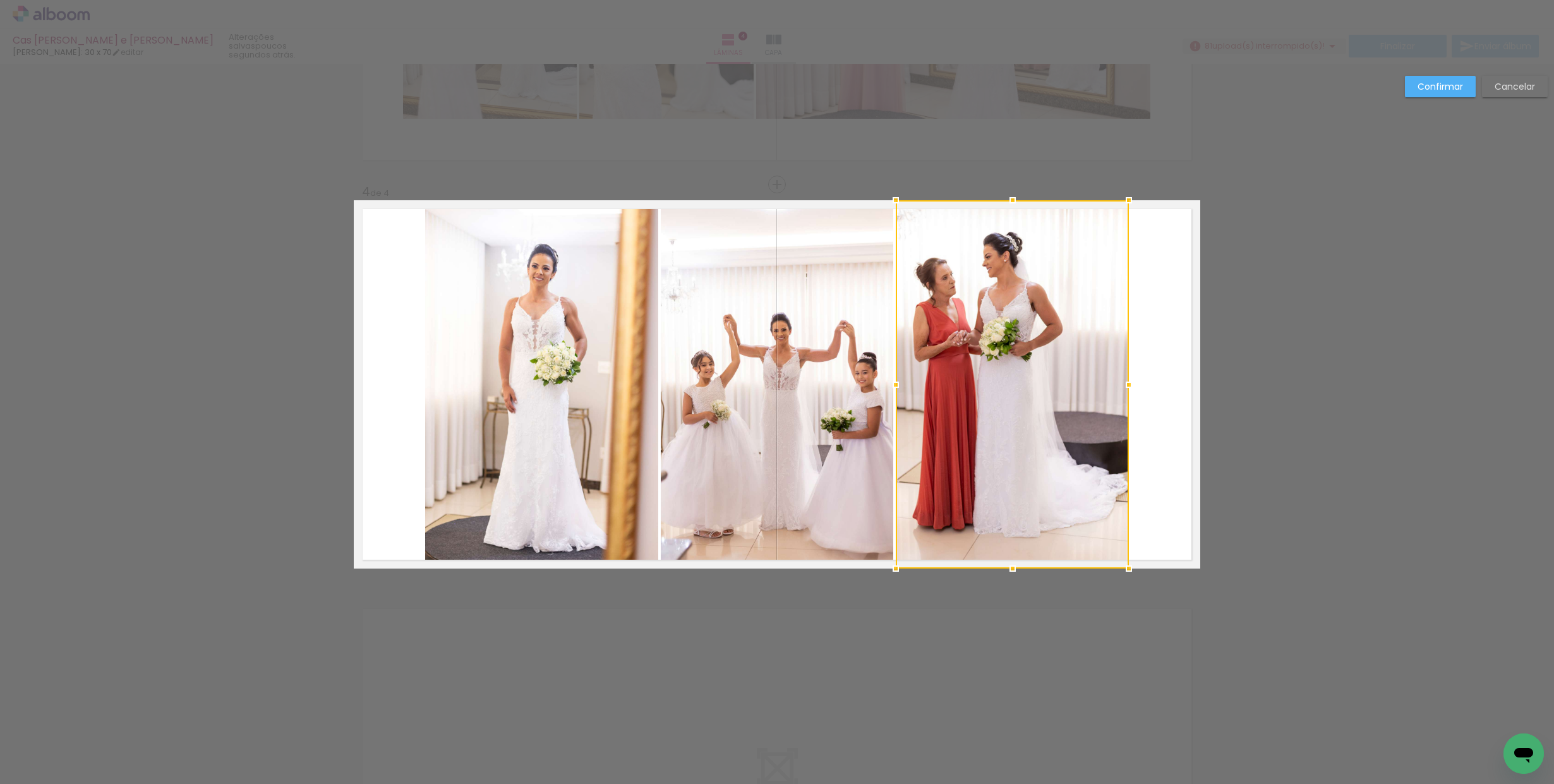
click at [767, 392] on quentale-photo at bounding box center [777, 384] width 233 height 368
click at [589, 386] on quentale-photo at bounding box center [541, 384] width 233 height 368
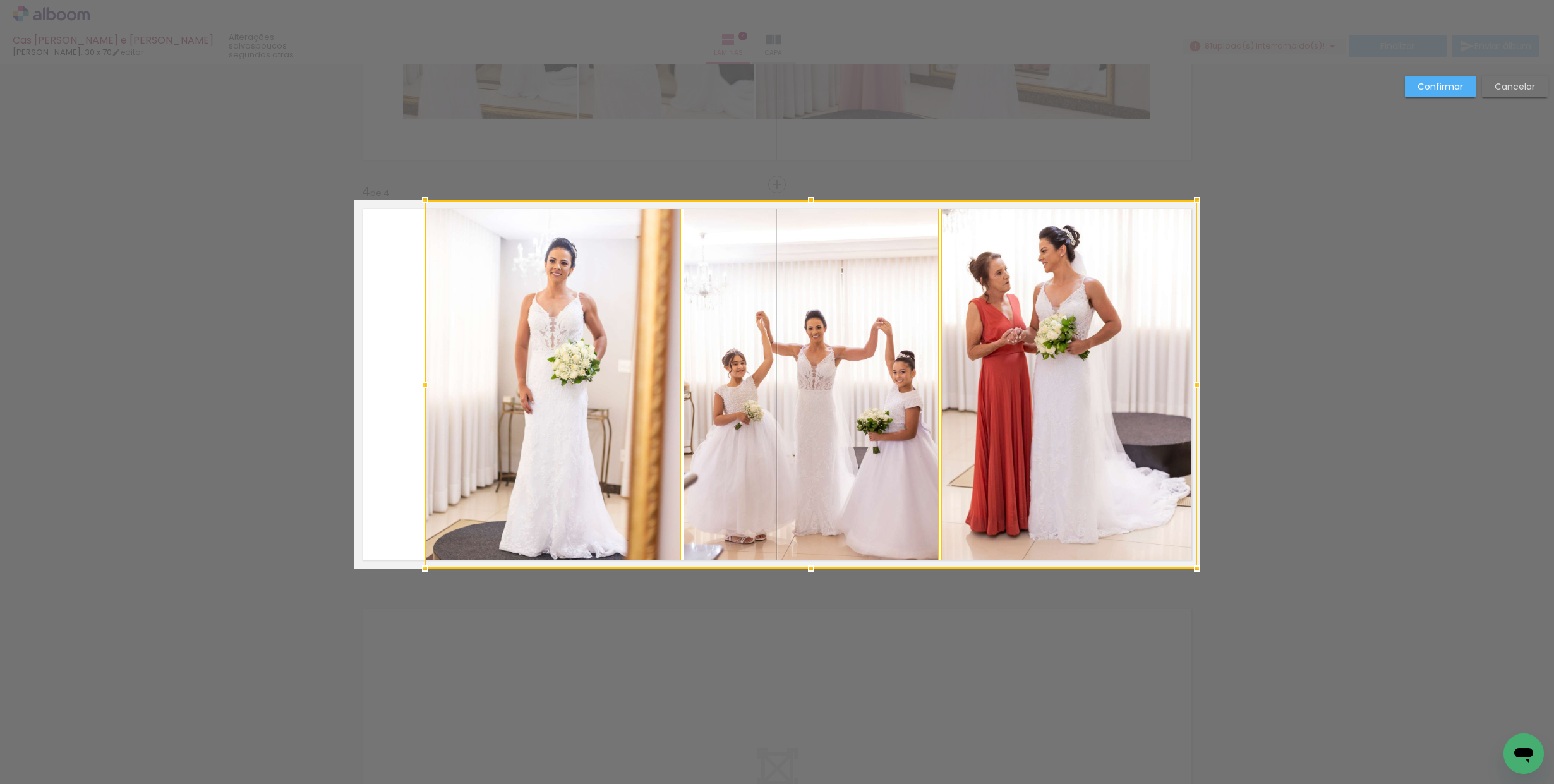
drag, startPoint x: 1132, startPoint y: 381, endPoint x: 1193, endPoint y: 379, distance: 61.0
click at [1193, 379] on div at bounding box center [1197, 385] width 25 height 25
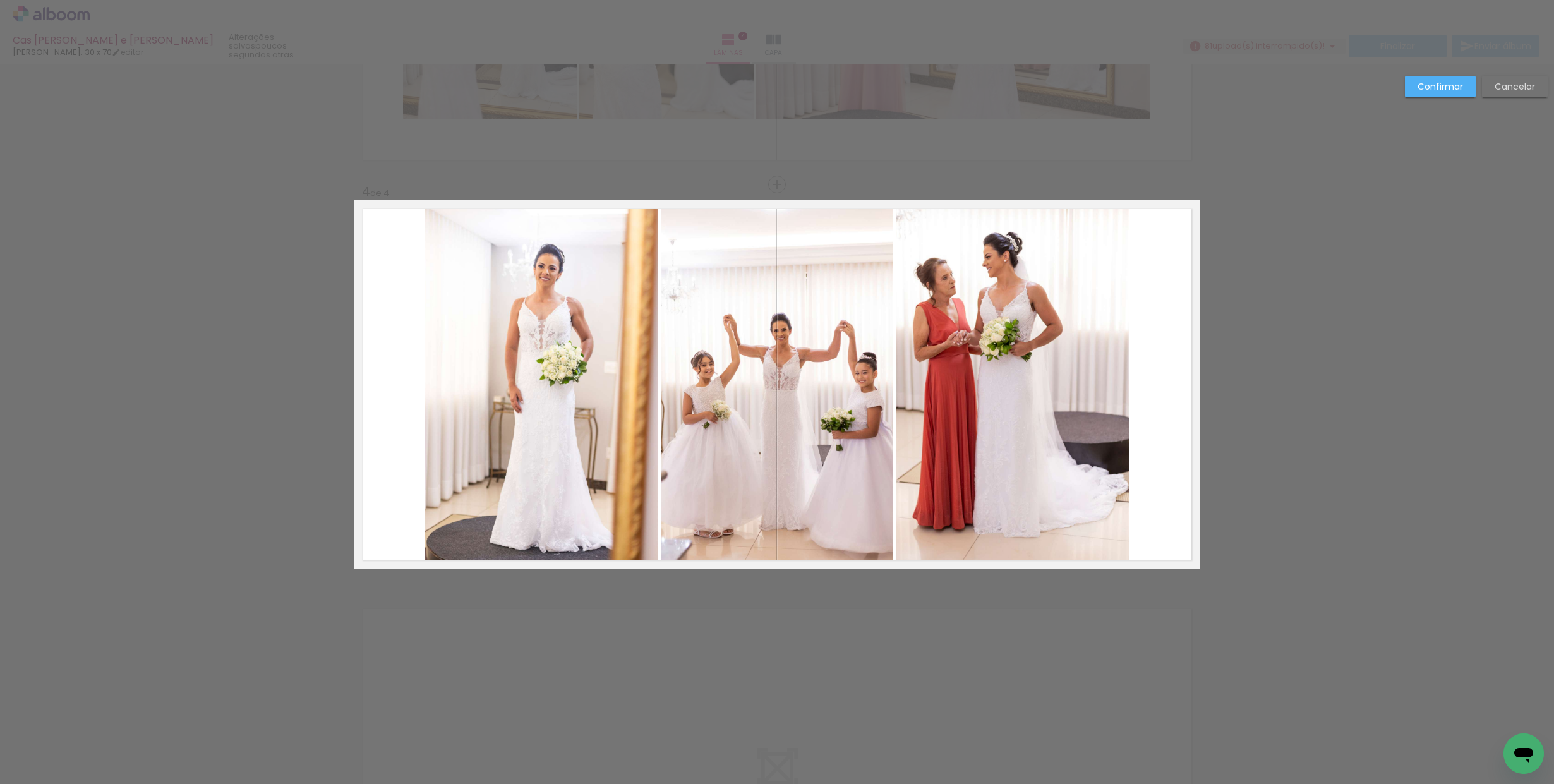
click at [1020, 371] on quentale-photo at bounding box center [1012, 384] width 233 height 368
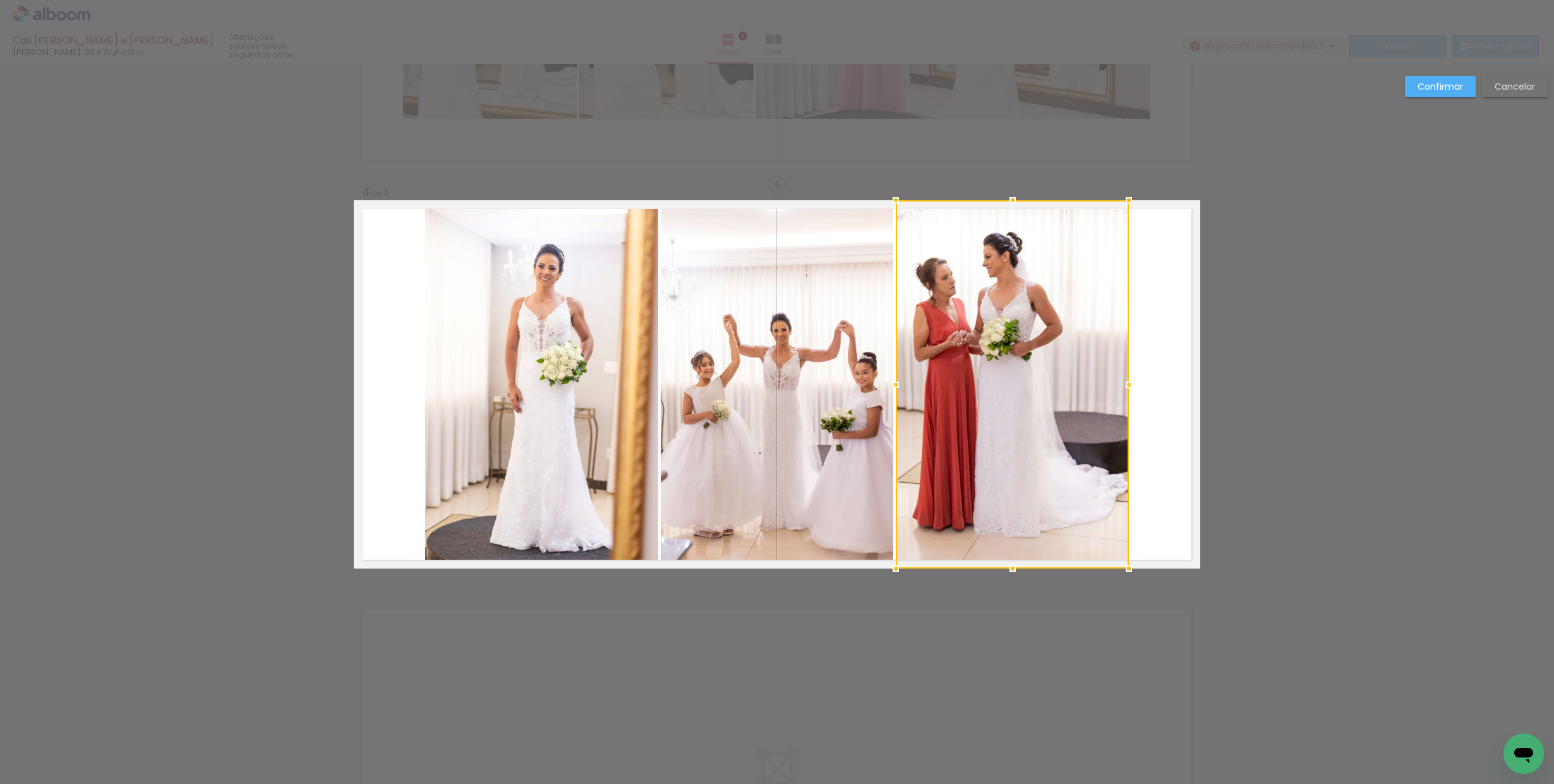
click at [828, 410] on quentale-photo at bounding box center [777, 384] width 233 height 368
click at [637, 403] on quentale-photo at bounding box center [541, 384] width 233 height 368
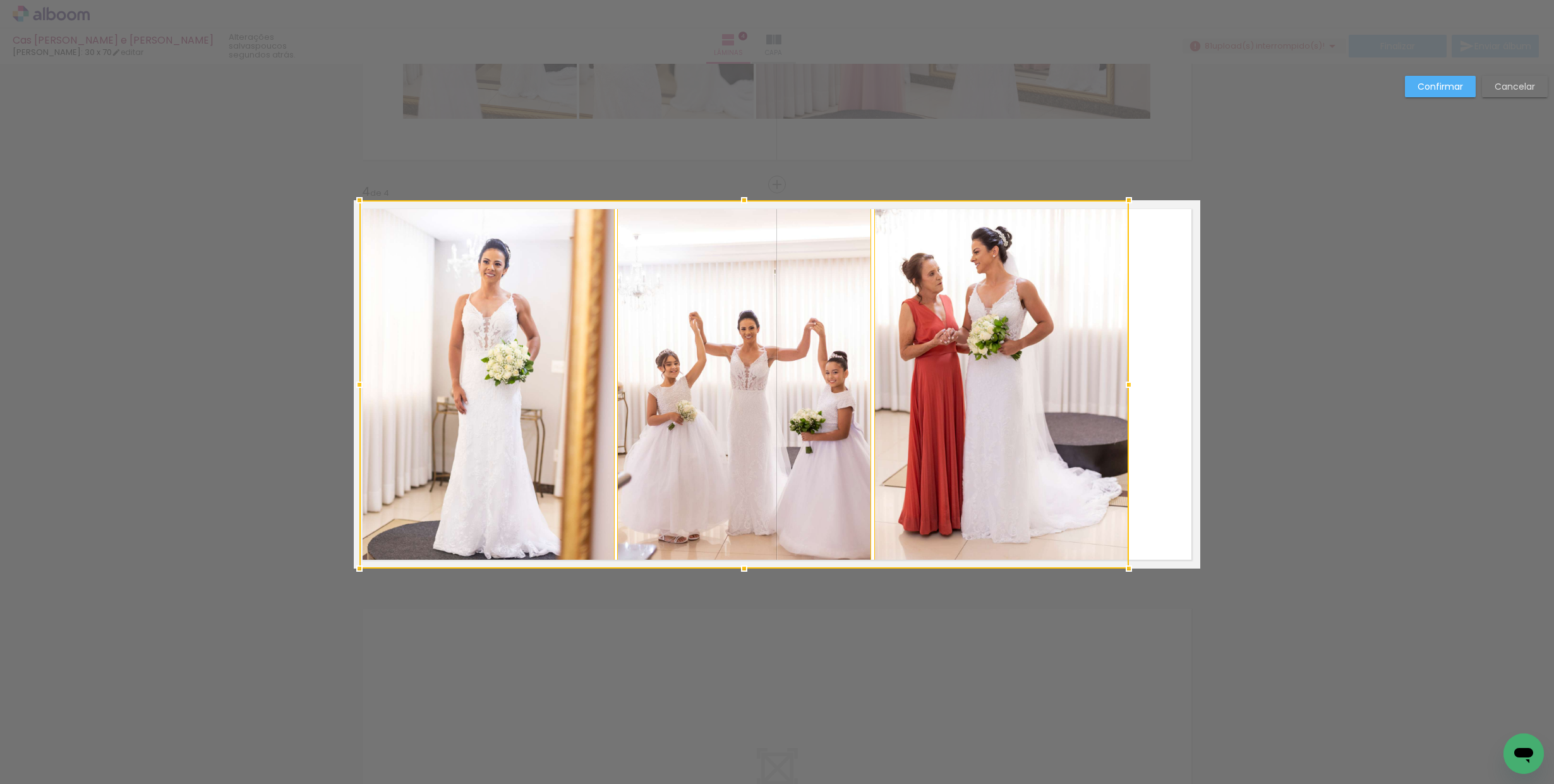
drag, startPoint x: 425, startPoint y: 383, endPoint x: 365, endPoint y: 386, distance: 60.1
click at [365, 386] on div at bounding box center [359, 385] width 25 height 25
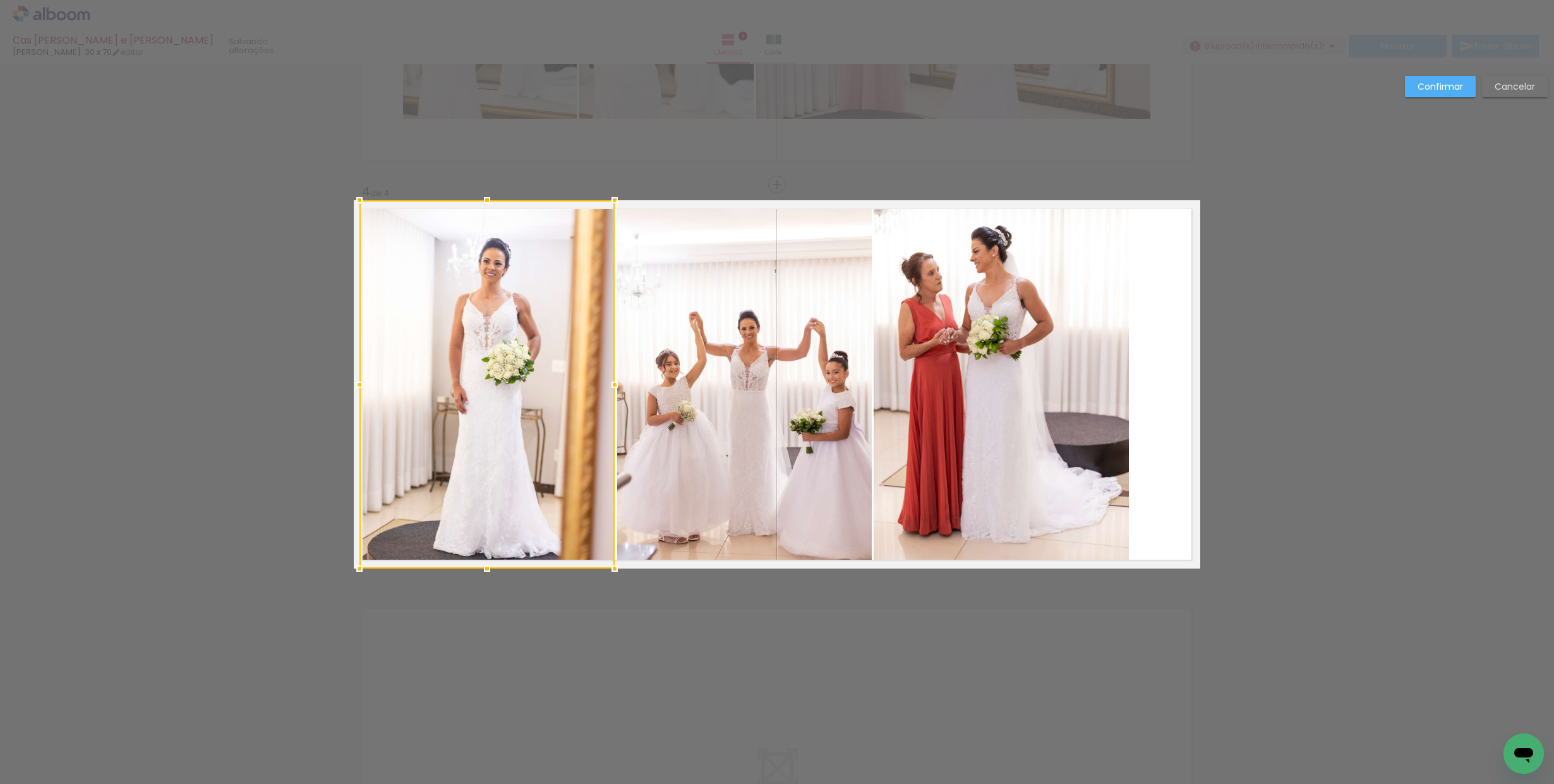
click at [725, 392] on quentale-photo at bounding box center [744, 384] width 255 height 368
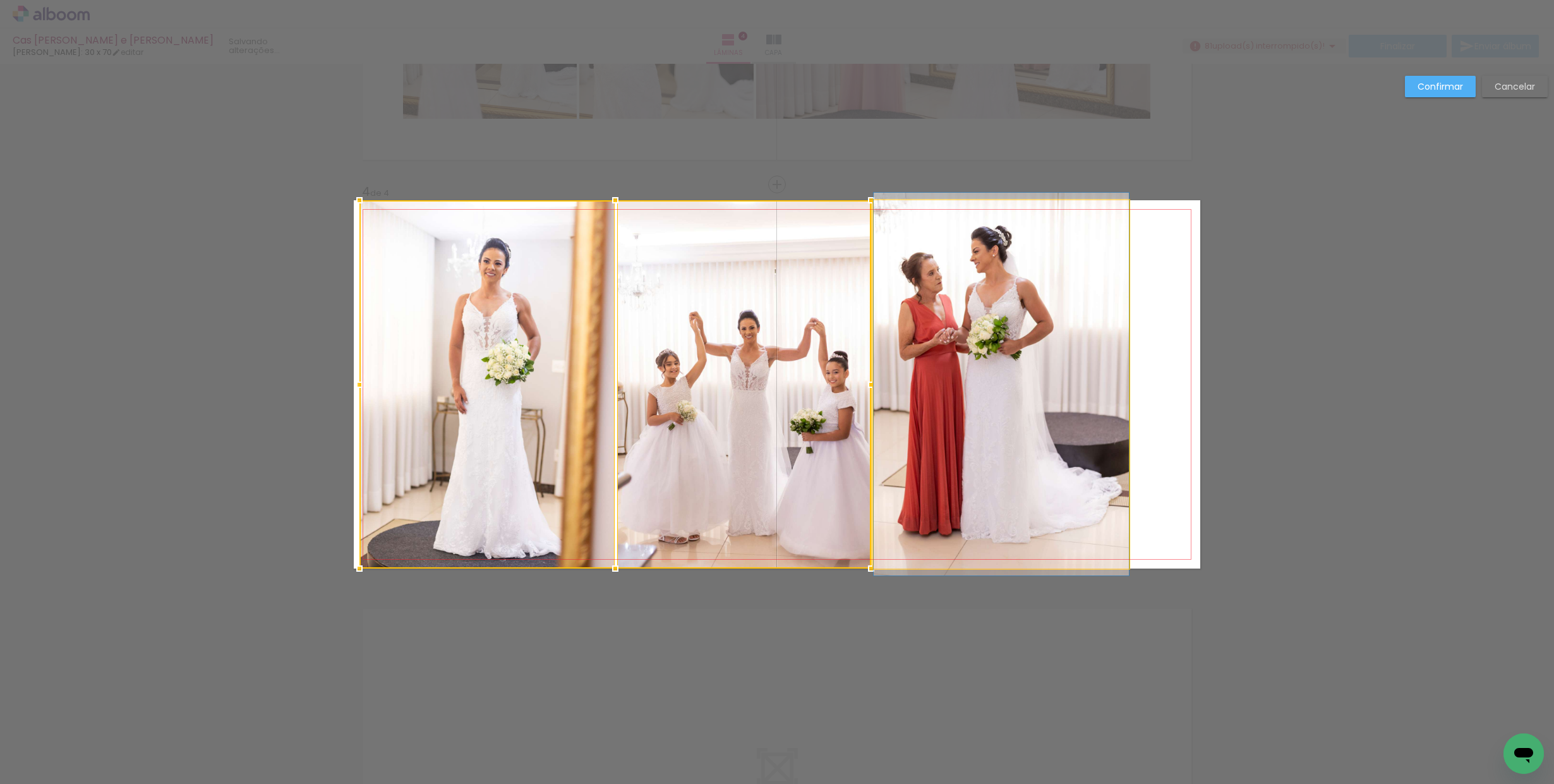
click at [1003, 390] on quentale-photo at bounding box center [1001, 384] width 255 height 368
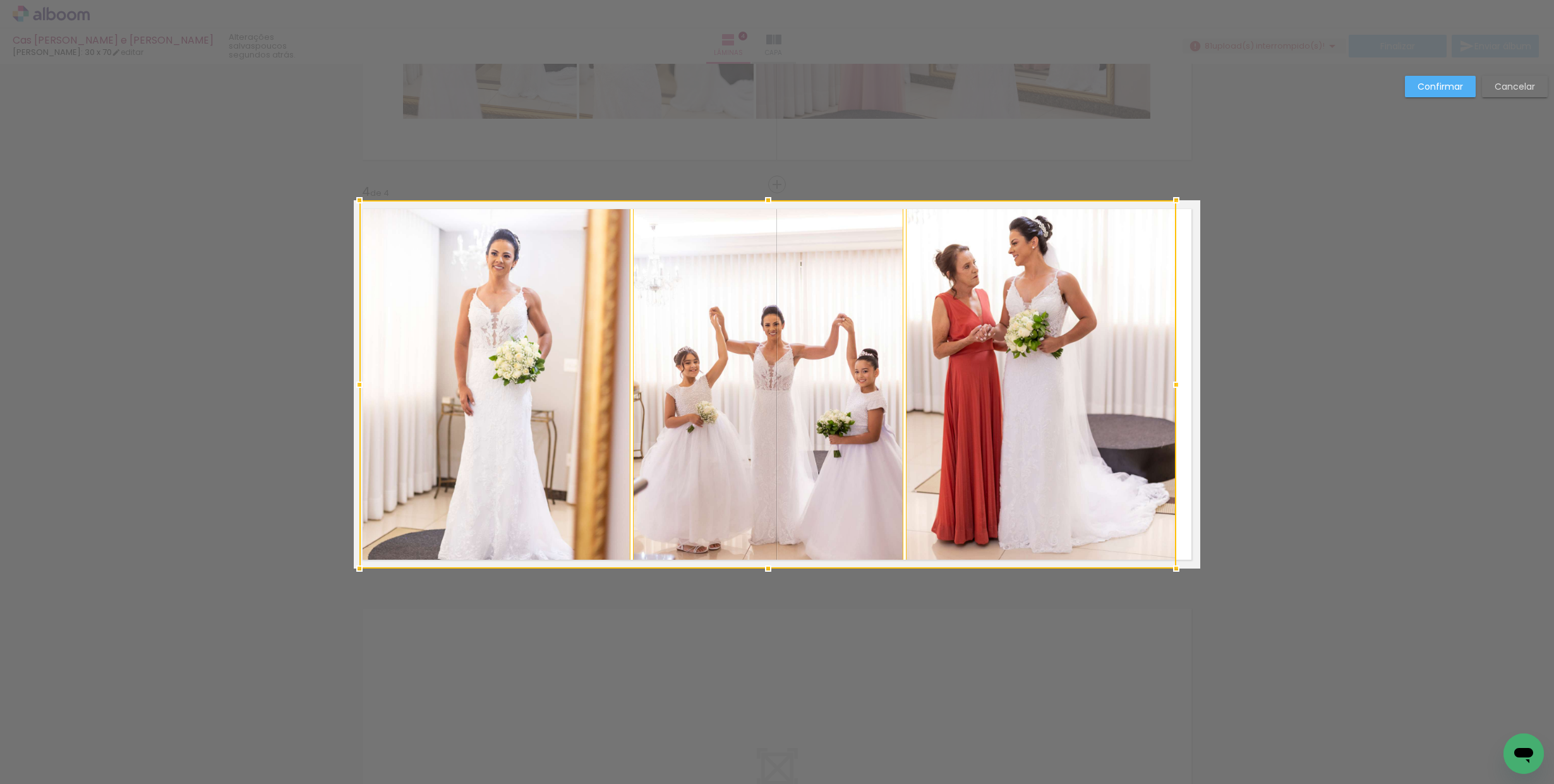
scroll to position [1100, 0]
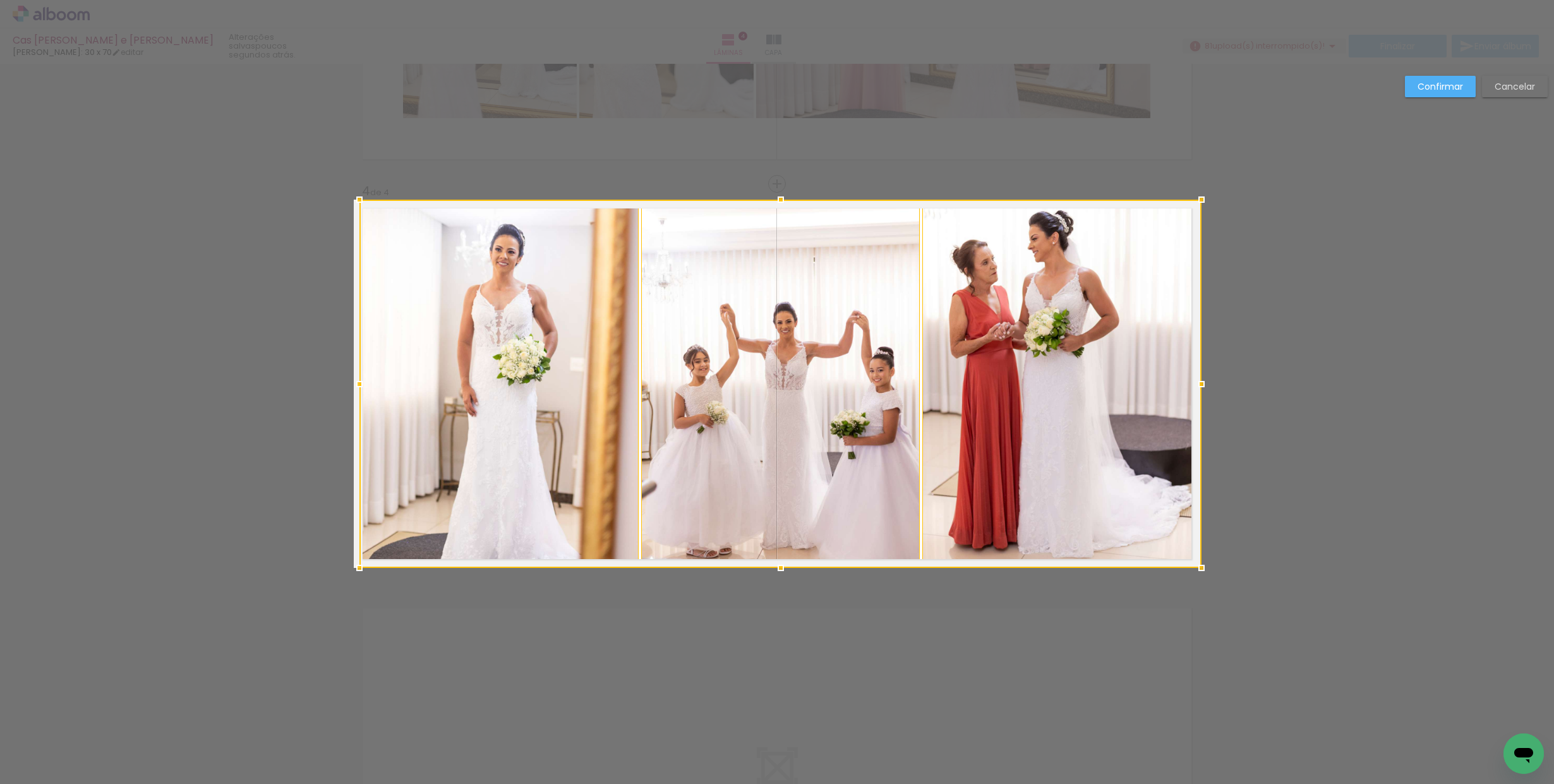
drag, startPoint x: 1127, startPoint y: 386, endPoint x: 1193, endPoint y: 392, distance: 66.3
click at [1193, 392] on div at bounding box center [1201, 384] width 25 height 25
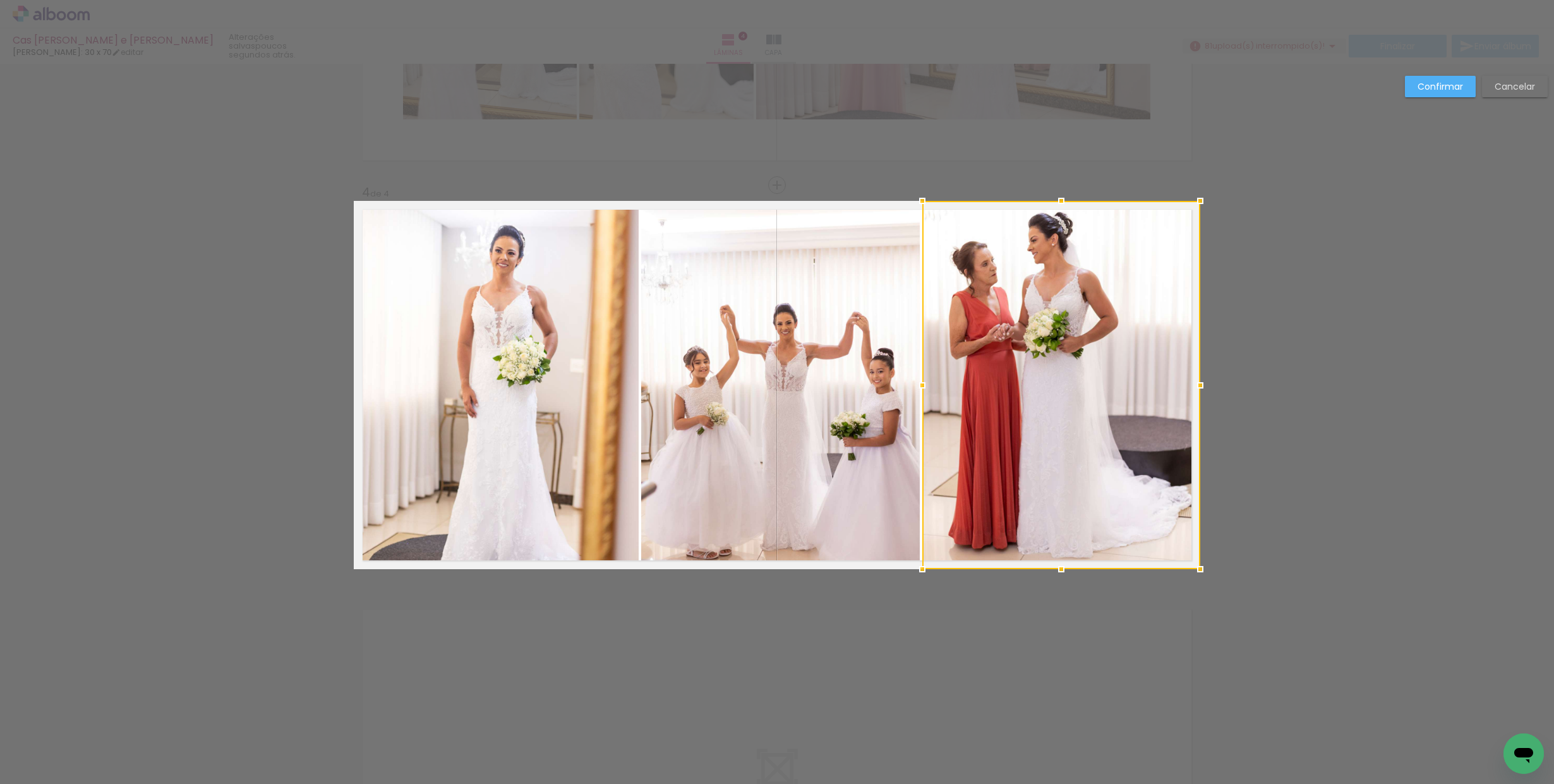
click at [0, 0] on slot "Confirmar" at bounding box center [0, 0] width 0 height 0
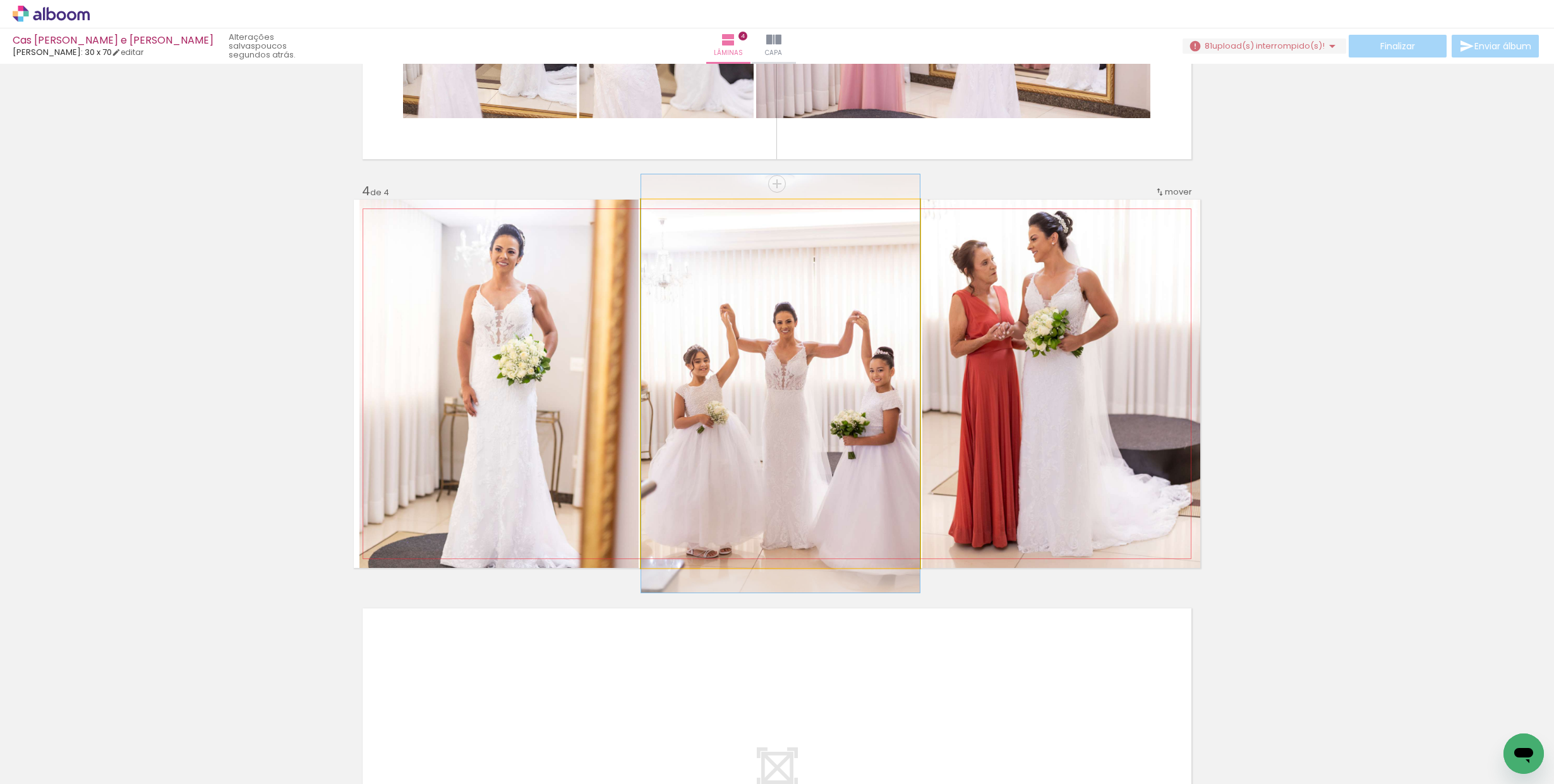
scroll to position [1101, 0]
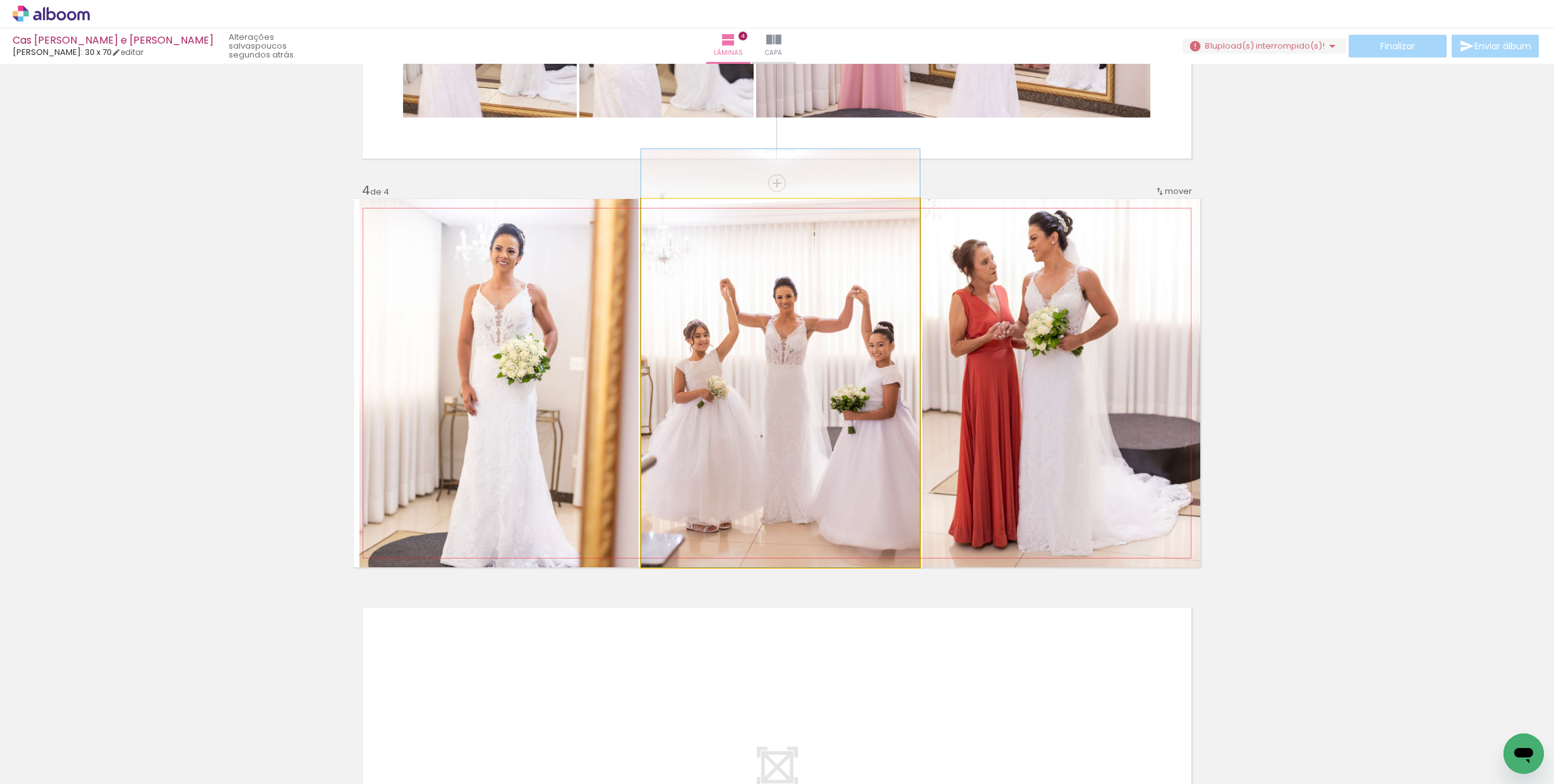
drag, startPoint x: 798, startPoint y: 382, endPoint x: 777, endPoint y: 349, distance: 39.1
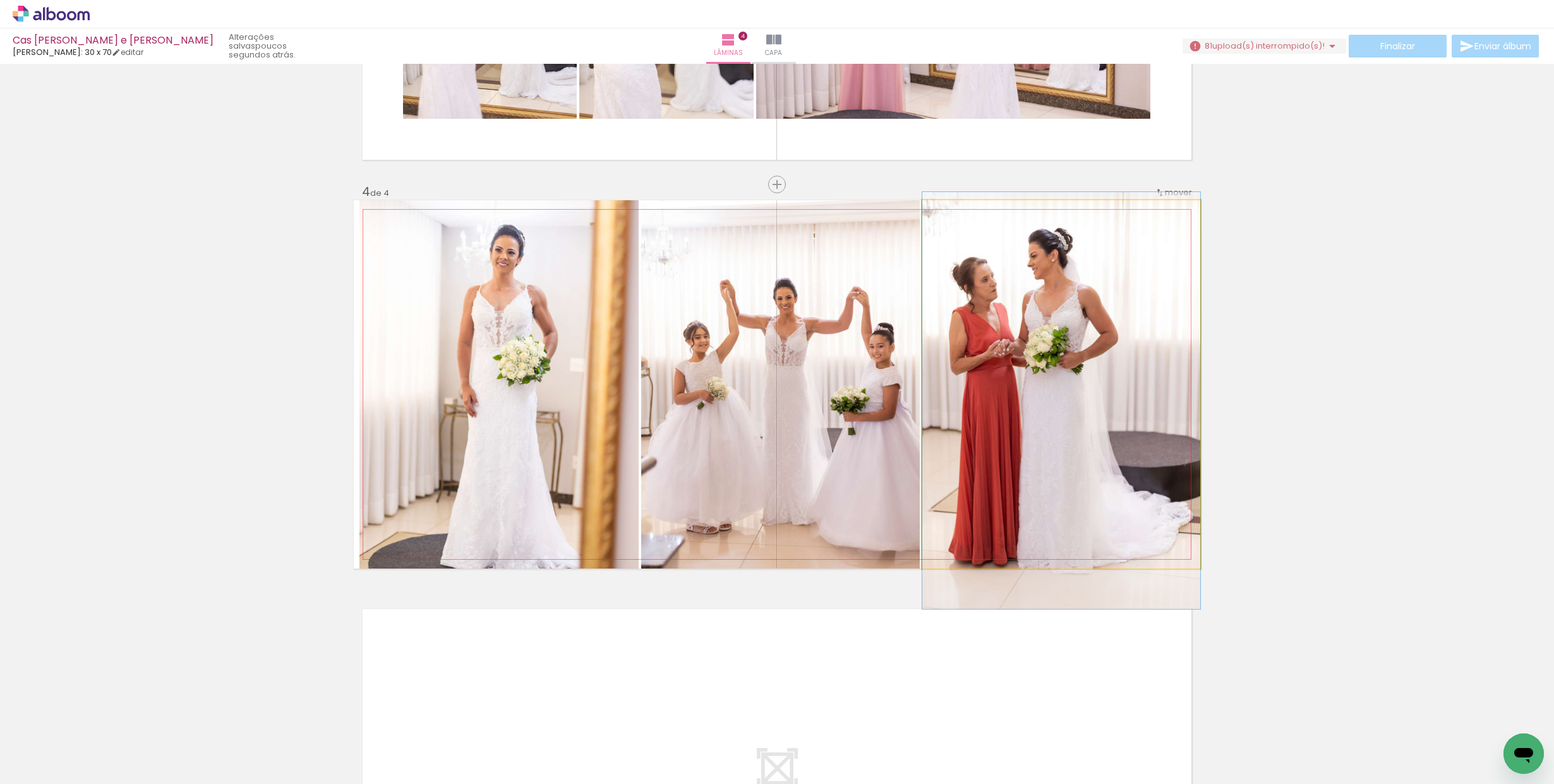
drag, startPoint x: 1023, startPoint y: 363, endPoint x: 1026, endPoint y: 379, distance: 16.3
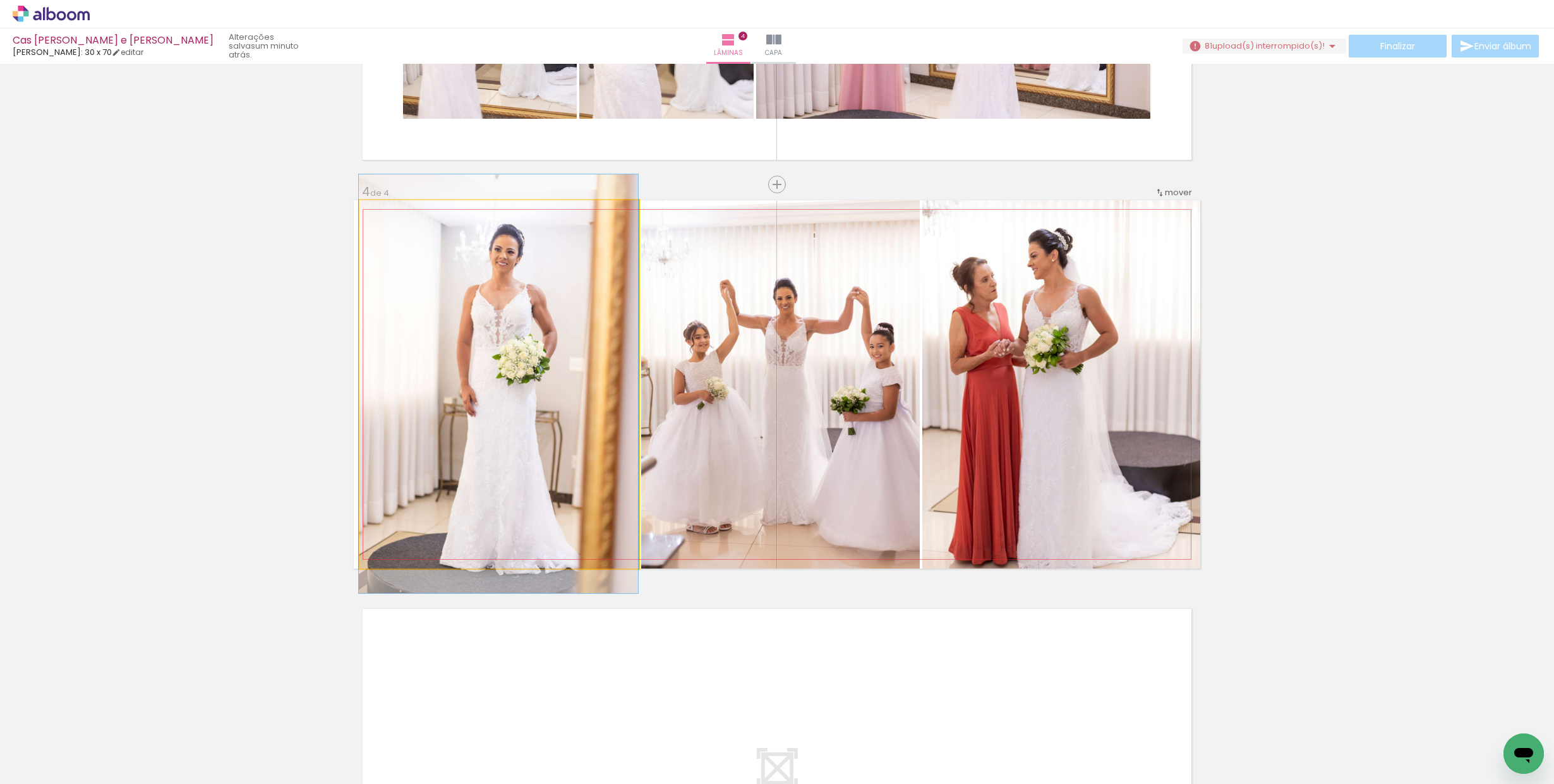
drag, startPoint x: 439, startPoint y: 423, endPoint x: 432, endPoint y: 422, distance: 7.1
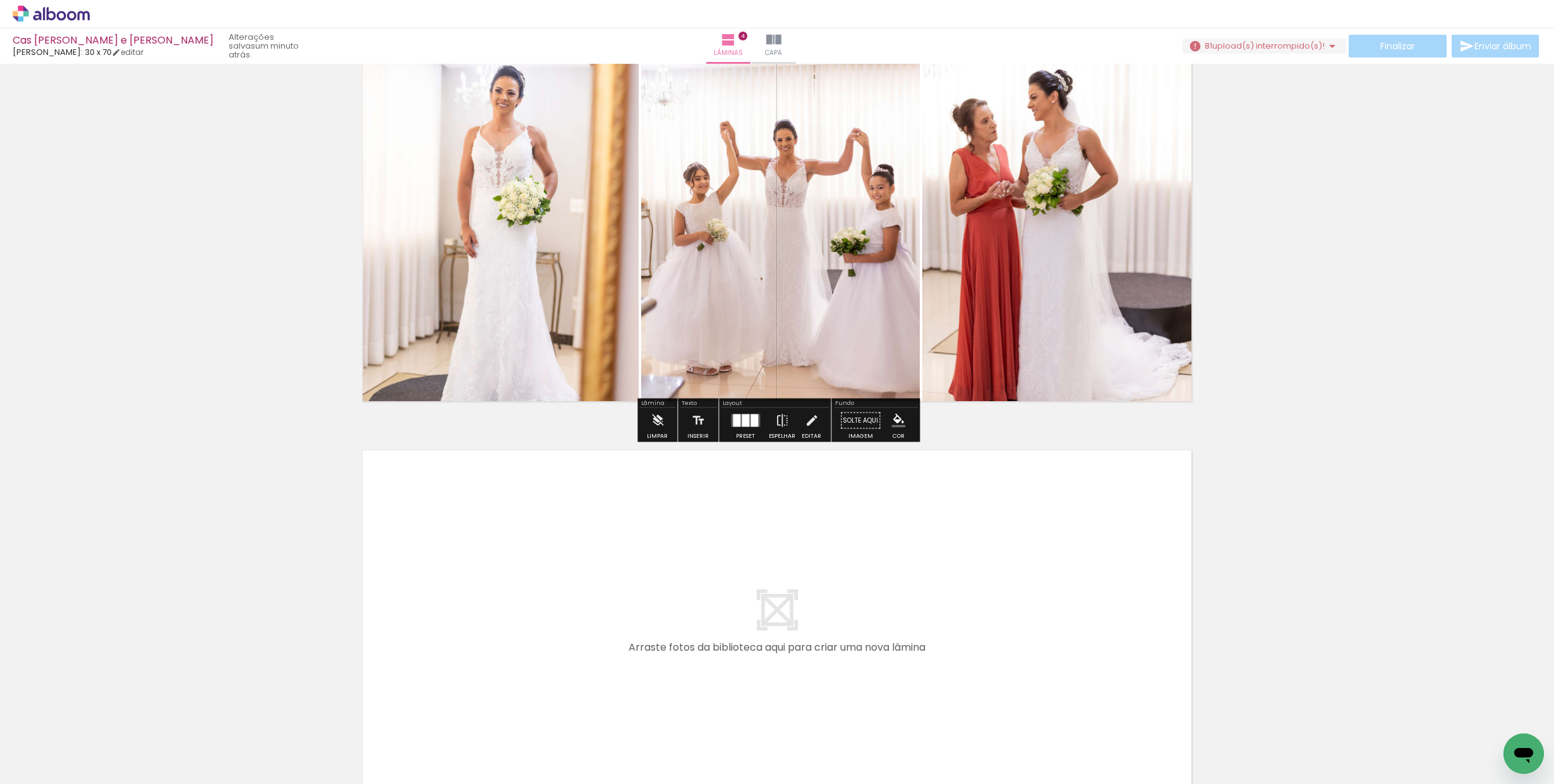
scroll to position [1264, 0]
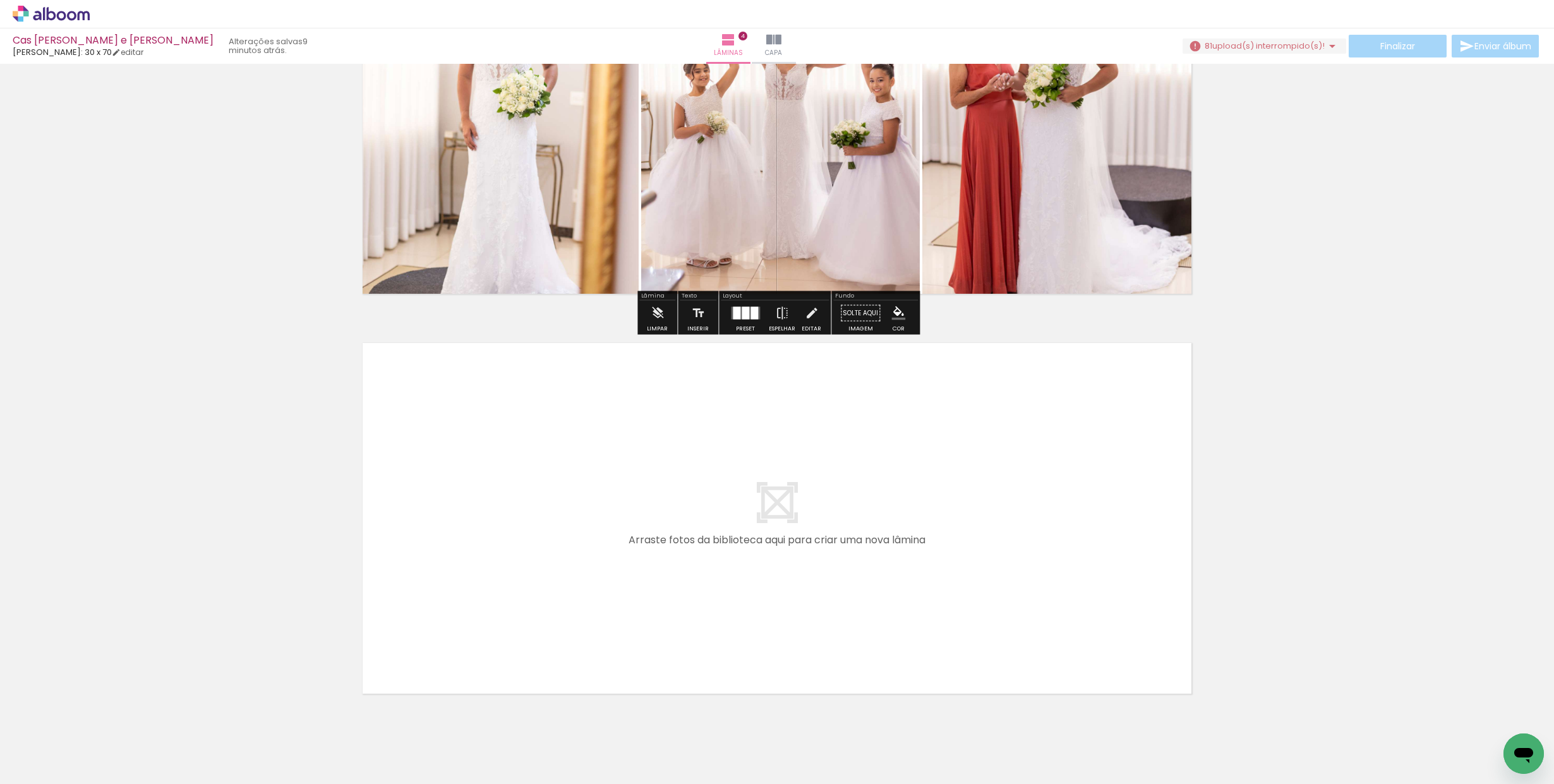
scroll to position [1370, 0]
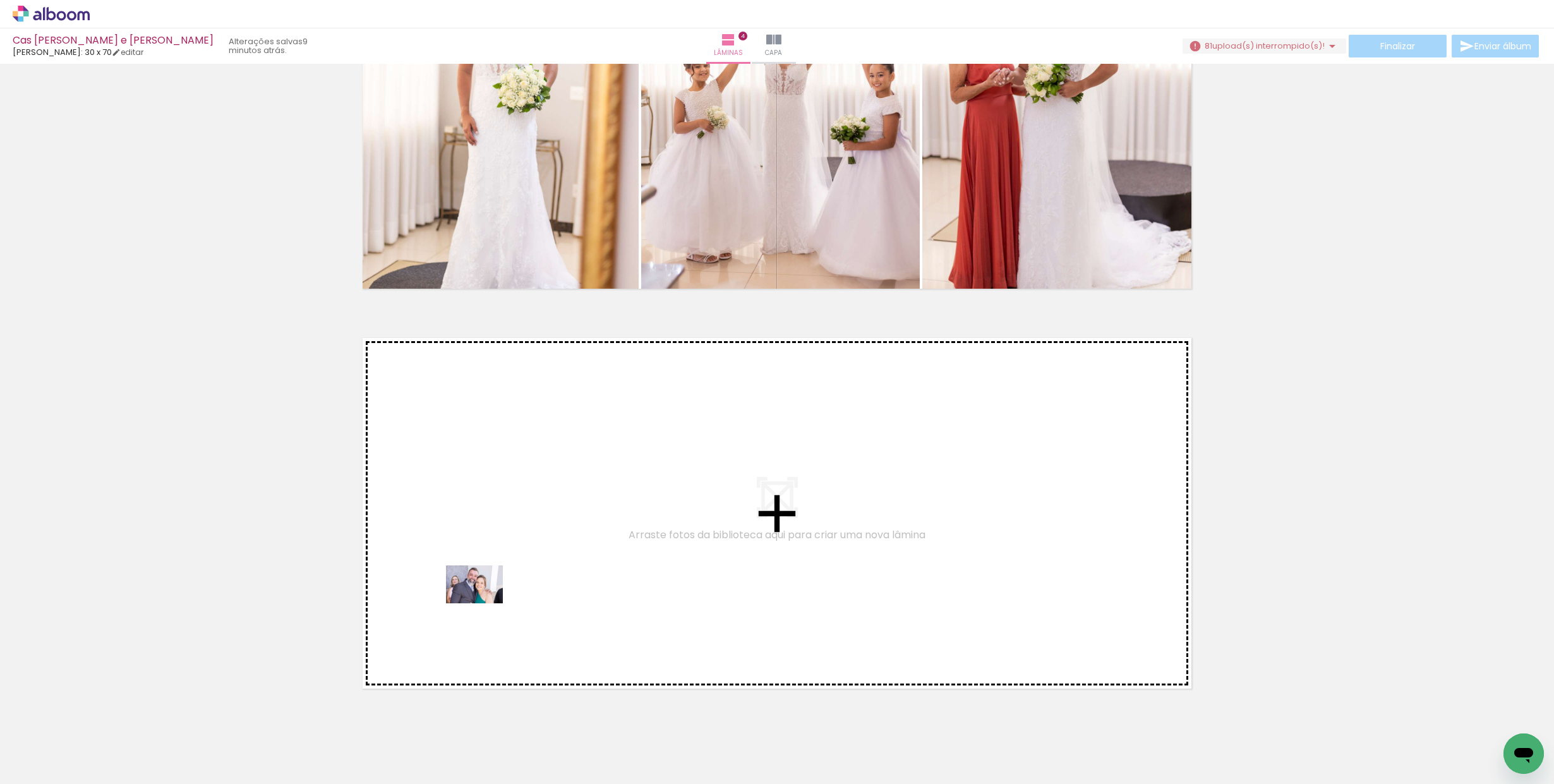
drag, startPoint x: 417, startPoint y: 730, endPoint x: 552, endPoint y: 721, distance: 135.3
click at [493, 589] on quentale-workspace at bounding box center [777, 392] width 1554 height 784
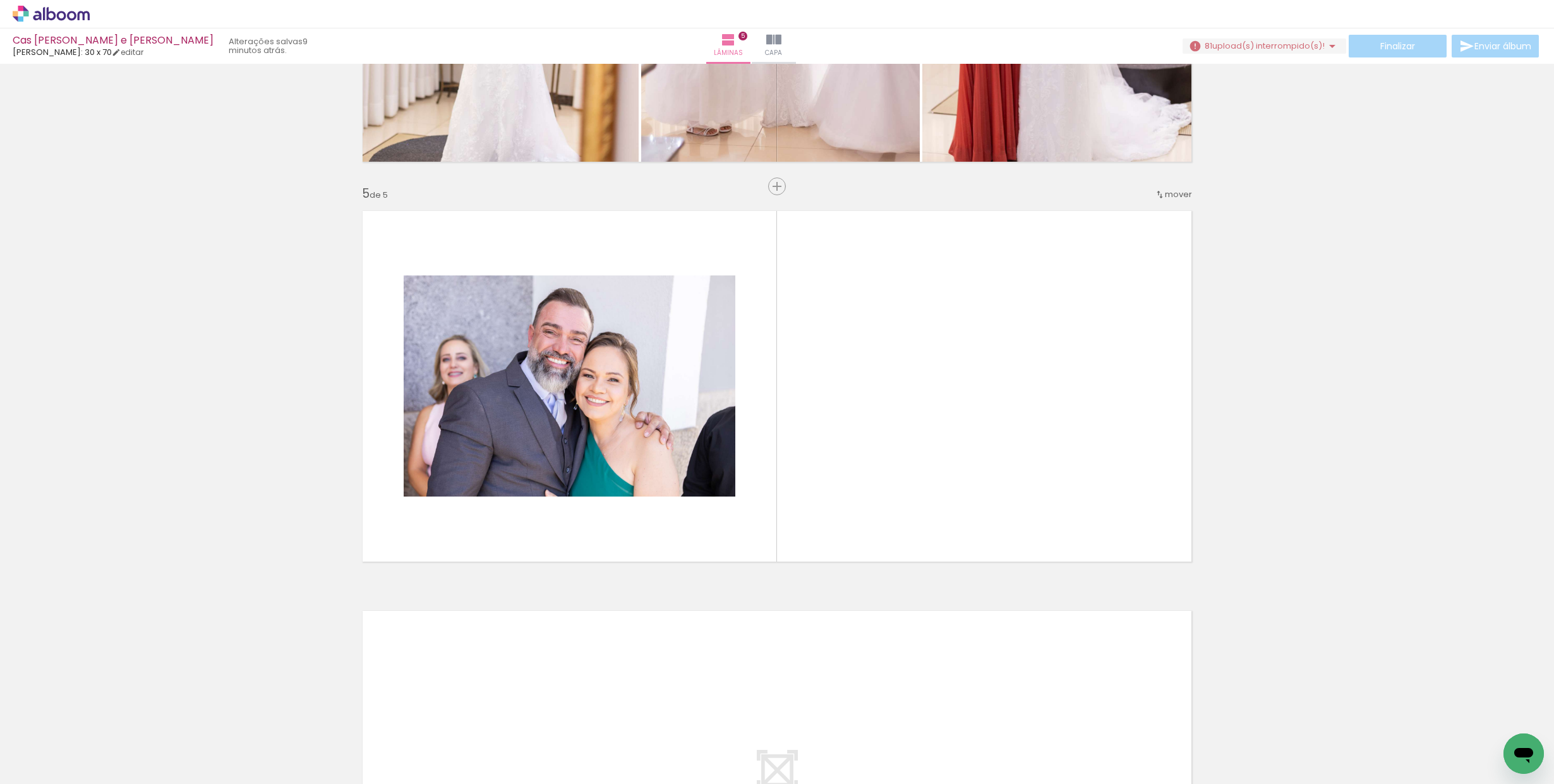
scroll to position [1499, 0]
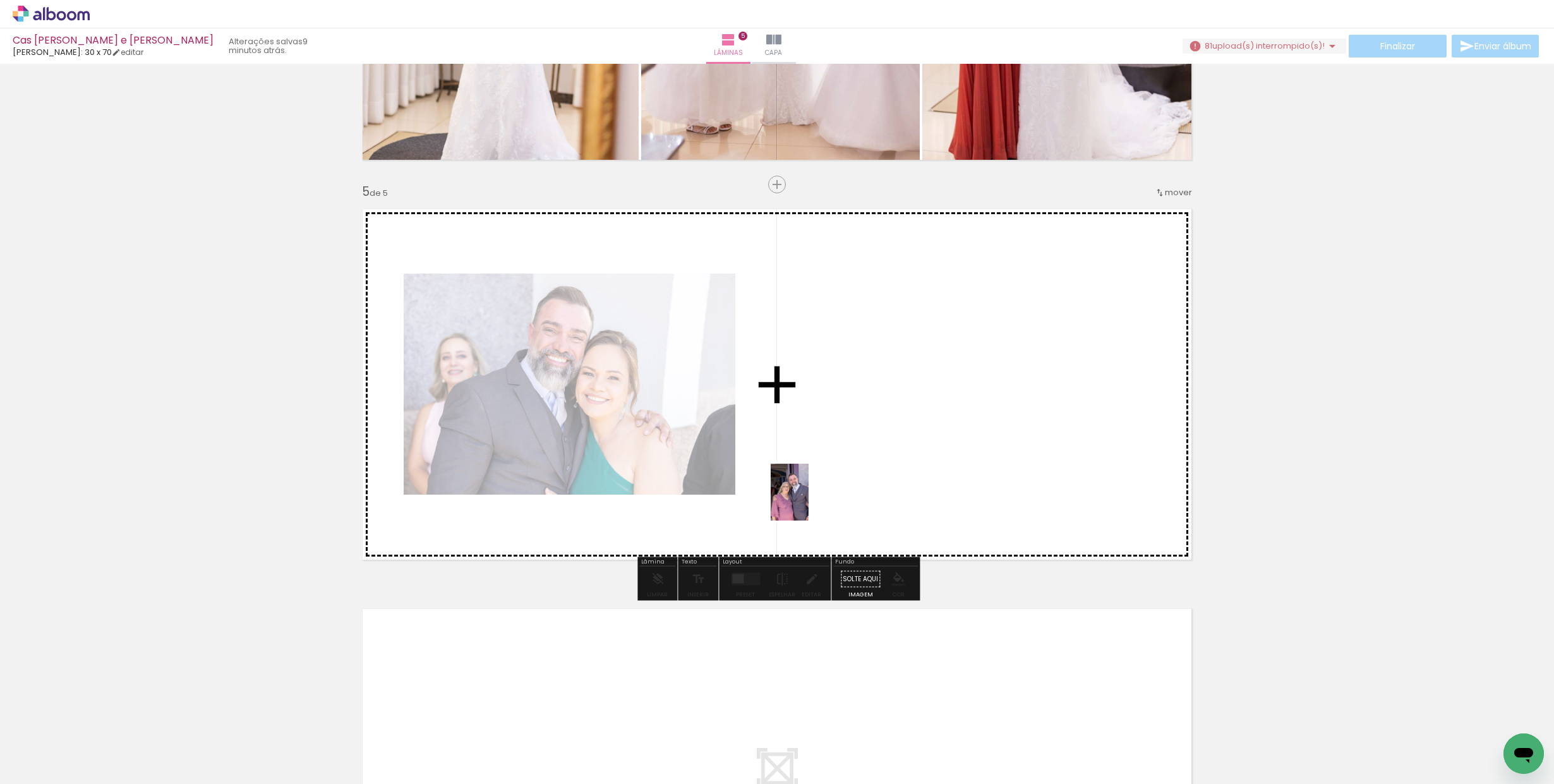
drag, startPoint x: 557, startPoint y: 742, endPoint x: 720, endPoint y: 667, distance: 179.4
click at [824, 477] on quentale-workspace at bounding box center [777, 392] width 1554 height 784
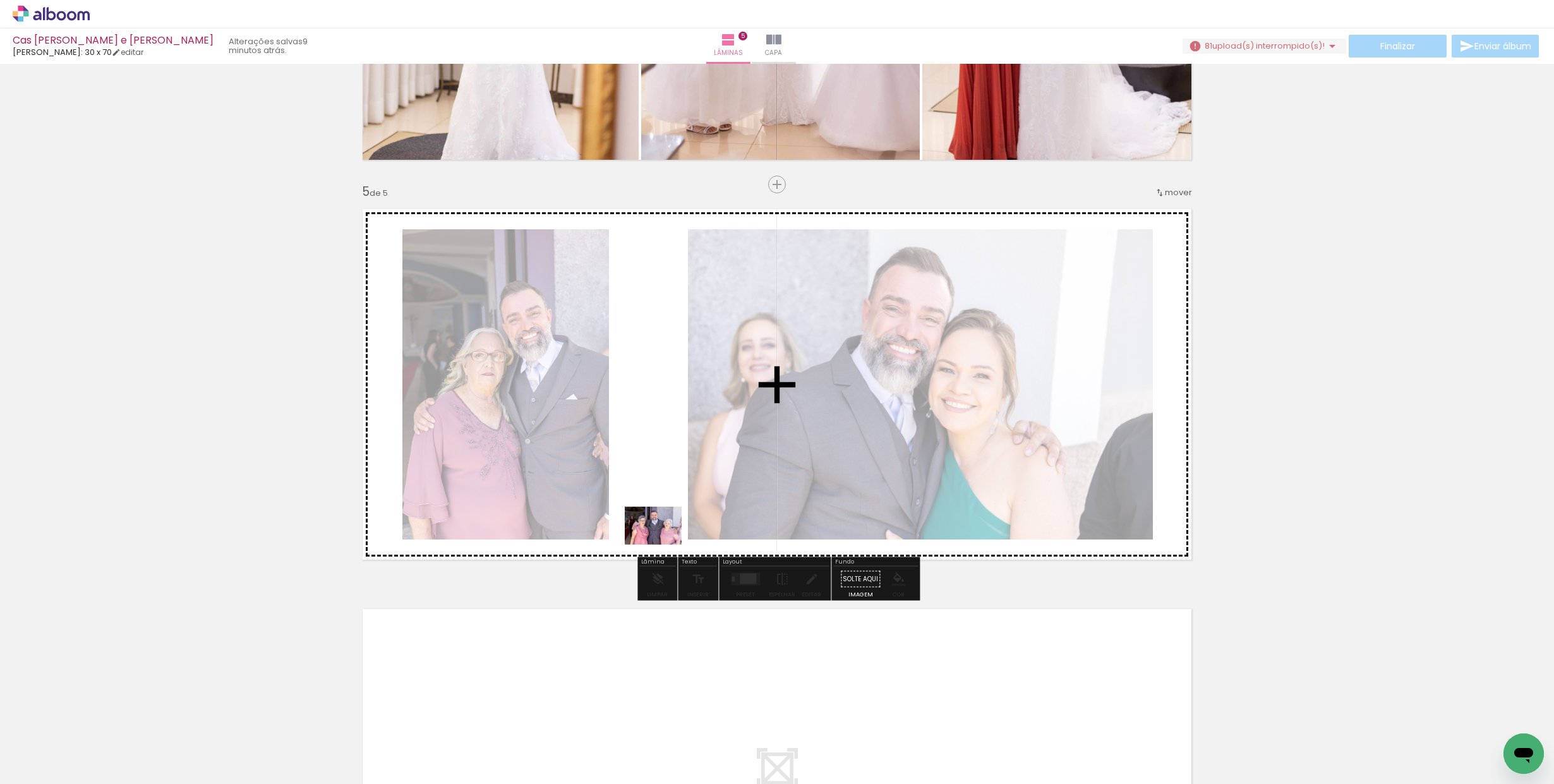
drag, startPoint x: 645, startPoint y: 741, endPoint x: 702, endPoint y: 565, distance: 185.0
click at [664, 531] on quentale-workspace at bounding box center [777, 392] width 1554 height 784
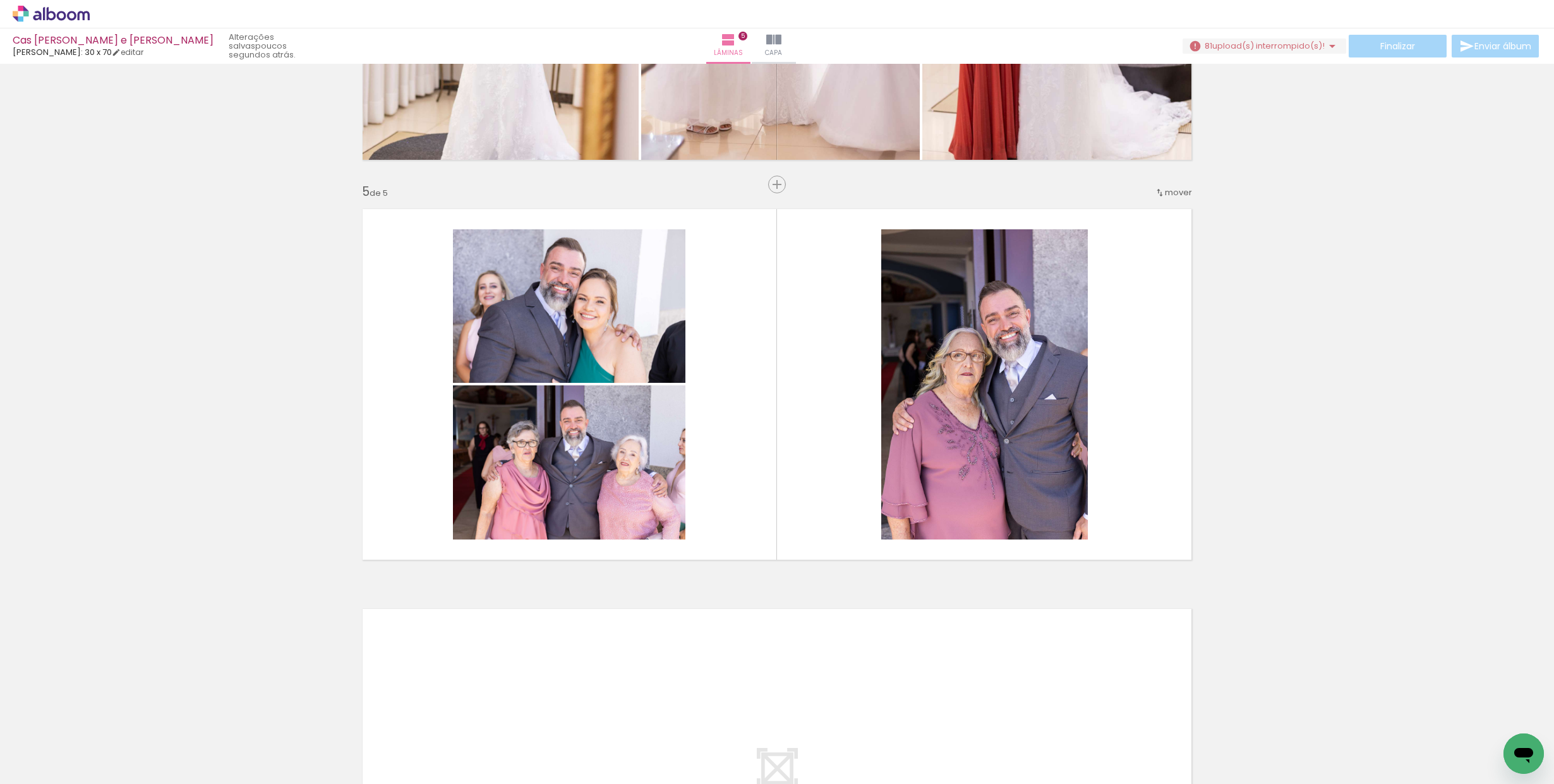
scroll to position [0, 237]
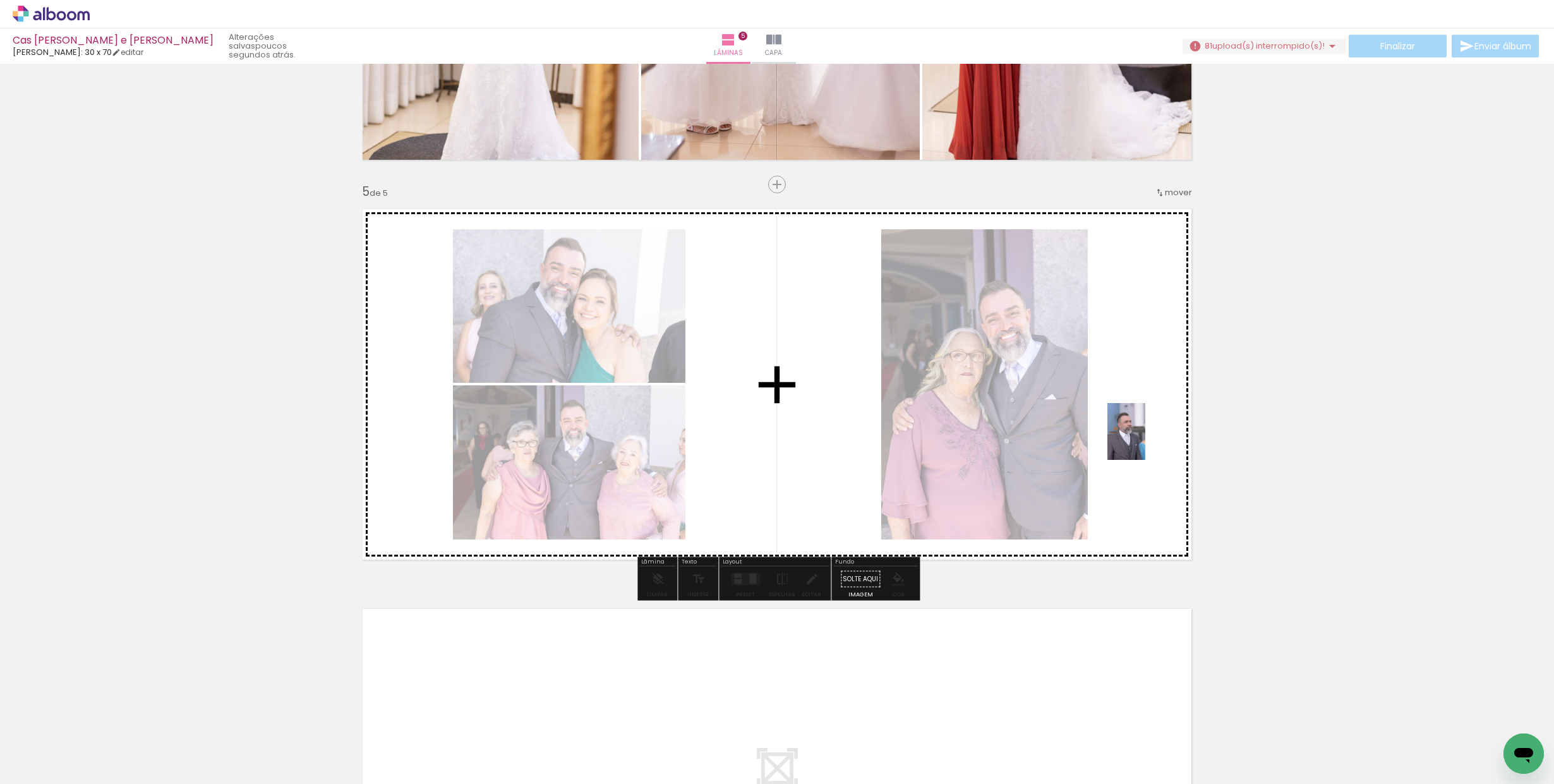
drag, startPoint x: 752, startPoint y: 758, endPoint x: 1145, endPoint y: 441, distance: 504.9
click at [1145, 441] on quentale-workspace at bounding box center [777, 392] width 1554 height 784
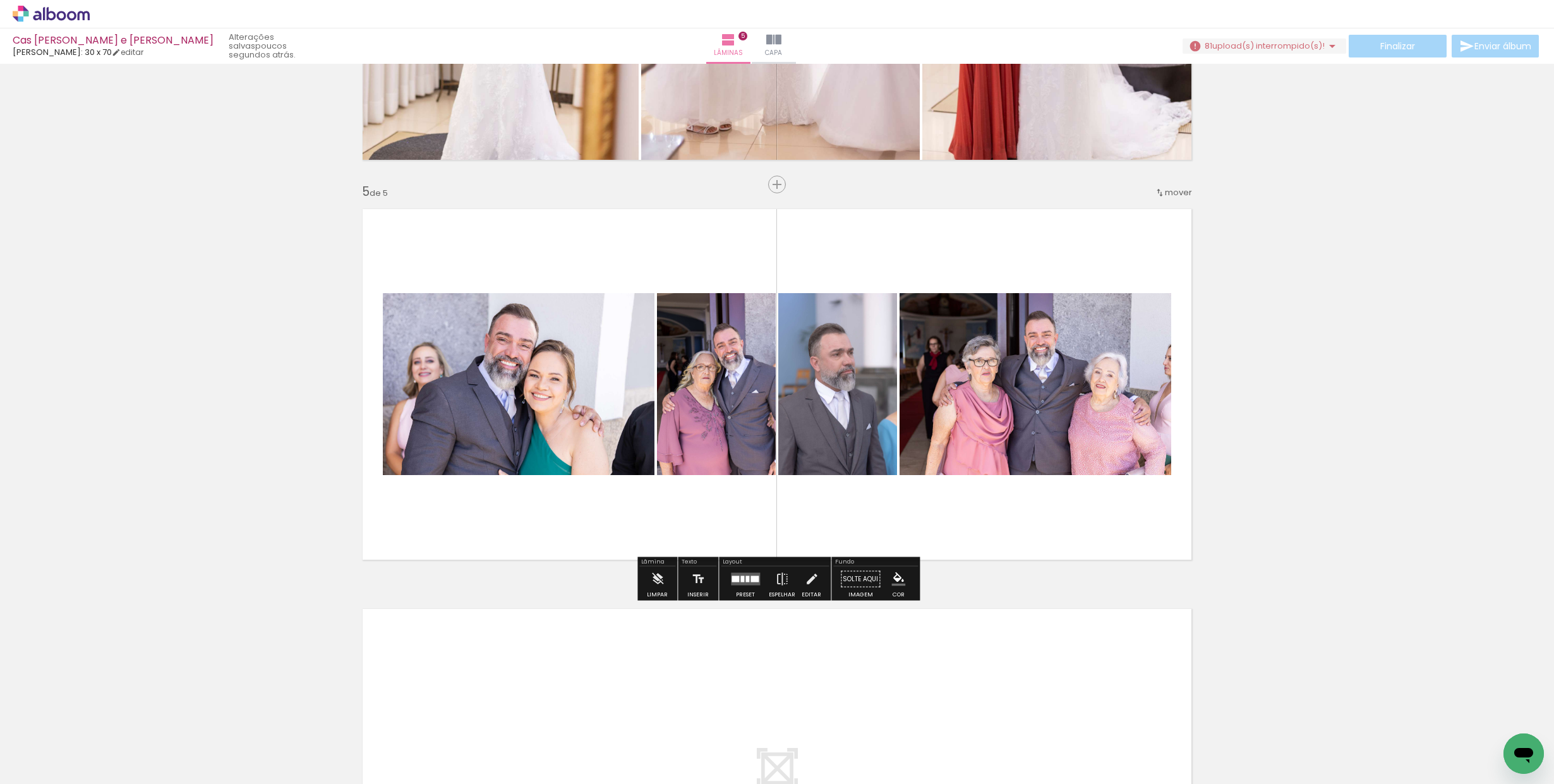
click at [737, 575] on quentale-layouter at bounding box center [745, 578] width 29 height 13
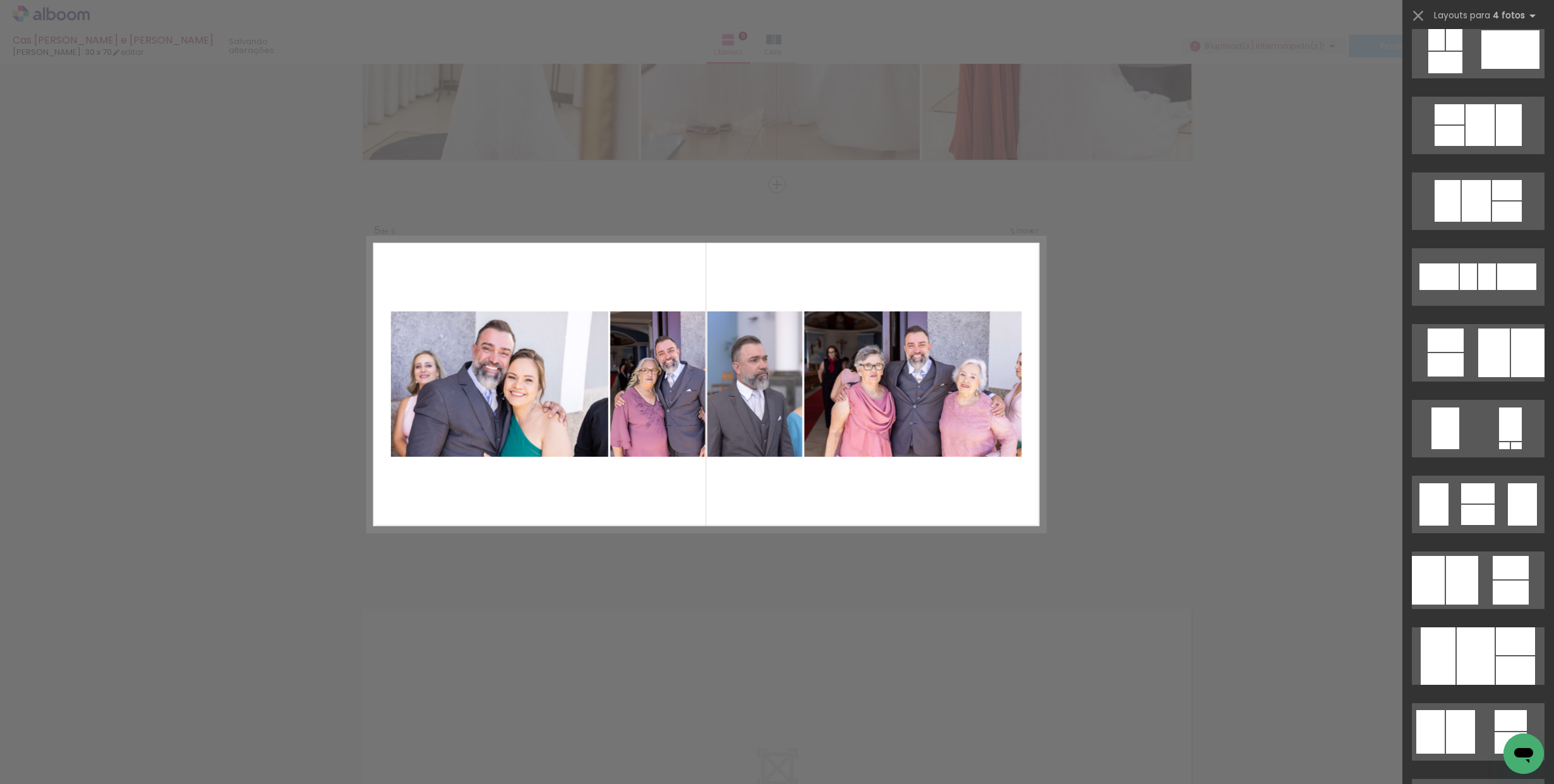
scroll to position [0, 0]
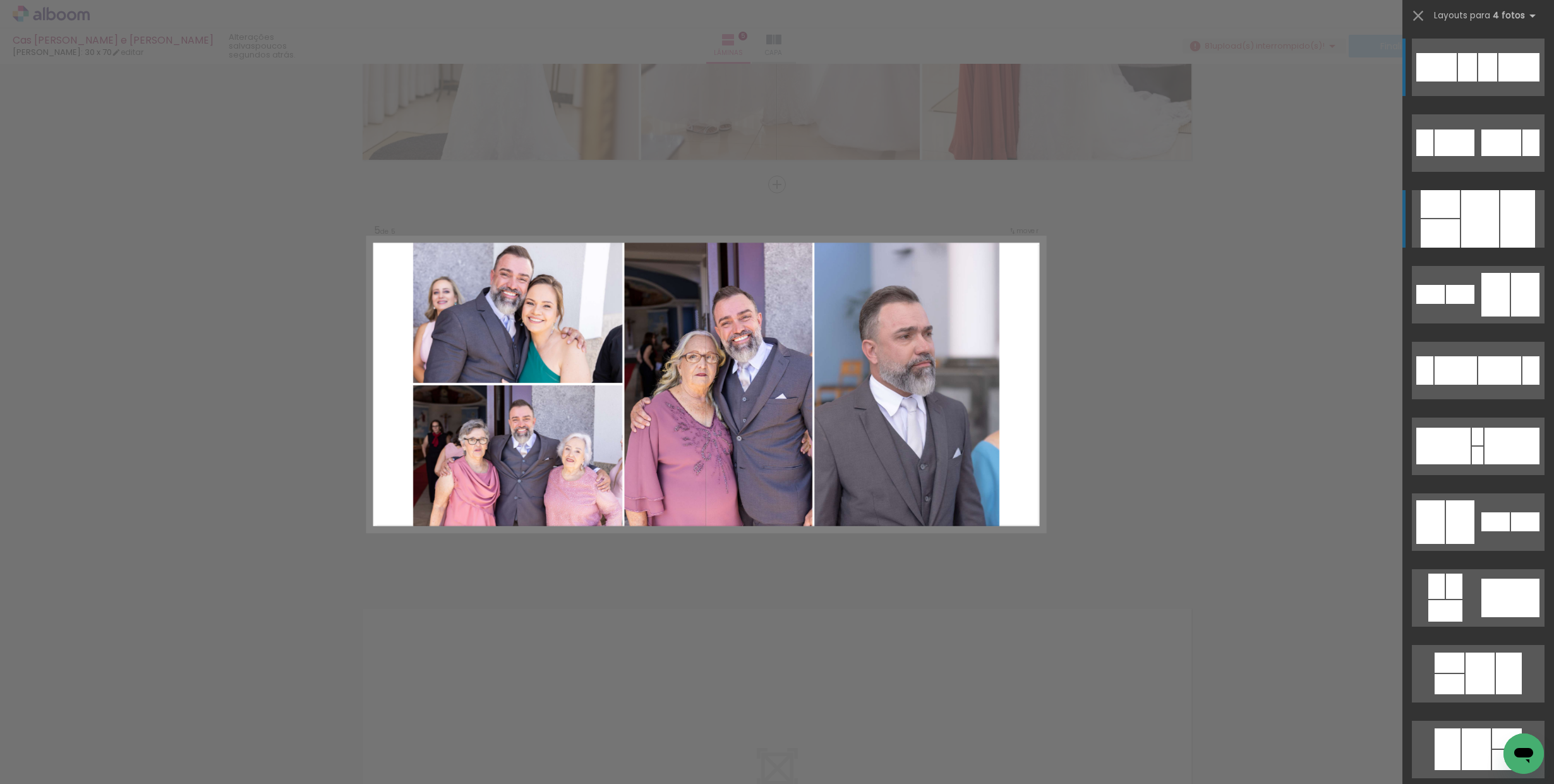
click at [1455, 234] on div at bounding box center [1440, 233] width 39 height 28
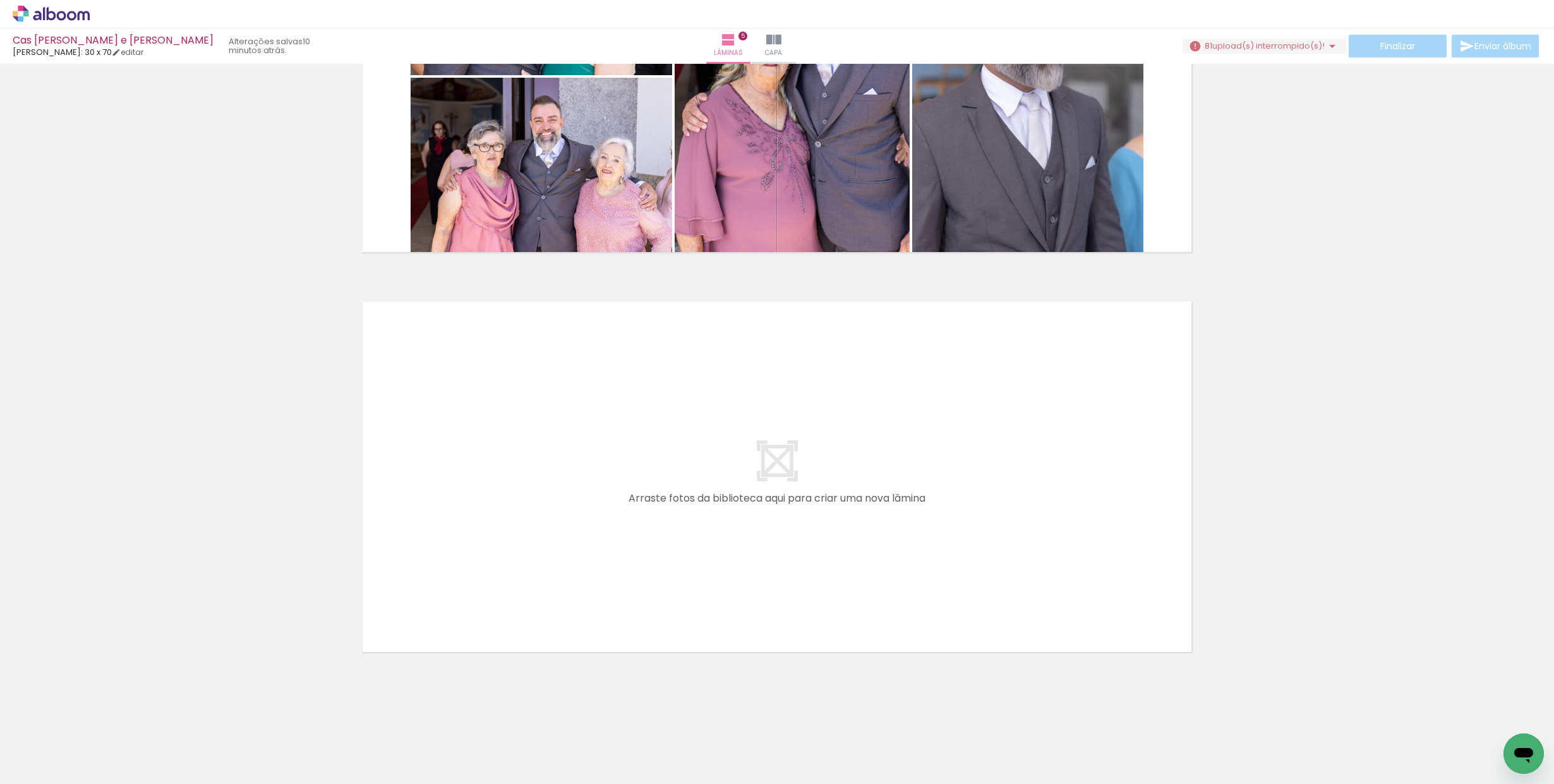
scroll to position [0, 210]
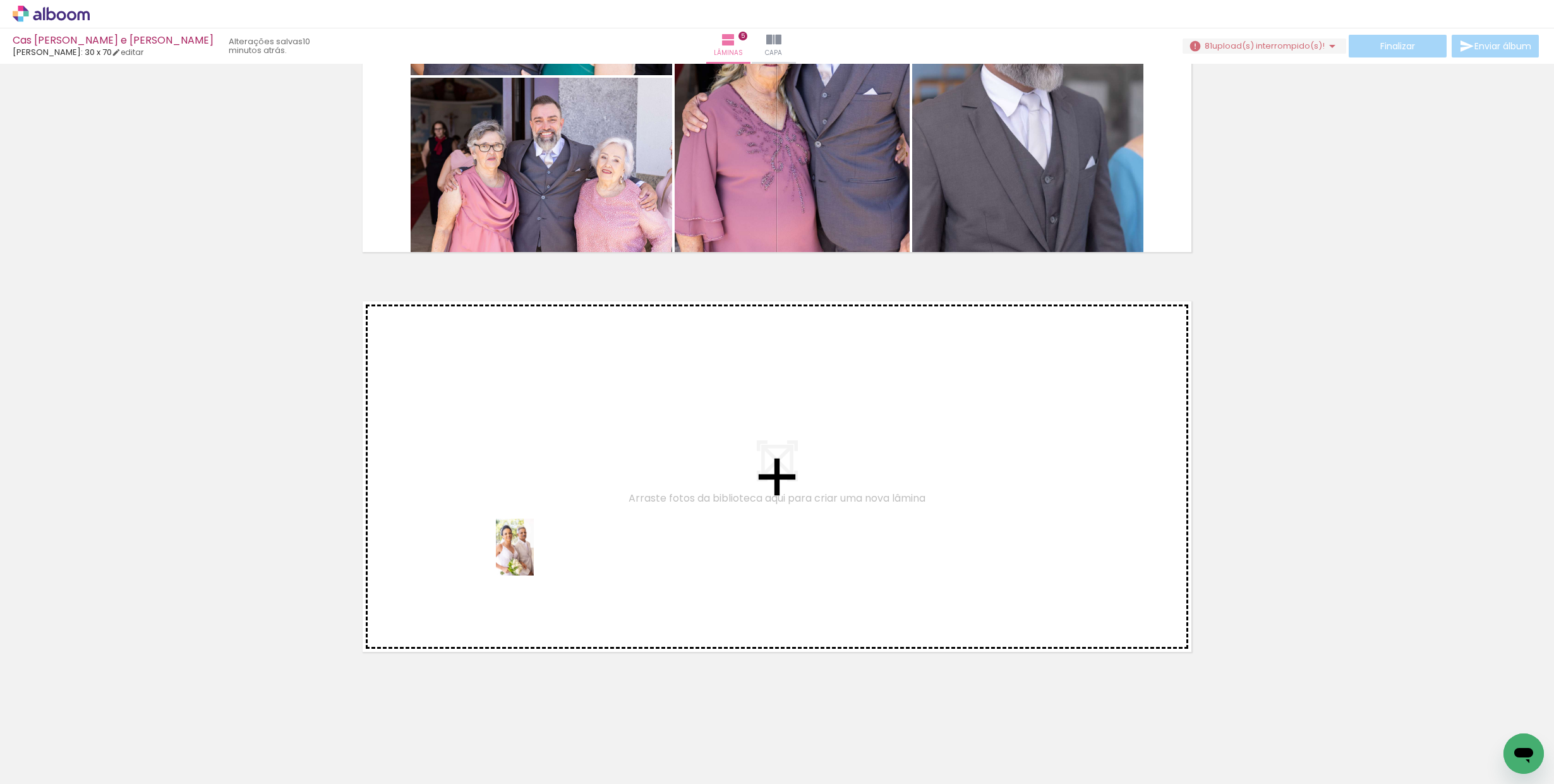
drag, startPoint x: 483, startPoint y: 753, endPoint x: 534, endPoint y: 556, distance: 203.5
click at [534, 556] on quentale-workspace at bounding box center [777, 392] width 1554 height 784
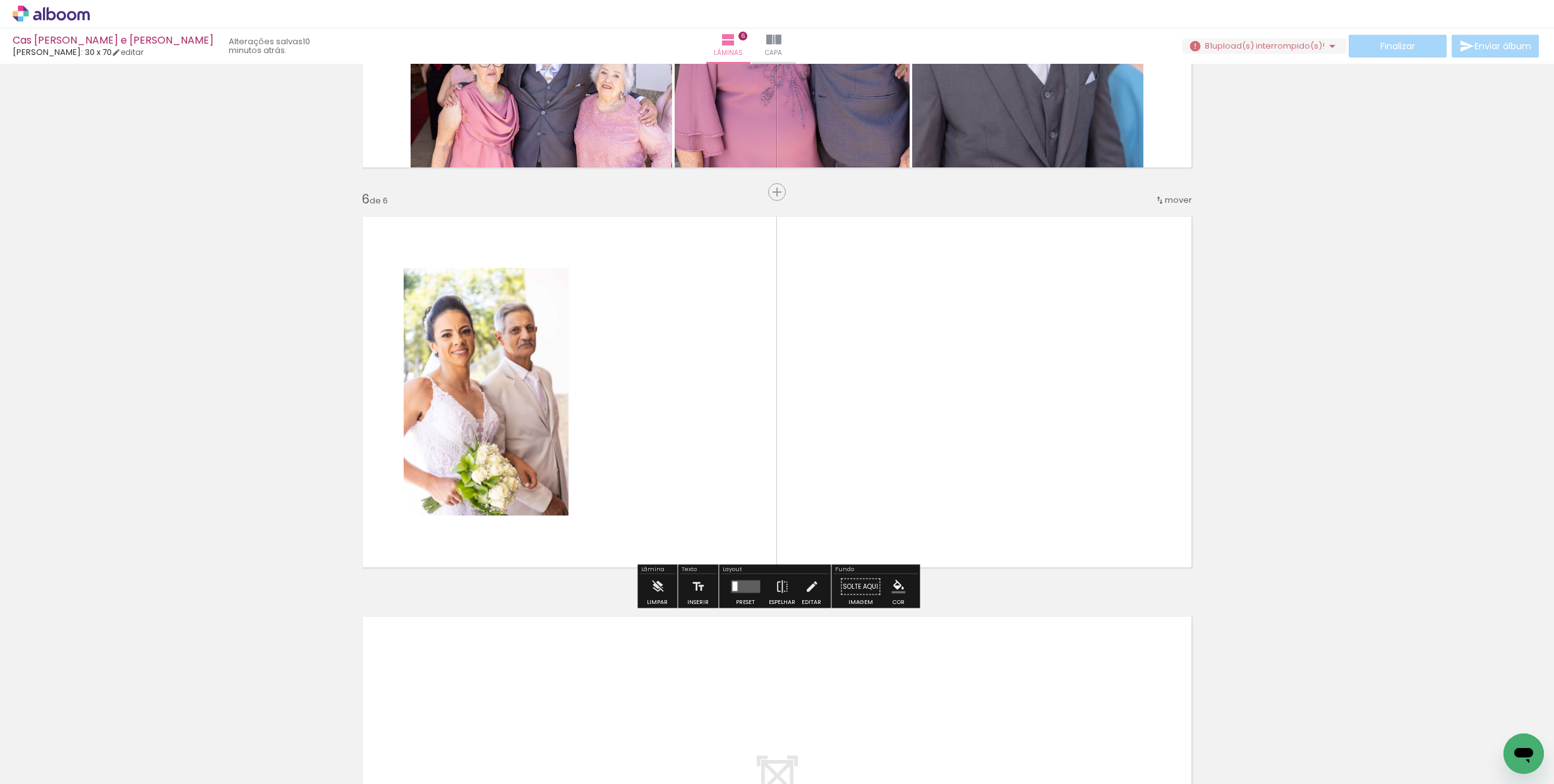
scroll to position [1899, 0]
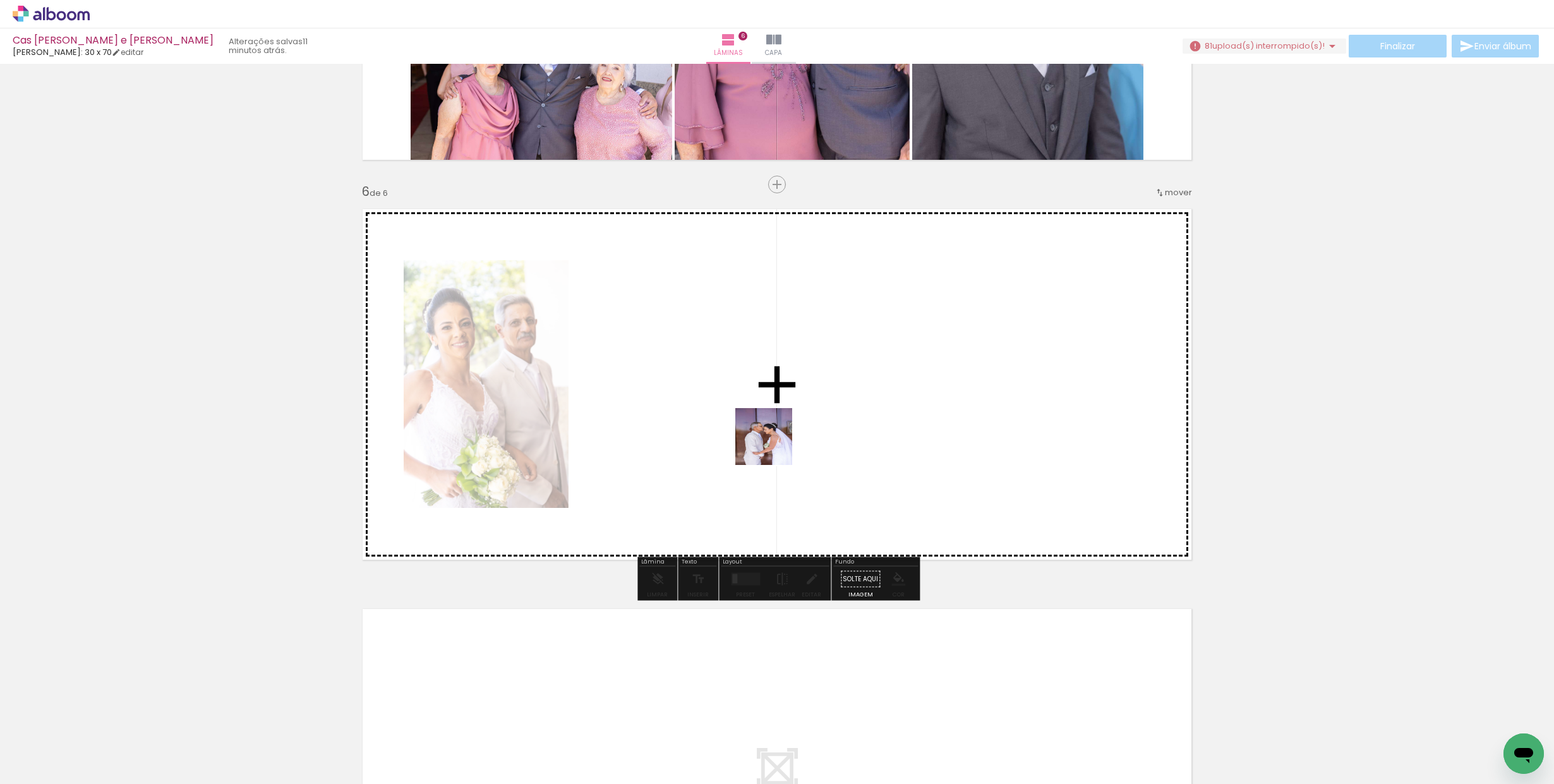
drag, startPoint x: 559, startPoint y: 752, endPoint x: 790, endPoint y: 439, distance: 389.0
click at [789, 415] on quentale-workspace at bounding box center [777, 392] width 1554 height 784
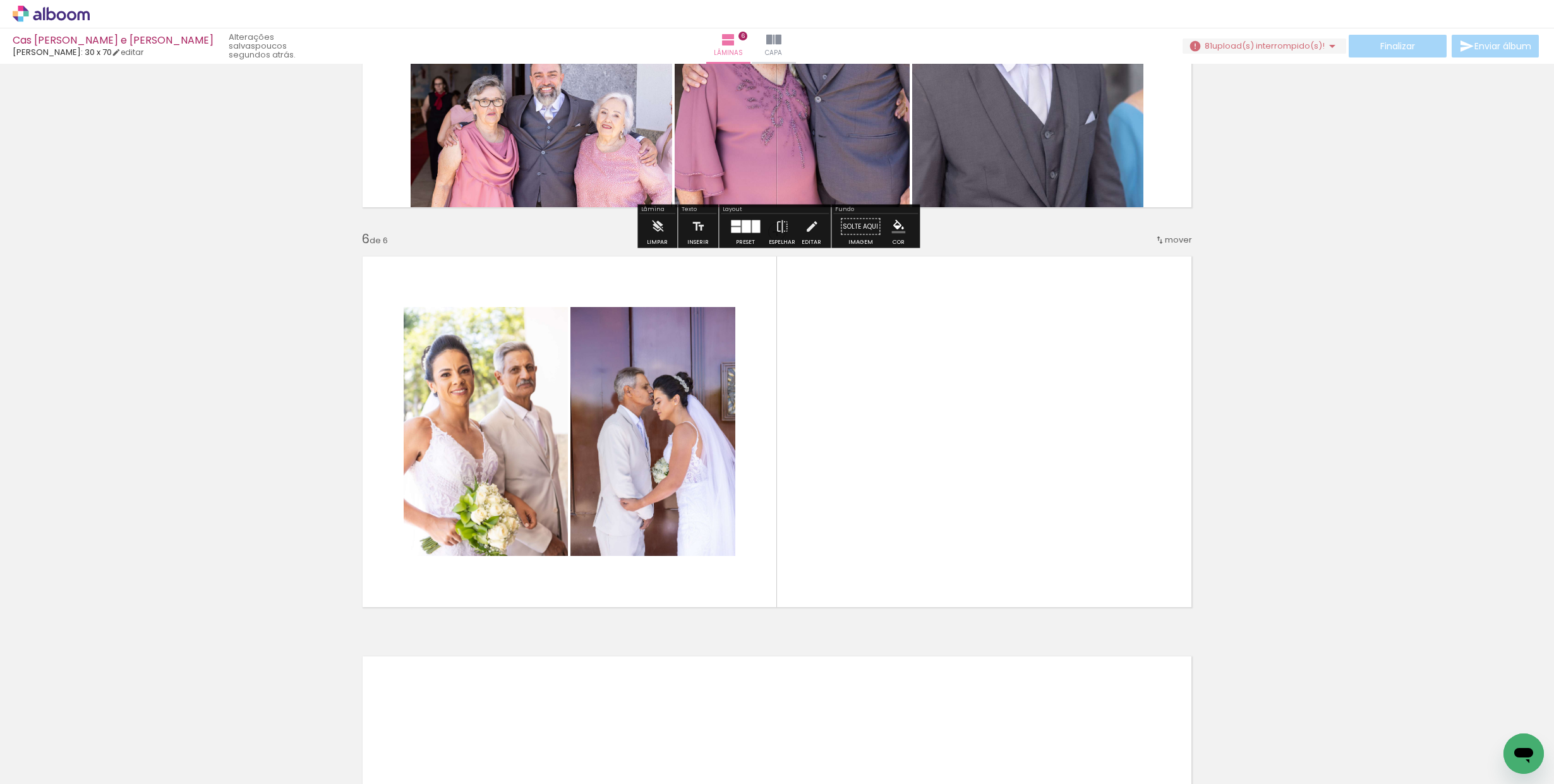
scroll to position [1861, 0]
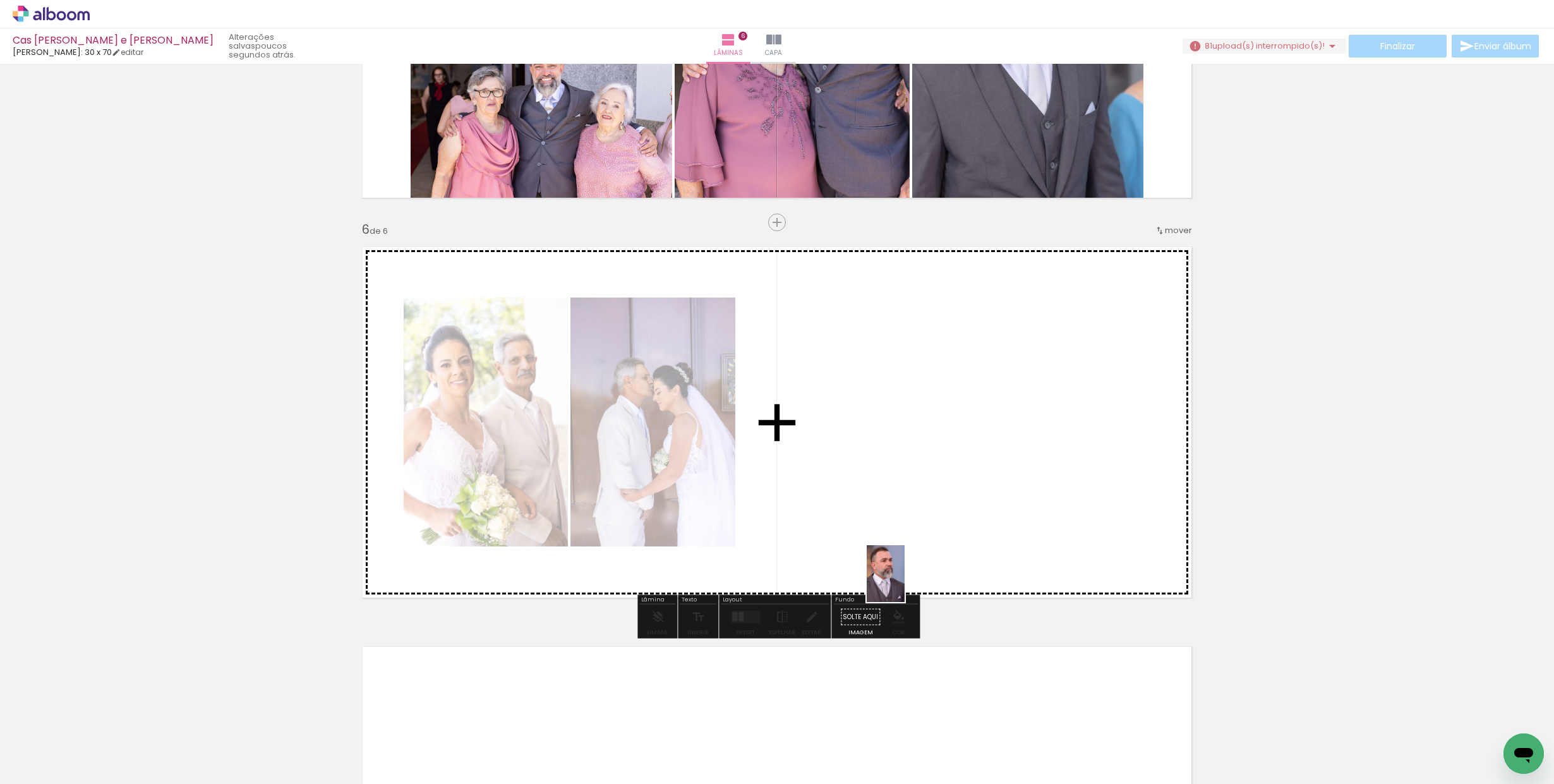
drag, startPoint x: 878, startPoint y: 731, endPoint x: 905, endPoint y: 582, distance: 151.4
click at [905, 582] on quentale-workspace at bounding box center [777, 392] width 1554 height 784
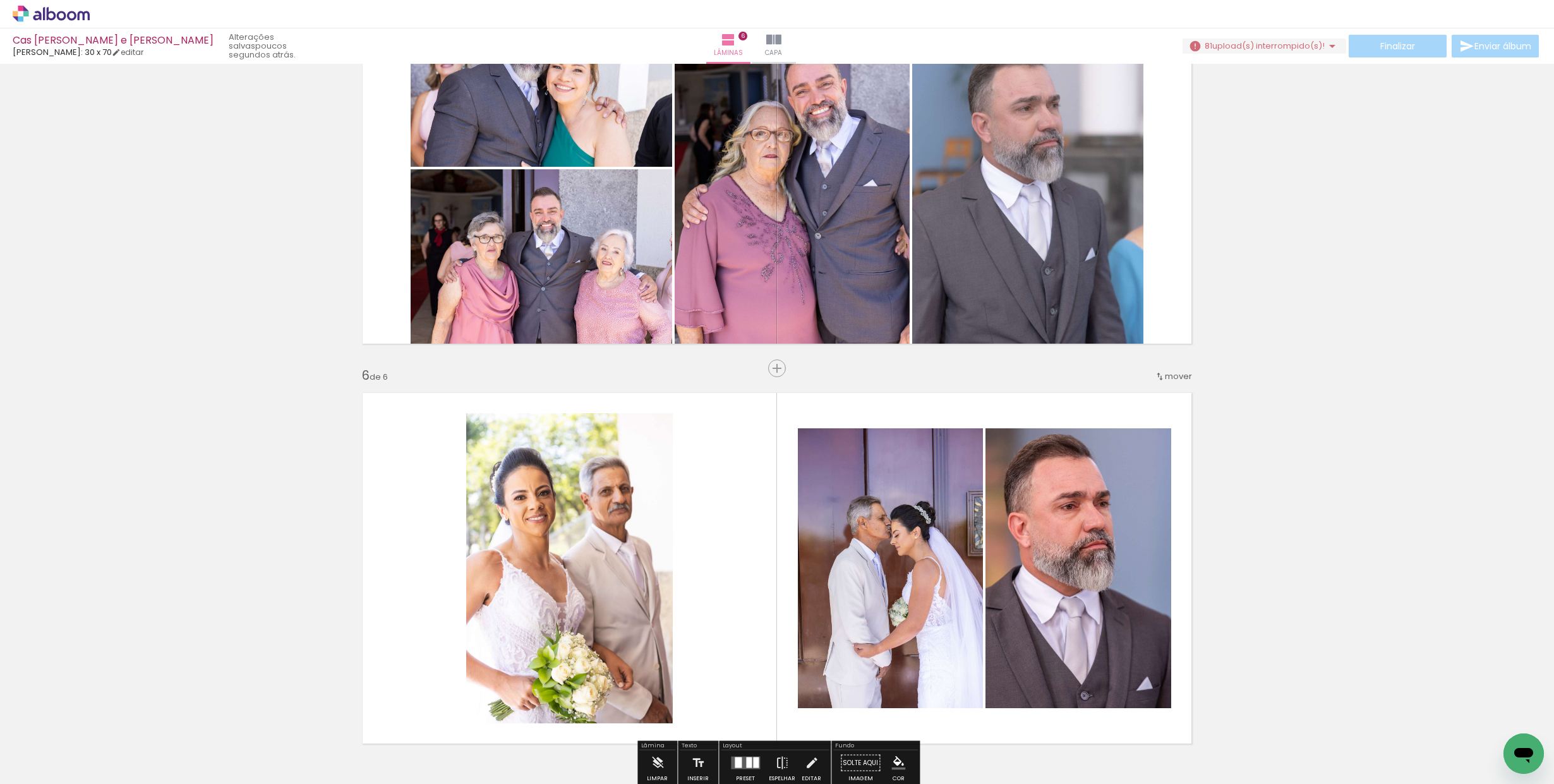
scroll to position [1713, 0]
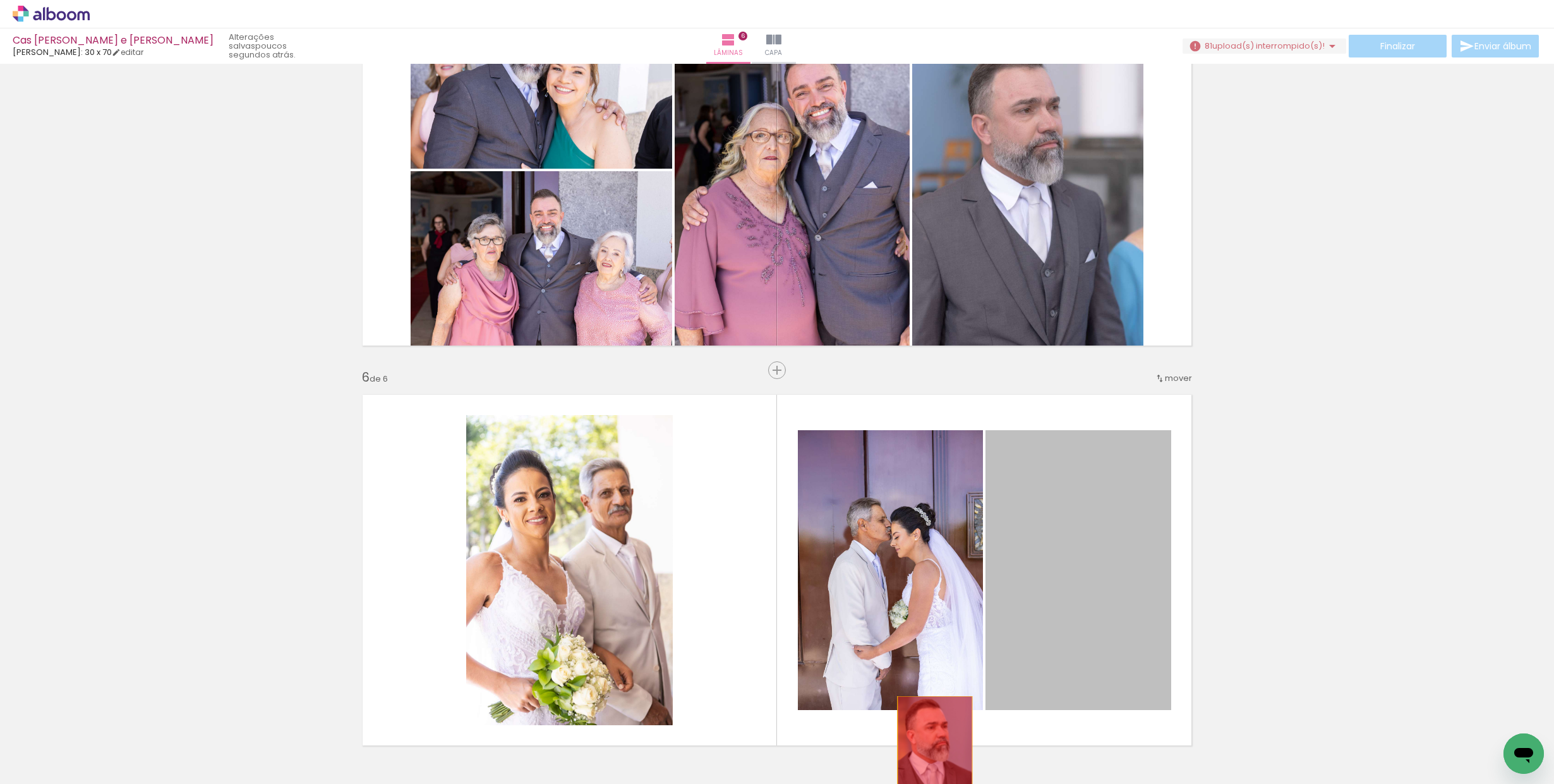
drag, startPoint x: 1088, startPoint y: 529, endPoint x: 935, endPoint y: 752, distance: 270.4
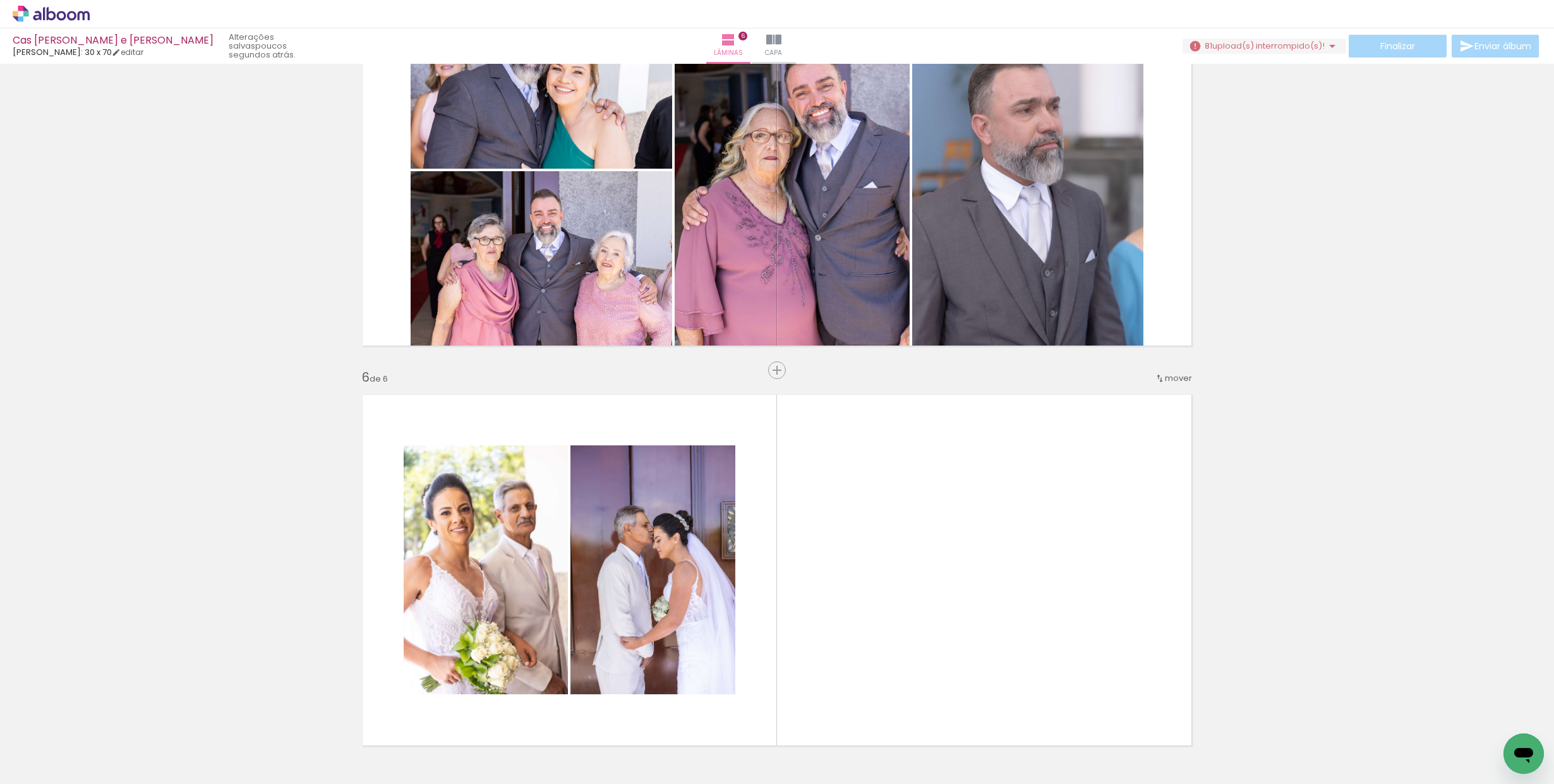
scroll to position [0, 3685]
click at [782, 372] on span "Inserir lâmina" at bounding box center [783, 370] width 49 height 8
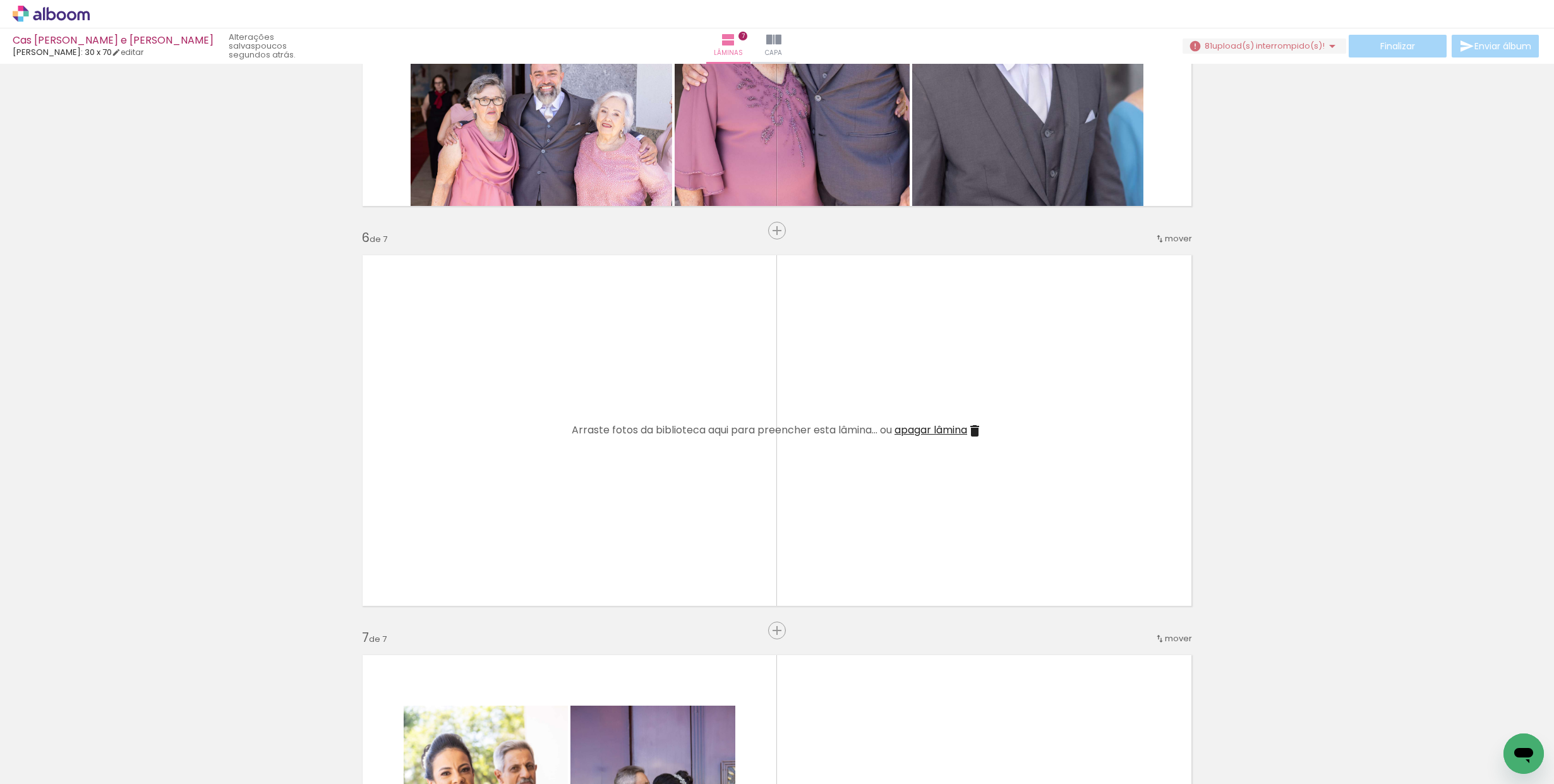
scroll to position [1857, 0]
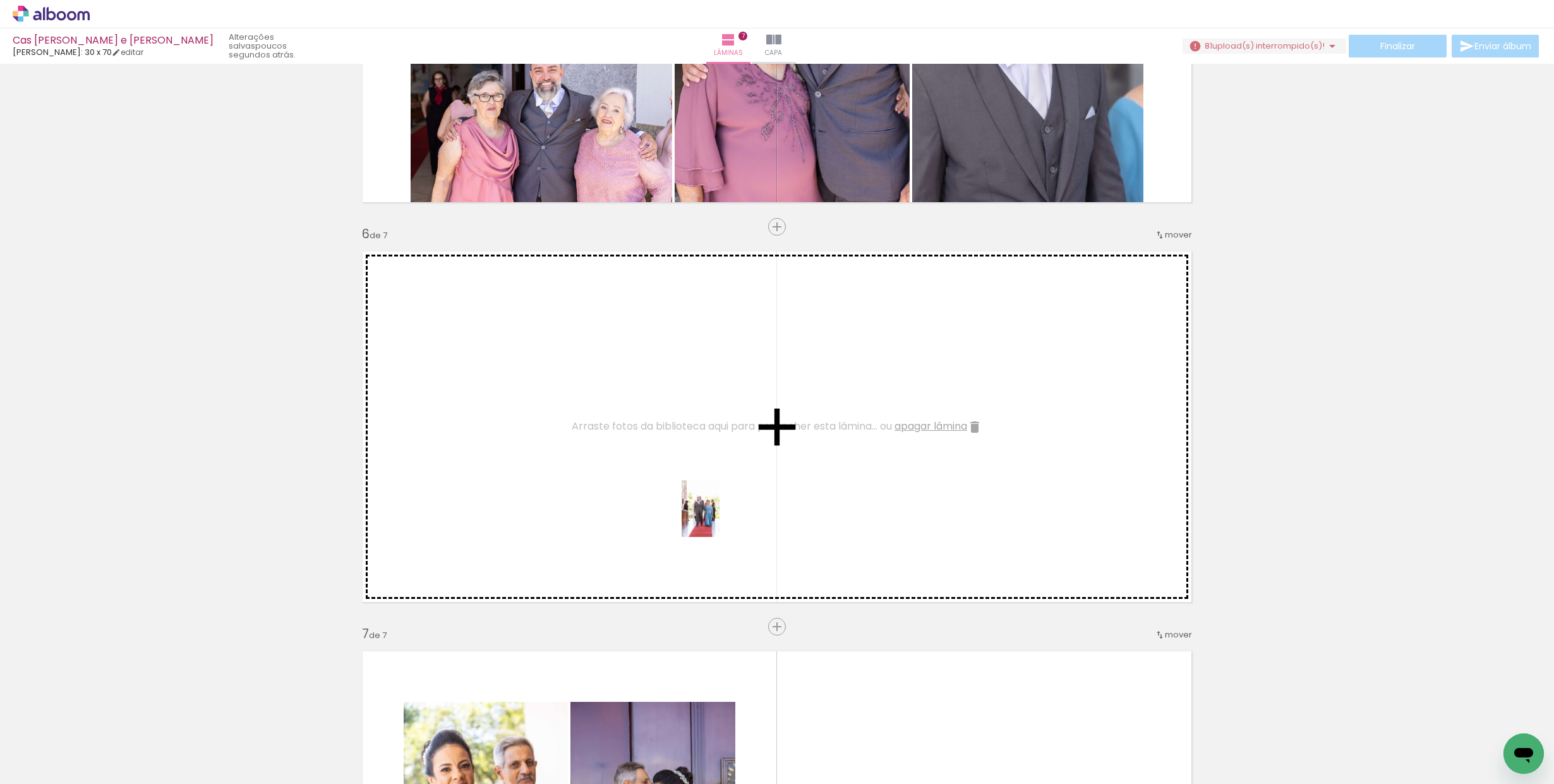
drag, startPoint x: 632, startPoint y: 747, endPoint x: 720, endPoint y: 518, distance: 245.3
click at [720, 518] on quentale-workspace at bounding box center [777, 392] width 1554 height 784
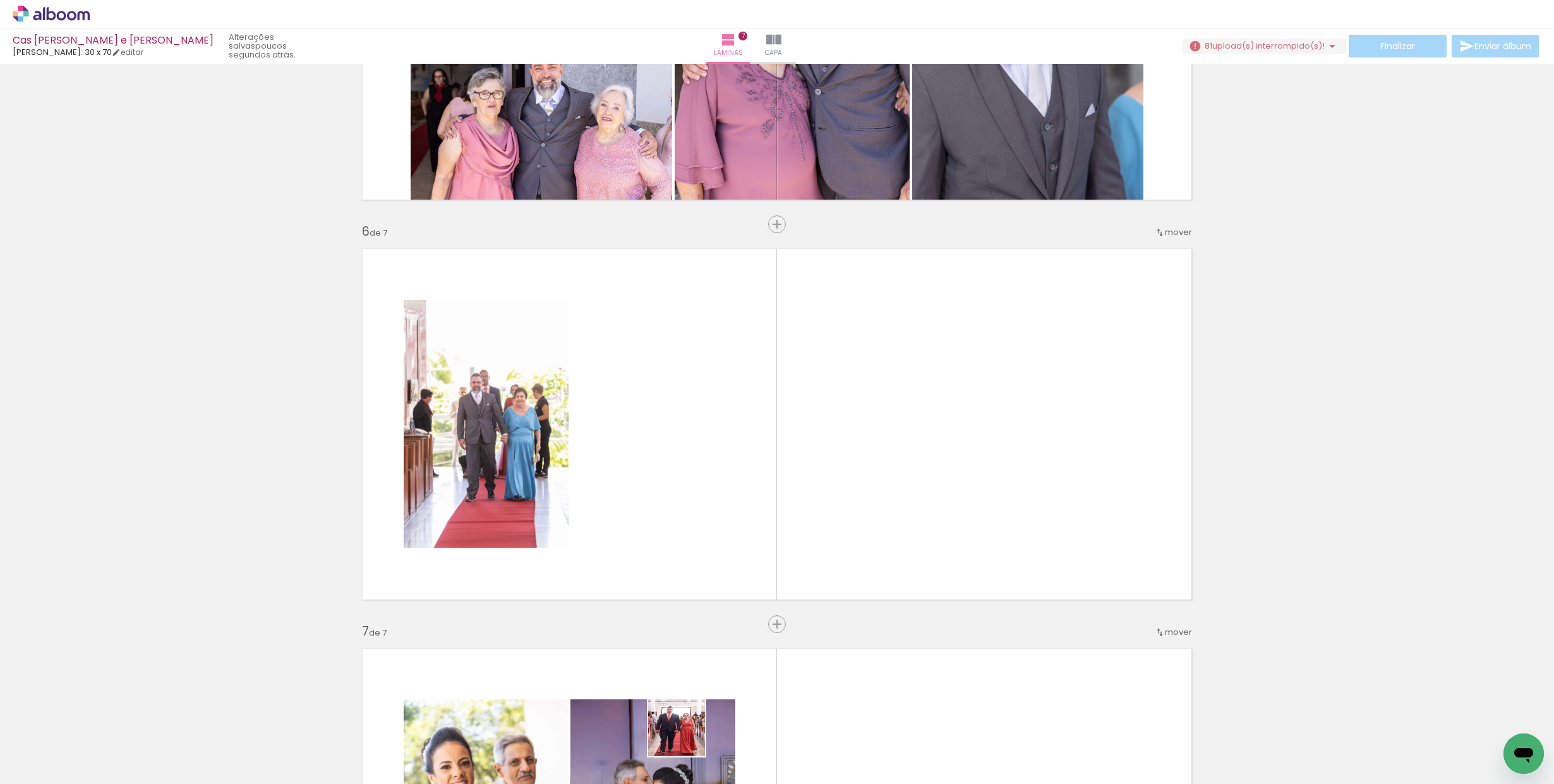
scroll to position [1860, 0]
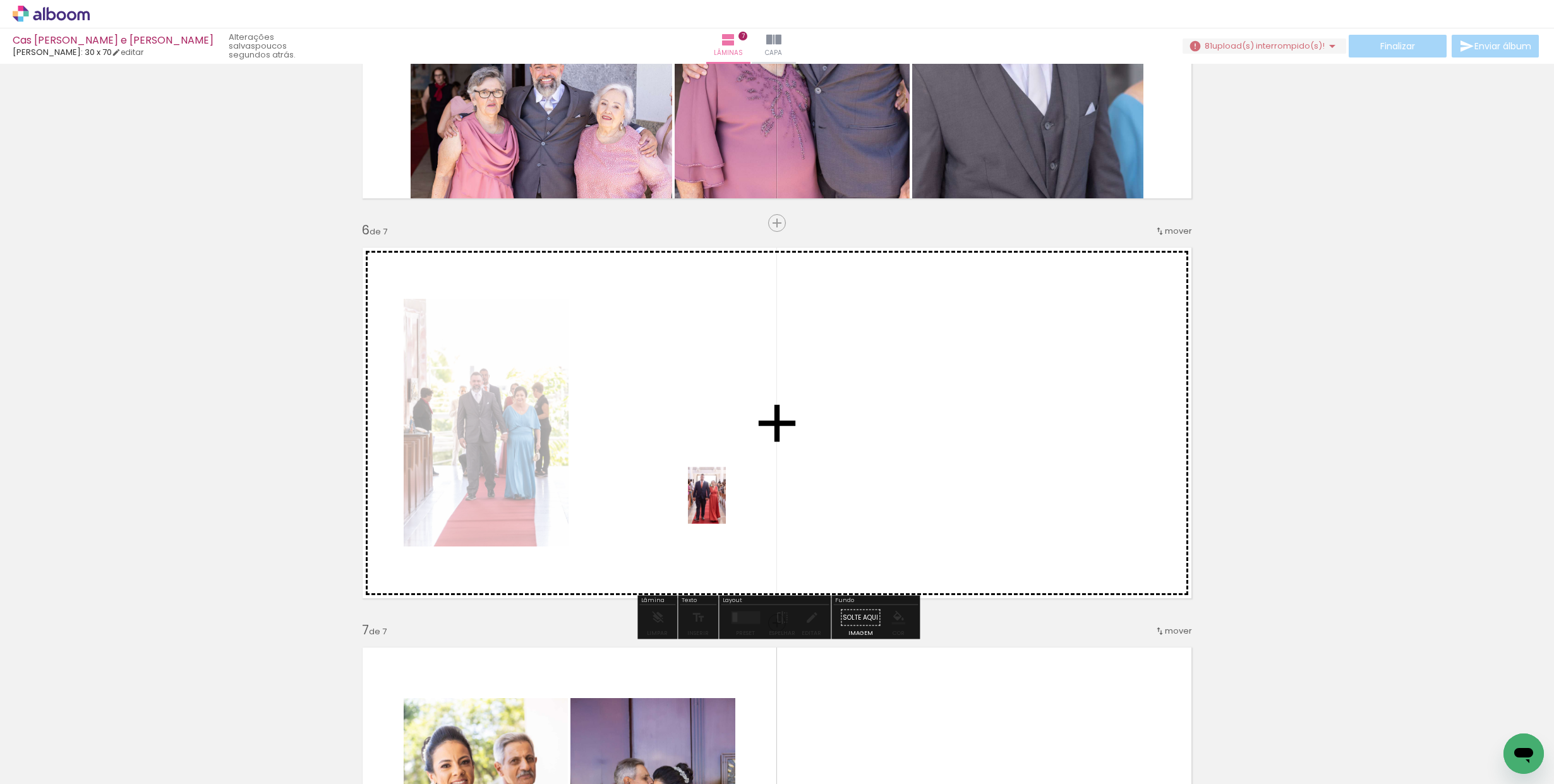
drag, startPoint x: 685, startPoint y: 741, endPoint x: 726, endPoint y: 505, distance: 239.5
click at [726, 505] on quentale-workspace at bounding box center [777, 392] width 1554 height 784
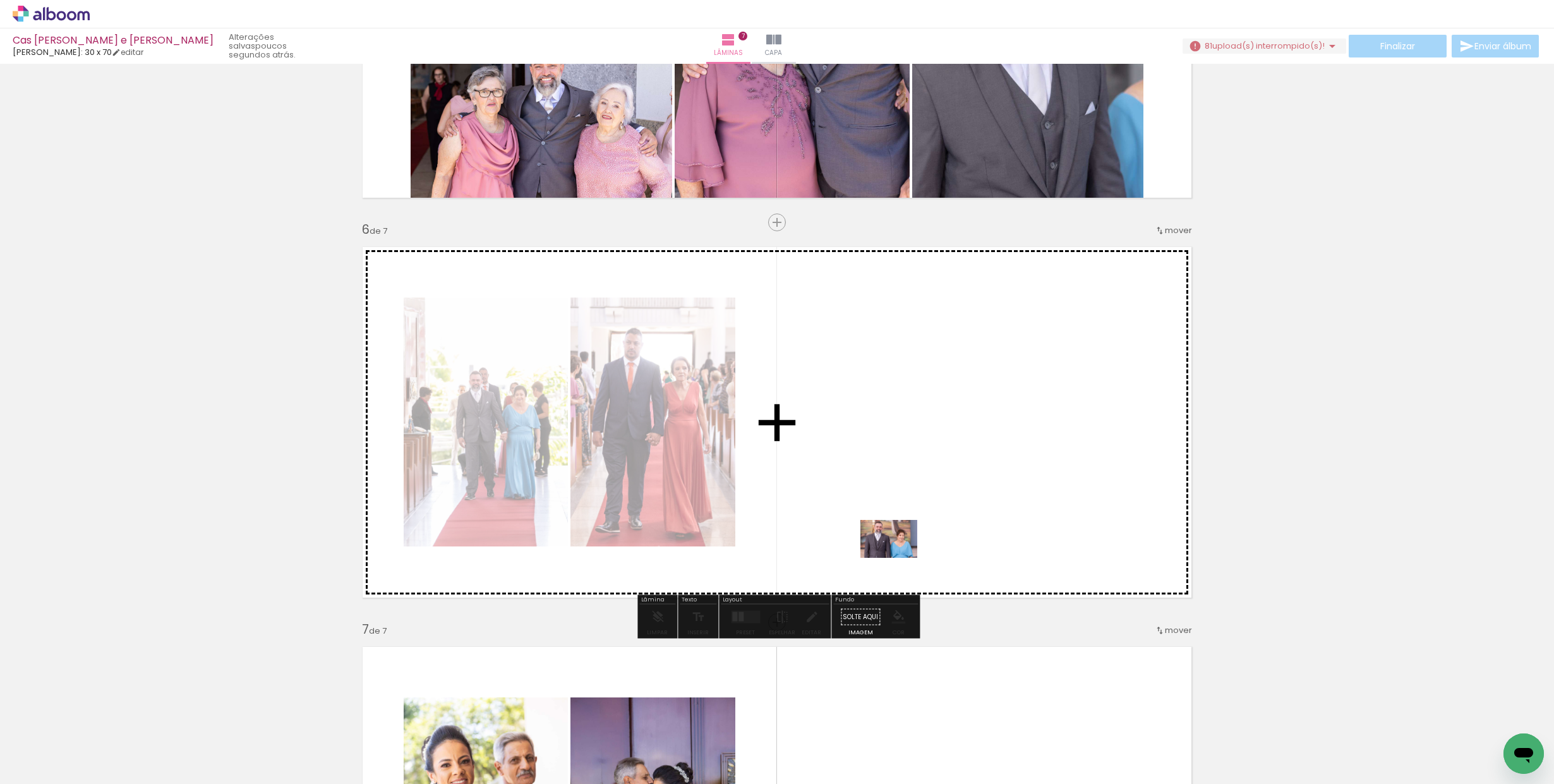
drag, startPoint x: 783, startPoint y: 752, endPoint x: 940, endPoint y: 502, distance: 295.2
click at [940, 502] on quentale-workspace at bounding box center [777, 392] width 1554 height 784
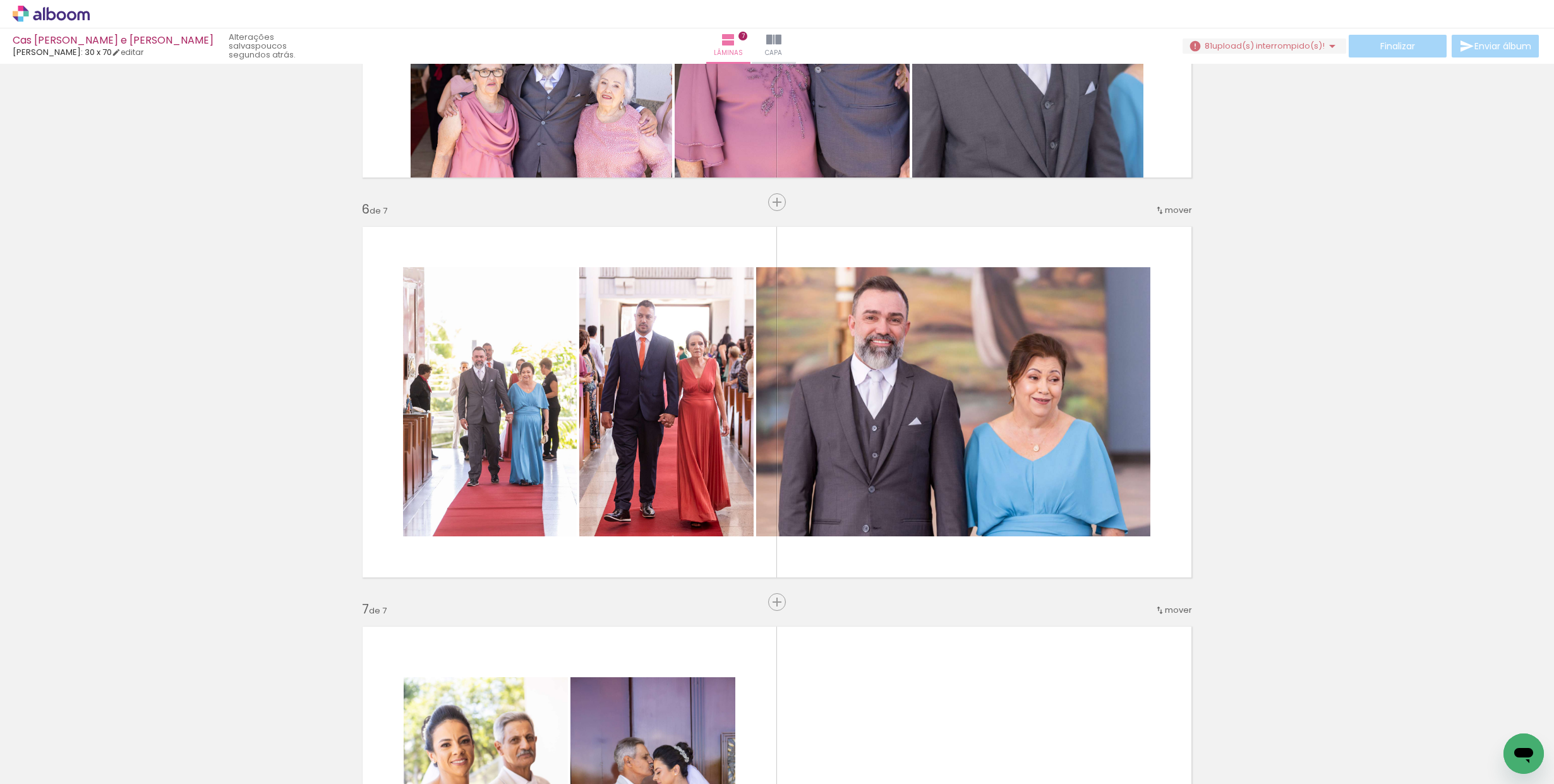
scroll to position [0, 1779]
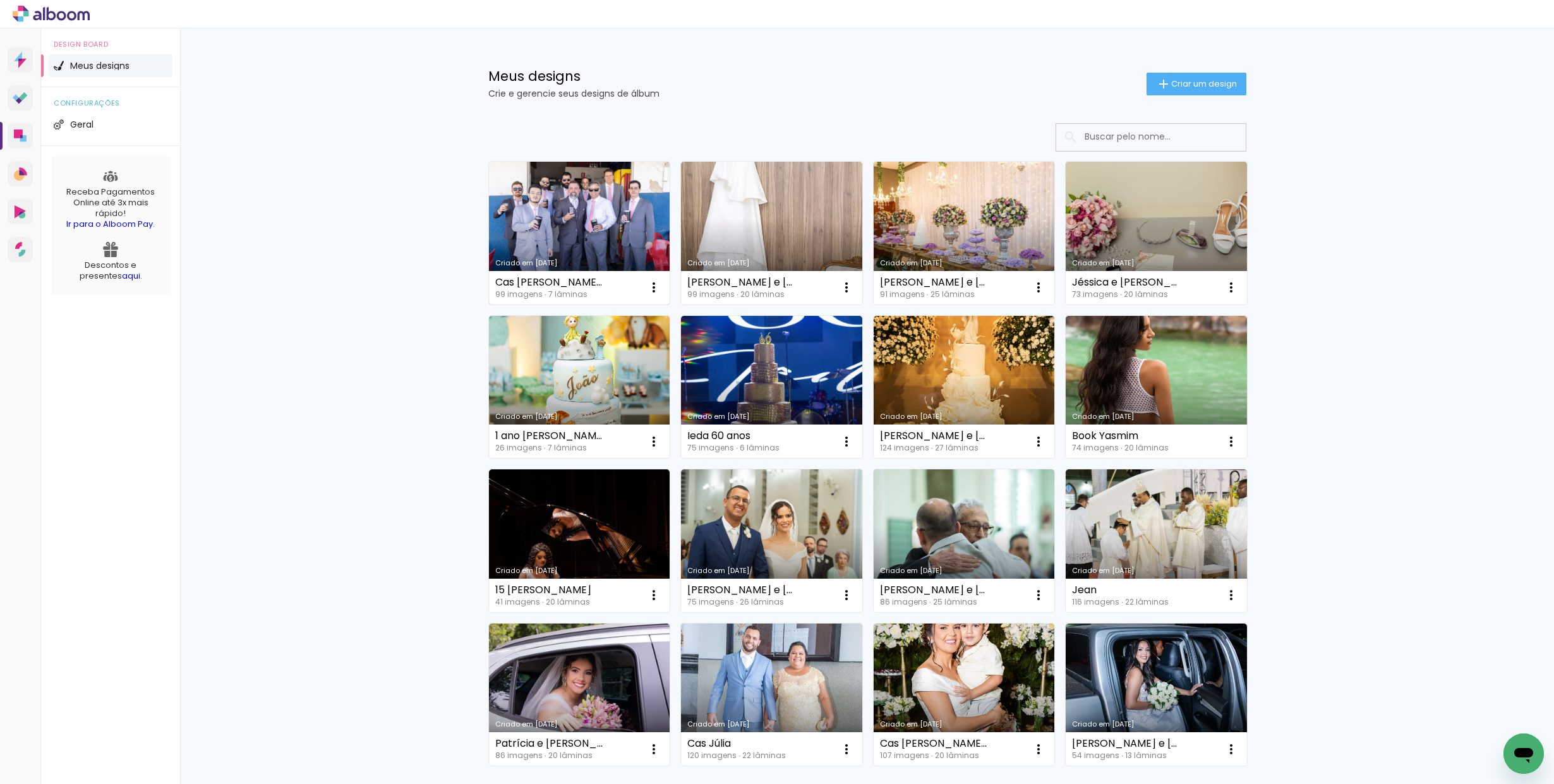
click at [559, 206] on link "Criado em [DATE]" at bounding box center [579, 233] width 181 height 143
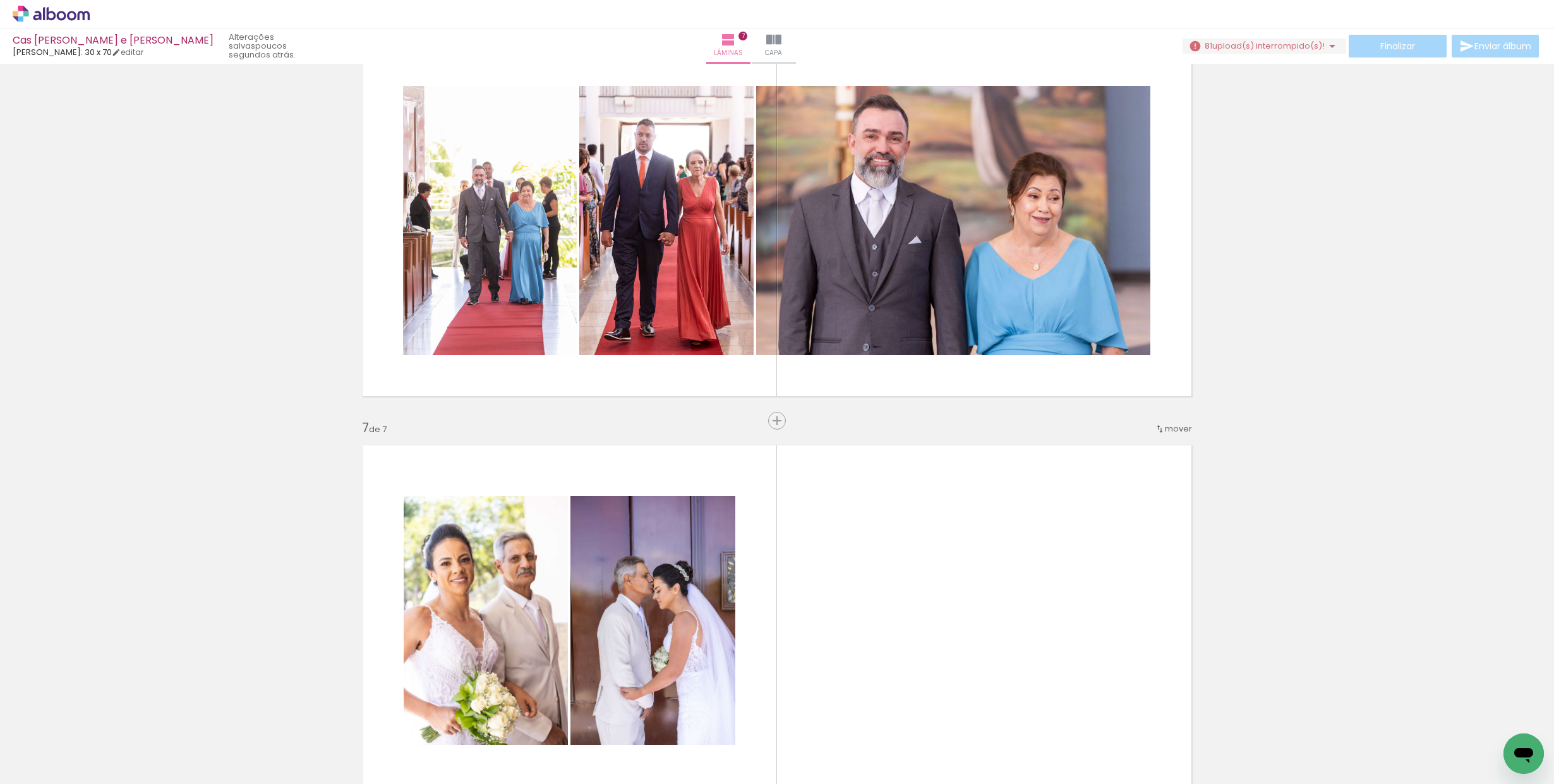
scroll to position [2064, 0]
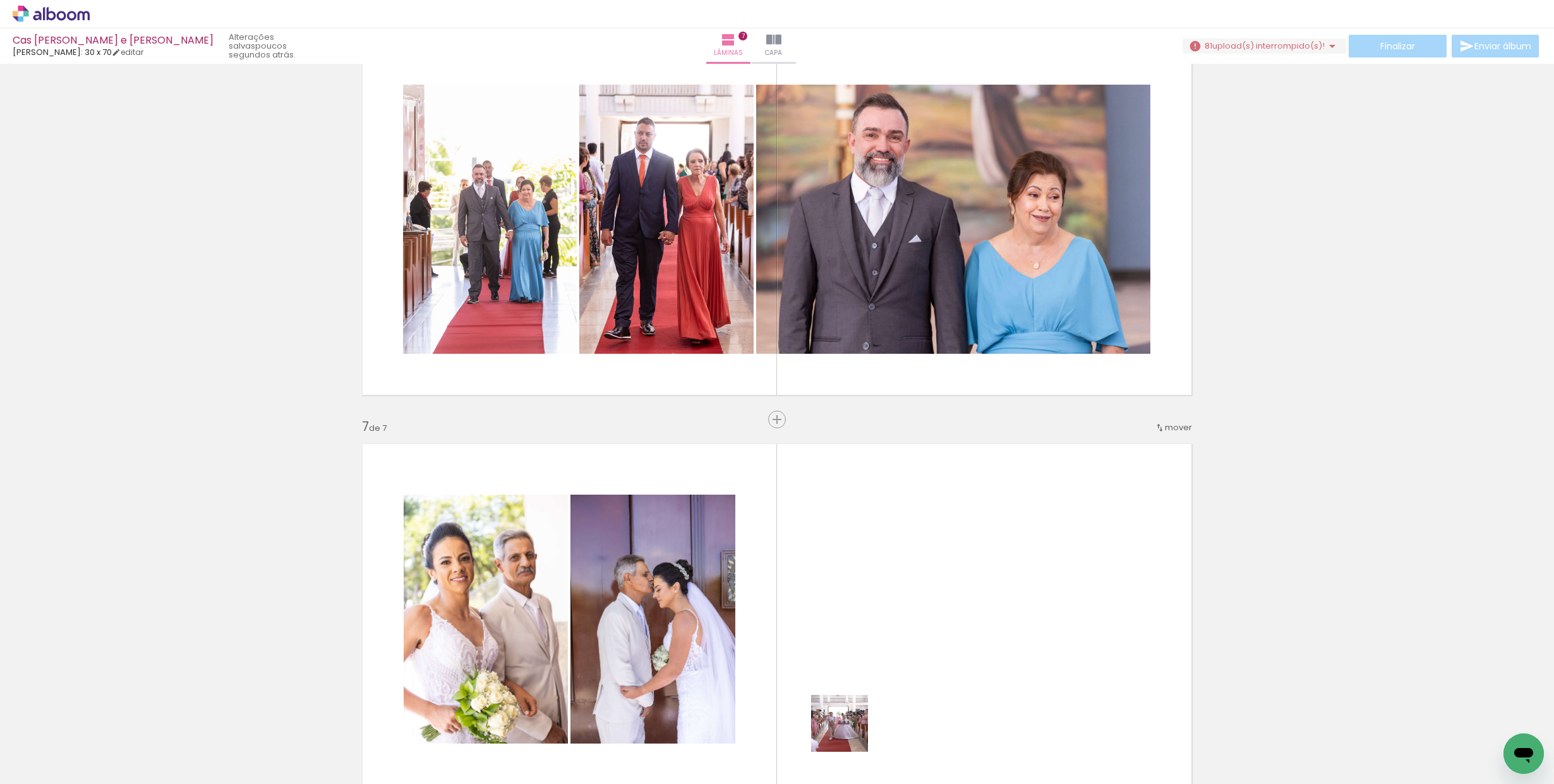
drag, startPoint x: 846, startPoint y: 737, endPoint x: 899, endPoint y: 649, distance: 102.7
click at [897, 651] on quentale-workspace at bounding box center [777, 392] width 1554 height 784
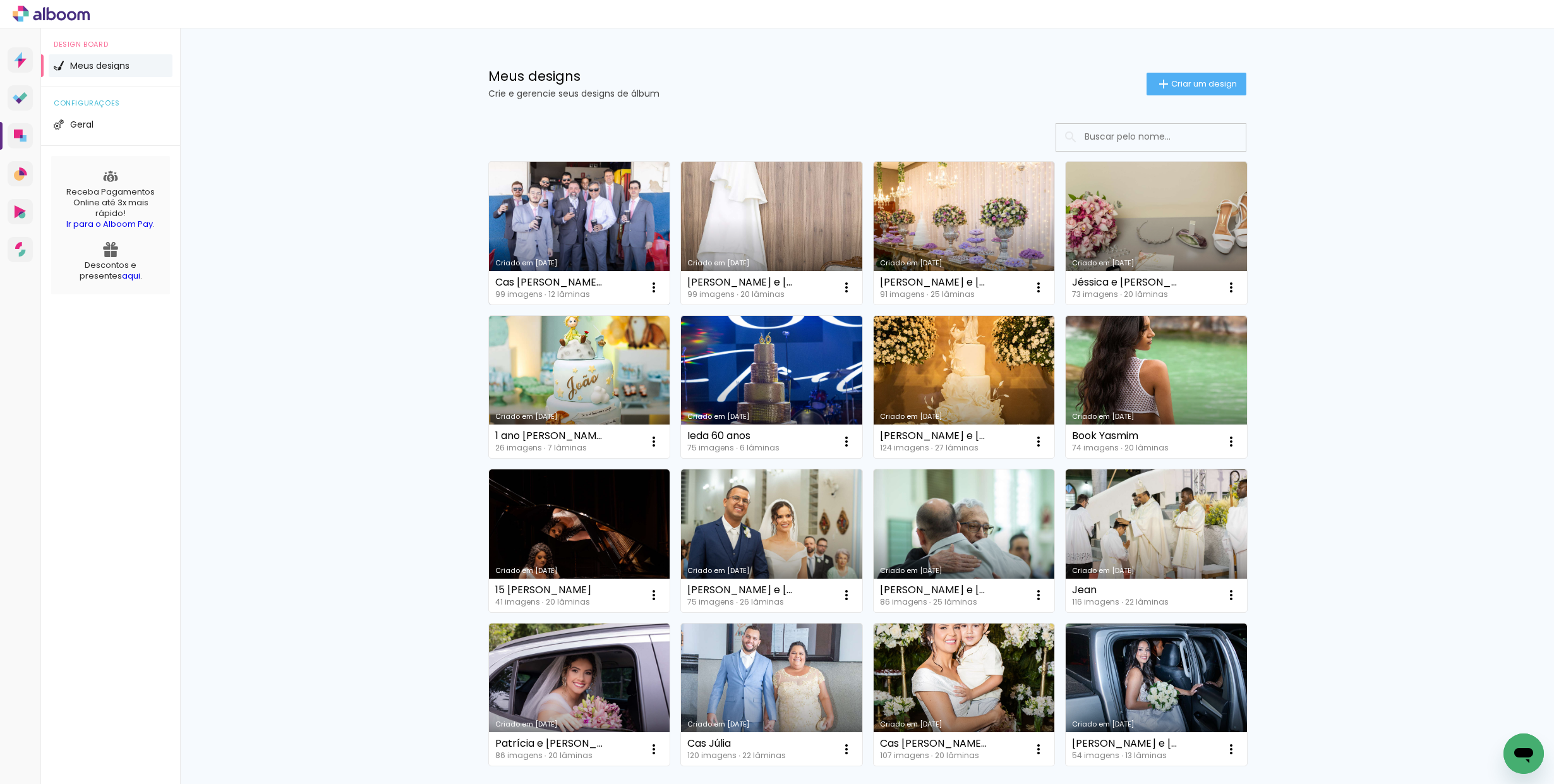
click at [538, 223] on link "Criado em [DATE]" at bounding box center [579, 233] width 181 height 143
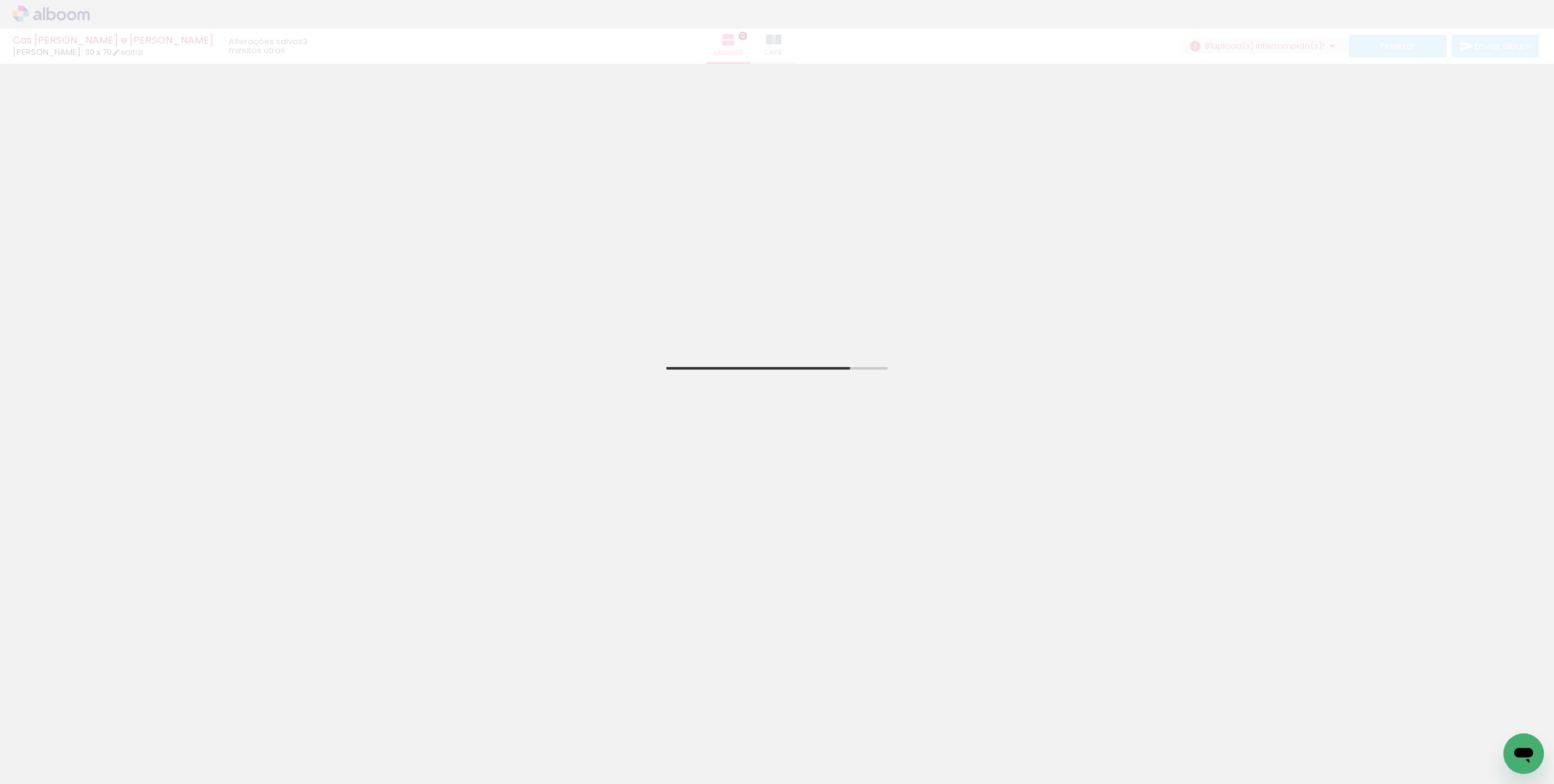
scroll to position [213, 0]
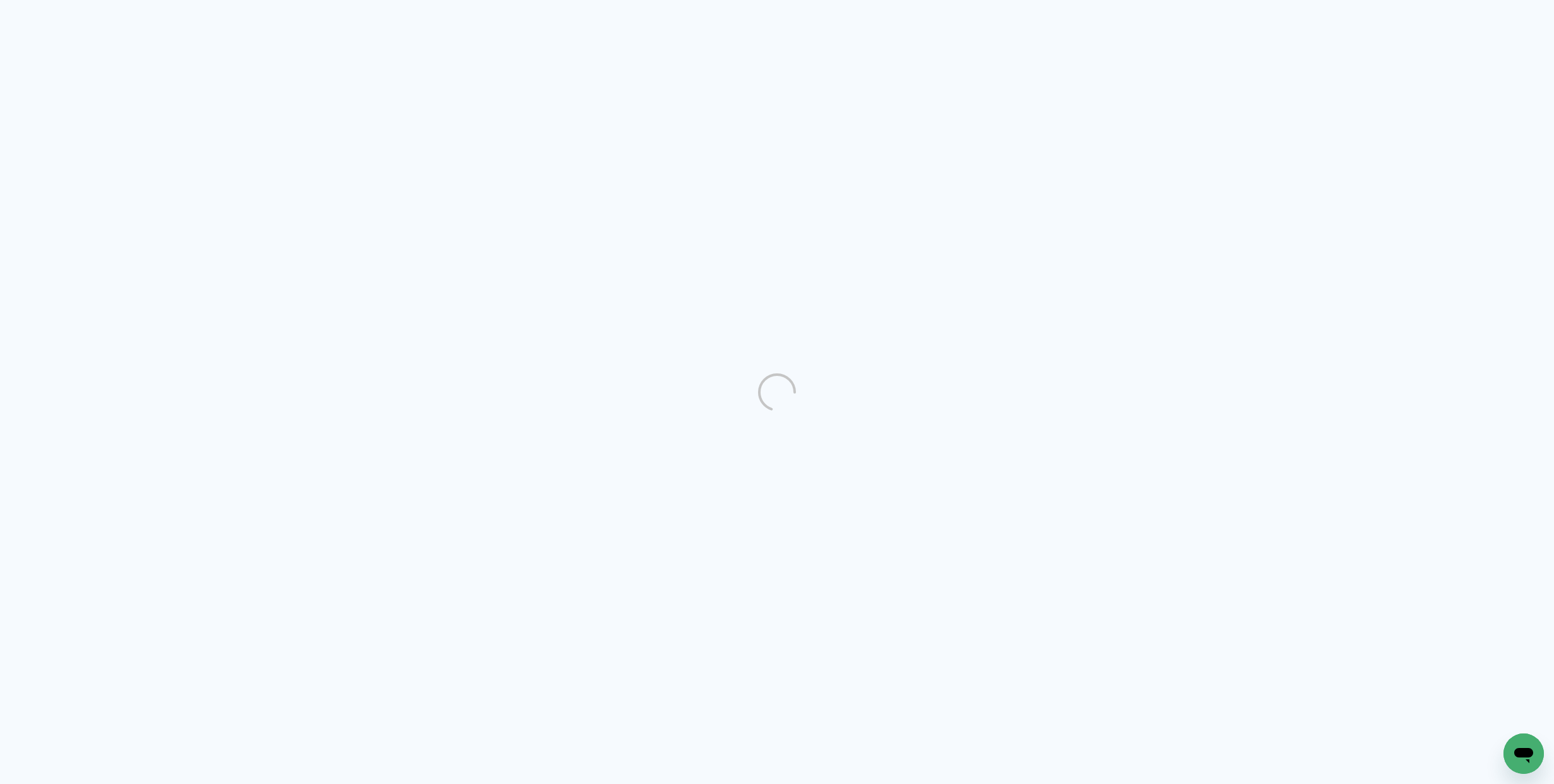
click at [711, 65] on quentale-directory at bounding box center [777, 392] width 1554 height 784
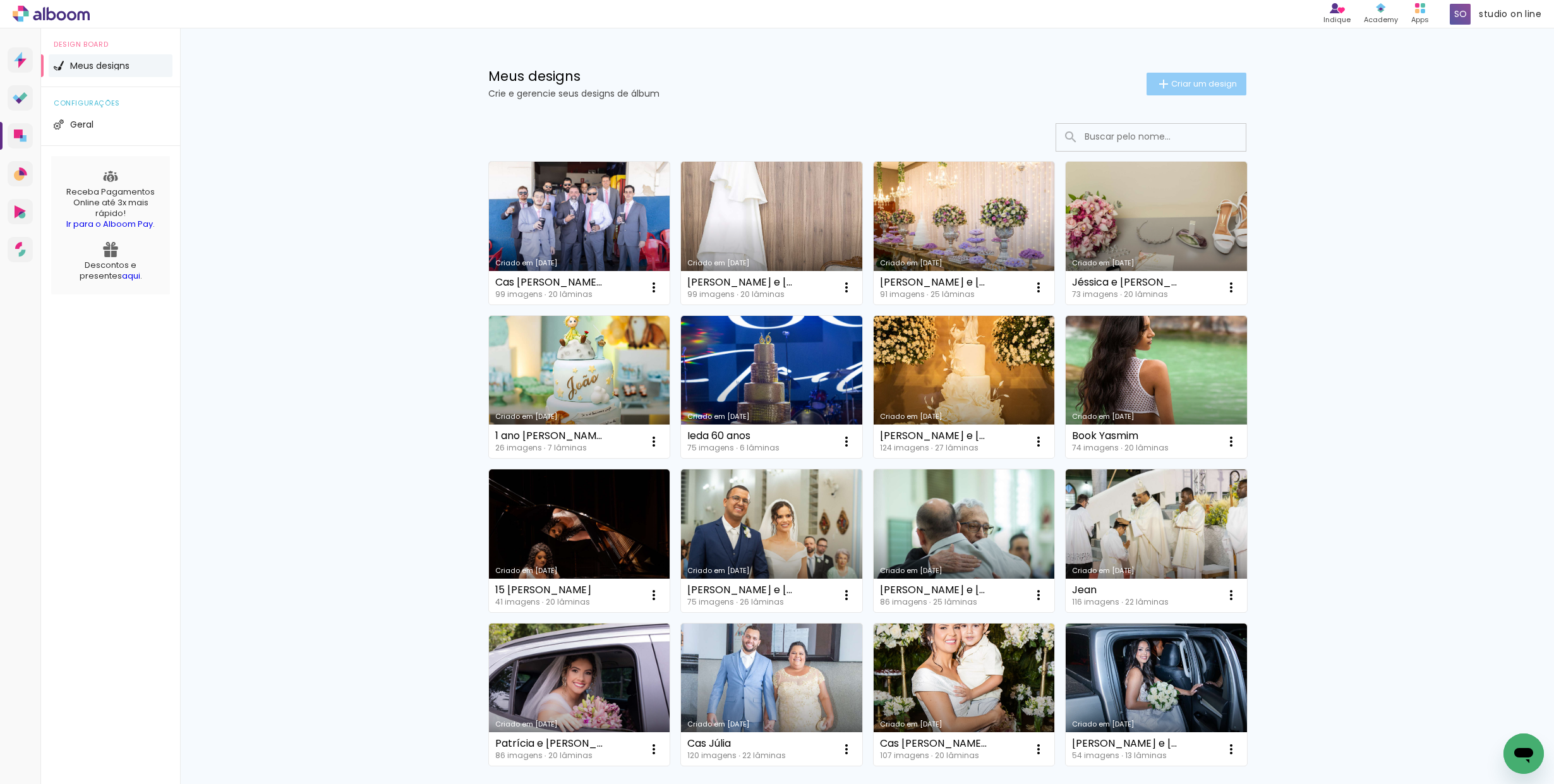
click at [1193, 82] on span "Criar um design" at bounding box center [1203, 84] width 65 height 8
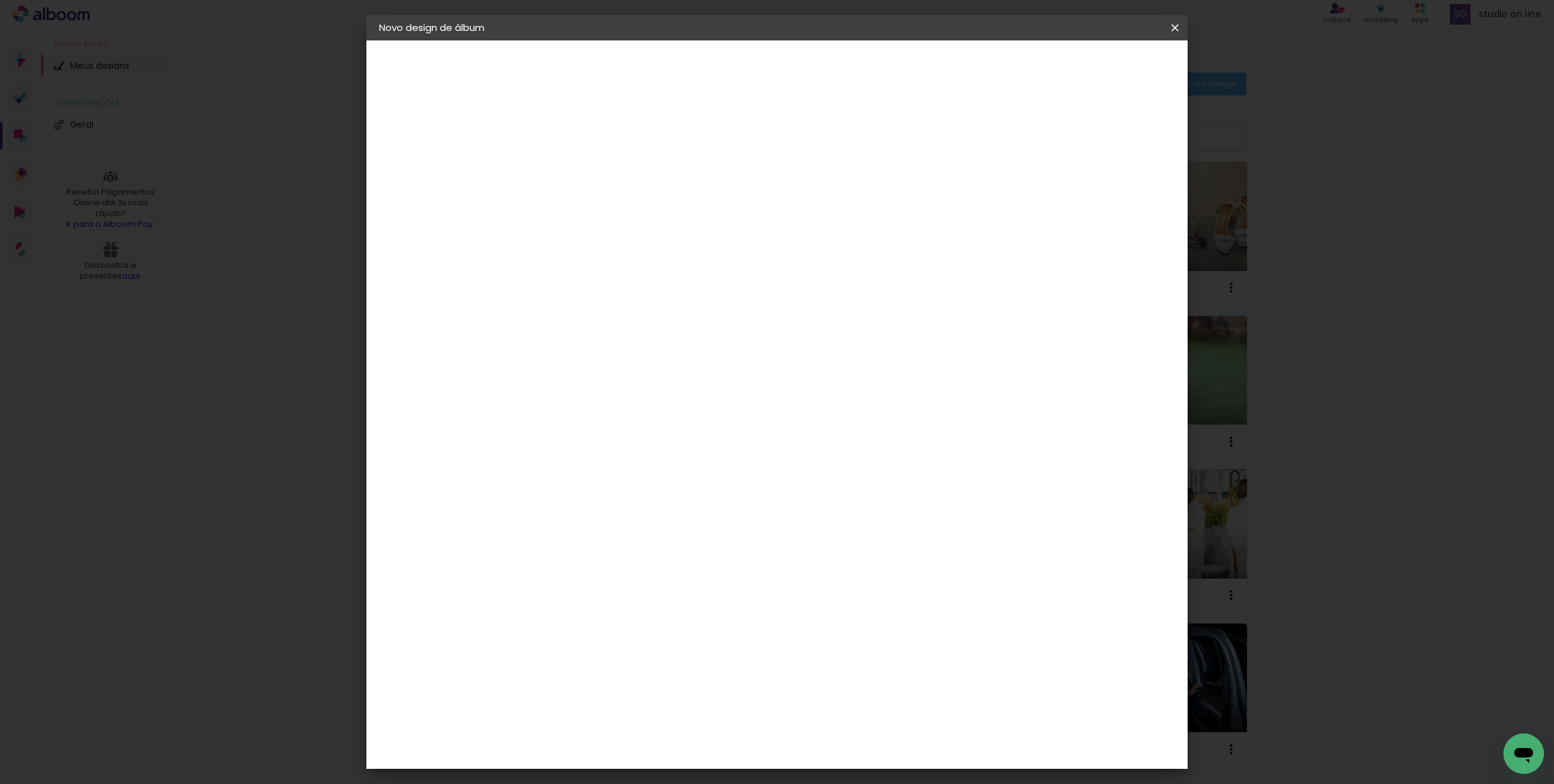
click at [585, 180] on div at bounding box center [585, 179] width 0 height 1
type input "1 ano Ayla"
type paper-input "1 ano Ayla"
click at [0, 0] on slot "Avançar" at bounding box center [0, 0] width 0 height 0
click at [656, 200] on iron-icon at bounding box center [652, 202] width 10 height 10
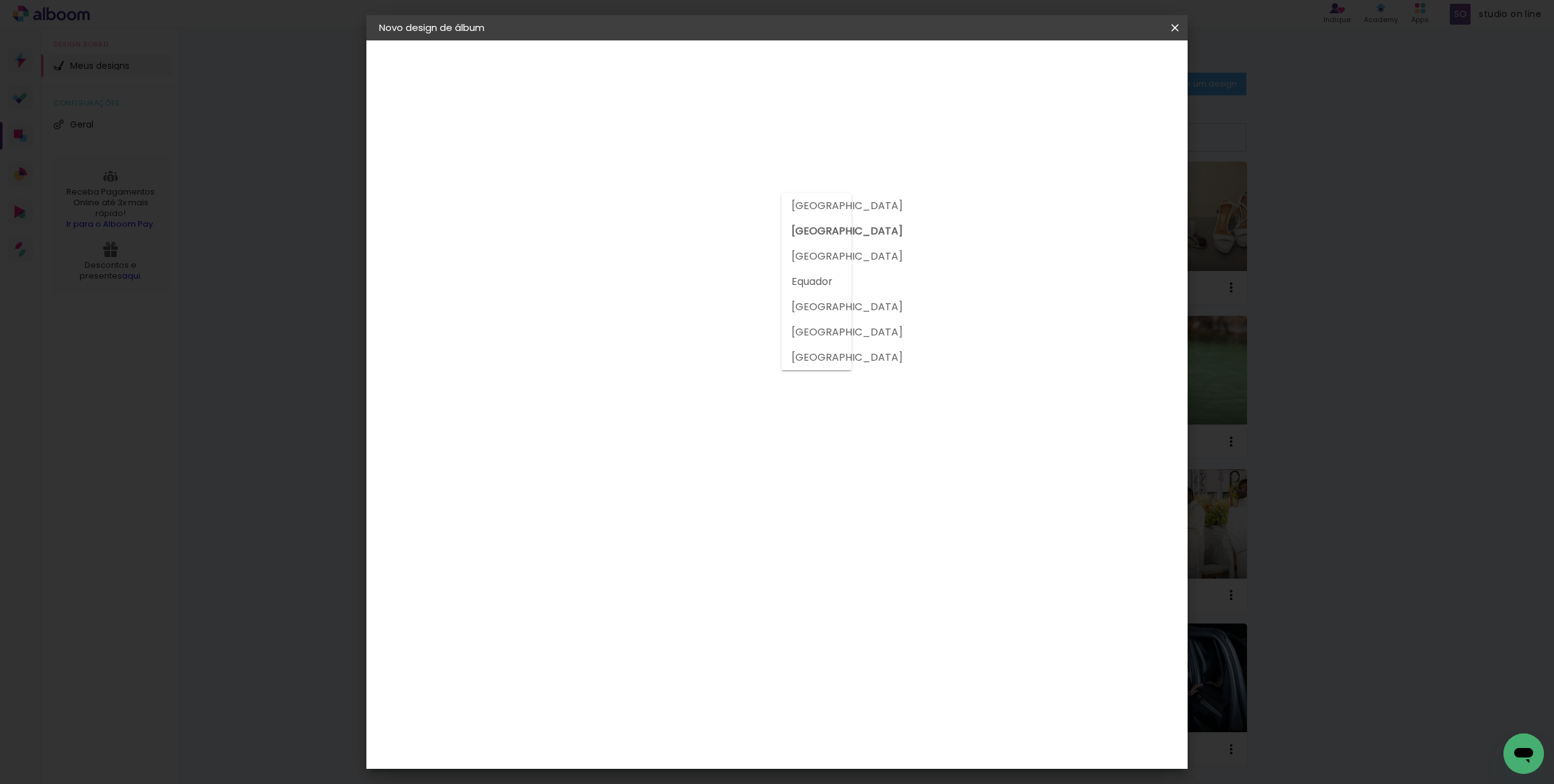
click at [661, 212] on paper-input-container "País de atuação Brasil" at bounding box center [605, 202] width 111 height 28
click at [656, 235] on input at bounding box center [605, 240] width 102 height 16
click at [0, 0] on slot "Voltar" at bounding box center [0, 0] width 0 height 0
click at [0, 0] on slot "Avançar" at bounding box center [0, 0] width 0 height 0
click at [656, 242] on input at bounding box center [605, 240] width 102 height 16
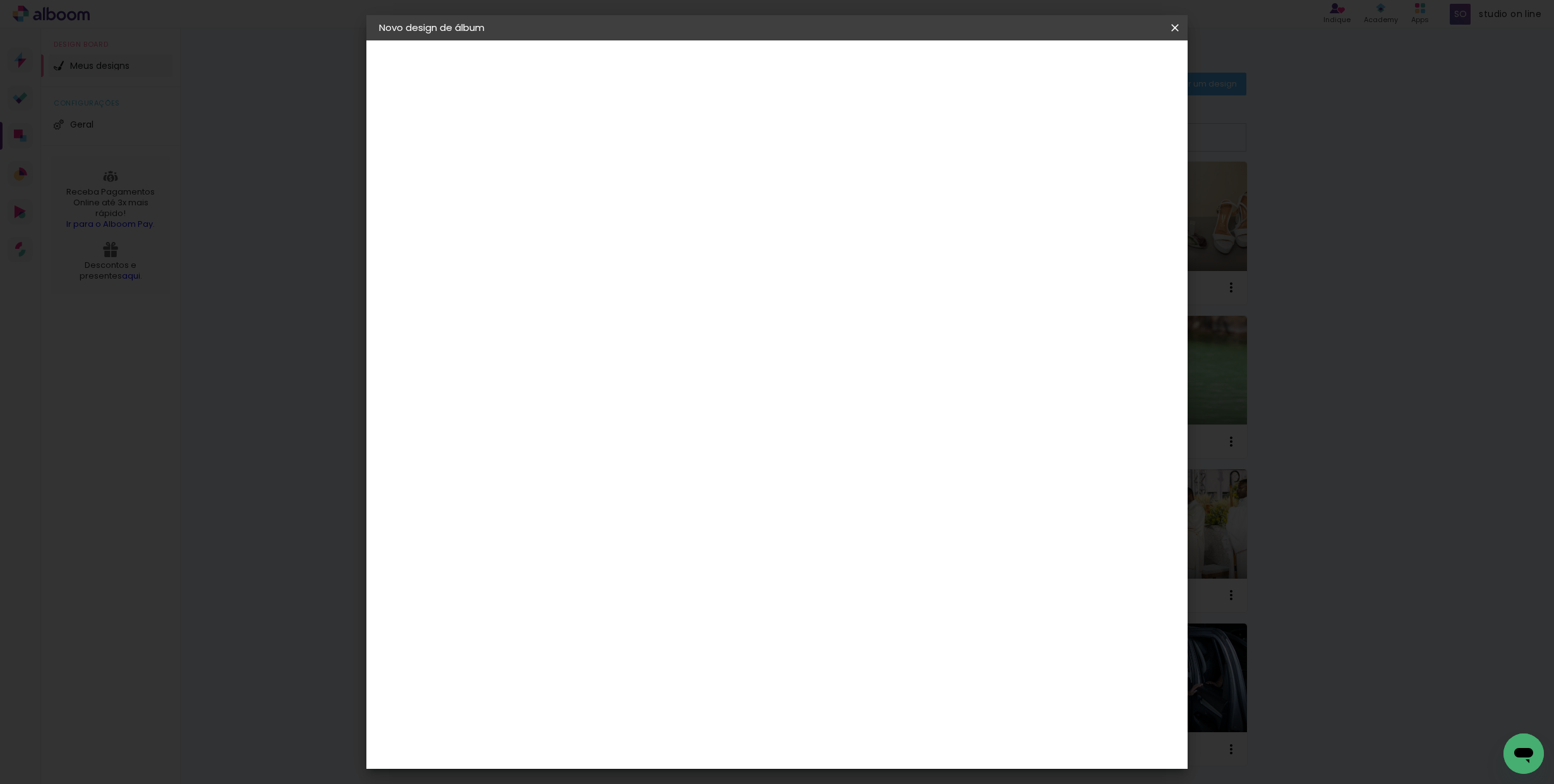
scroll to position [1444, 0]
click at [619, 719] on div "[PERSON_NAME]" at bounding box center [619, 725] width 84 height 10
click at [0, 0] on slot "Avançar" at bounding box center [0, 0] width 0 height 0
click at [635, 214] on input "text" at bounding box center [610, 220] width 49 height 20
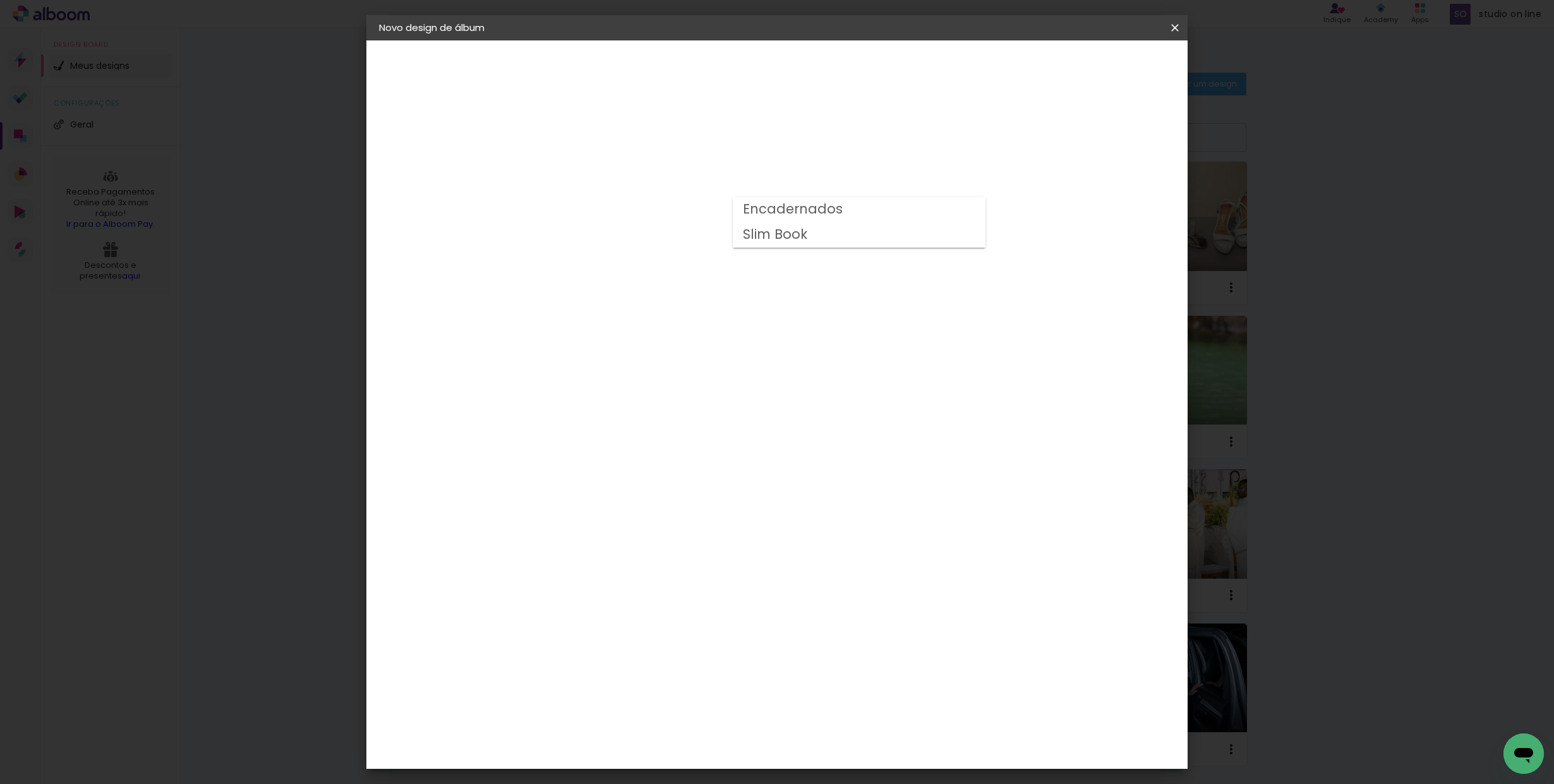
click at [879, 212] on paper-item "Encadernados" at bounding box center [858, 210] width 252 height 25
type input "Encadernados"
click at [760, 512] on span "20.3 × 40 cm" at bounding box center [738, 525] width 42 height 25
click at [0, 0] on slot "Avançar" at bounding box center [0, 0] width 0 height 0
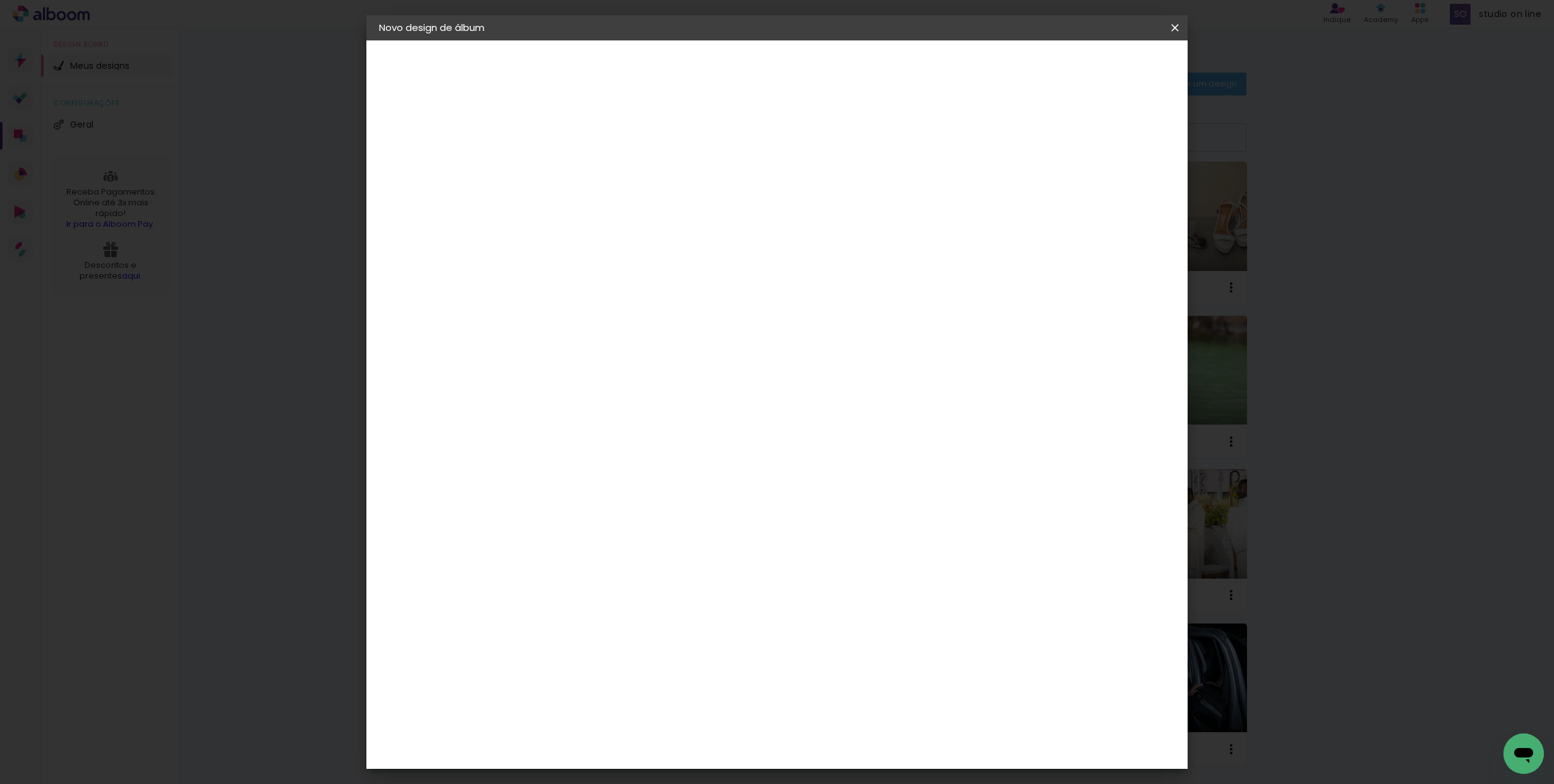
click at [1105, 66] on span "Iniciar design" at bounding box center [1076, 67] width 58 height 8
